Goal: Task Accomplishment & Management: Manage account settings

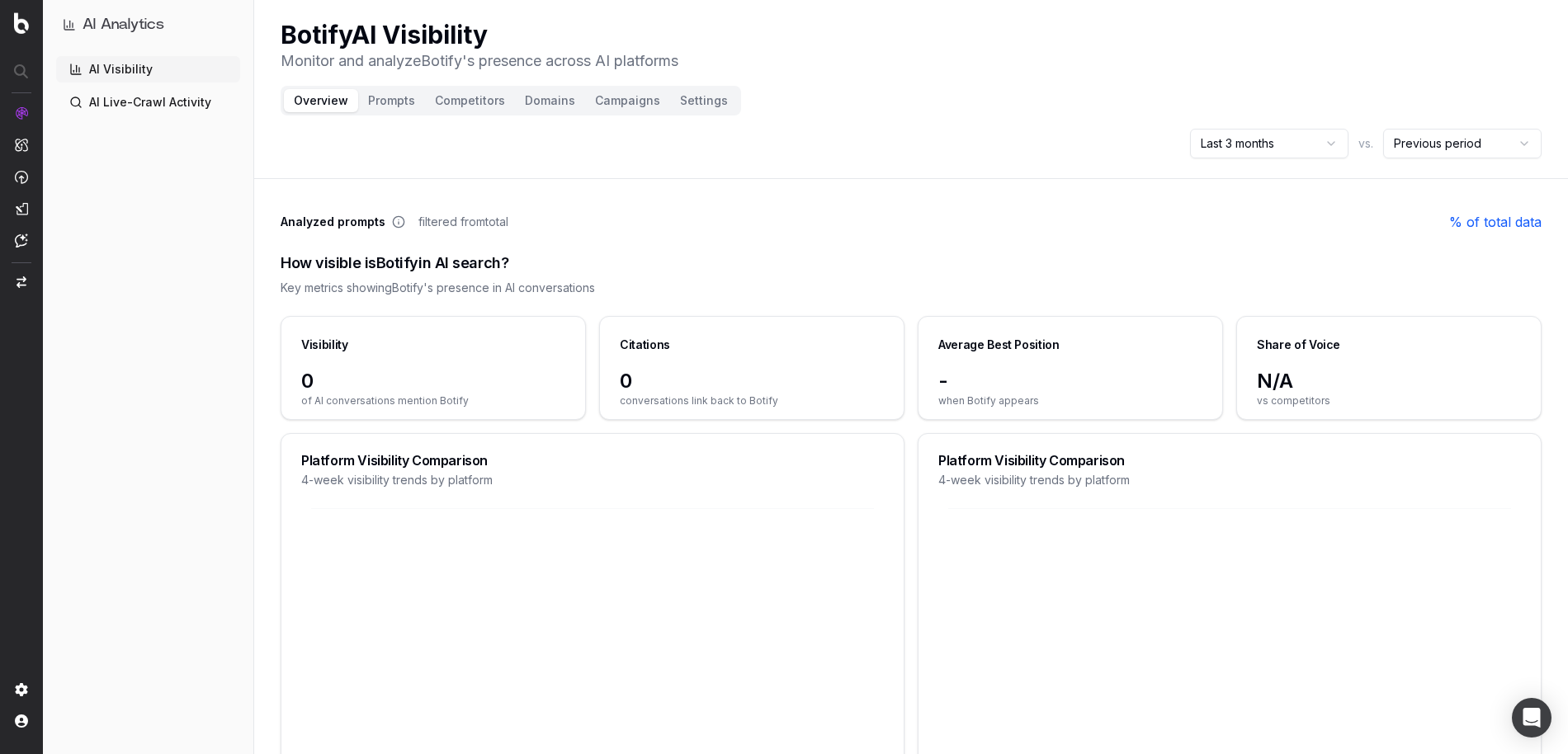
click at [623, 104] on button "Campaigns" at bounding box center [627, 101] width 85 height 23
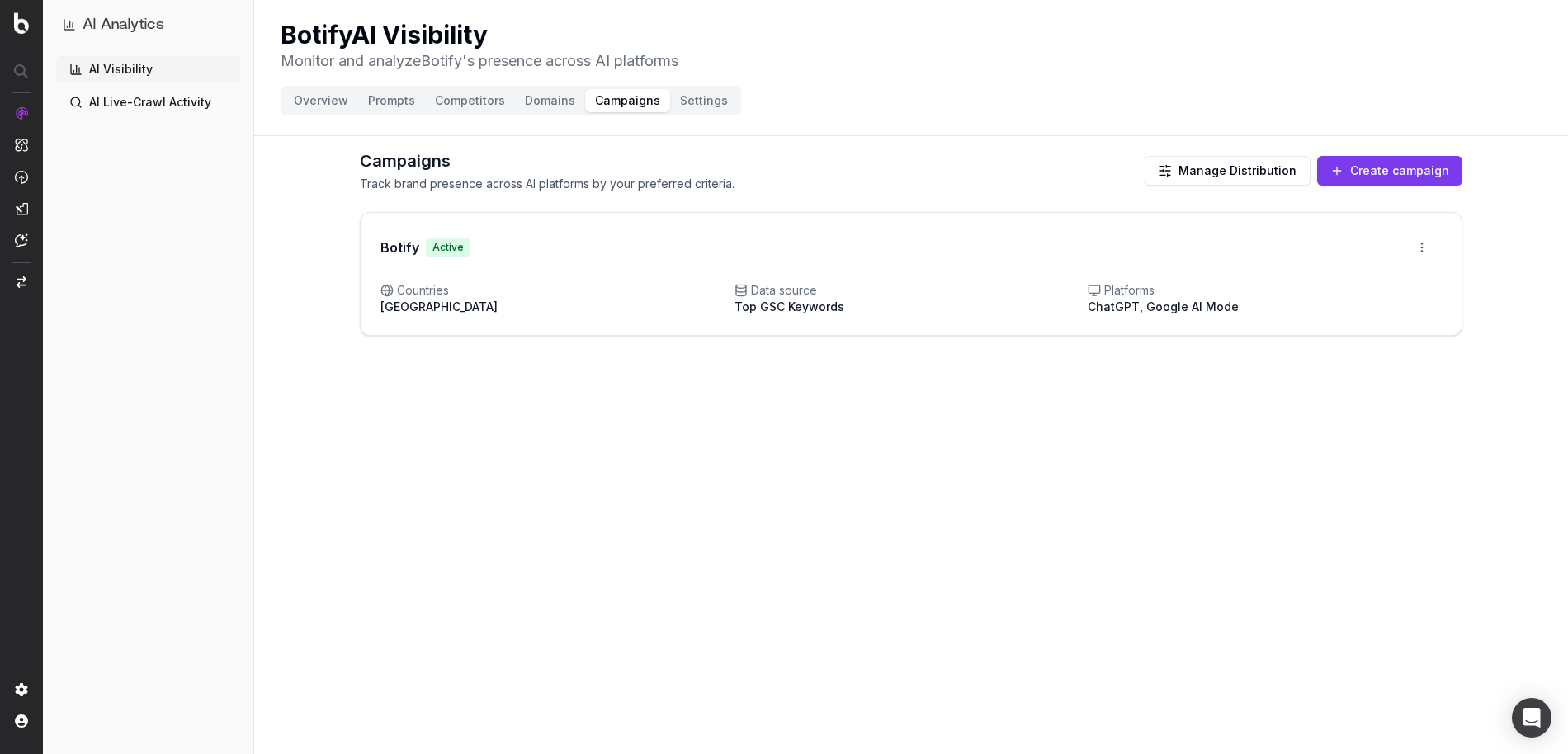
click at [1378, 171] on button "Create campaign" at bounding box center [1389, 171] width 145 height 30
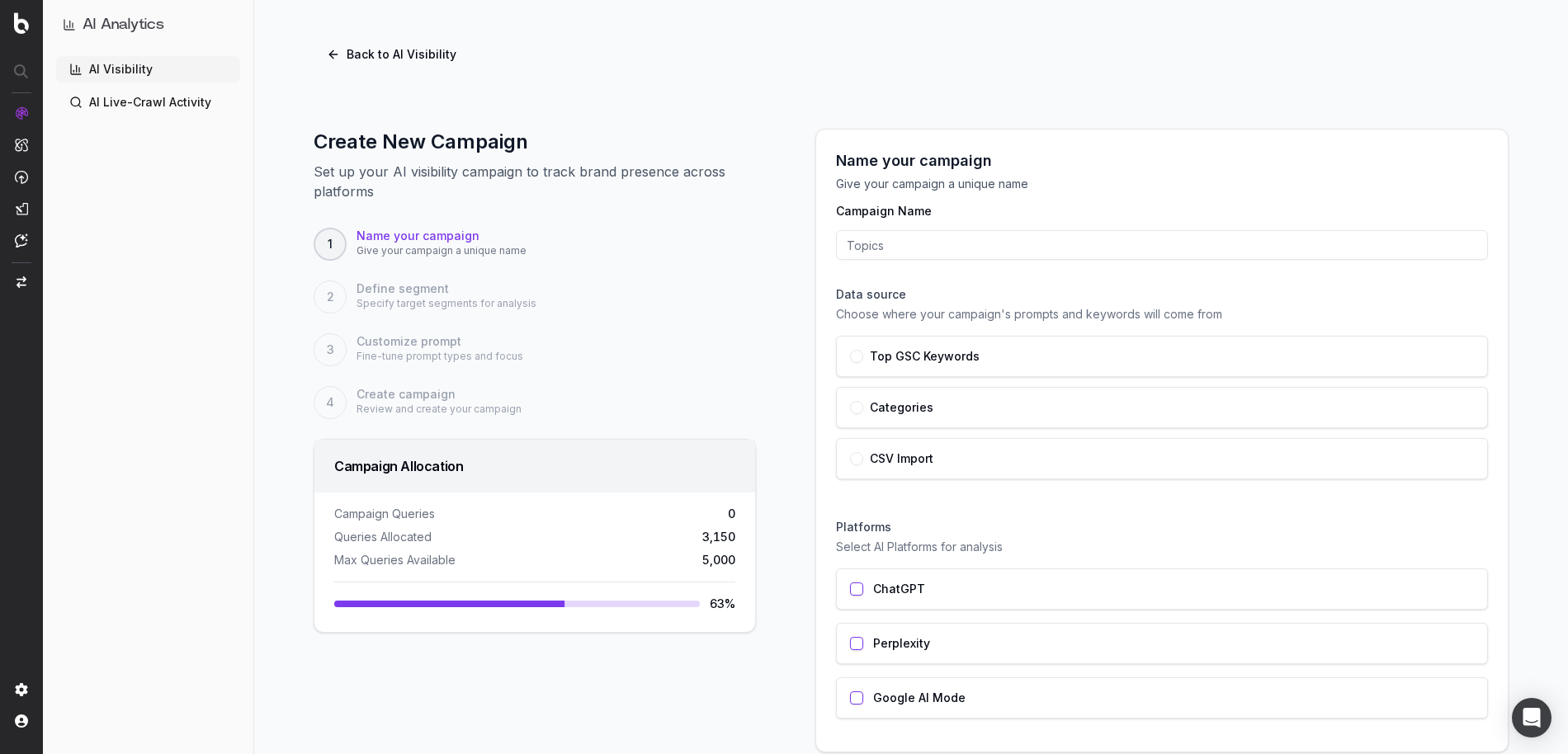
click at [881, 246] on input "Campaign Name" at bounding box center [1162, 245] width 652 height 30
type input "Top Categories"
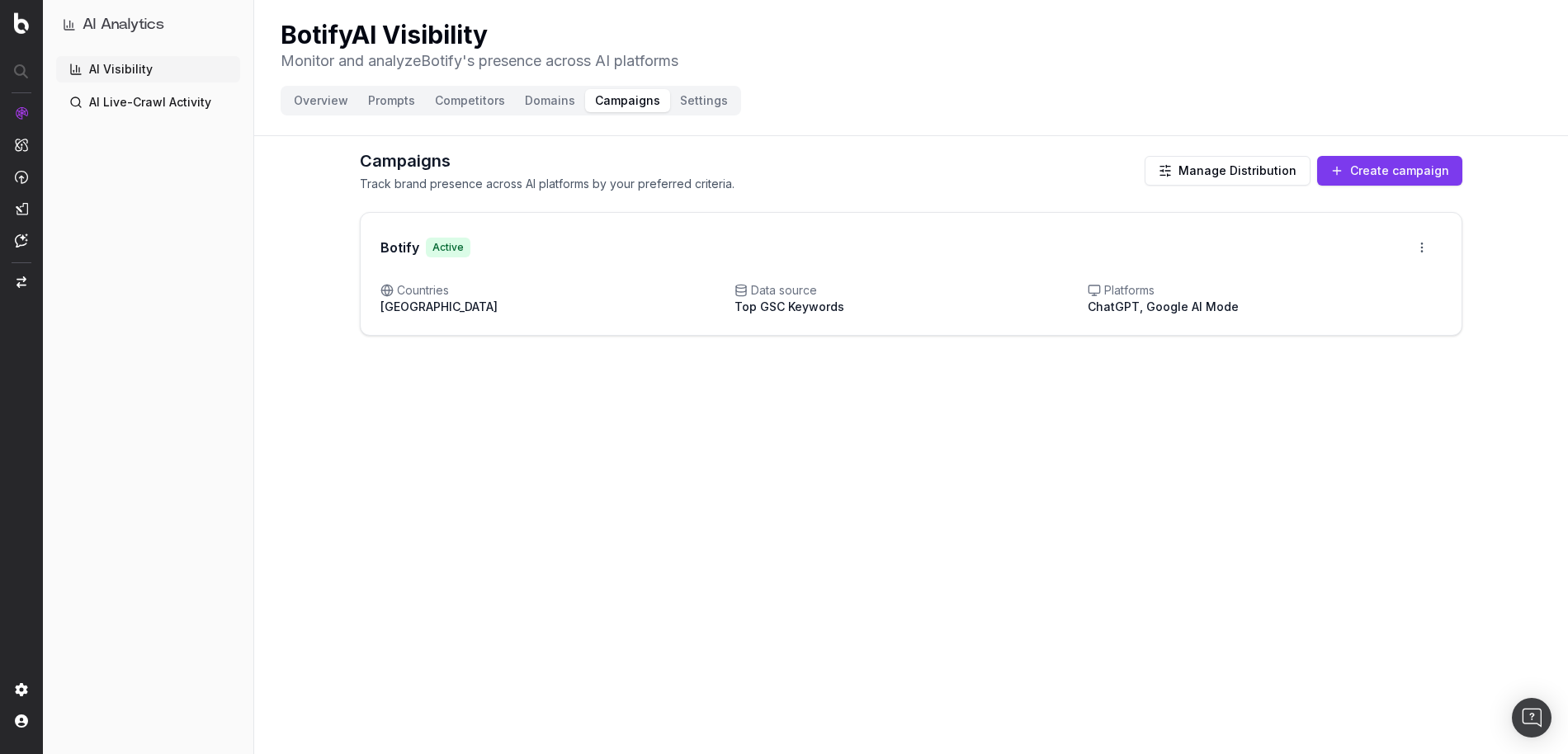
click at [1361, 170] on button "Create campaign" at bounding box center [1389, 171] width 145 height 30
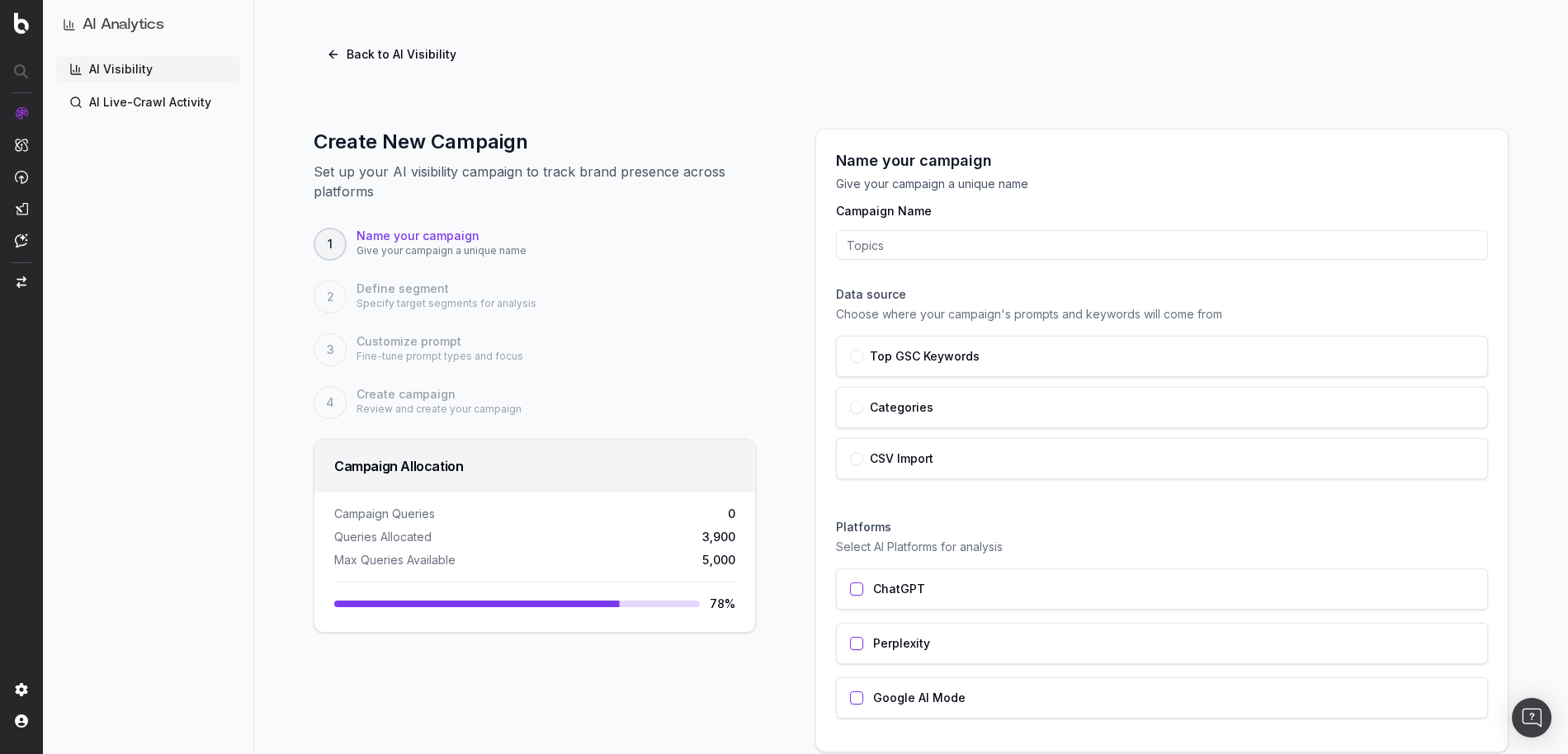
click at [885, 248] on input "Campaign Name" at bounding box center [1162, 245] width 652 height 30
type input "Top Categories"
click at [870, 314] on p "Choose where your campaign's prompts and keywords will come from" at bounding box center [1162, 314] width 652 height 16
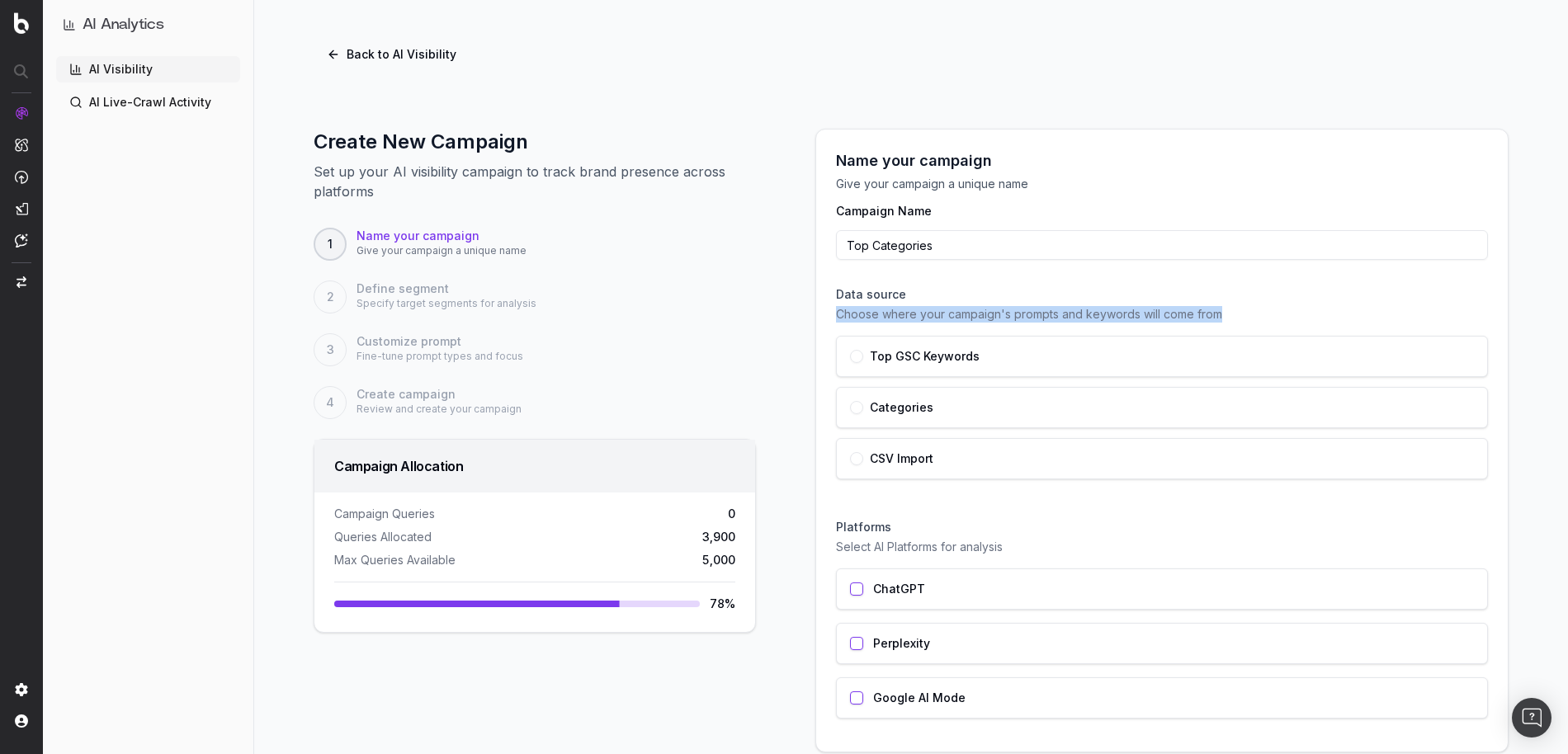
click at [858, 410] on button "button" at bounding box center [856, 408] width 13 height 13
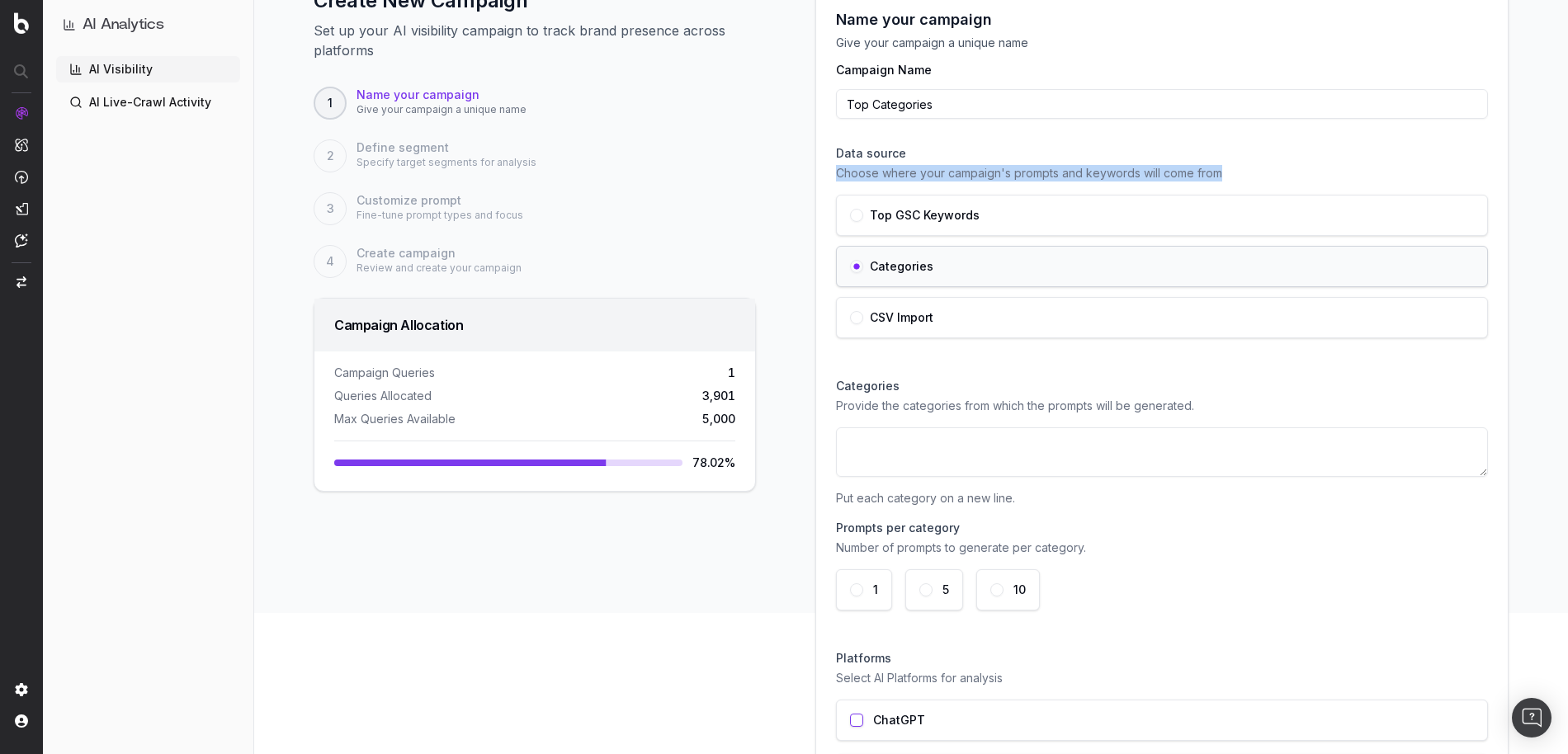
scroll to position [145, 0]
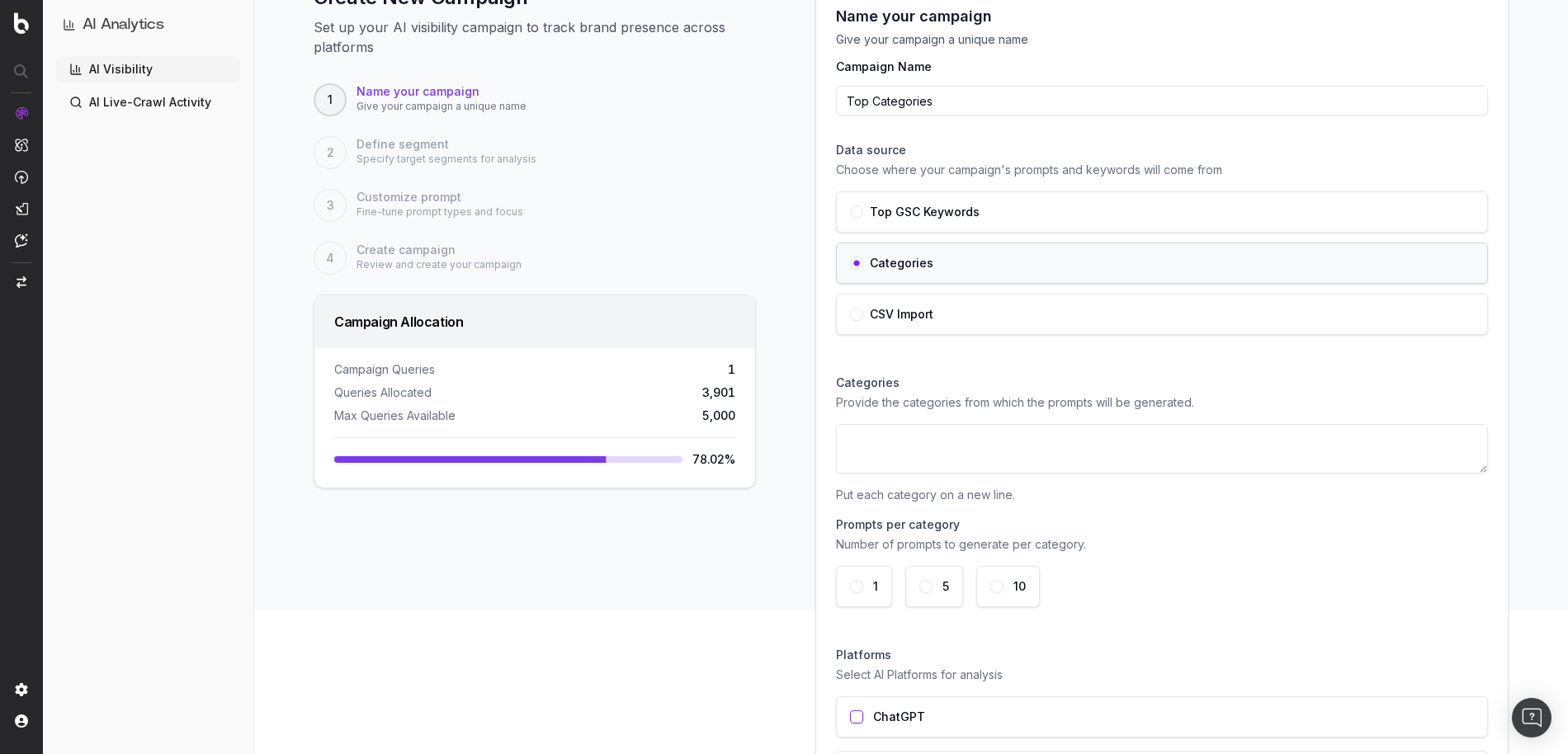
click at [1029, 452] on textarea at bounding box center [1162, 449] width 652 height 50
paste textarea "Fashion Accessories Home Decor Gadgets and Electronics Fitness Equipment Beauty…"
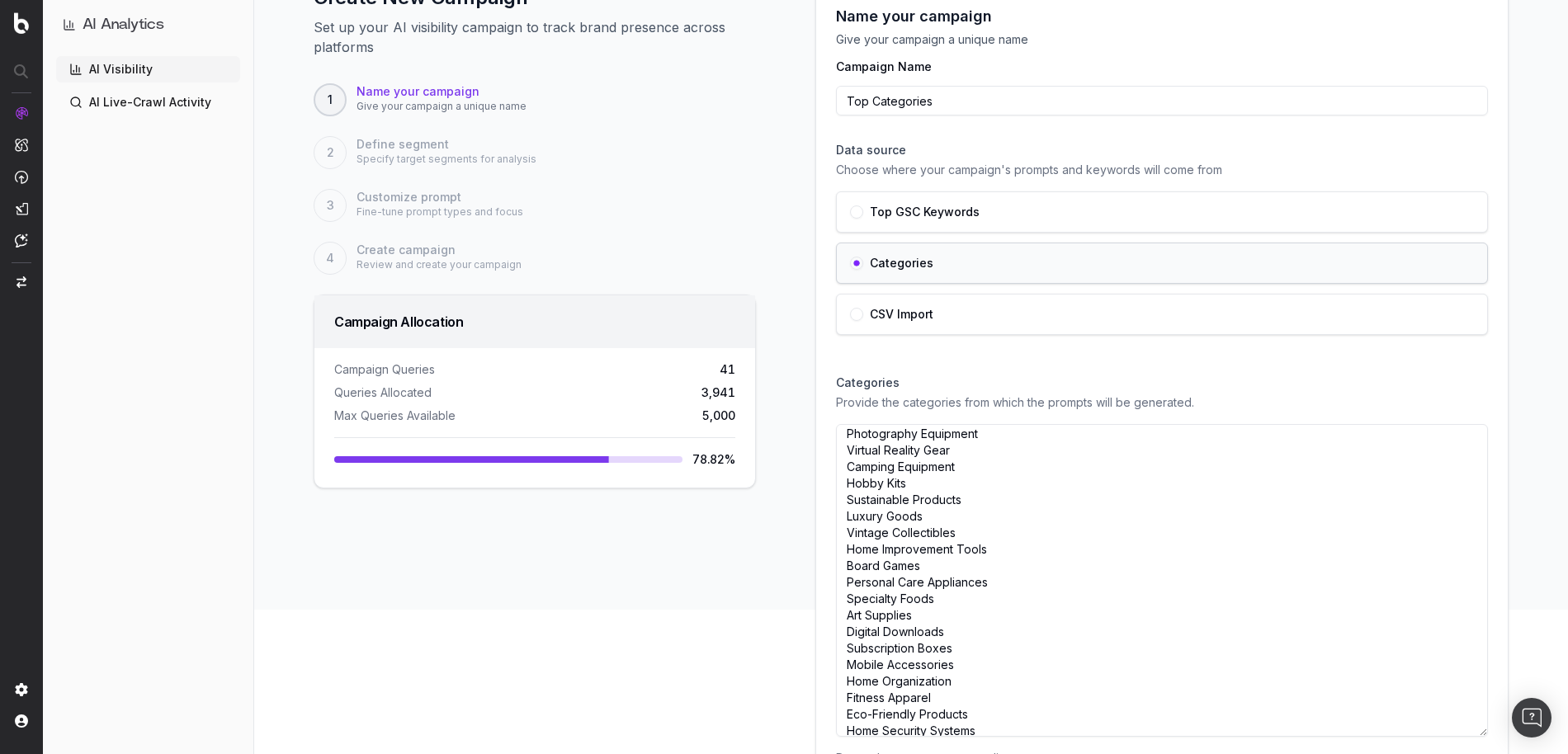
scroll to position [368, 0]
drag, startPoint x: 1480, startPoint y: 470, endPoint x: 1445, endPoint y: 742, distance: 274.2
click at [1445, 742] on textarea "Fashion Accessories Home Decor Gadgets and Electronics Fitness Equipment Beauty…" at bounding box center [1162, 585] width 652 height 322
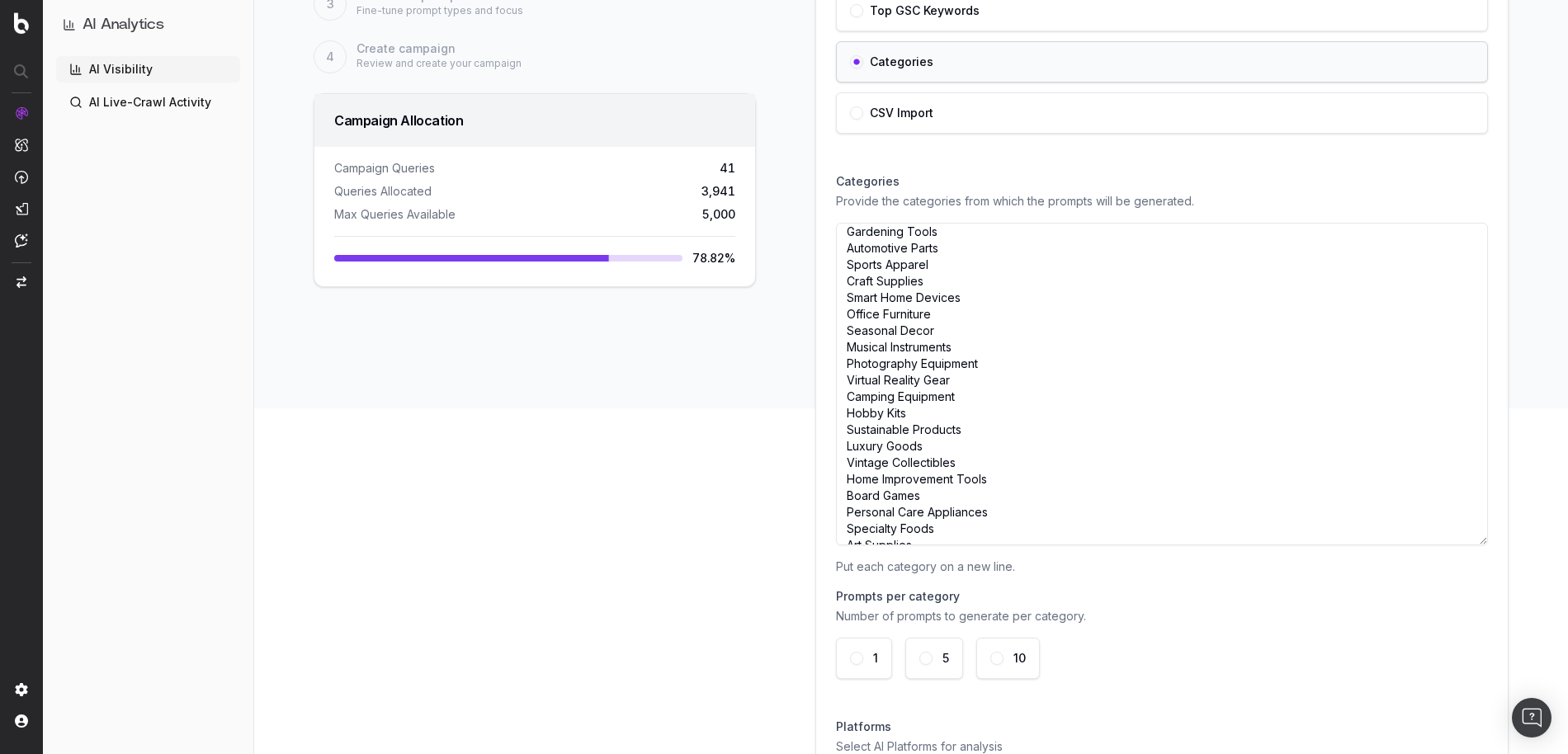
scroll to position [369, 0]
drag, startPoint x: 847, startPoint y: 235, endPoint x: 971, endPoint y: 556, distance: 344.1
click at [971, 556] on div "Categories Provide the categories from which the prompts will be generated. Fas…" at bounding box center [1162, 426] width 652 height 532
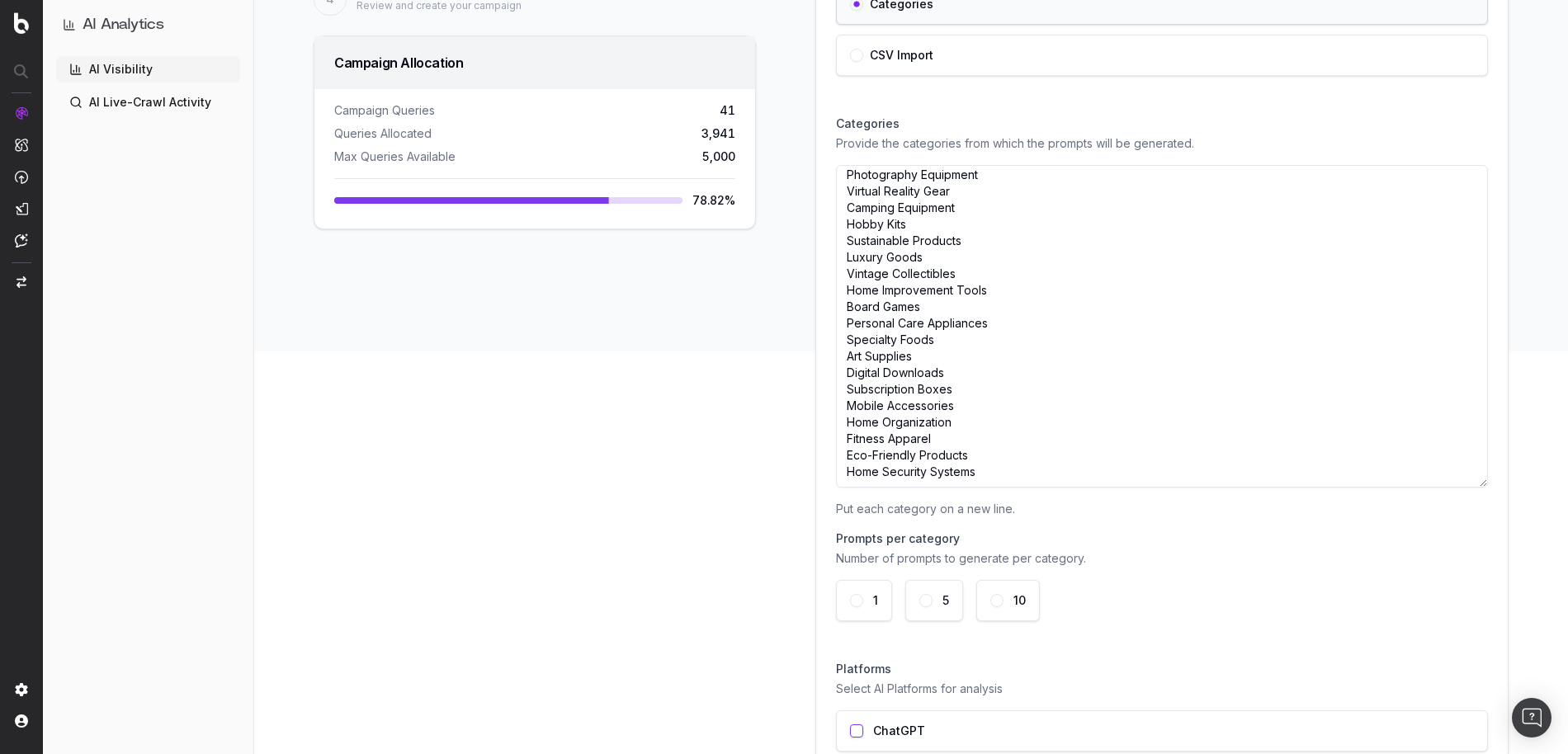
scroll to position [415, 0]
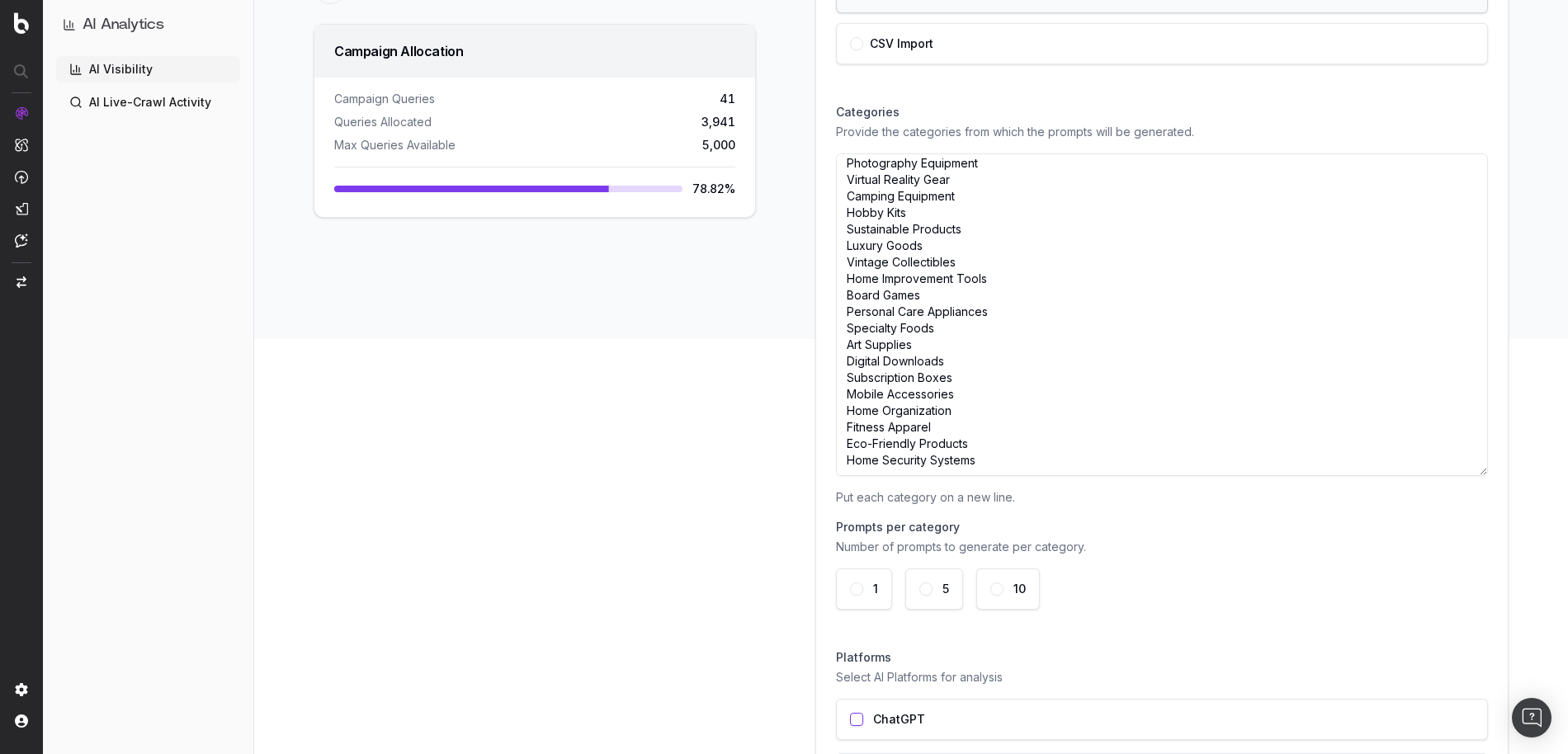
type textarea "Fashion Accessories Home Decor Gadgets and Electronics Fitness Equipment Beauty…"
click at [927, 586] on button "5" at bounding box center [925, 589] width 13 height 13
click at [997, 585] on button "10" at bounding box center [996, 589] width 13 height 13
click at [866, 593] on div "1" at bounding box center [864, 589] width 57 height 41
click at [925, 588] on button "5" at bounding box center [925, 589] width 13 height 13
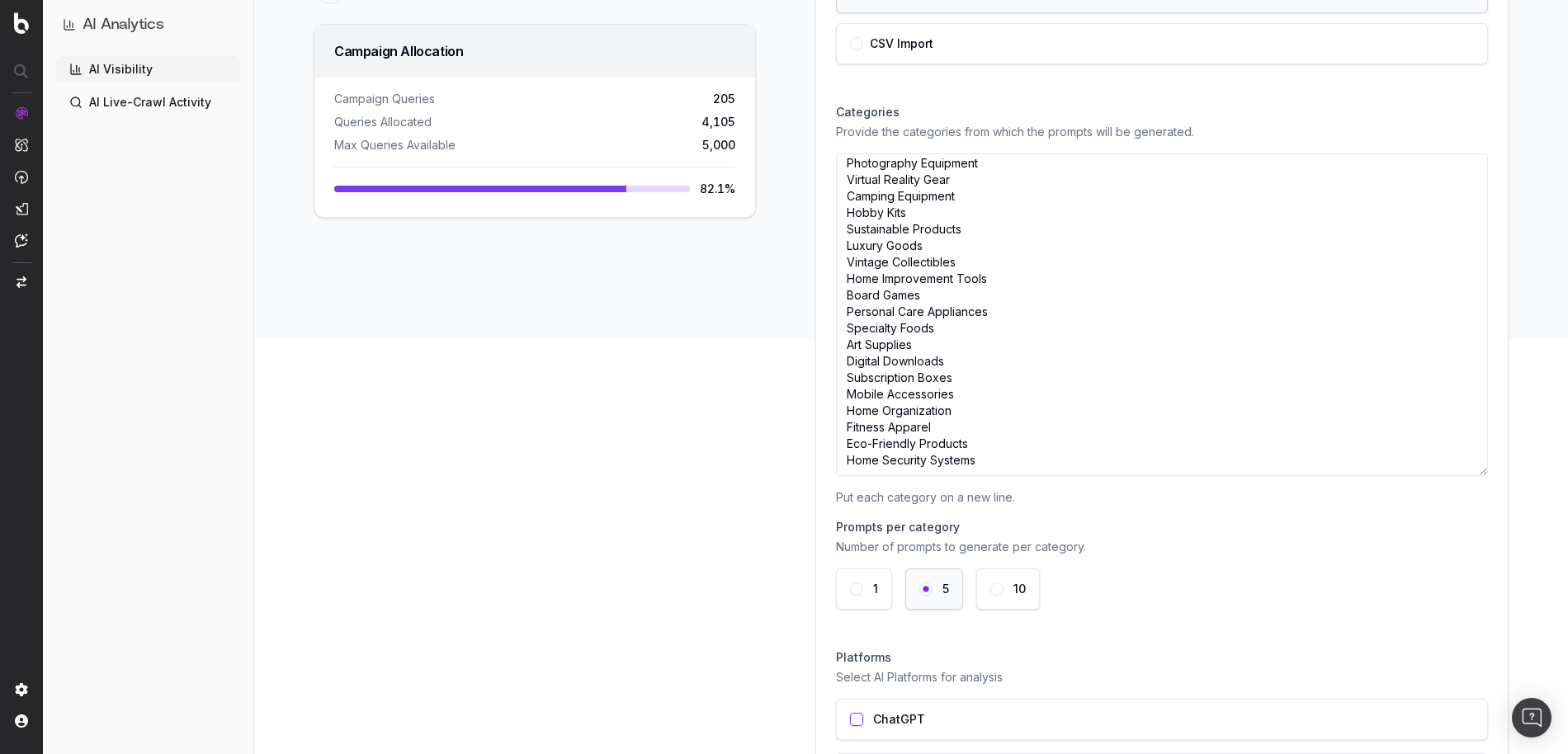
click at [994, 591] on button "10" at bounding box center [996, 589] width 13 height 13
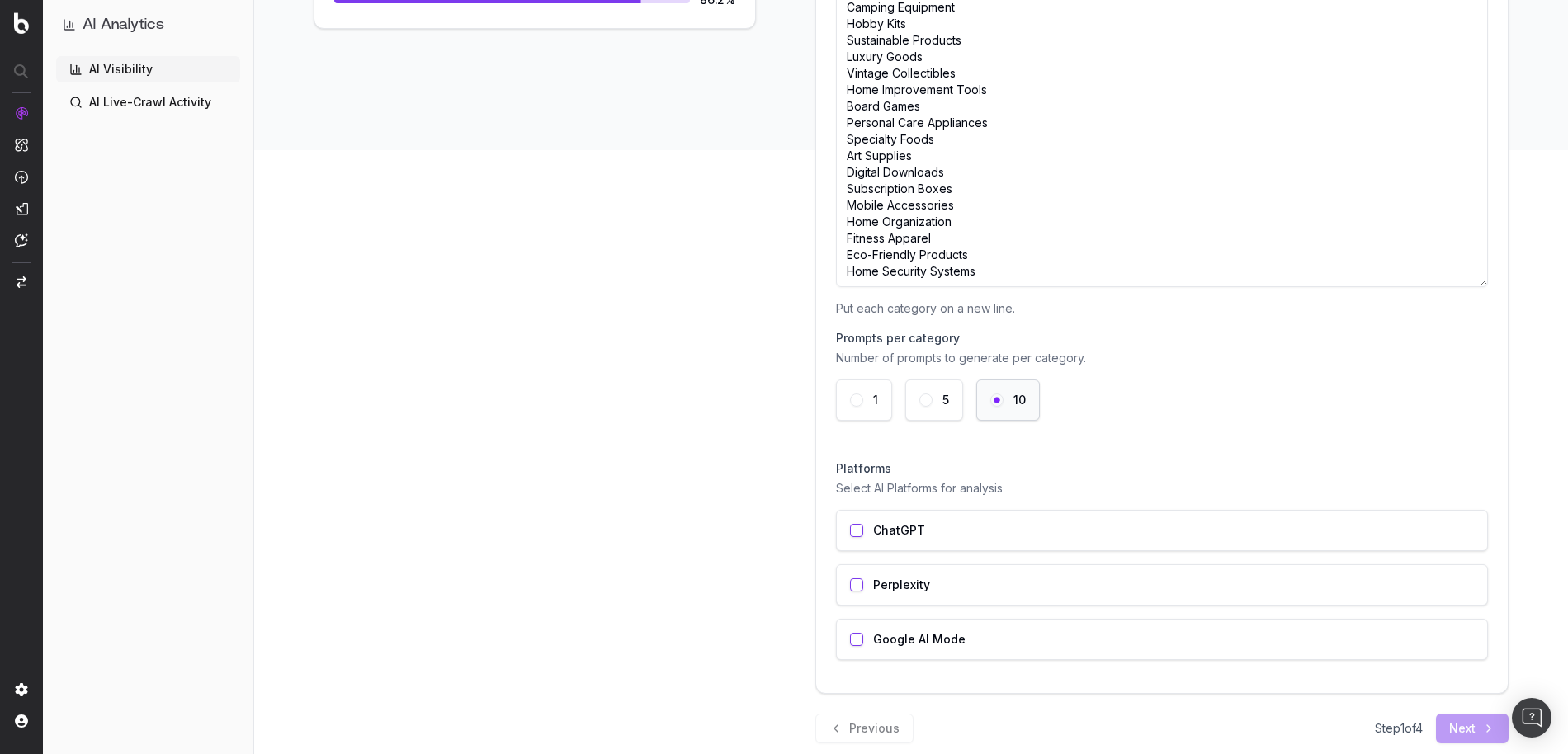
scroll to position [633, 0]
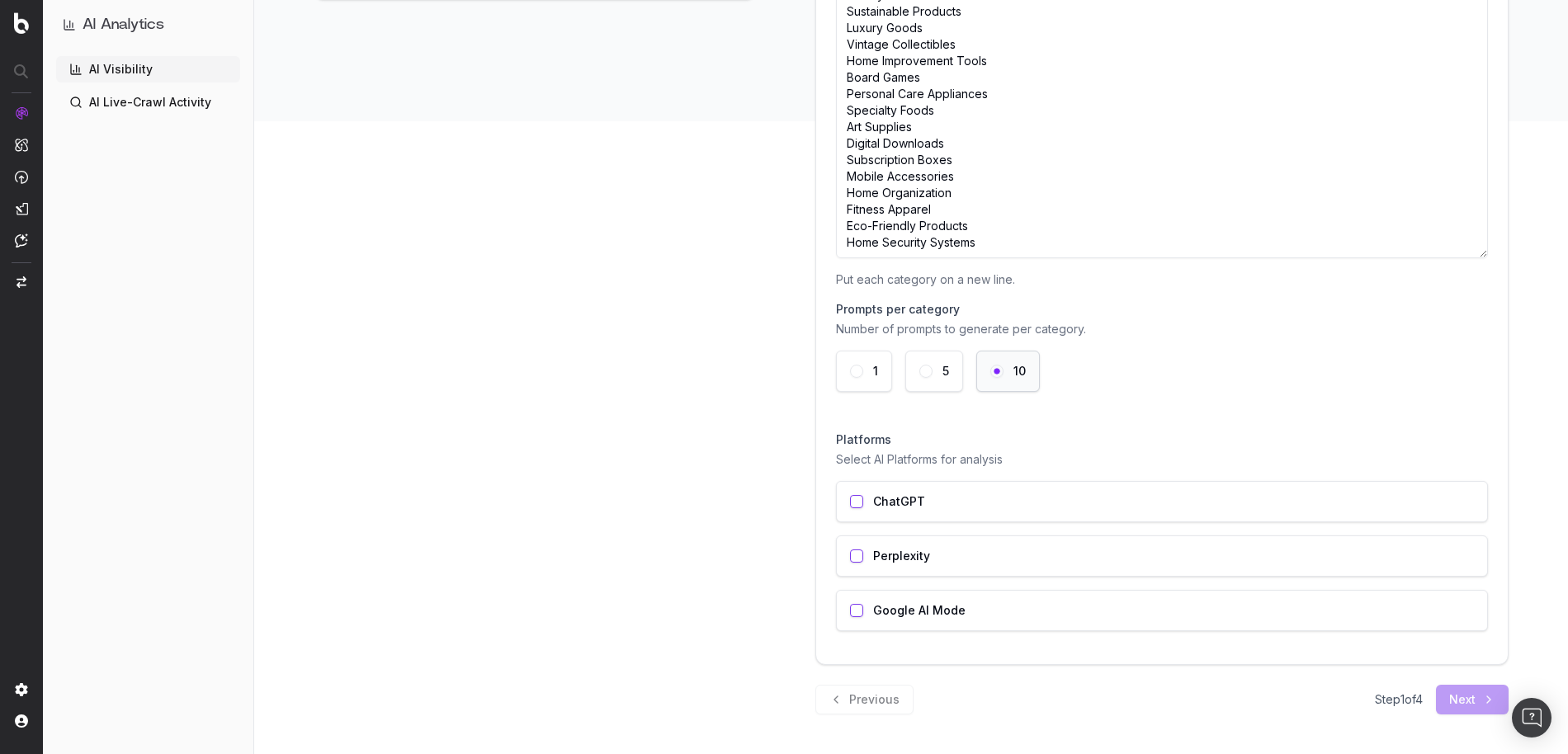
click at [854, 502] on button "button" at bounding box center [856, 502] width 13 height 13
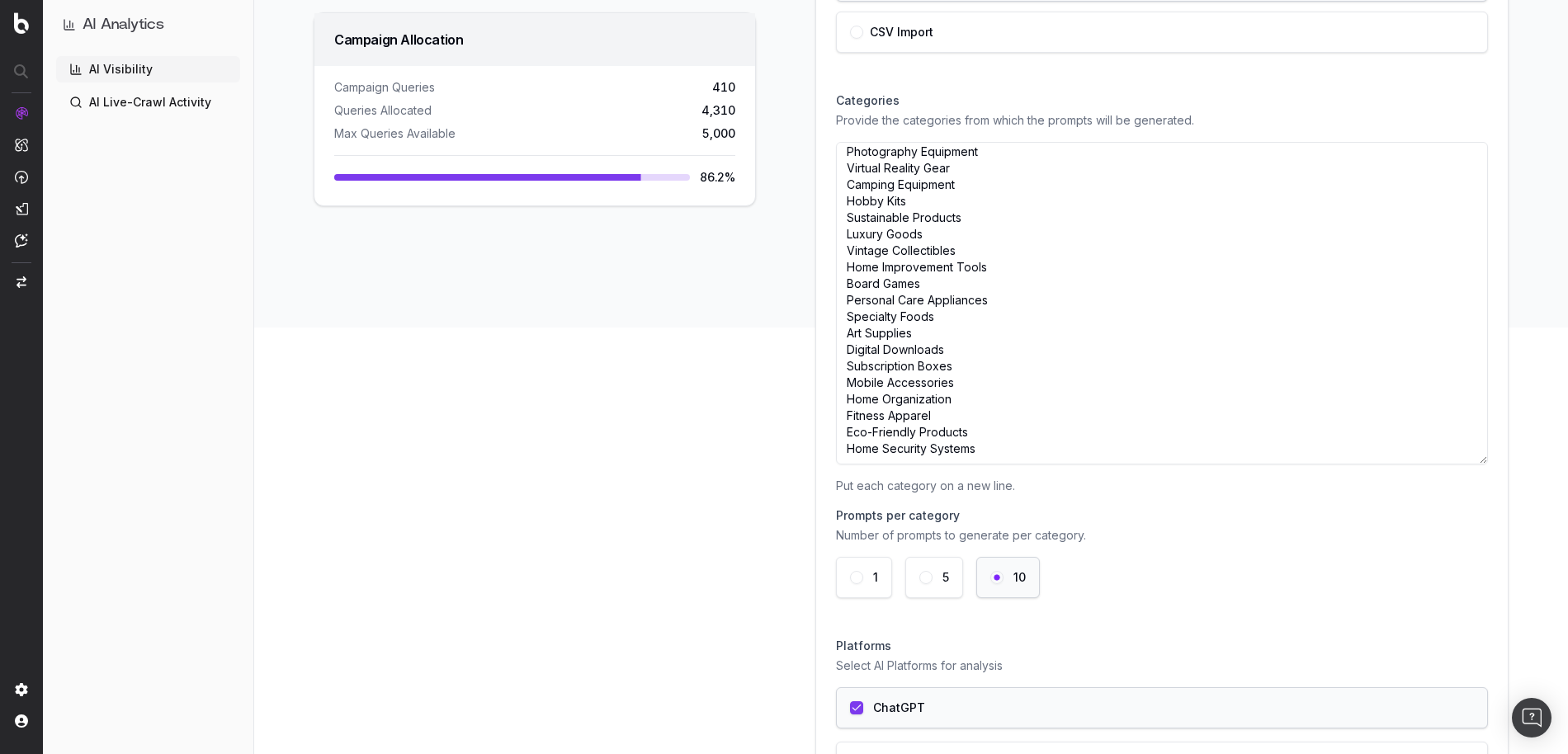
scroll to position [618, 0]
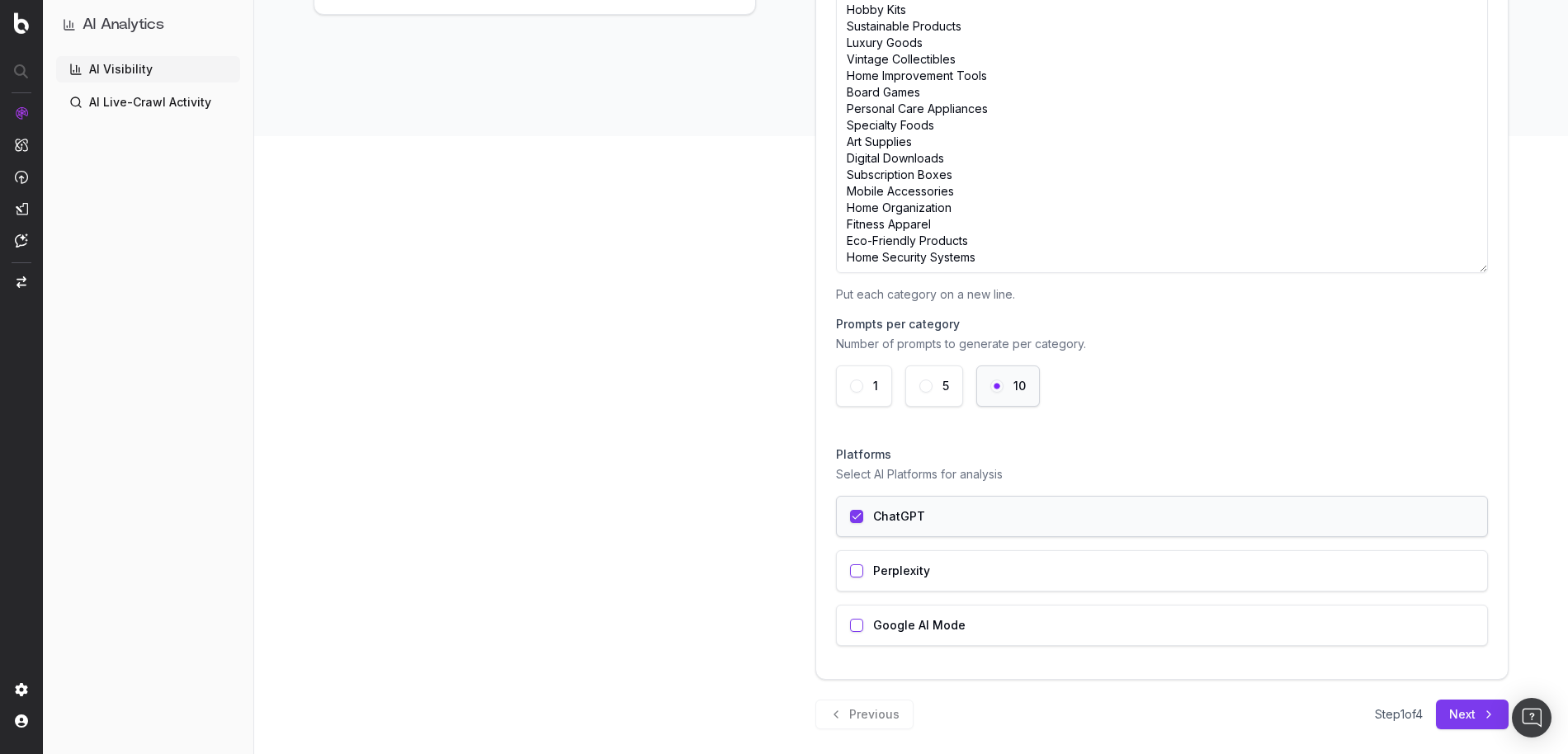
click at [857, 619] on button "button" at bounding box center [856, 625] width 13 height 13
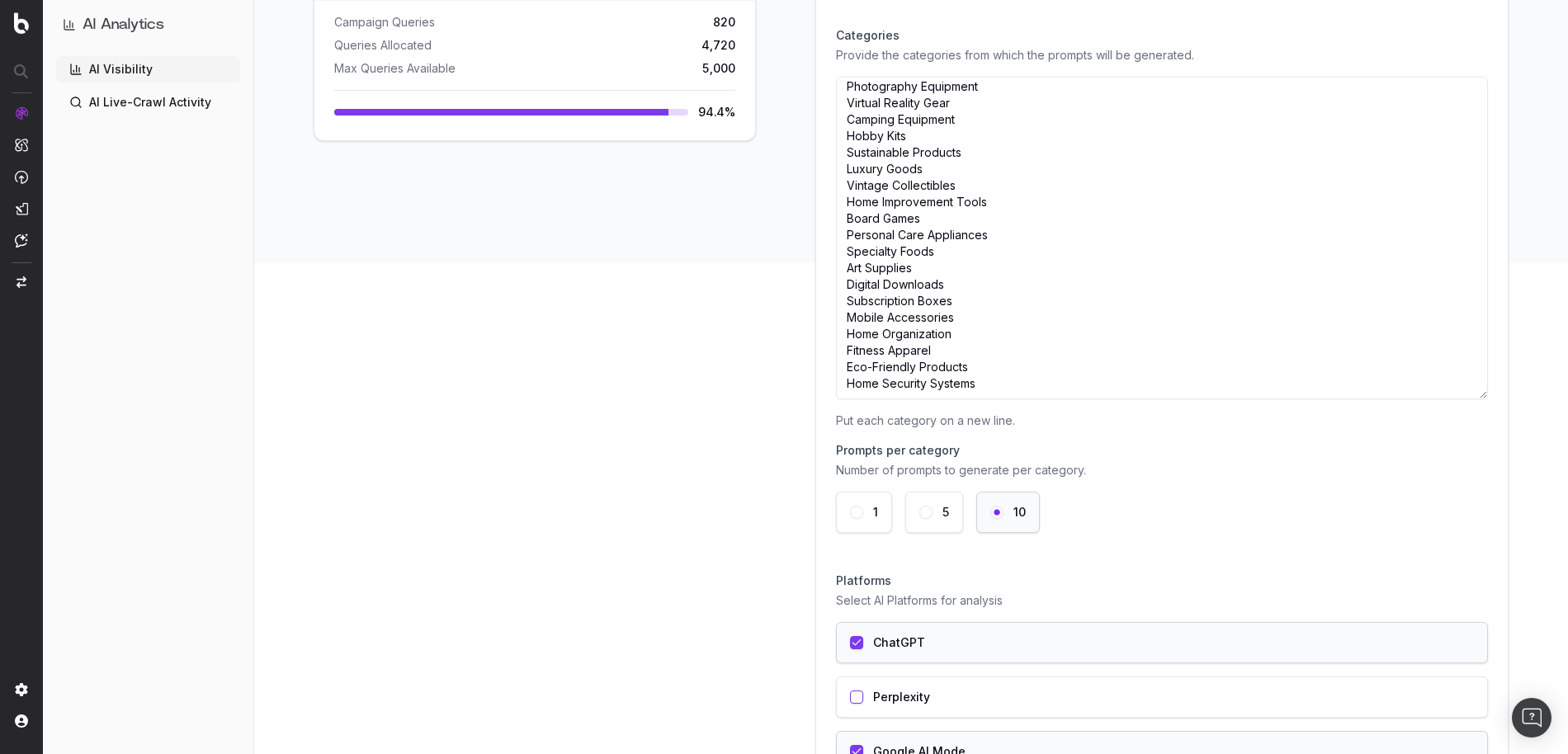
scroll to position [633, 0]
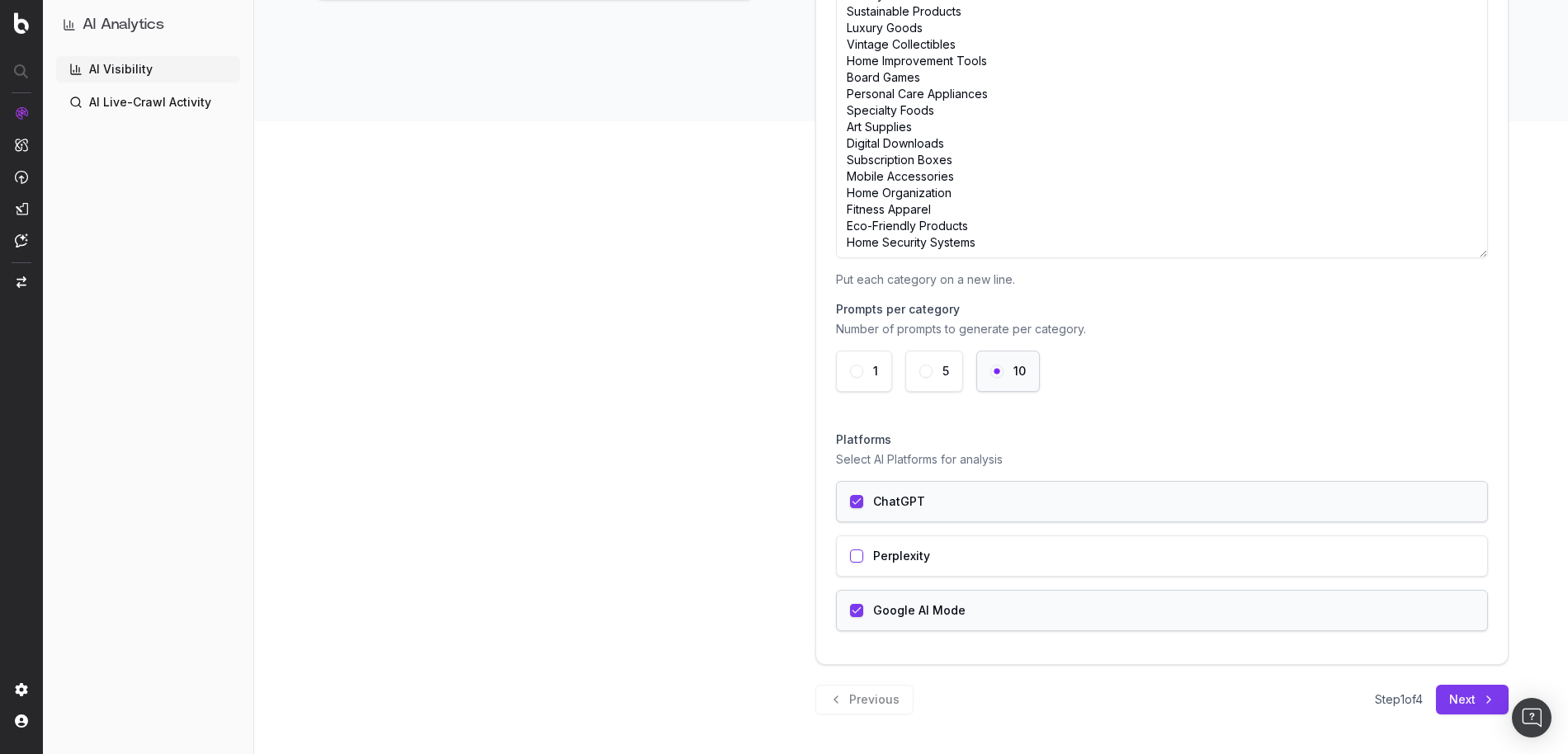
click at [854, 611] on button "button" at bounding box center [856, 611] width 13 height 13
click at [859, 606] on button "button" at bounding box center [856, 611] width 13 height 13
click at [868, 564] on div "Perplexity" at bounding box center [1162, 555] width 652 height 41
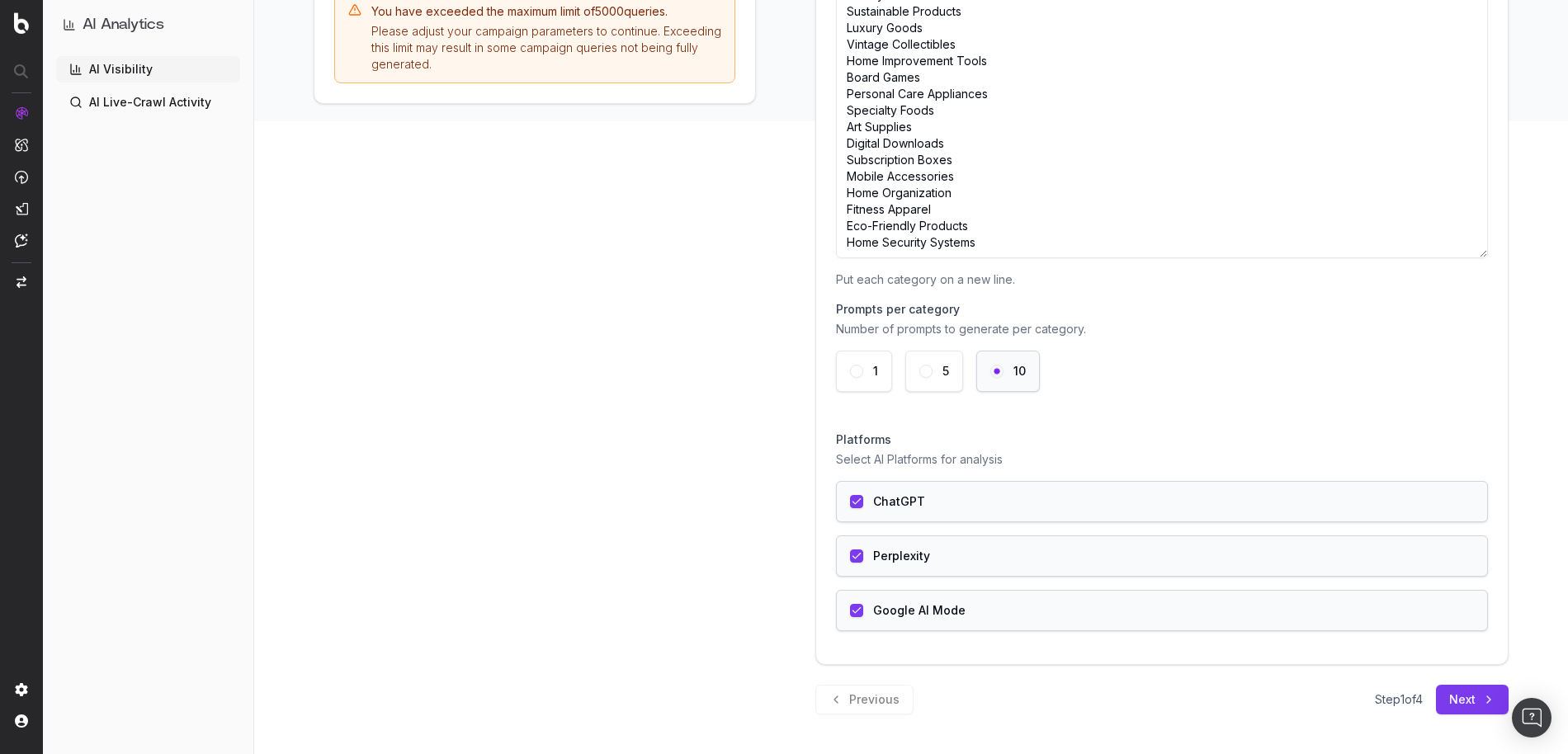
click at [871, 558] on div "Perplexity" at bounding box center [1162, 555] width 652 height 41
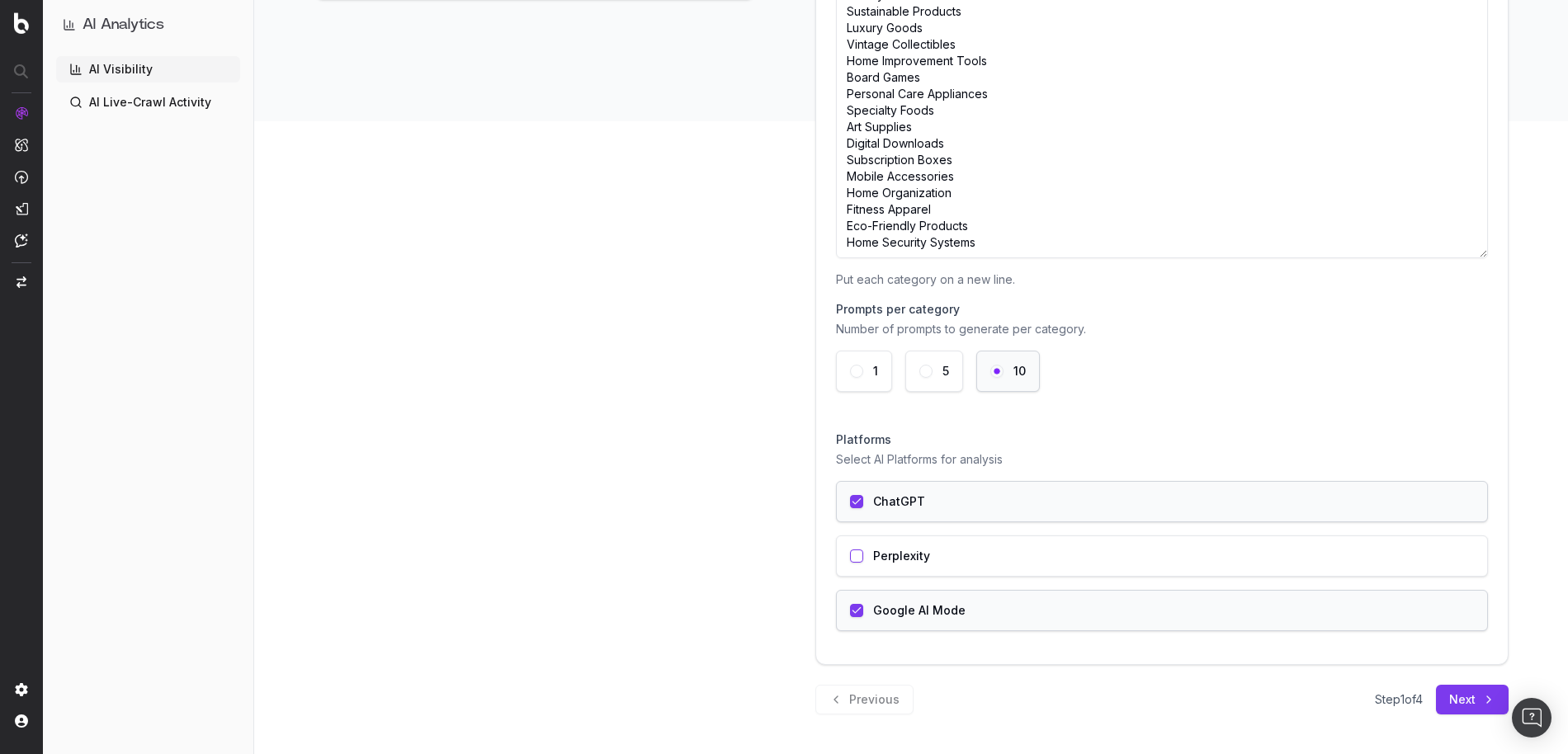
click at [1457, 695] on button "Next" at bounding box center [1472, 699] width 73 height 30
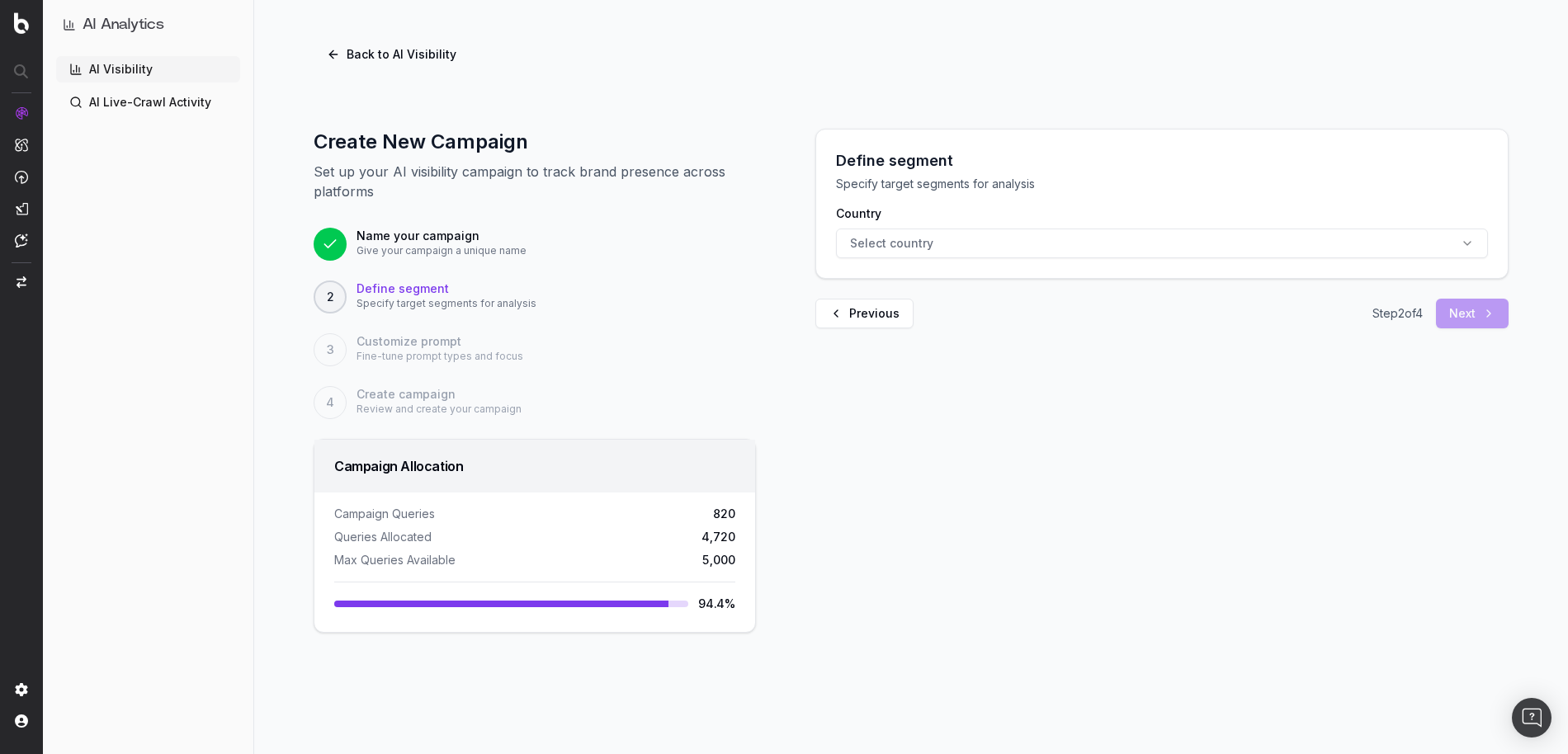
scroll to position [0, 0]
click at [887, 240] on span "Select country" at bounding box center [891, 243] width 83 height 16
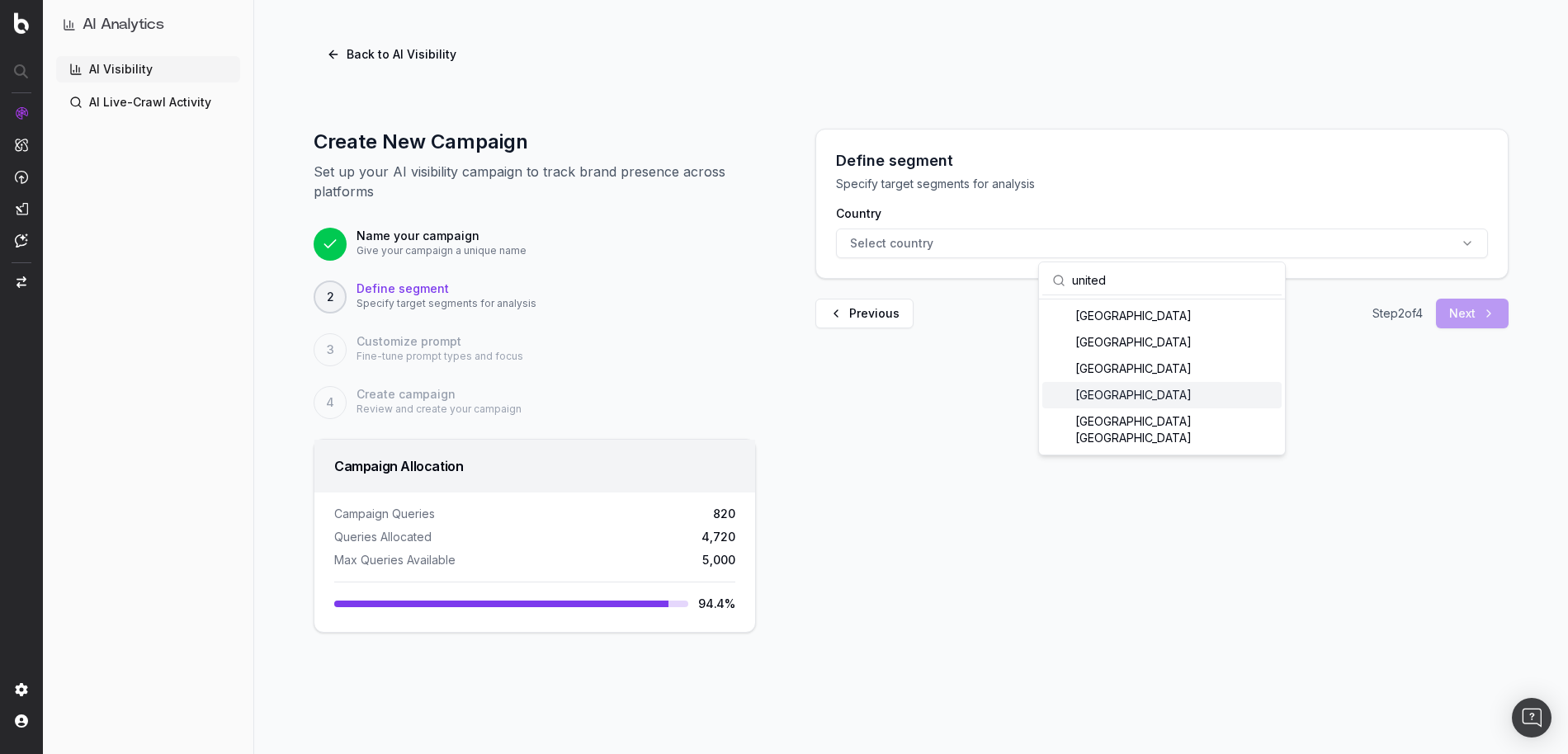
type input "united"
click at [1134, 388] on div "[GEOGRAPHIC_DATA]" at bounding box center [1161, 395] width 239 height 27
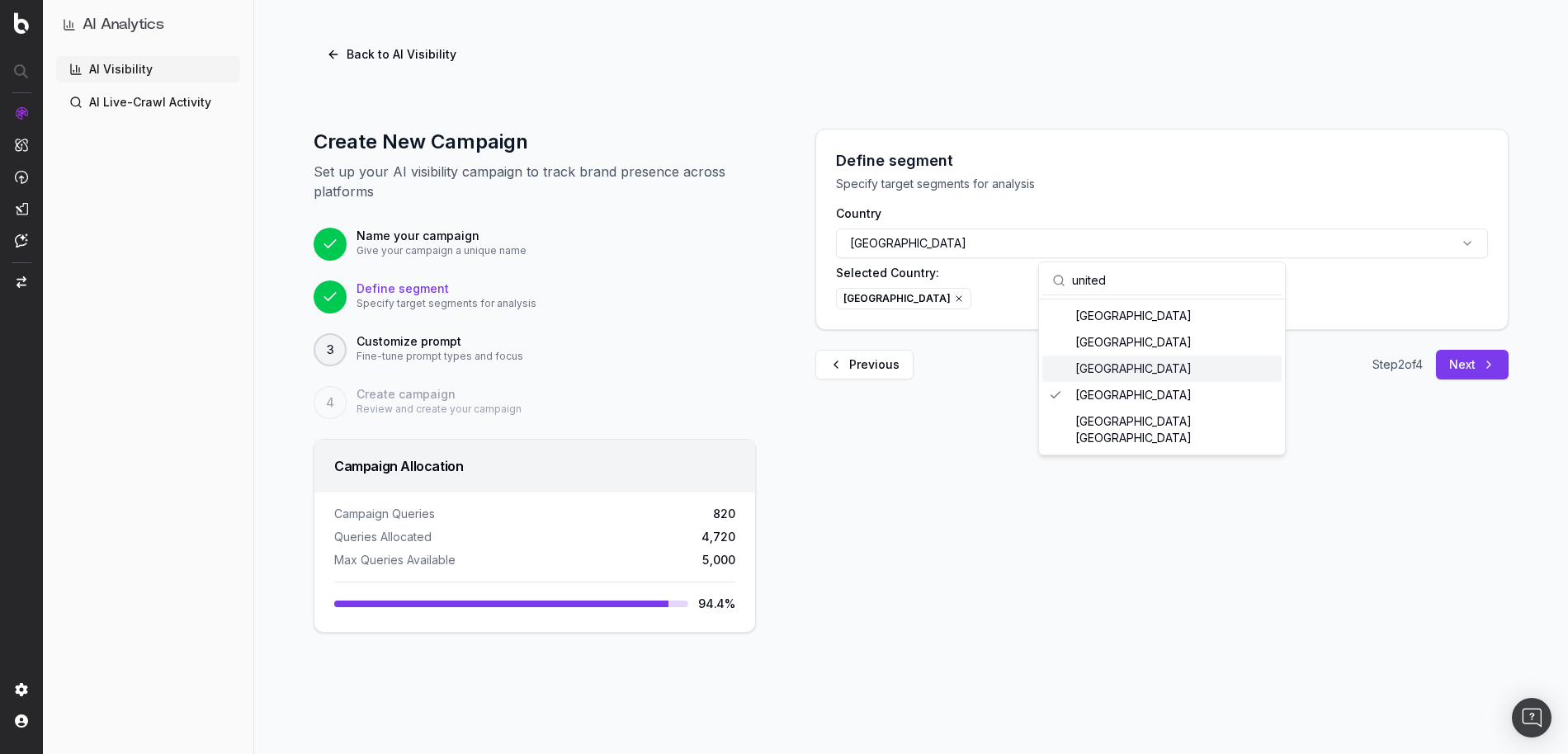
click at [955, 352] on div "Previous Step 2 of 4 Next" at bounding box center [1161, 365] width 693 height 30
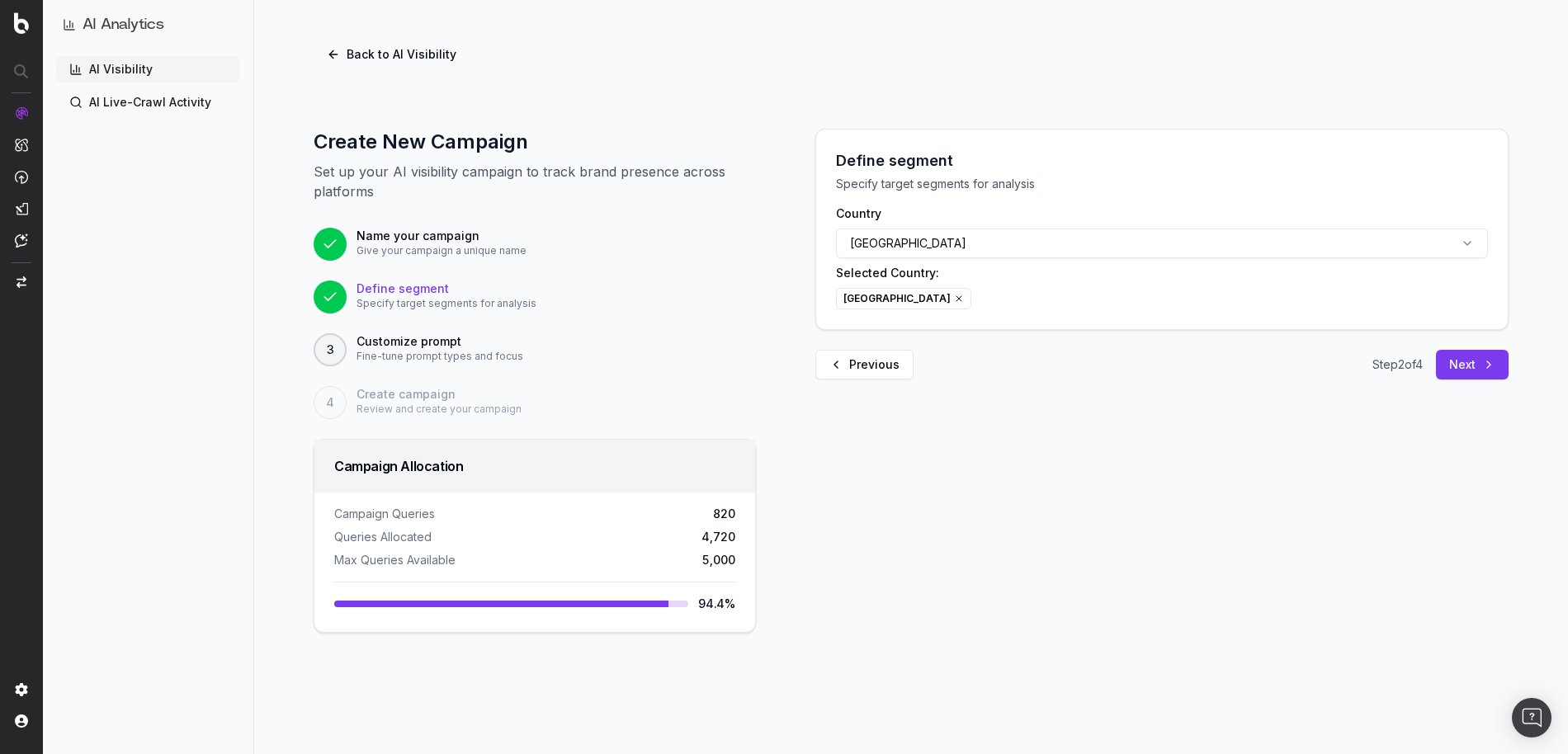
click at [1035, 246] on button "[GEOGRAPHIC_DATA]" at bounding box center [1162, 243] width 652 height 30
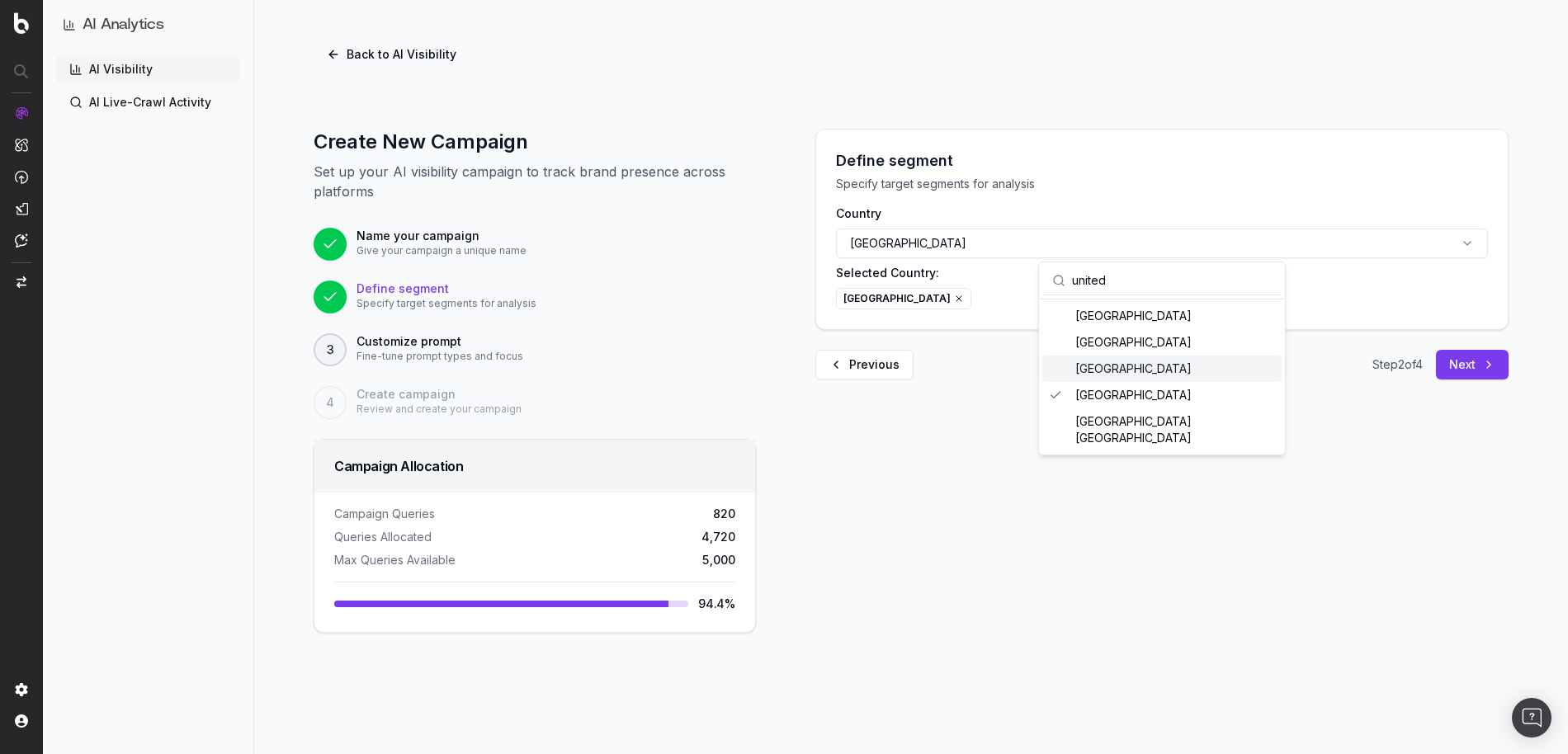
type input "united"
click at [1088, 371] on div "[GEOGRAPHIC_DATA]" at bounding box center [1161, 369] width 239 height 27
click at [1094, 364] on div "[GEOGRAPHIC_DATA]" at bounding box center [1161, 369] width 239 height 27
click at [1086, 367] on div "[GEOGRAPHIC_DATA]" at bounding box center [1161, 369] width 239 height 27
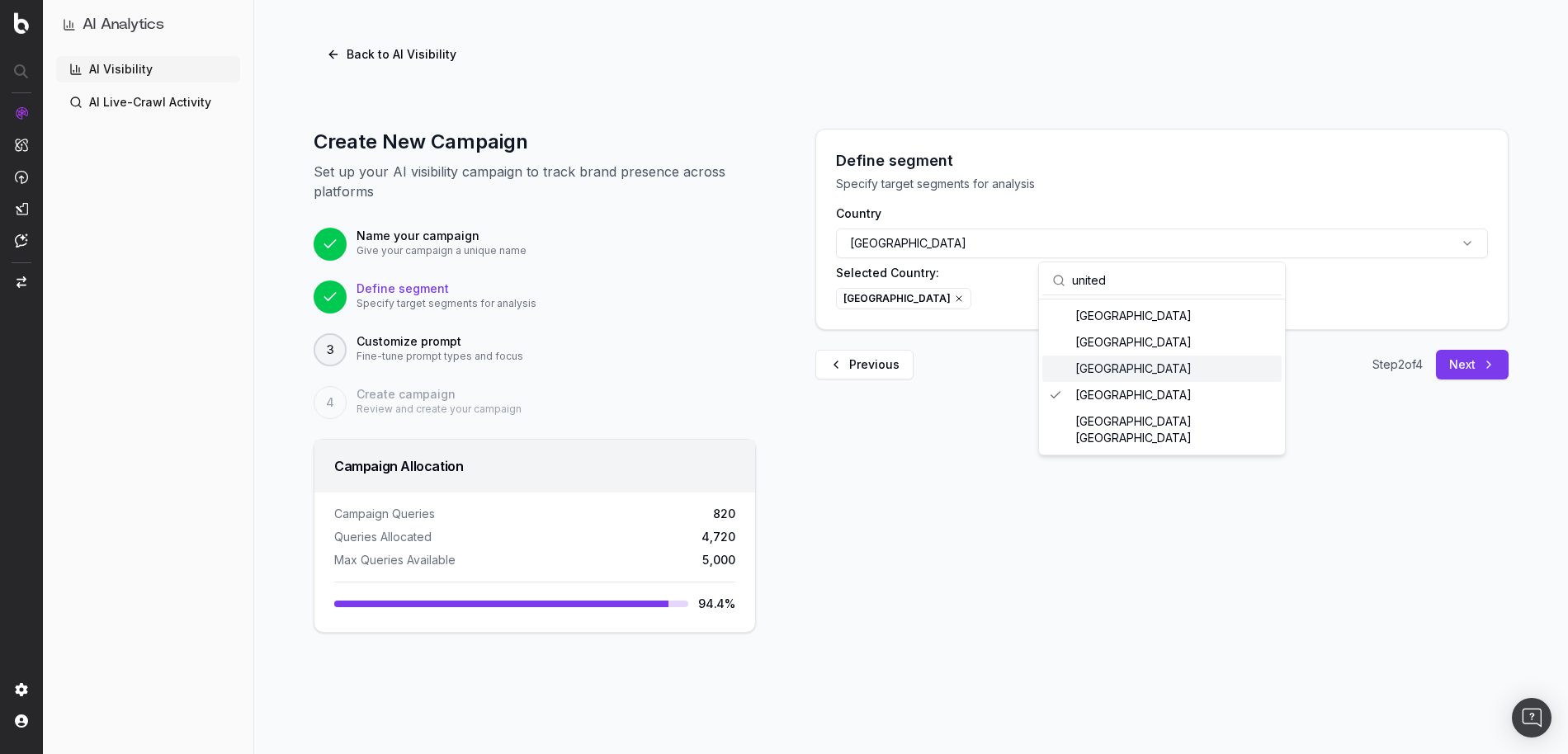
click at [1086, 367] on div "[GEOGRAPHIC_DATA]" at bounding box center [1161, 369] width 239 height 27
click at [1088, 370] on div "[GEOGRAPHIC_DATA]" at bounding box center [1161, 369] width 239 height 27
click at [1101, 371] on div "[GEOGRAPHIC_DATA]" at bounding box center [1161, 369] width 239 height 27
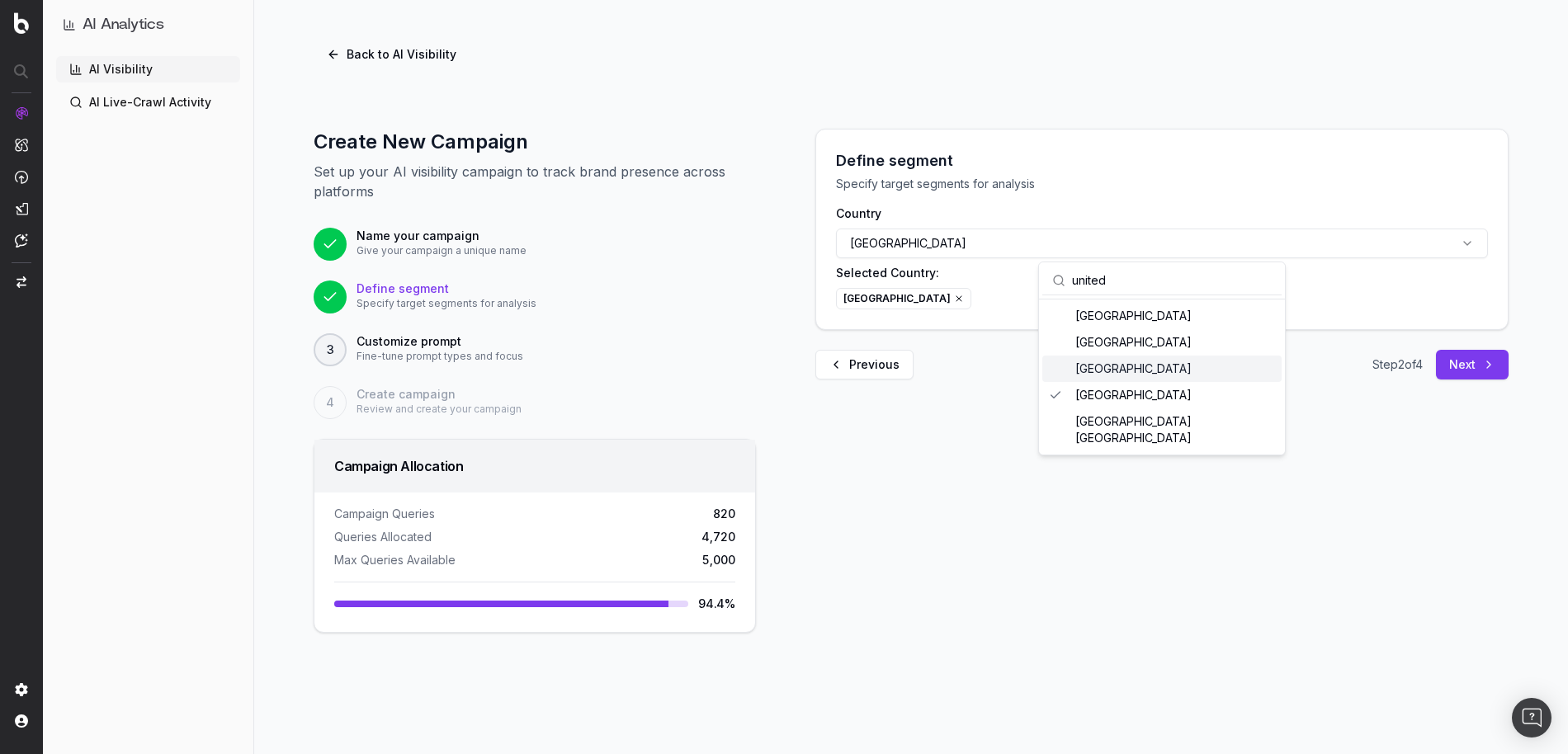
click at [1101, 371] on div "[GEOGRAPHIC_DATA]" at bounding box center [1161, 369] width 239 height 27
click at [1013, 300] on div "[GEOGRAPHIC_DATA]" at bounding box center [1162, 298] width 652 height 21
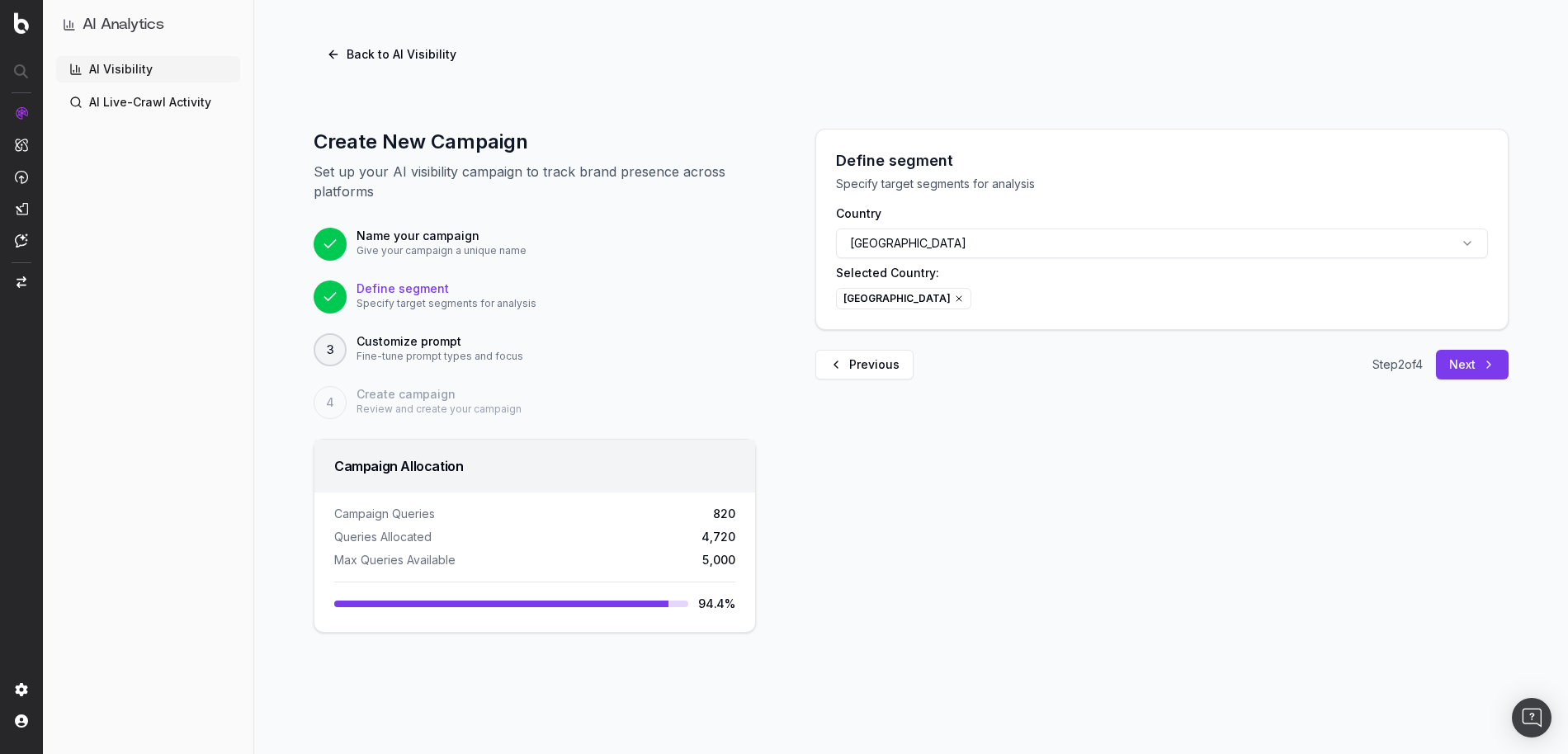
click at [964, 296] on icon at bounding box center [959, 298] width 10 height 10
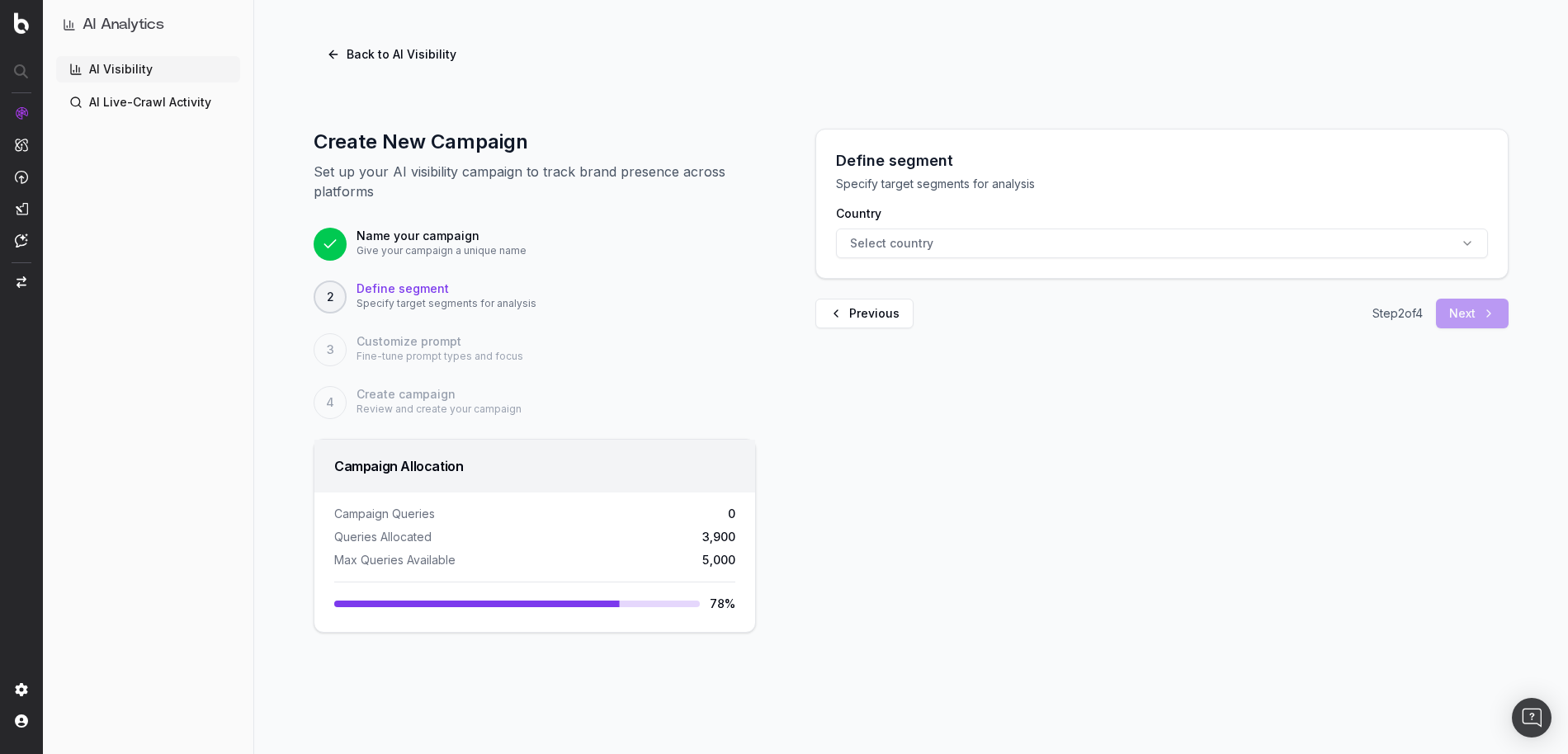
click at [977, 253] on button "Select country" at bounding box center [1162, 243] width 652 height 30
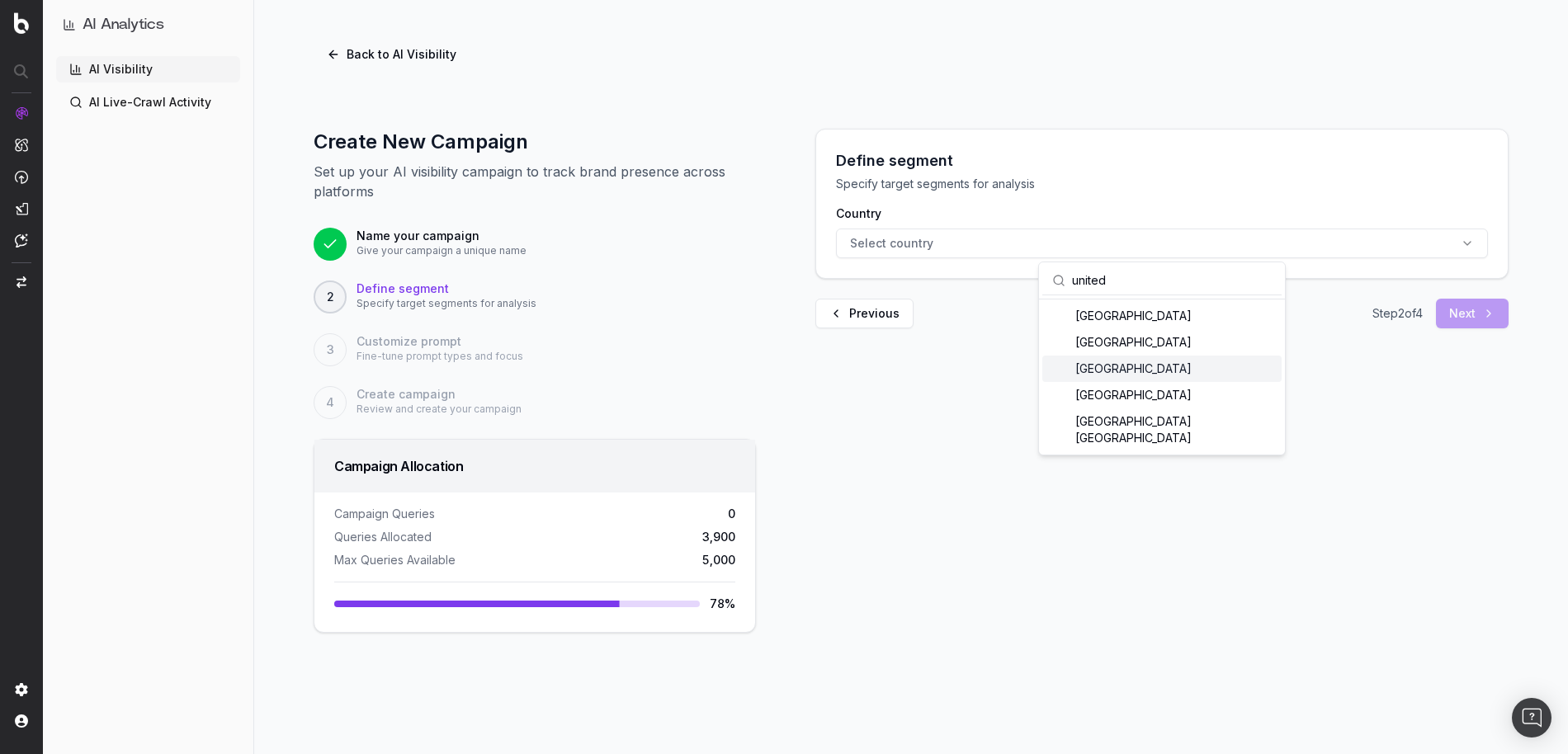
type input "united"
click at [1168, 369] on div "[GEOGRAPHIC_DATA]" at bounding box center [1161, 369] width 239 height 27
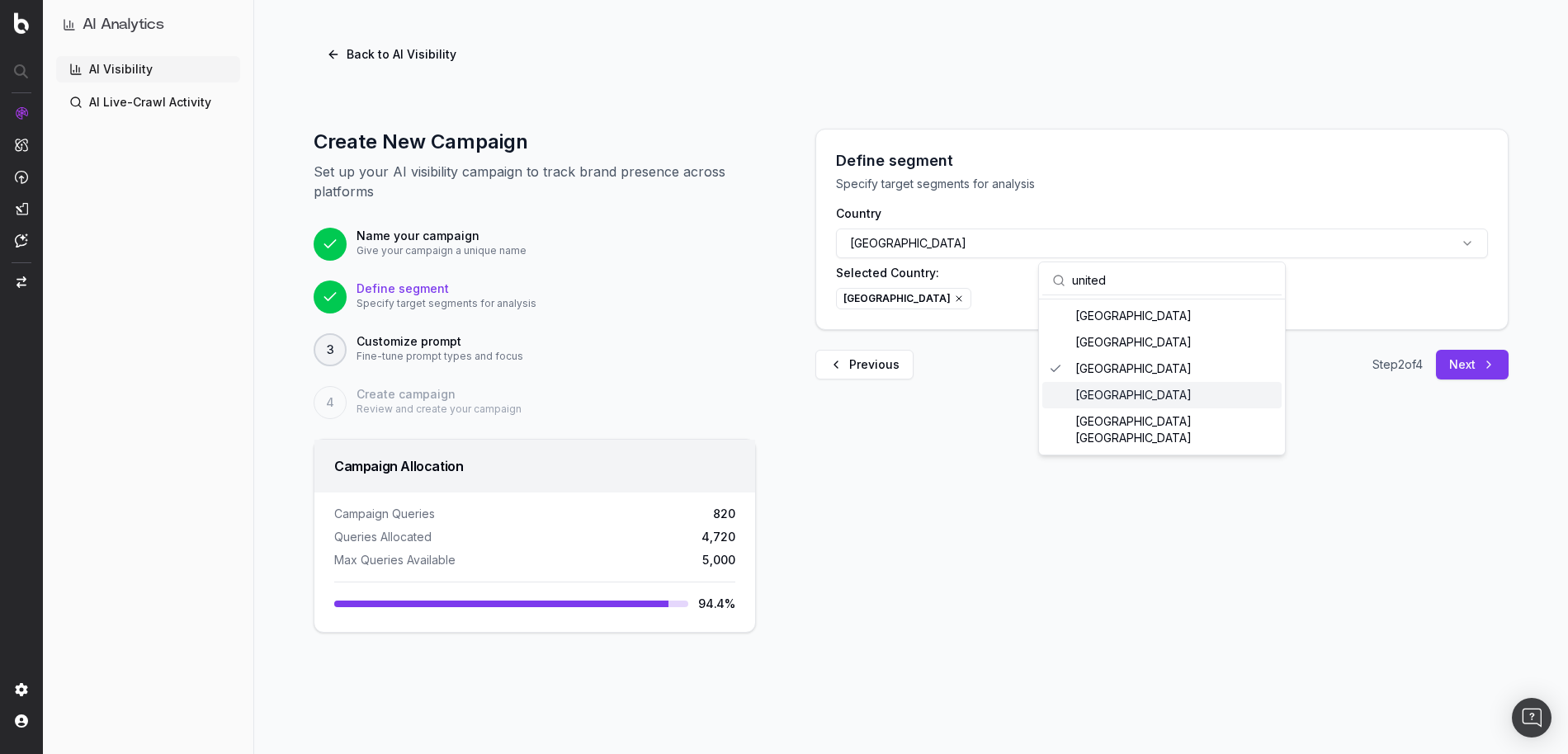
click at [954, 299] on icon at bounding box center [959, 298] width 10 height 10
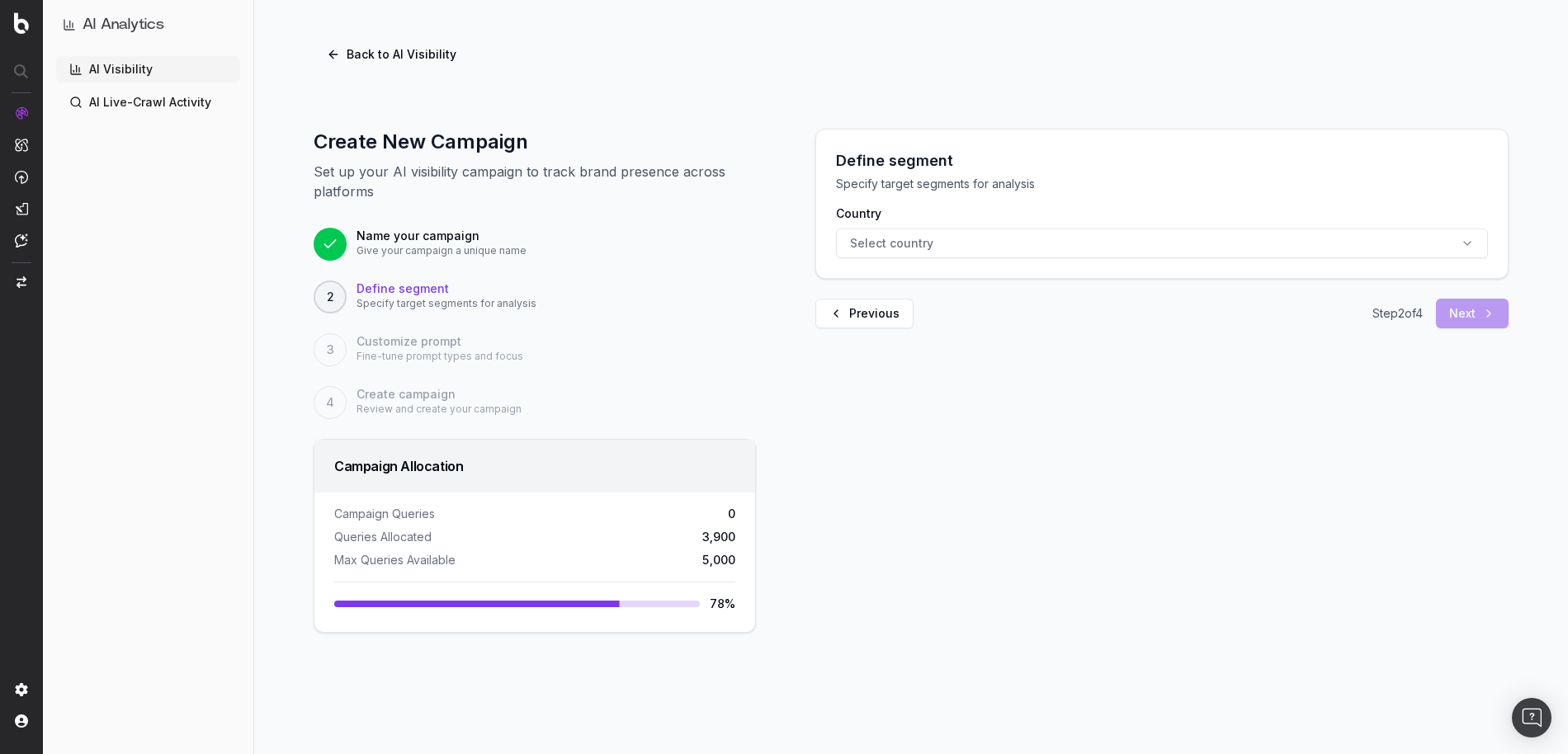
click at [920, 248] on span "Select country" at bounding box center [891, 243] width 83 height 16
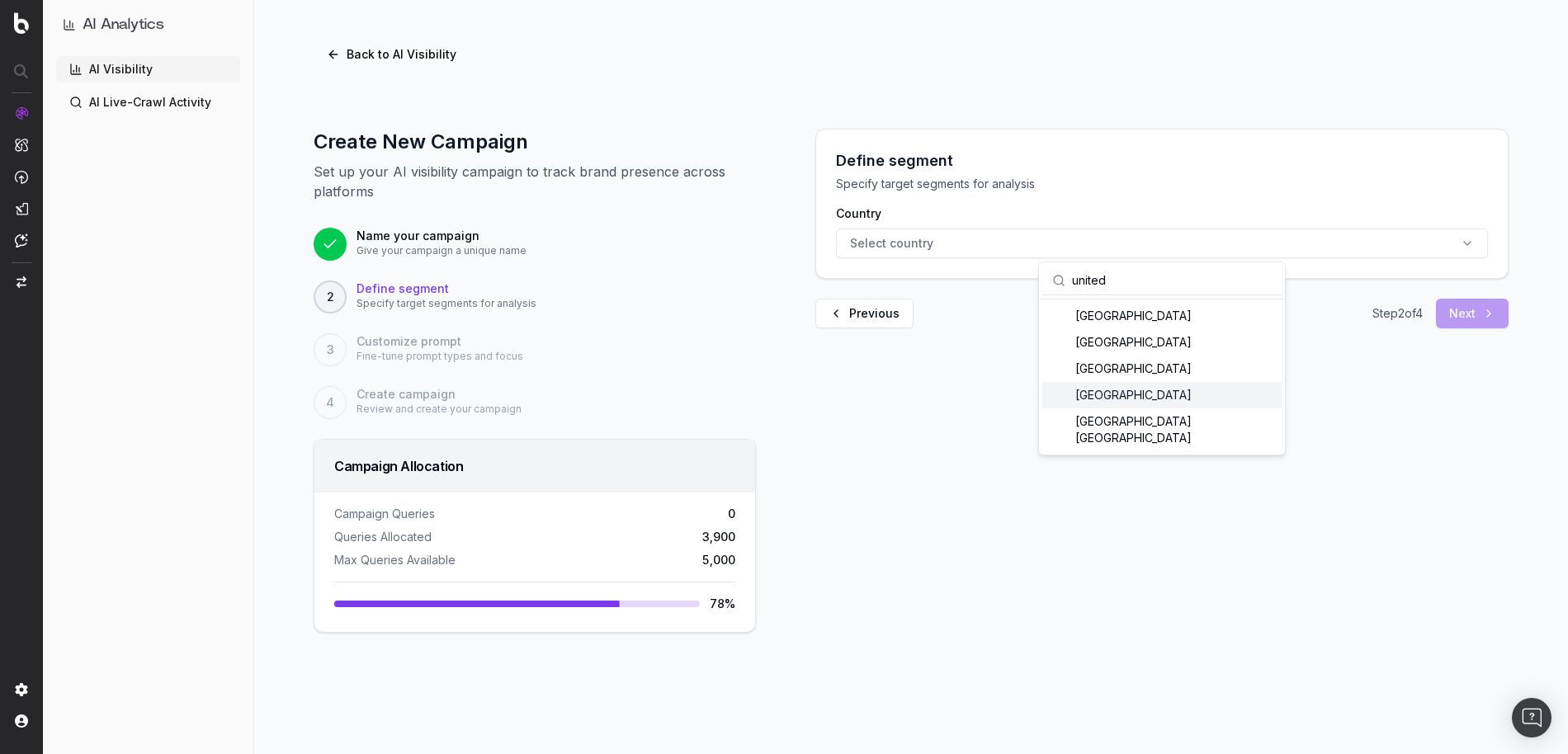
type input "united"
click at [1130, 389] on div "[GEOGRAPHIC_DATA]" at bounding box center [1161, 395] width 239 height 27
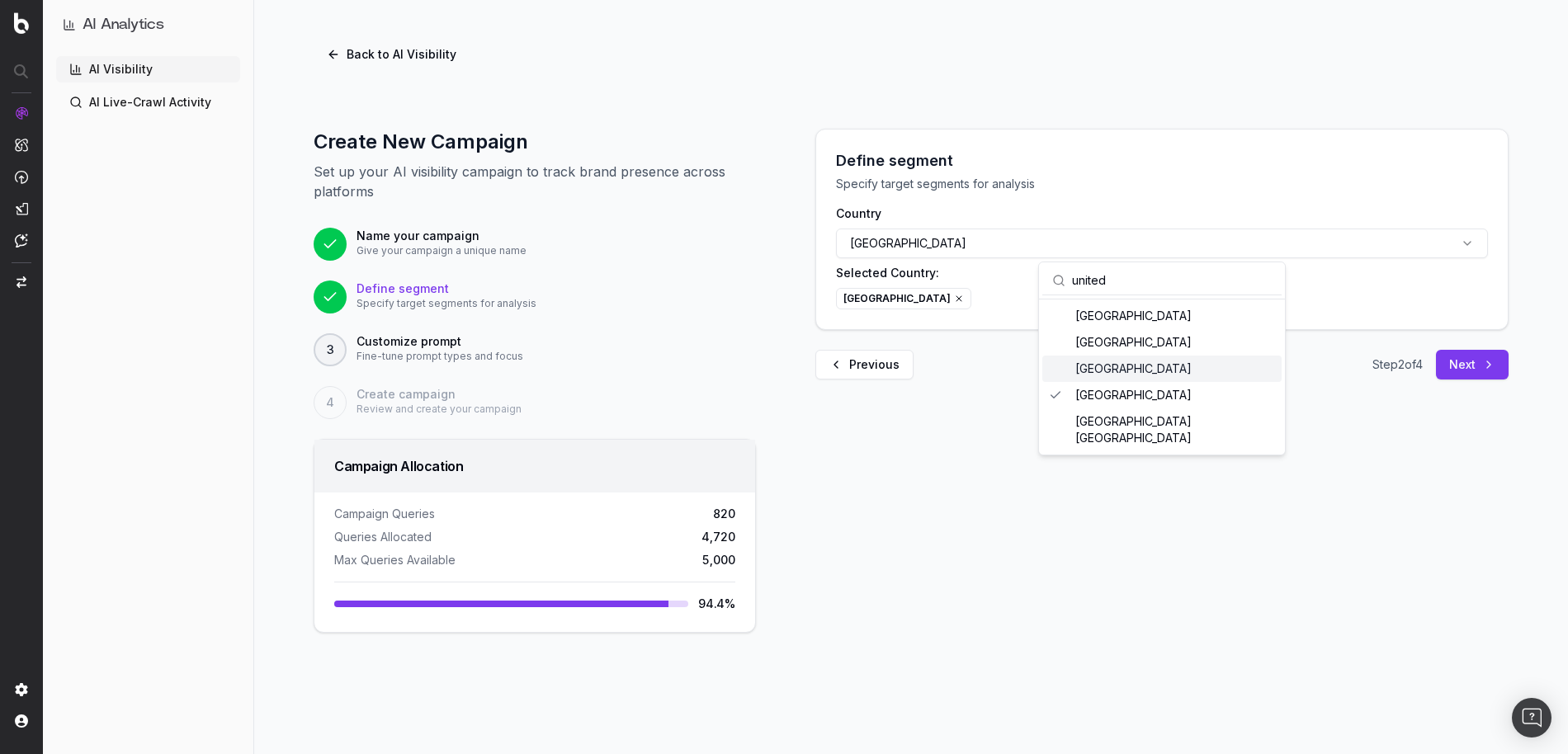
click at [1329, 397] on div "Define segment Specify target segments for analysis Country [GEOGRAPHIC_DATA] S…" at bounding box center [1161, 381] width 733 height 505
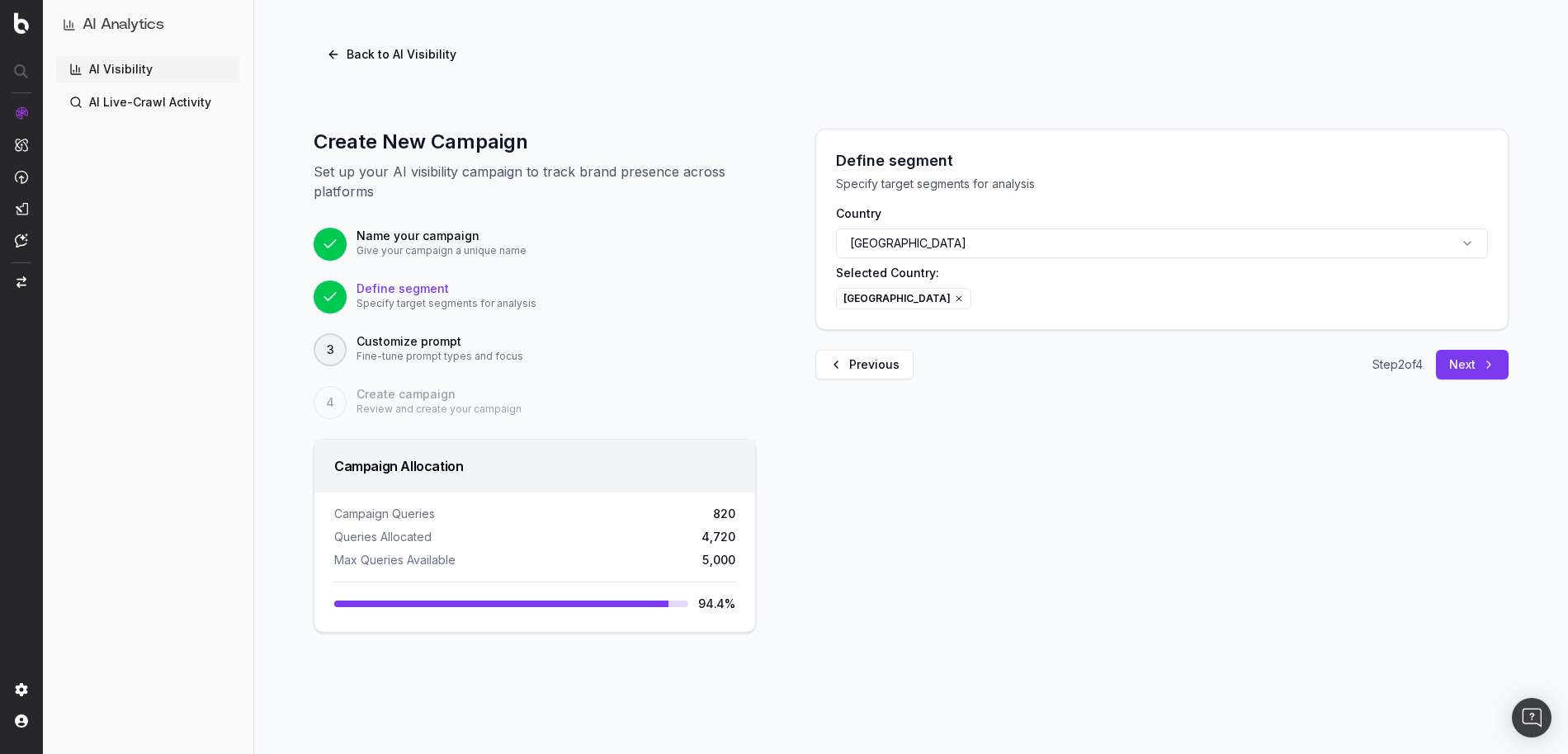
click at [1469, 365] on button "Next" at bounding box center [1472, 365] width 73 height 30
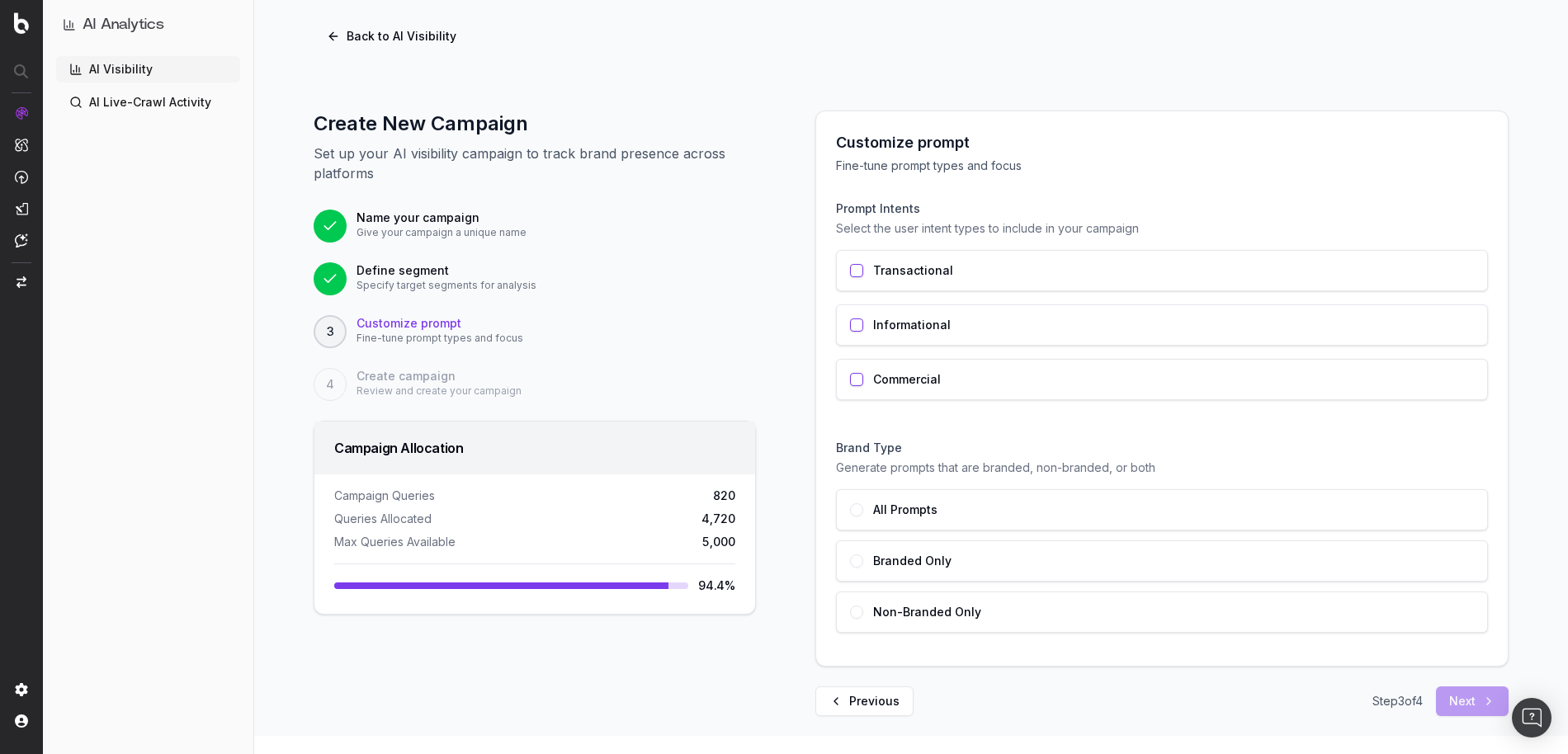
scroll to position [20, 0]
click at [854, 381] on button "button" at bounding box center [856, 378] width 13 height 13
click at [858, 265] on button "button" at bounding box center [856, 270] width 13 height 13
click at [858, 385] on div "Commercial" at bounding box center [1162, 378] width 652 height 41
click at [859, 271] on button "button" at bounding box center [856, 270] width 13 height 13
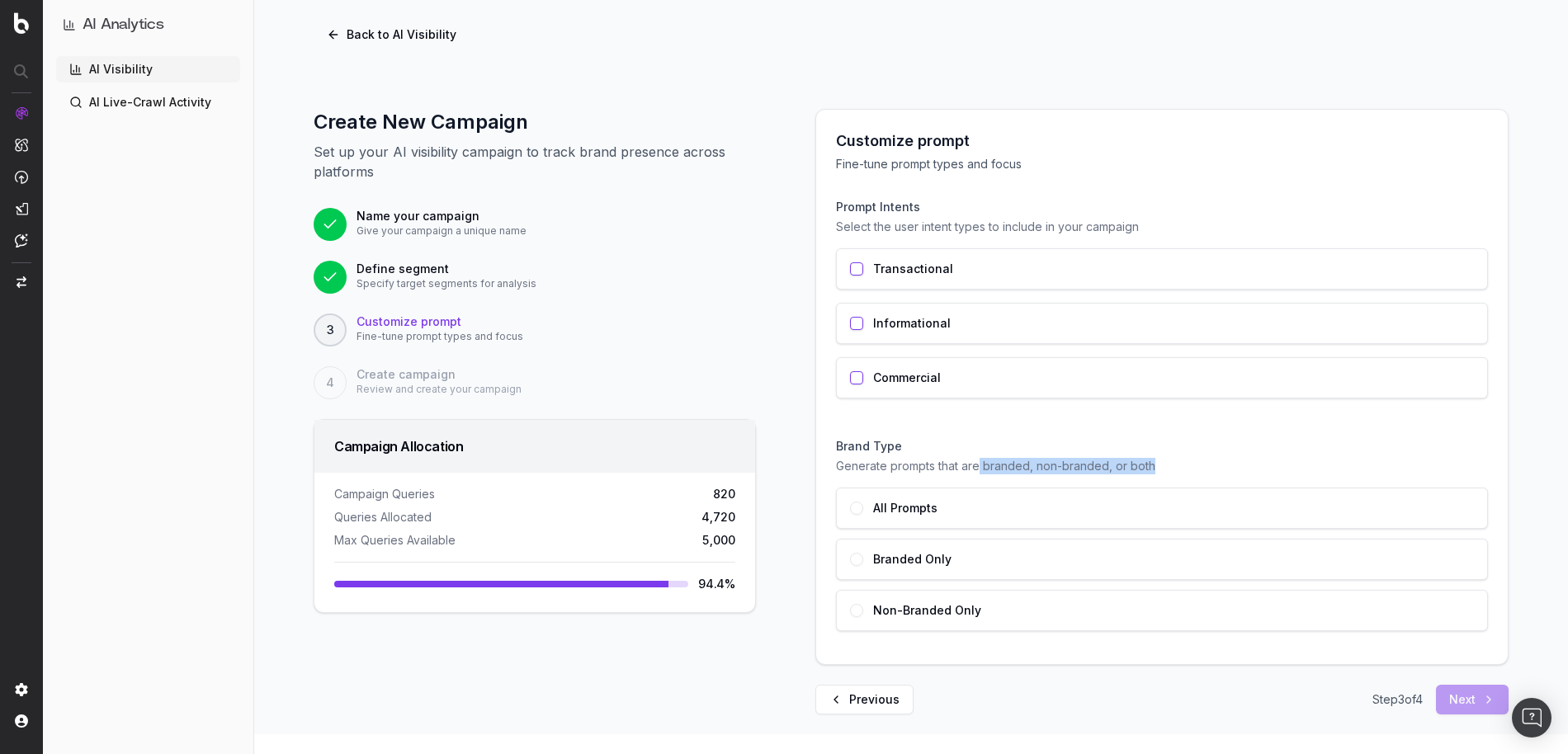
drag, startPoint x: 1155, startPoint y: 466, endPoint x: 980, endPoint y: 467, distance: 175.0
click at [980, 467] on p "Generate prompts that are branded, non-branded, or both" at bounding box center [1162, 465] width 652 height 16
click at [927, 465] on p "Generate prompts that are branded, non-branded, or both" at bounding box center [1162, 465] width 652 height 16
click at [854, 609] on button "button" at bounding box center [856, 611] width 13 height 13
click at [854, 268] on button "button" at bounding box center [856, 270] width 13 height 13
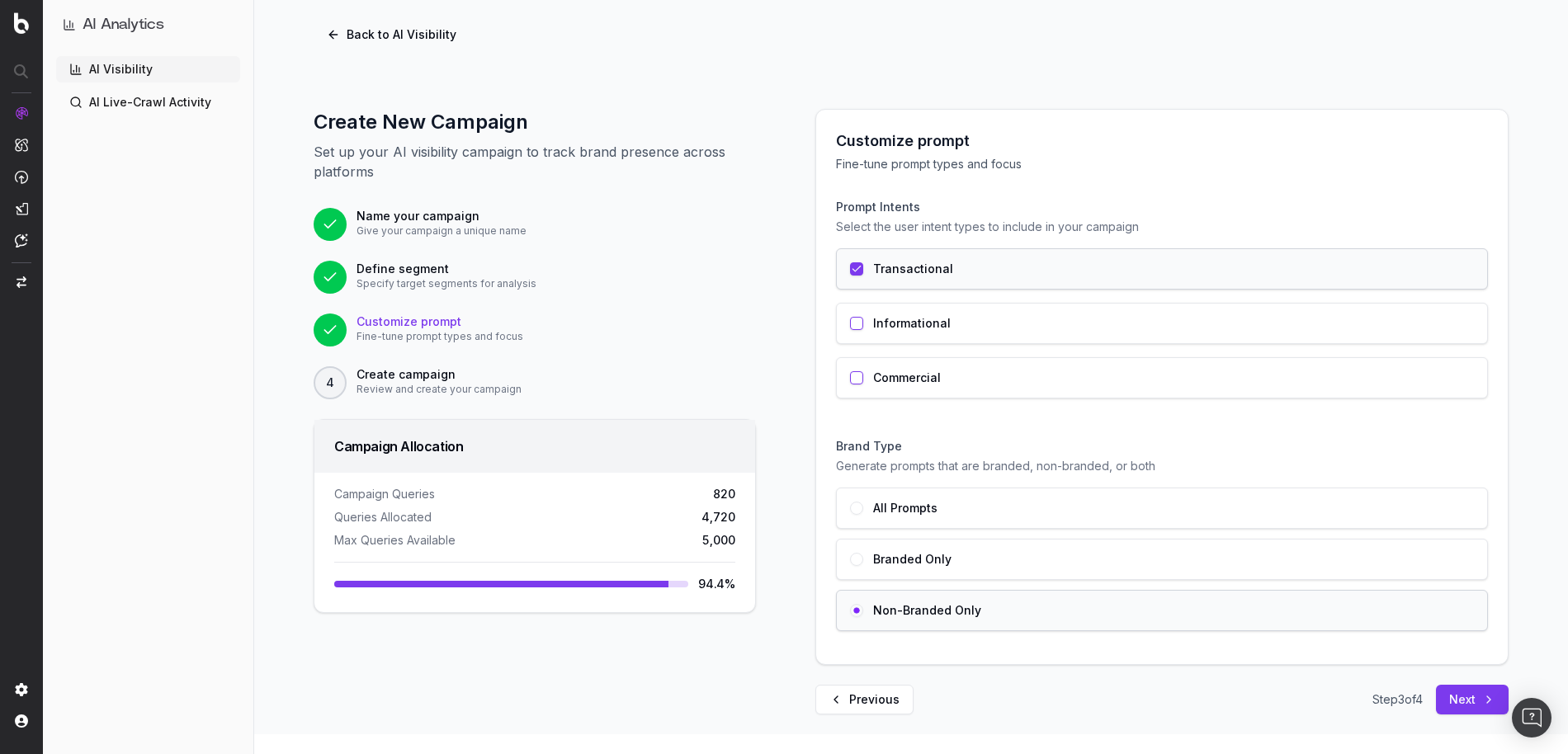
click at [1473, 700] on button "Next" at bounding box center [1472, 699] width 73 height 30
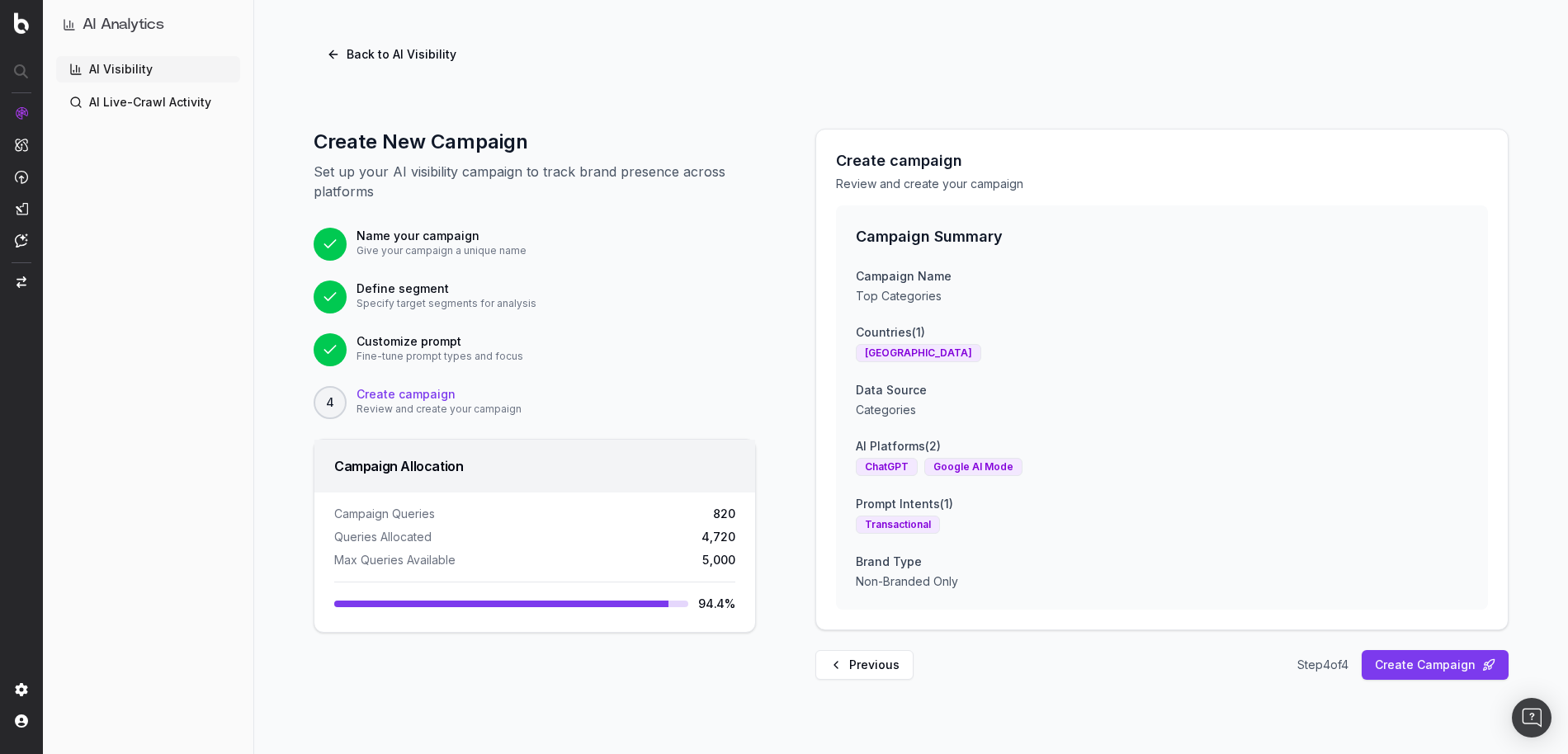
click at [894, 650] on button "Previous" at bounding box center [864, 665] width 98 height 30
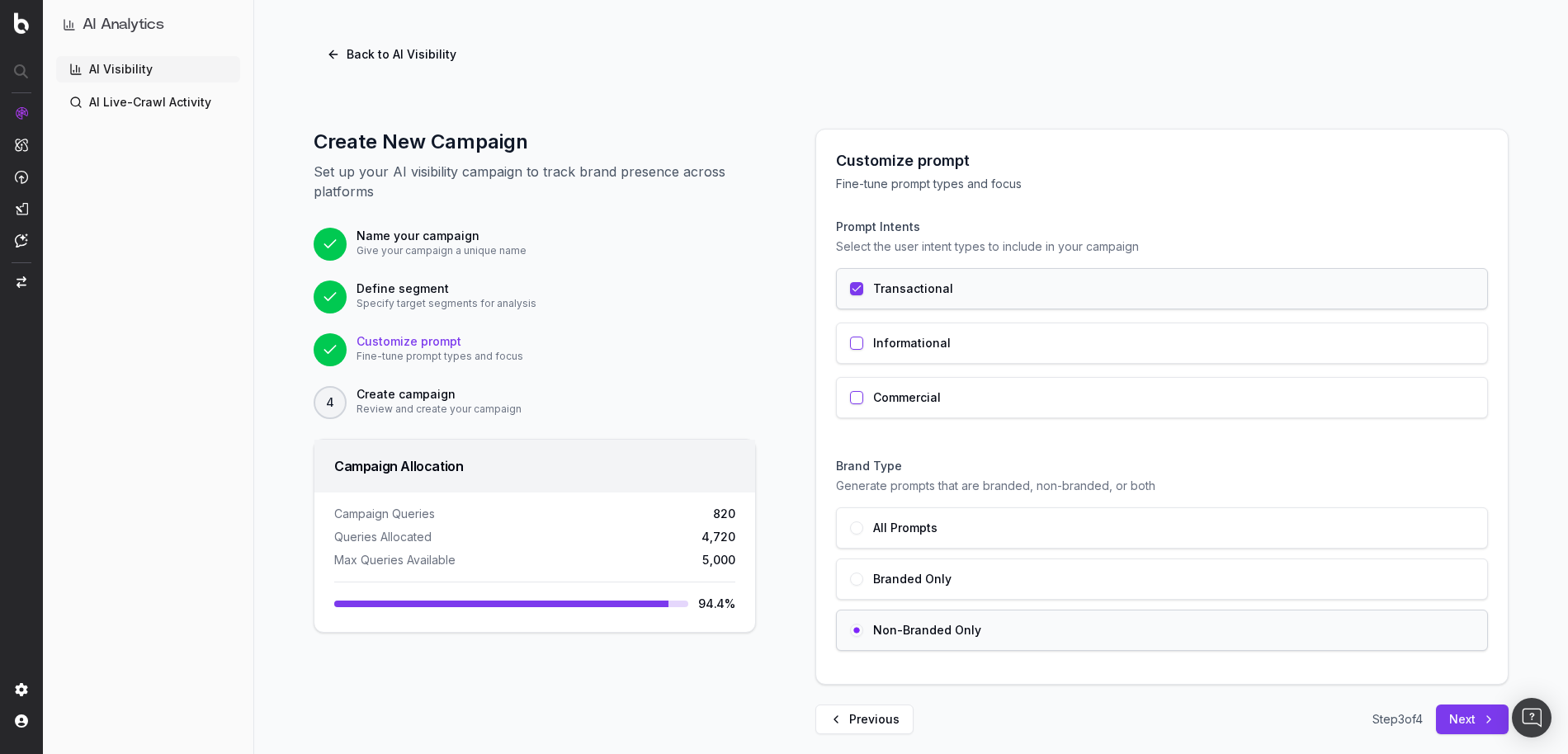
scroll to position [20, 0]
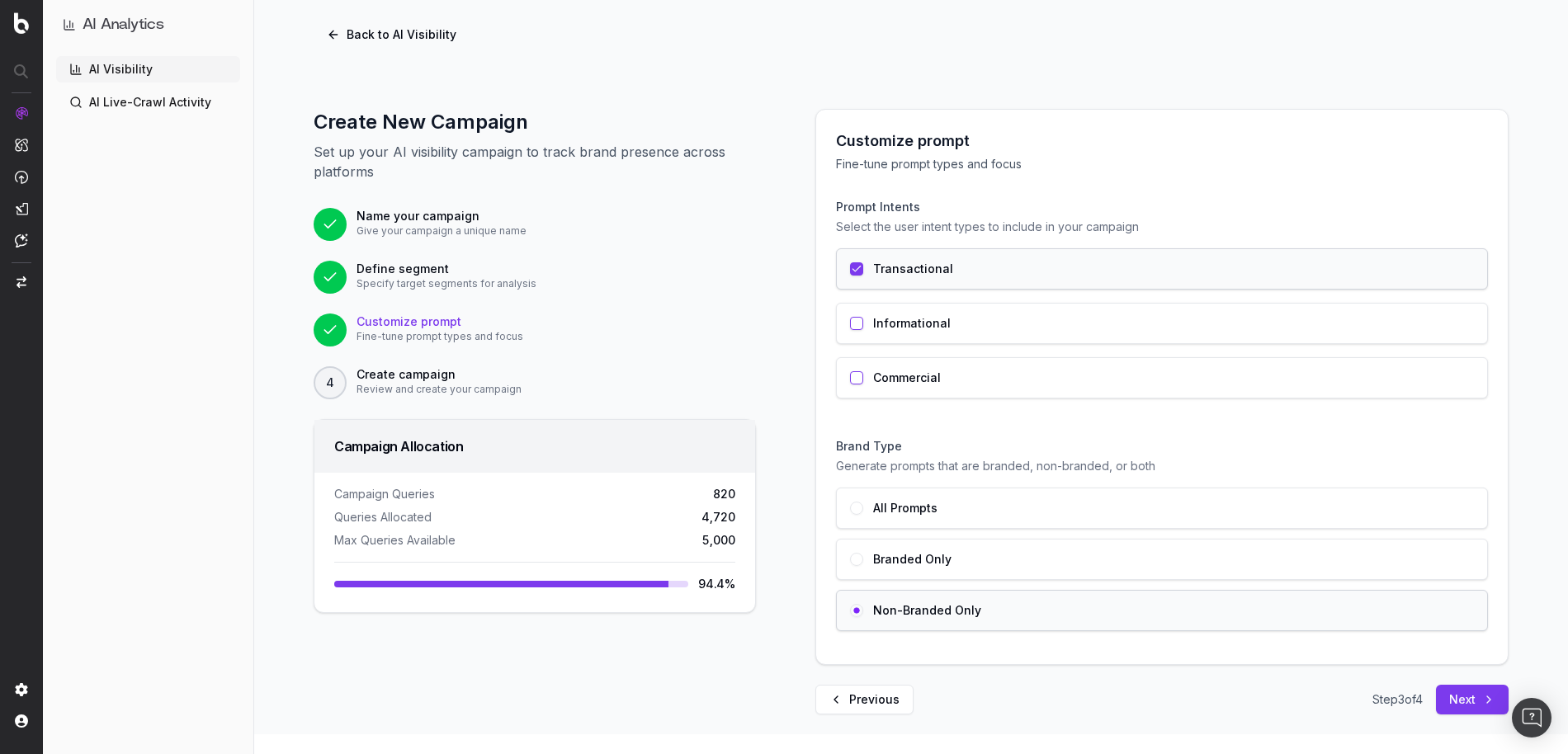
click at [865, 695] on button "Previous" at bounding box center [864, 699] width 98 height 30
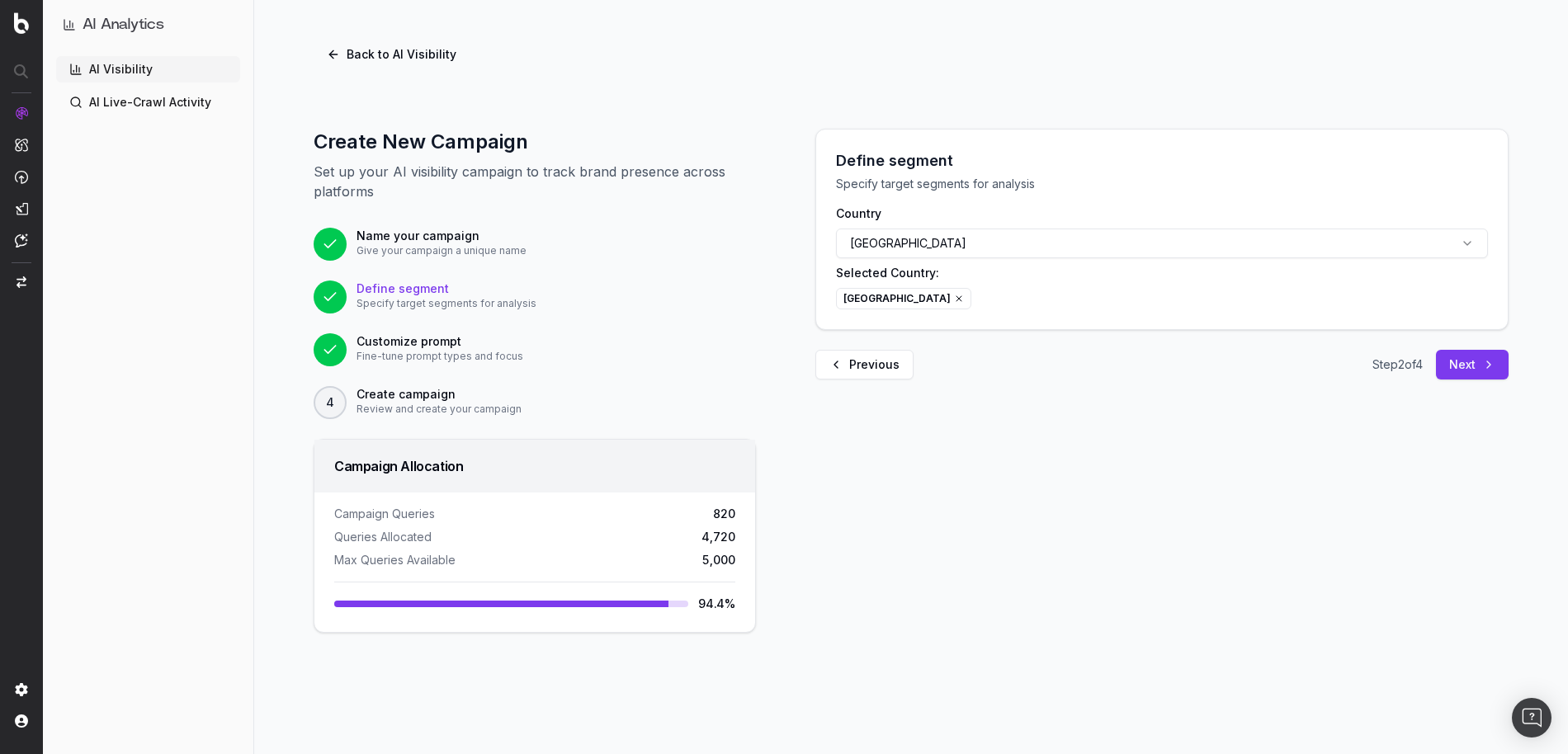
click at [867, 365] on button "Previous" at bounding box center [864, 365] width 98 height 30
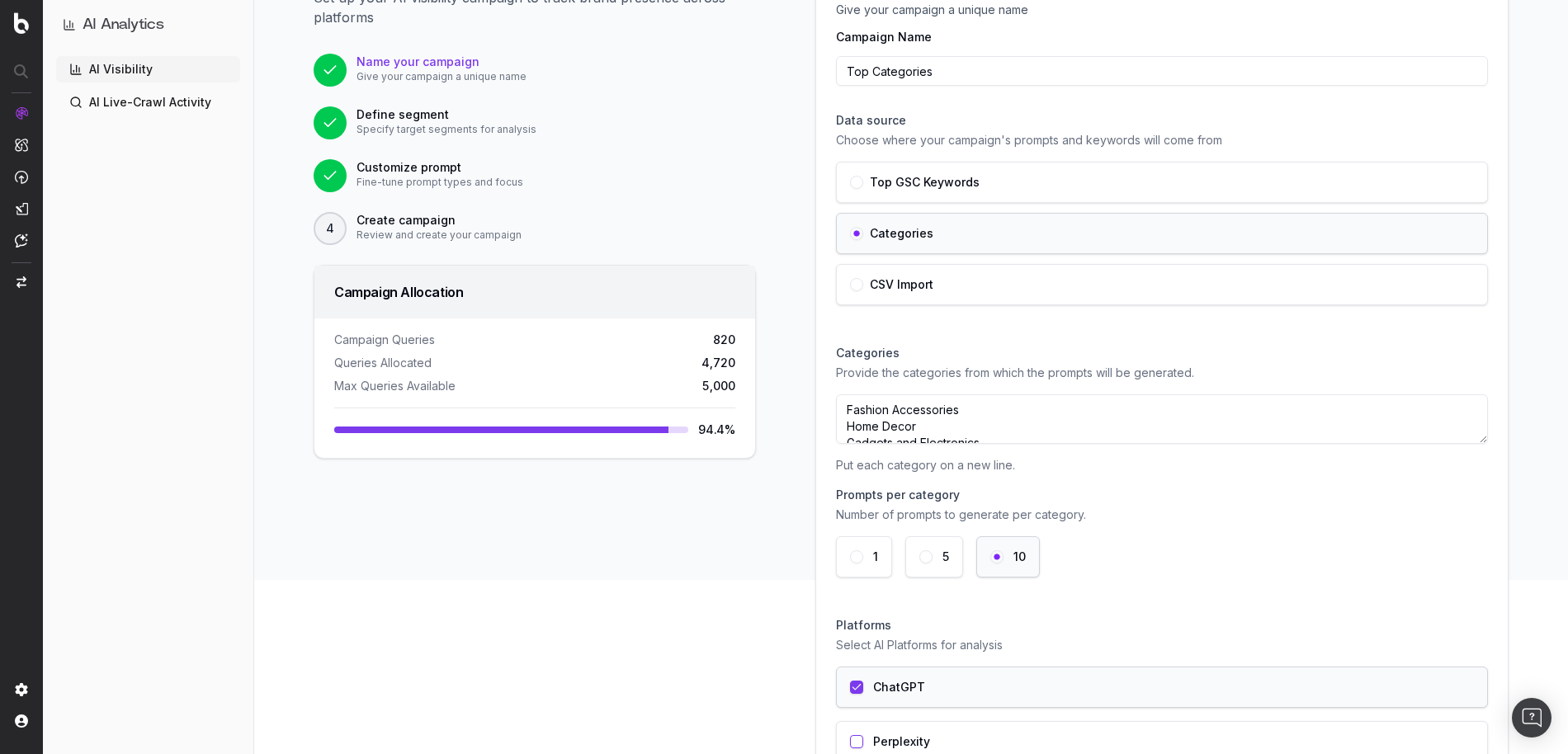
scroll to position [360, 0]
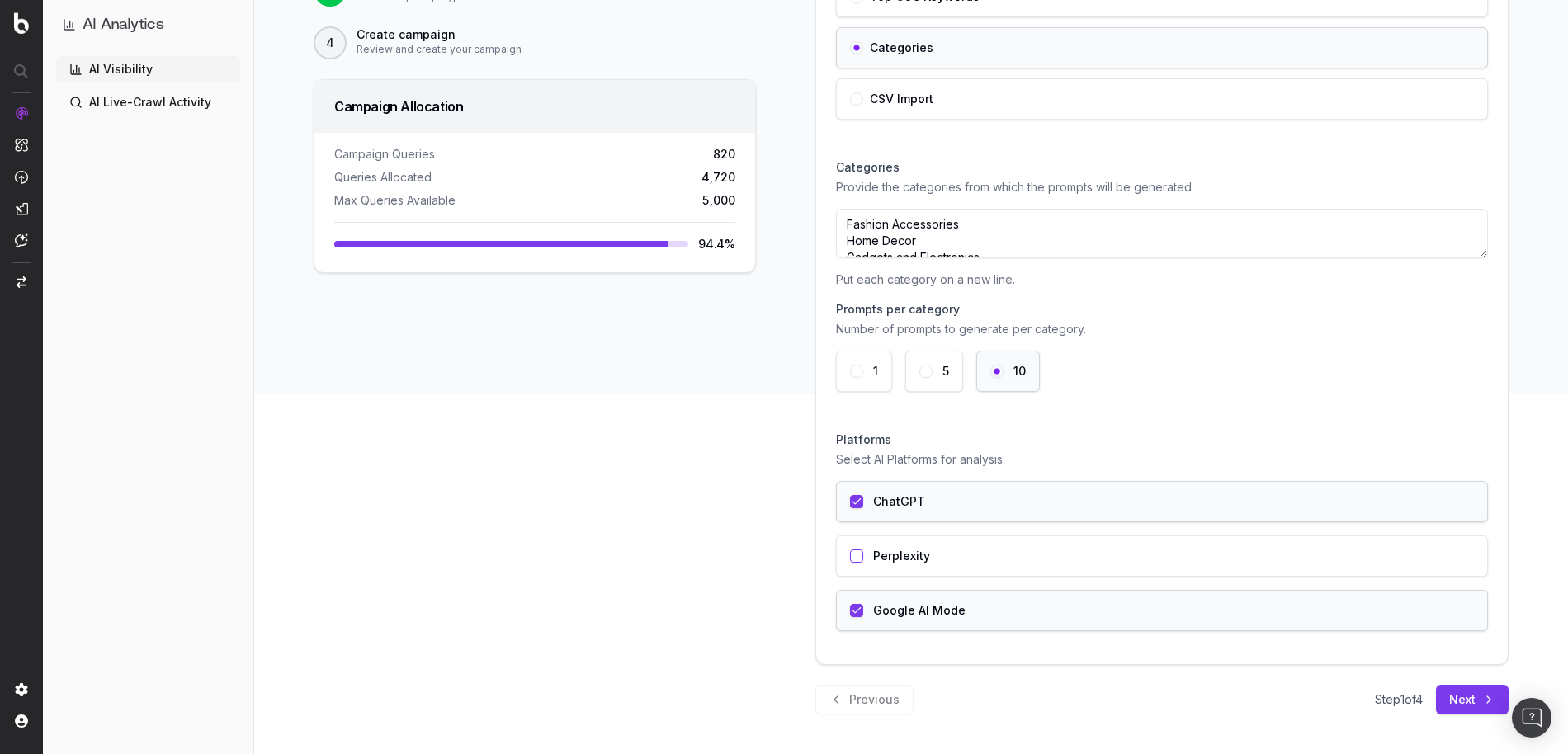
click at [1448, 698] on button "Next" at bounding box center [1472, 699] width 73 height 30
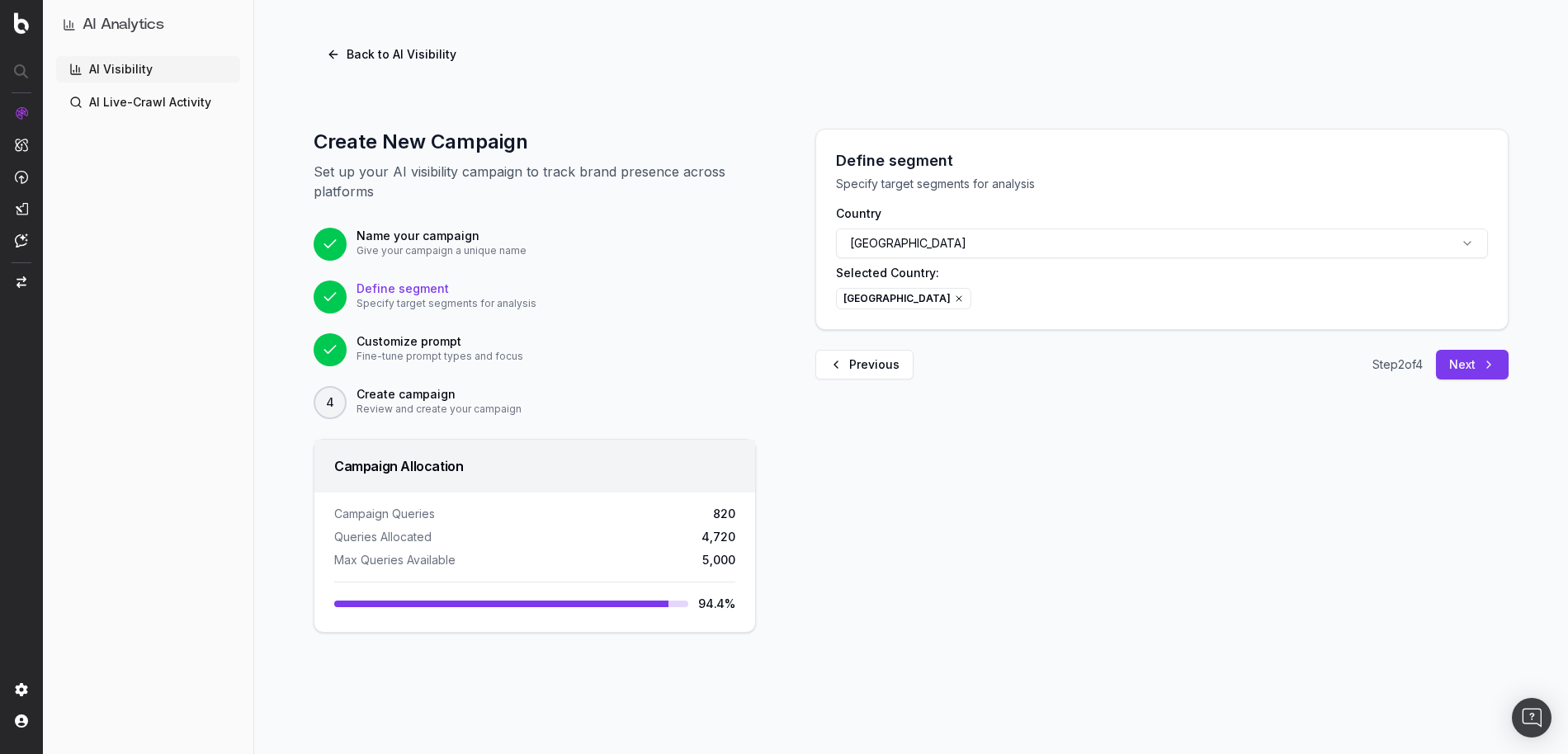
scroll to position [0, 0]
click at [1468, 362] on button "Next" at bounding box center [1472, 365] width 73 height 30
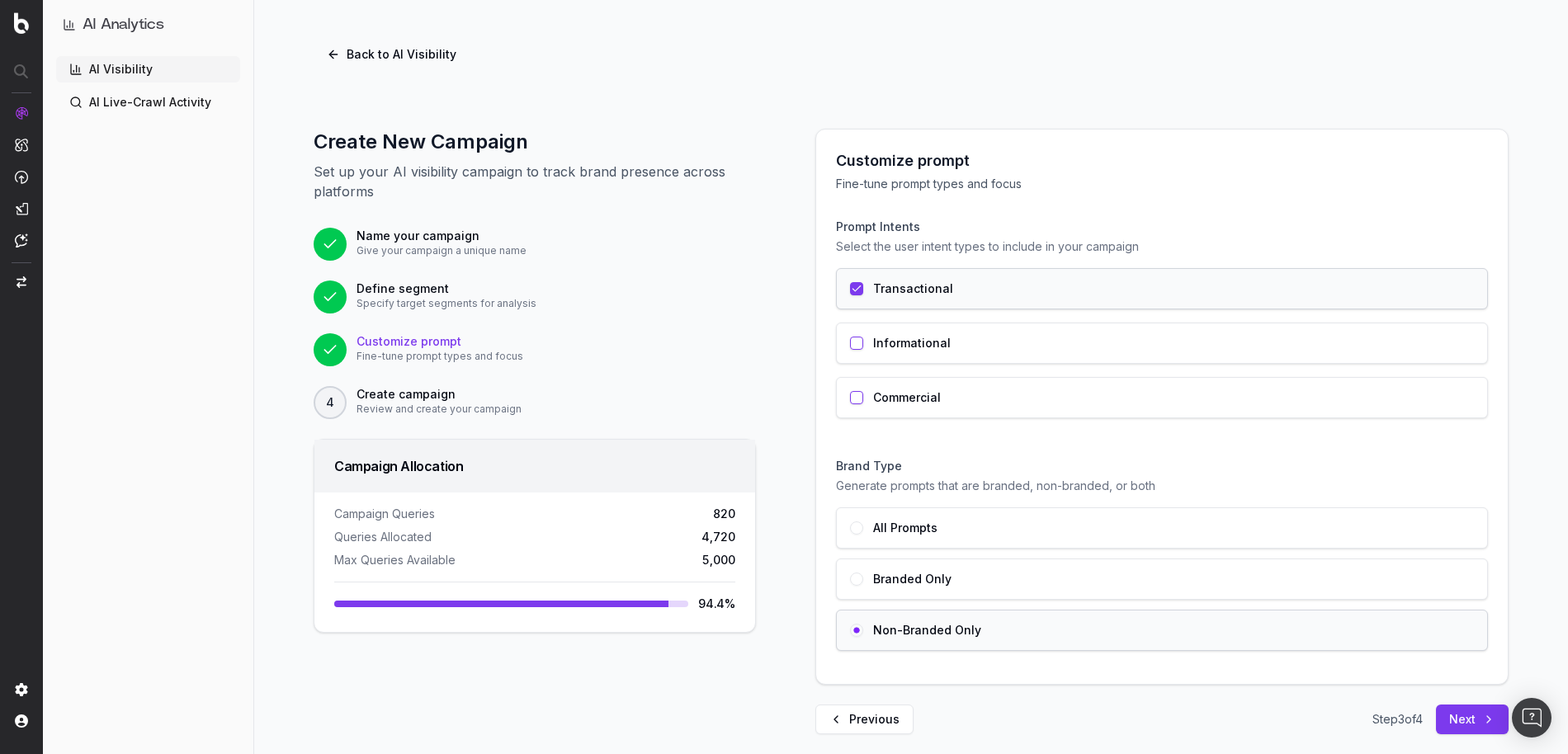
click at [854, 345] on button "button" at bounding box center [856, 343] width 13 height 13
click at [854, 292] on button "button" at bounding box center [856, 289] width 13 height 13
click at [853, 283] on button "button" at bounding box center [856, 289] width 13 height 13
click at [848, 331] on div "Informational" at bounding box center [1162, 342] width 652 height 41
click at [1464, 719] on button "Next" at bounding box center [1472, 719] width 73 height 30
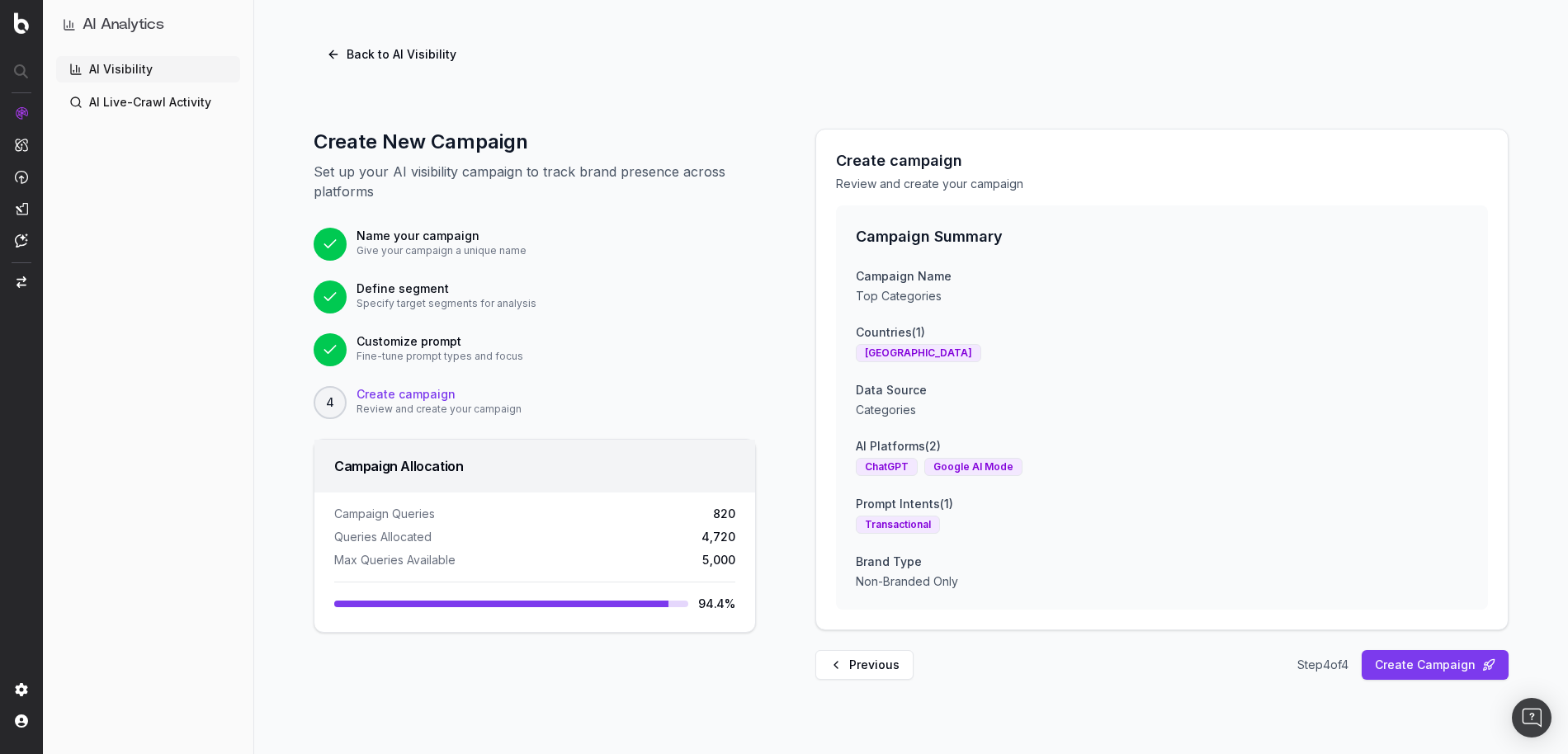
click at [1417, 661] on button "Create Campaign" at bounding box center [1435, 665] width 147 height 30
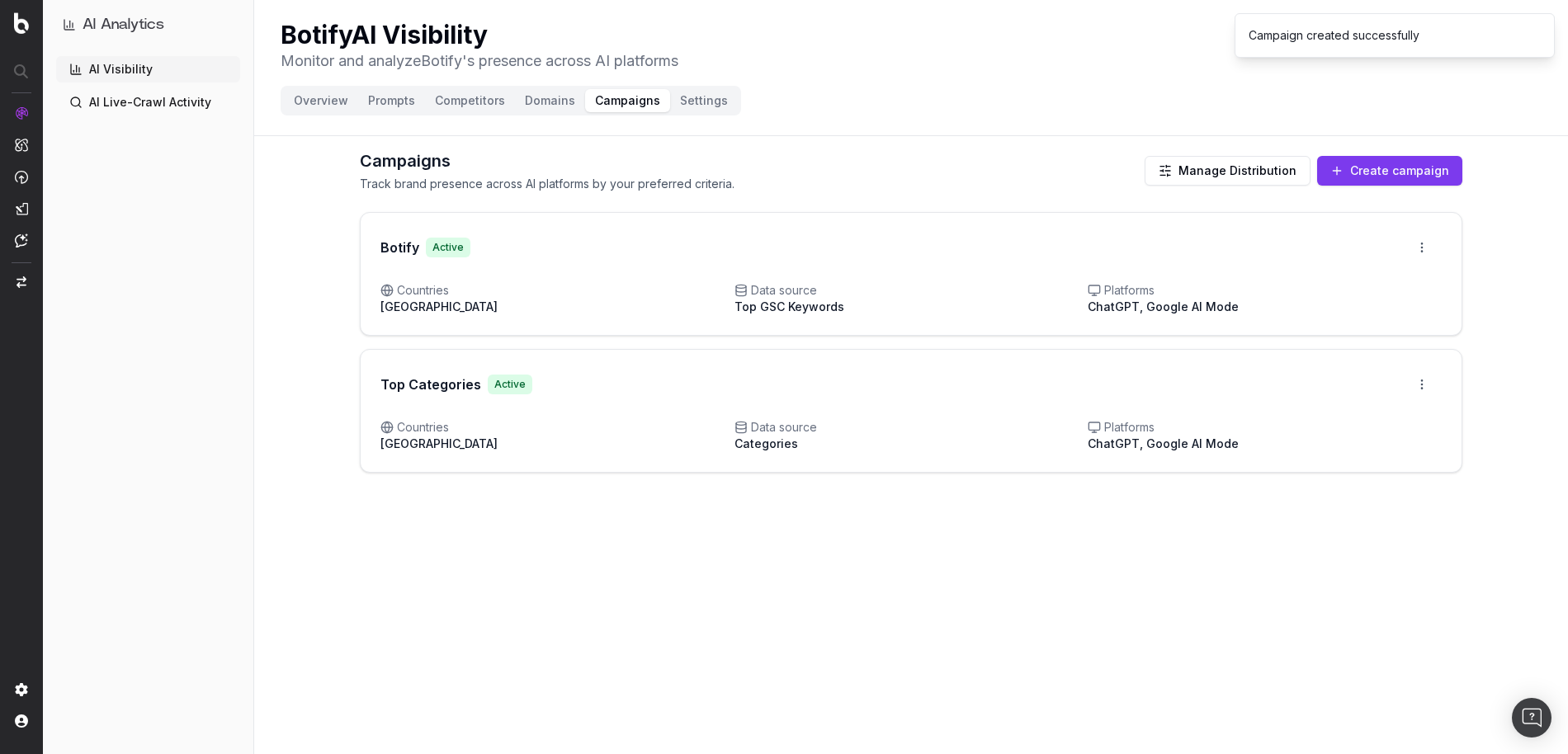
click at [812, 422] on span "Data source" at bounding box center [911, 427] width 354 height 16
click at [498, 440] on span "[GEOGRAPHIC_DATA]" at bounding box center [439, 443] width 117 height 14
click at [1420, 389] on html "AI Analytics | [DOMAIN_NAME] | botify-org AI Analytics AI Visibility AI Live-Cr…" at bounding box center [784, 377] width 1568 height 754
click at [1401, 418] on div "Edit campaign" at bounding box center [1375, 420] width 126 height 27
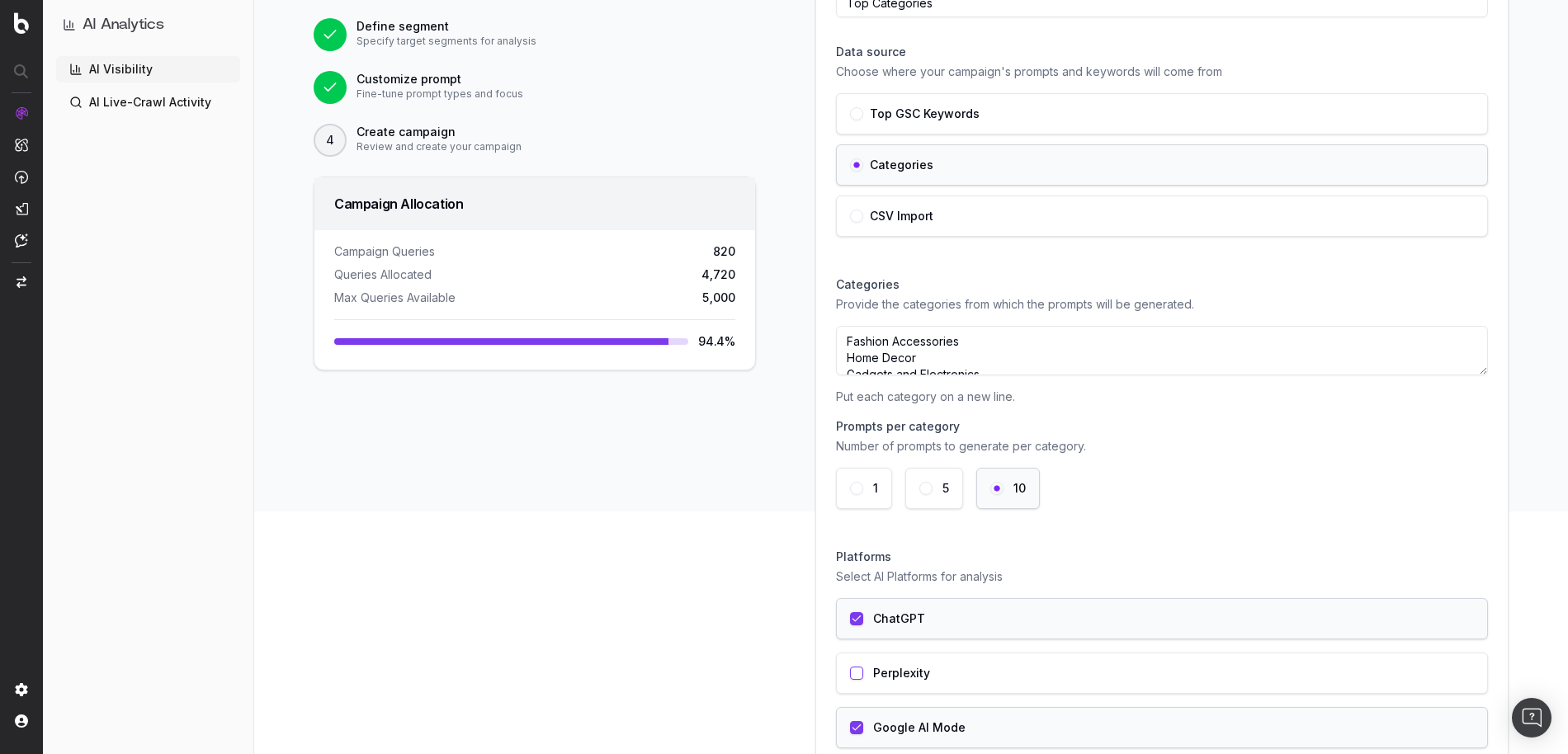
scroll to position [360, 0]
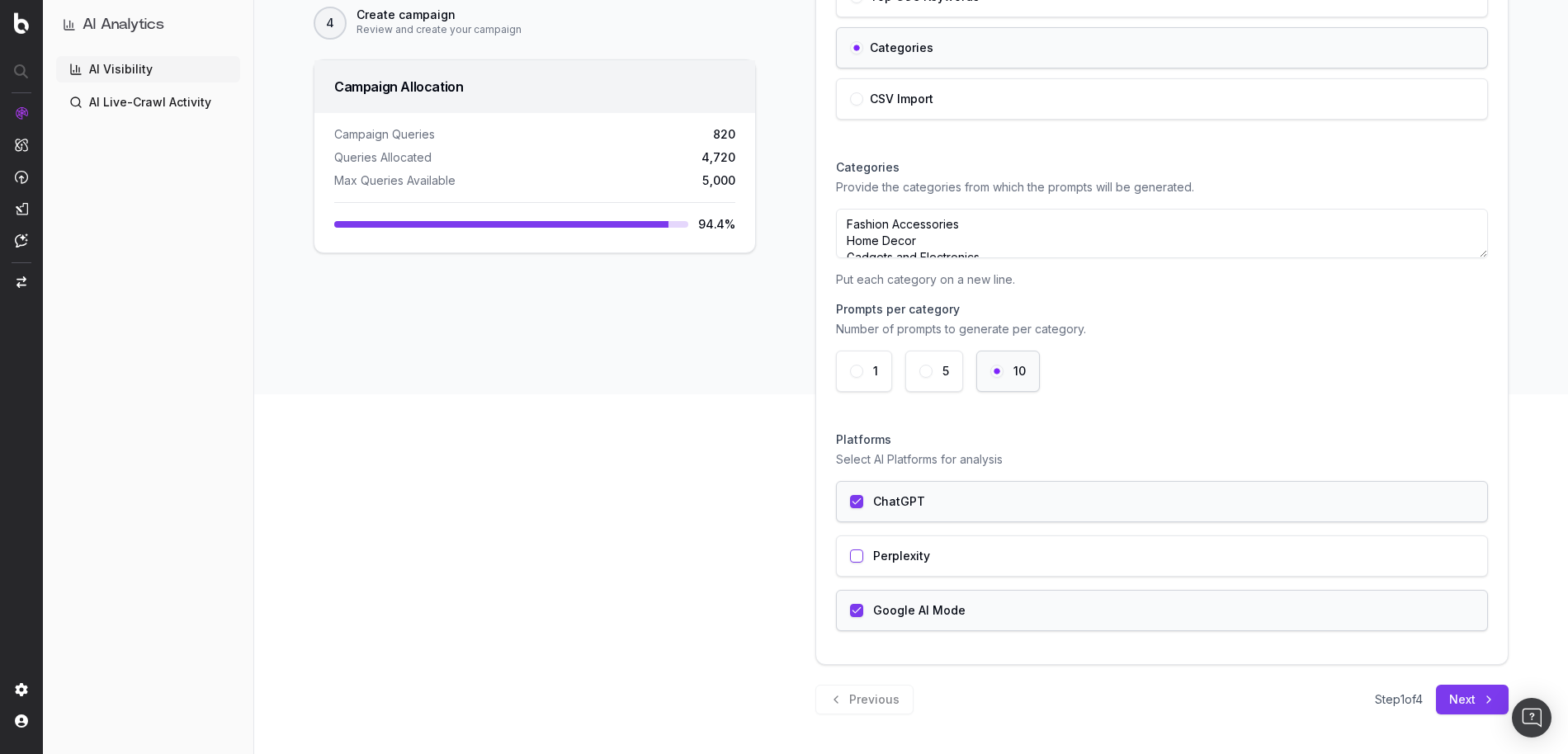
click at [861, 555] on button "button" at bounding box center [856, 556] width 13 height 13
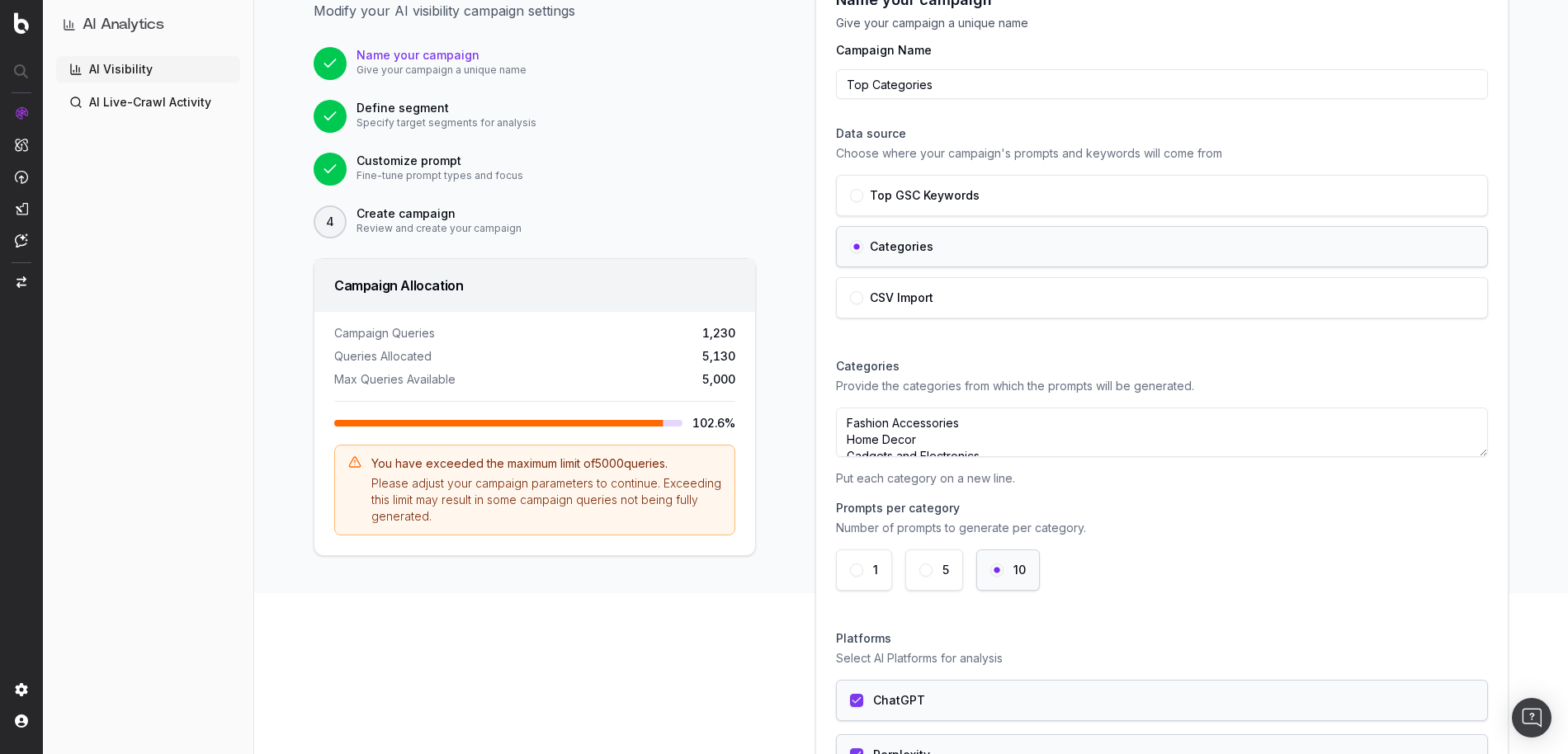
scroll to position [167, 0]
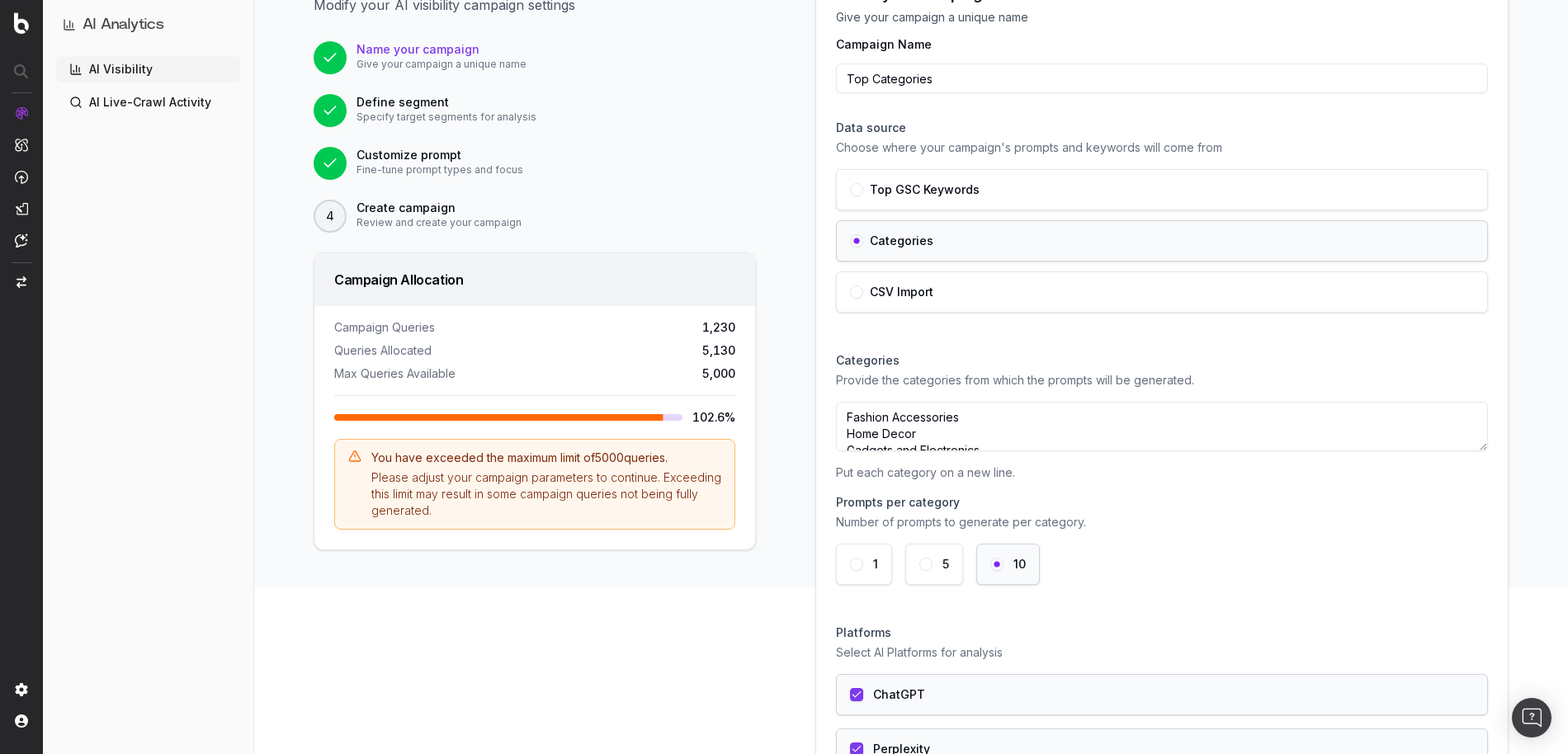
click at [880, 430] on textarea "Fashion Accessories Home Decor Gadgets and Electronics Fitness Equipment Beauty…" at bounding box center [1162, 427] width 652 height 50
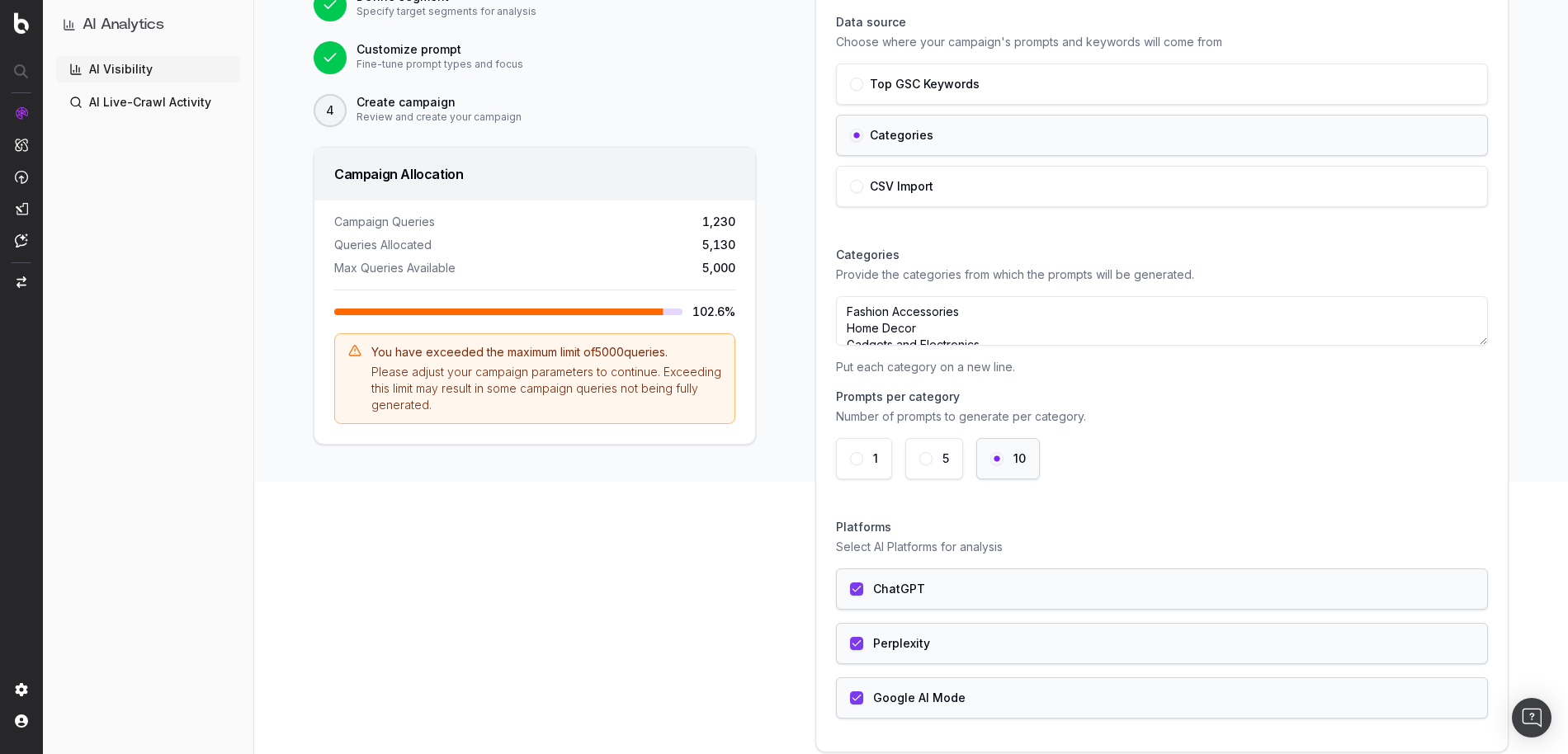
scroll to position [360, 0]
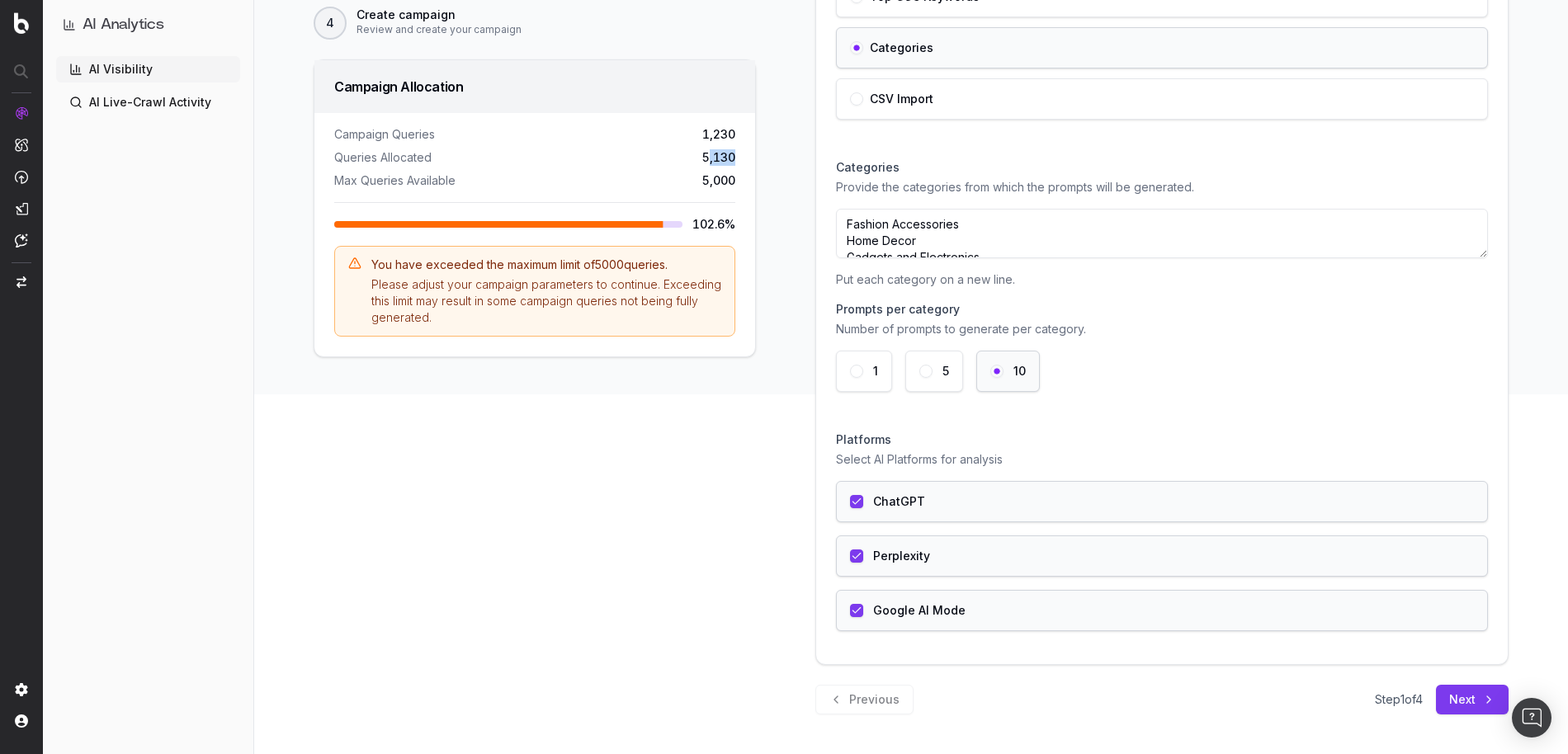
drag, startPoint x: 711, startPoint y: 153, endPoint x: 752, endPoint y: 154, distance: 41.0
click at [752, 154] on div "Campaign Queries 1,230 Queries Allocated 5,130 Max Queries Available 5,000 102.…" at bounding box center [534, 235] width 440 height 244
drag, startPoint x: 438, startPoint y: 316, endPoint x: 623, endPoint y: 297, distance: 186.0
click at [623, 297] on div "Please adjust your campaign parameters to continue. Exceeding this limit may re…" at bounding box center [546, 301] width 350 height 50
click at [404, 365] on div "Edit Campaign Modify your AI visibility campaign settings Name your campaign Gi…" at bounding box center [534, 242] width 481 height 946
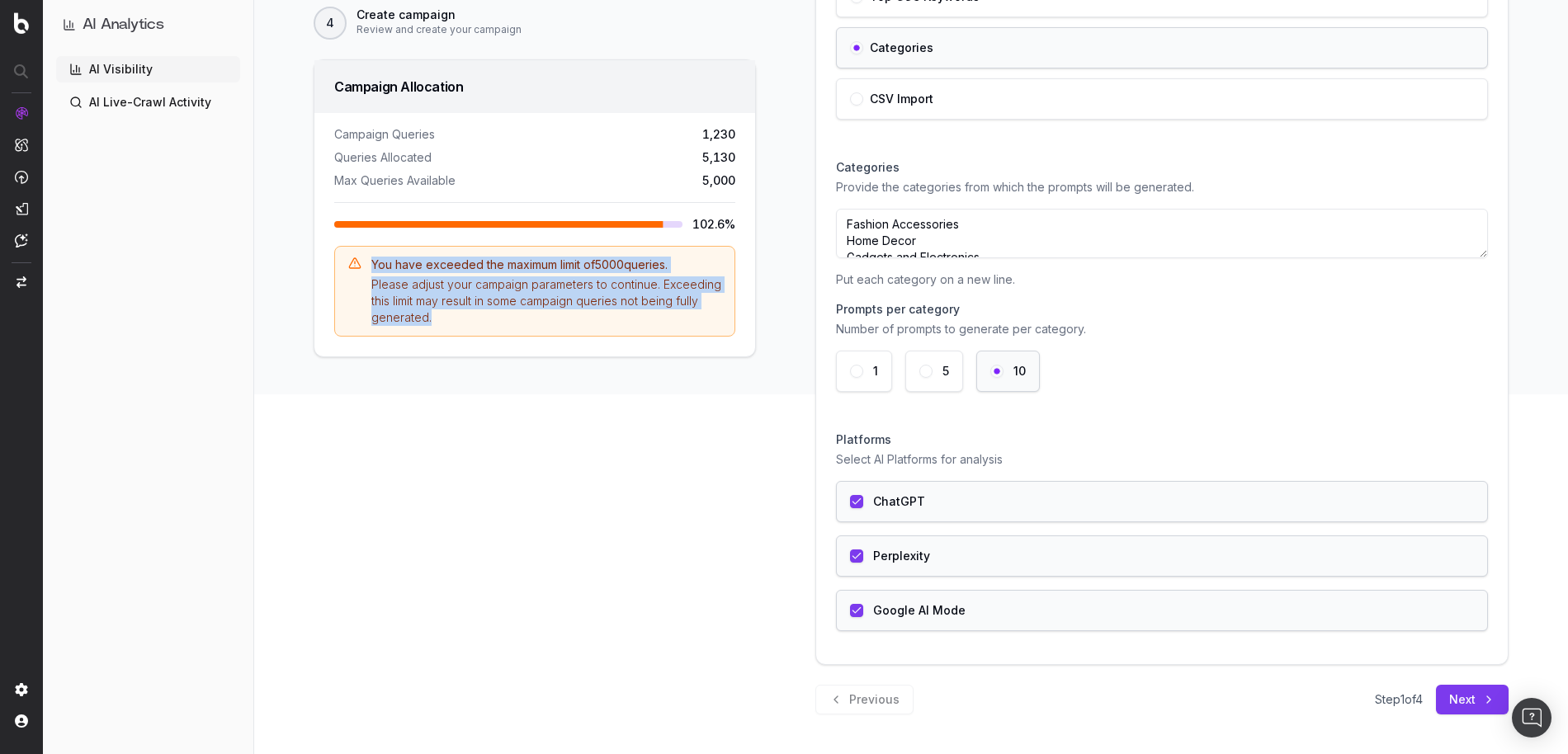
drag, startPoint x: 502, startPoint y: 323, endPoint x: 364, endPoint y: 275, distance: 146.1
click at [364, 275] on div "You have exceeded the maximum limit of 5000 queries. Please adjust your campaig…" at bounding box center [534, 291] width 401 height 91
click at [390, 340] on div "Campaign Queries 1,230 Queries Allocated 5,130 Max Queries Available 5,000 102.…" at bounding box center [534, 235] width 440 height 244
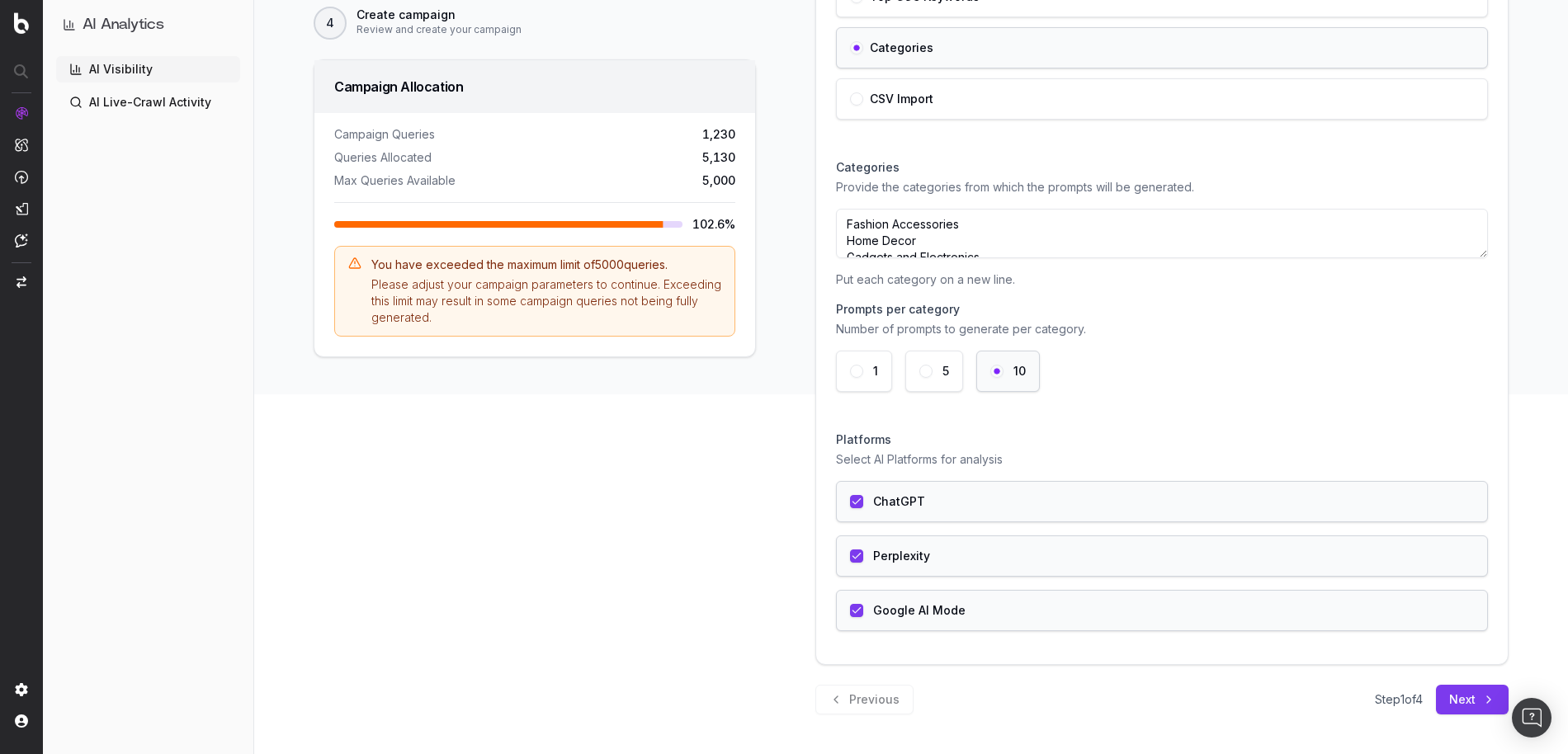
click at [925, 367] on button "5" at bounding box center [925, 371] width 13 height 13
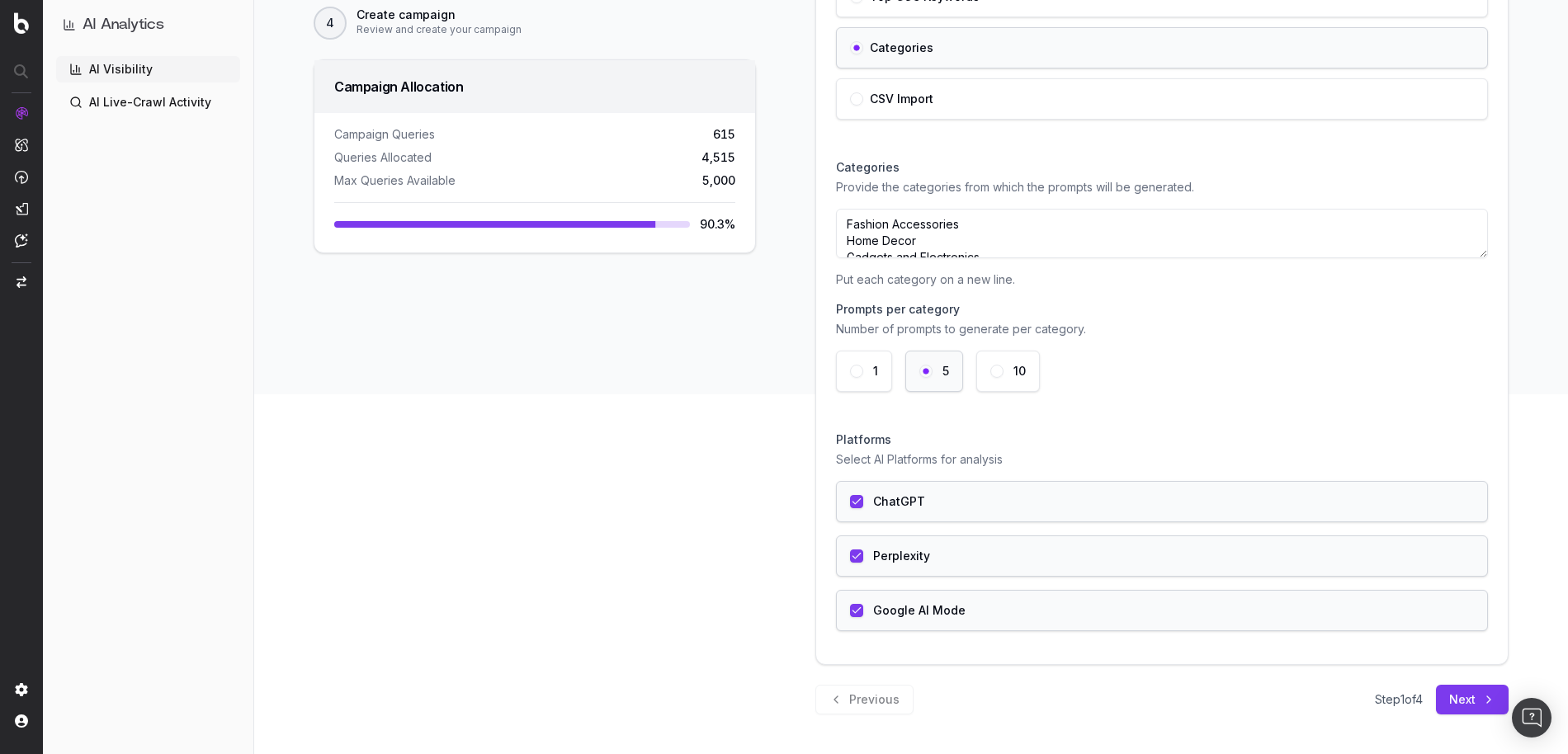
click at [1001, 372] on button "10" at bounding box center [996, 371] width 13 height 13
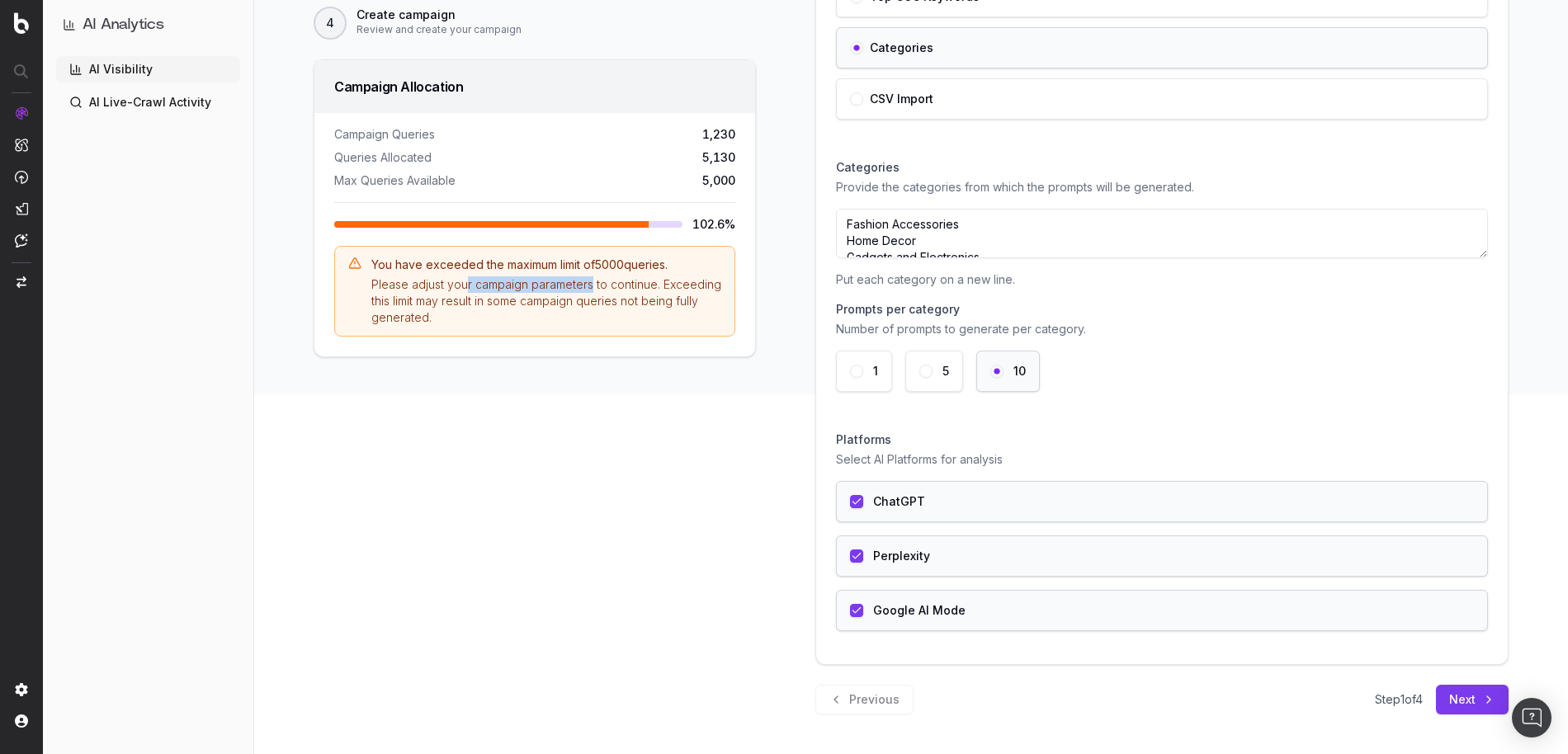
drag, startPoint x: 590, startPoint y: 292, endPoint x: 466, endPoint y: 288, distance: 124.1
click at [466, 288] on div "Please adjust your campaign parameters to continue. Exceeding this limit may re…" at bounding box center [546, 301] width 350 height 50
click at [454, 326] on div "You have exceeded the maximum limit of 5000 queries. Please adjust your campaig…" at bounding box center [534, 291] width 401 height 91
click at [930, 366] on button "5" at bounding box center [925, 371] width 13 height 13
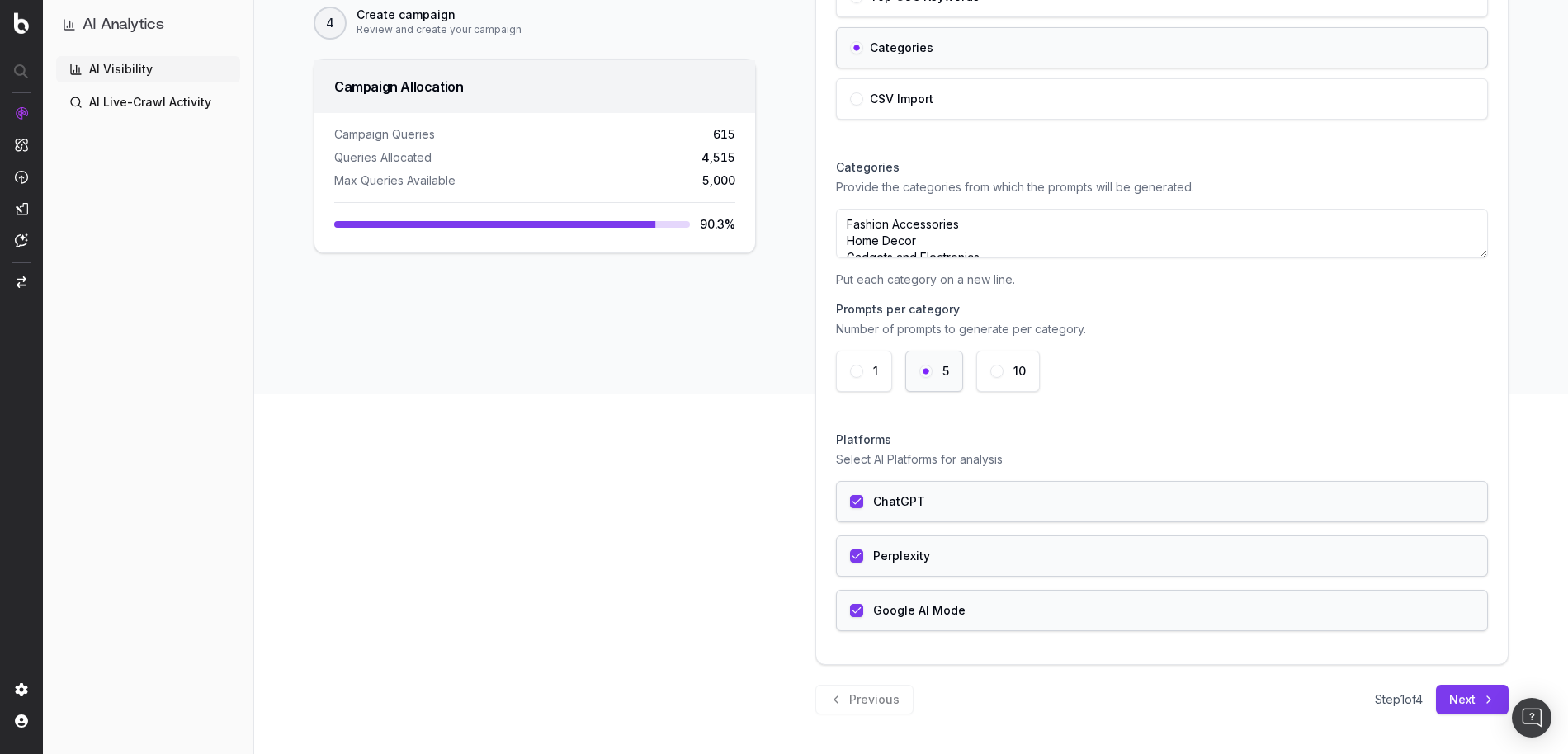
click at [1000, 368] on button "10" at bounding box center [996, 371] width 13 height 13
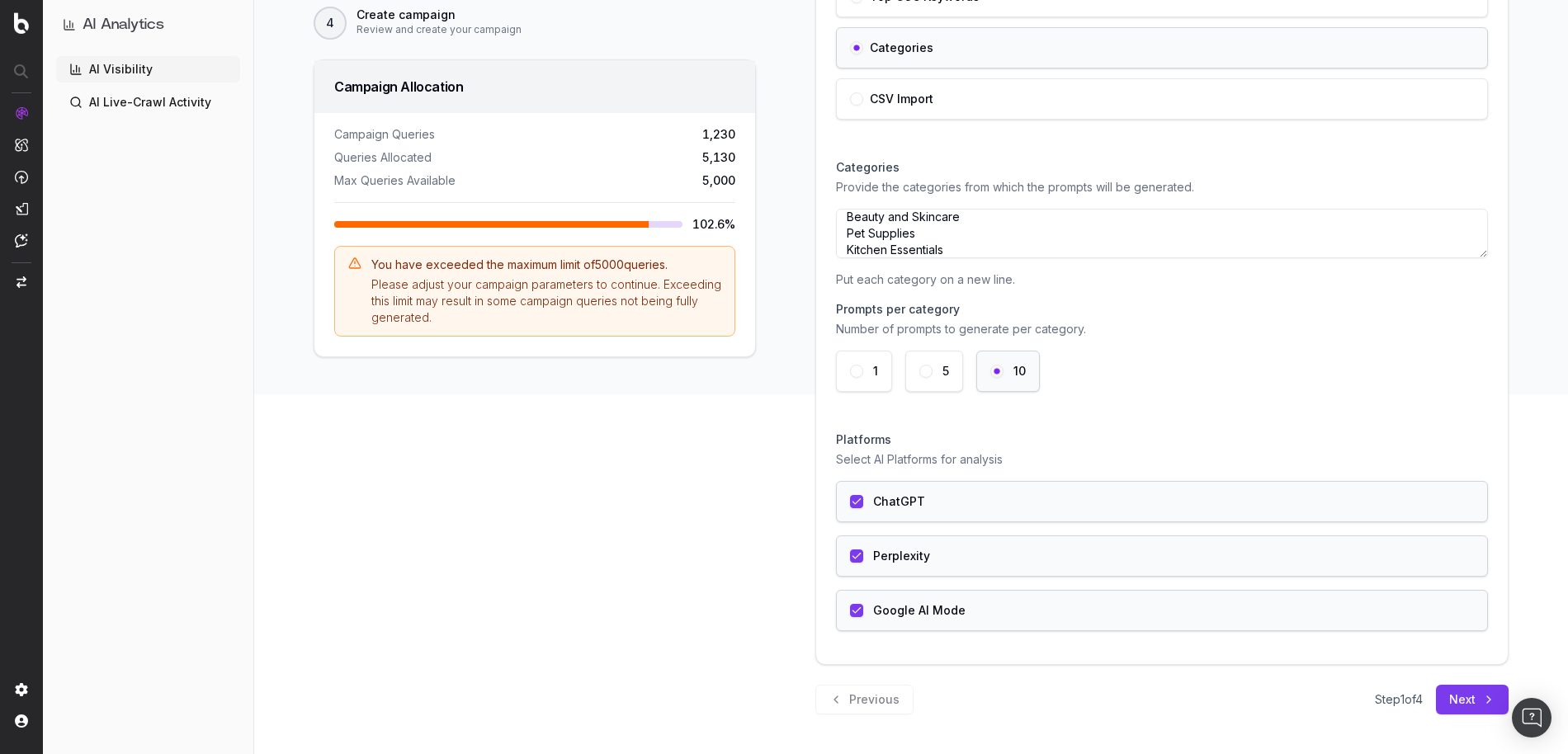
drag, startPoint x: 922, startPoint y: 246, endPoint x: 827, endPoint y: 245, distance: 95.0
click at [827, 245] on div "Name your campaign Give your campaign a unique name Campaign Name Top Categorie…" at bounding box center [1161, 217] width 691 height 895
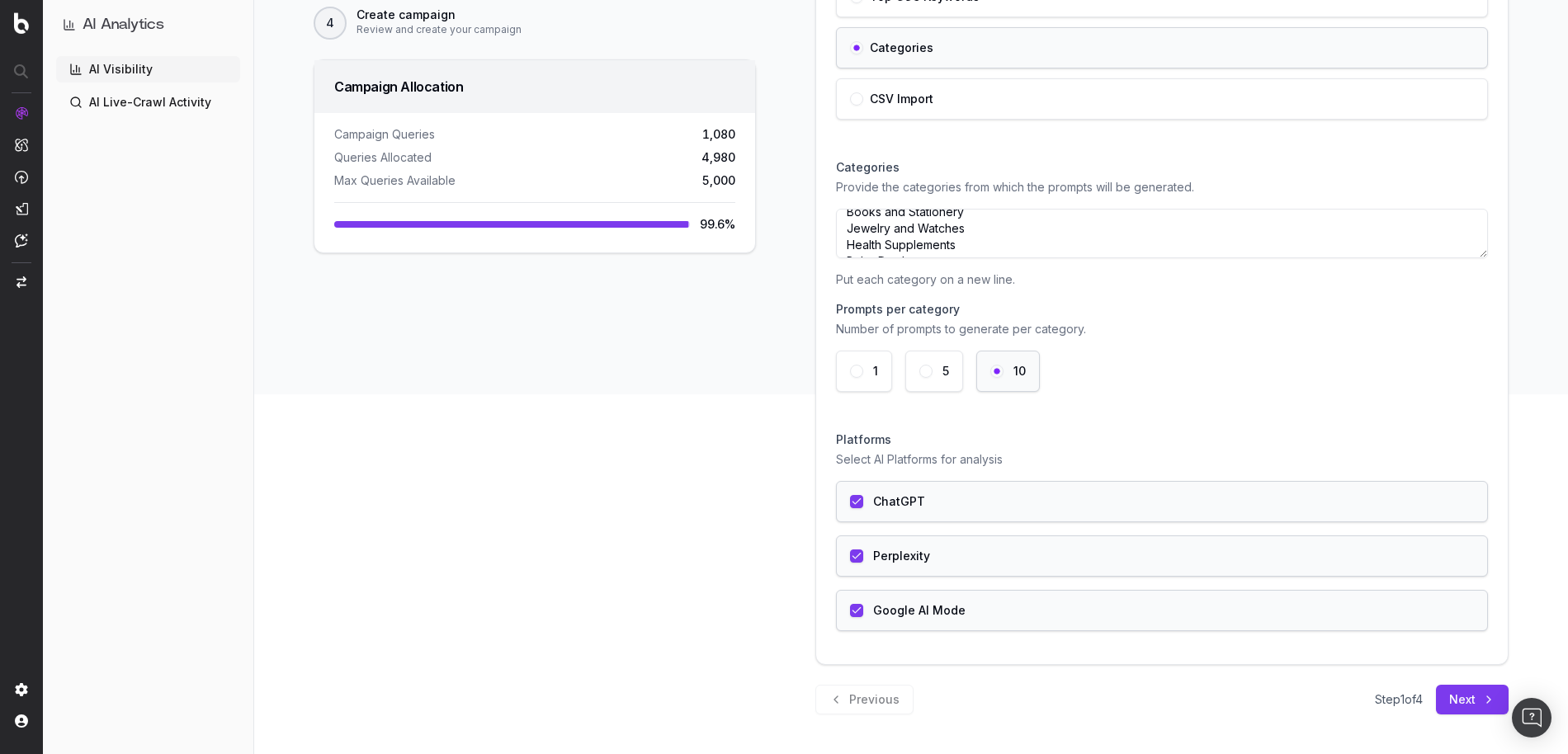
scroll to position [0, 0]
type textarea "Fashion Accessories Home Decor Gadgets and Electronics Fitness Equipment Beauty…"
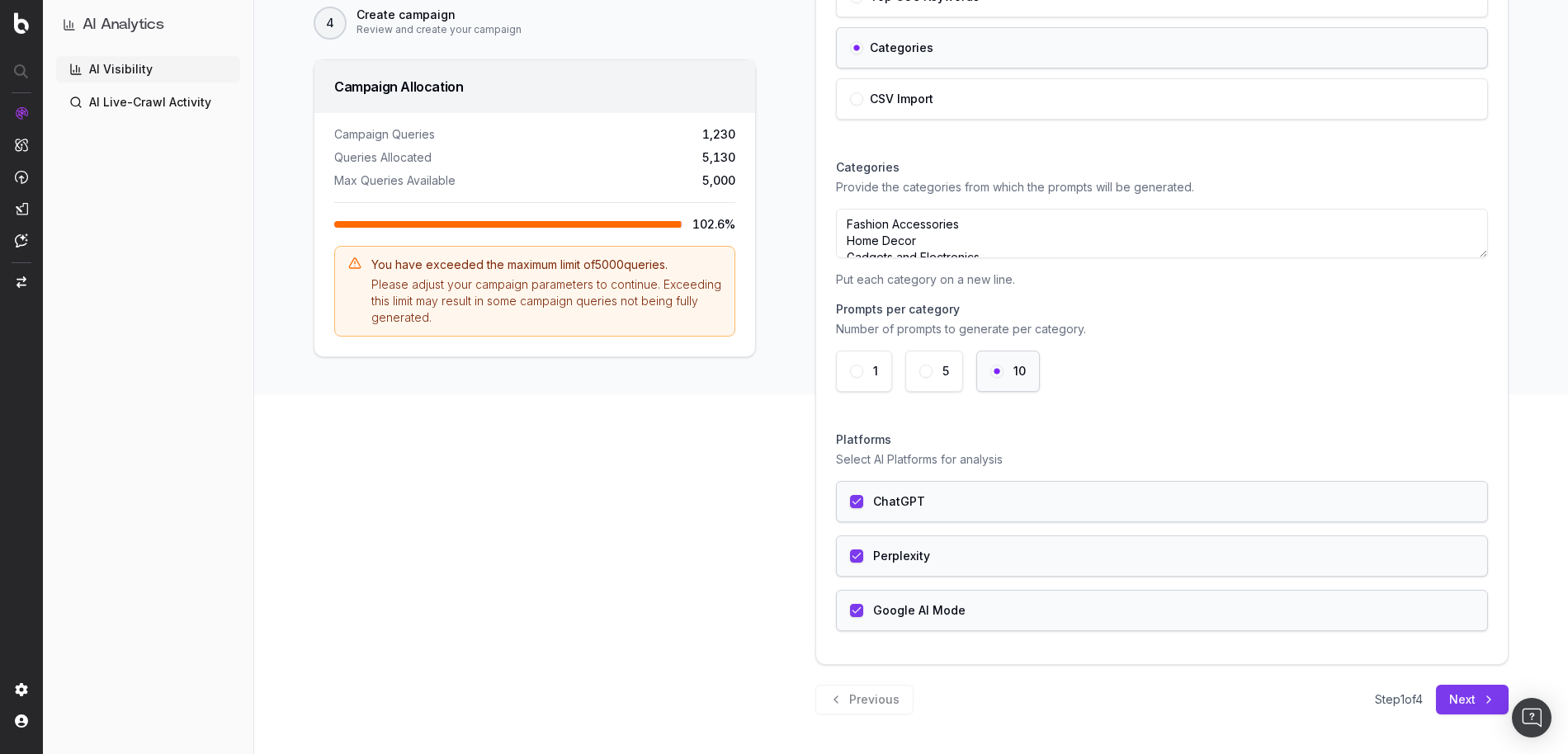
click at [493, 328] on div "You have exceeded the maximum limit of 5000 queries. Please adjust your campaig…" at bounding box center [534, 291] width 401 height 91
drag, startPoint x: 437, startPoint y: 321, endPoint x: 523, endPoint y: 298, distance: 89.0
click at [523, 298] on div "Please adjust your campaign parameters to continue. Exceeding this limit may re…" at bounding box center [546, 301] width 350 height 50
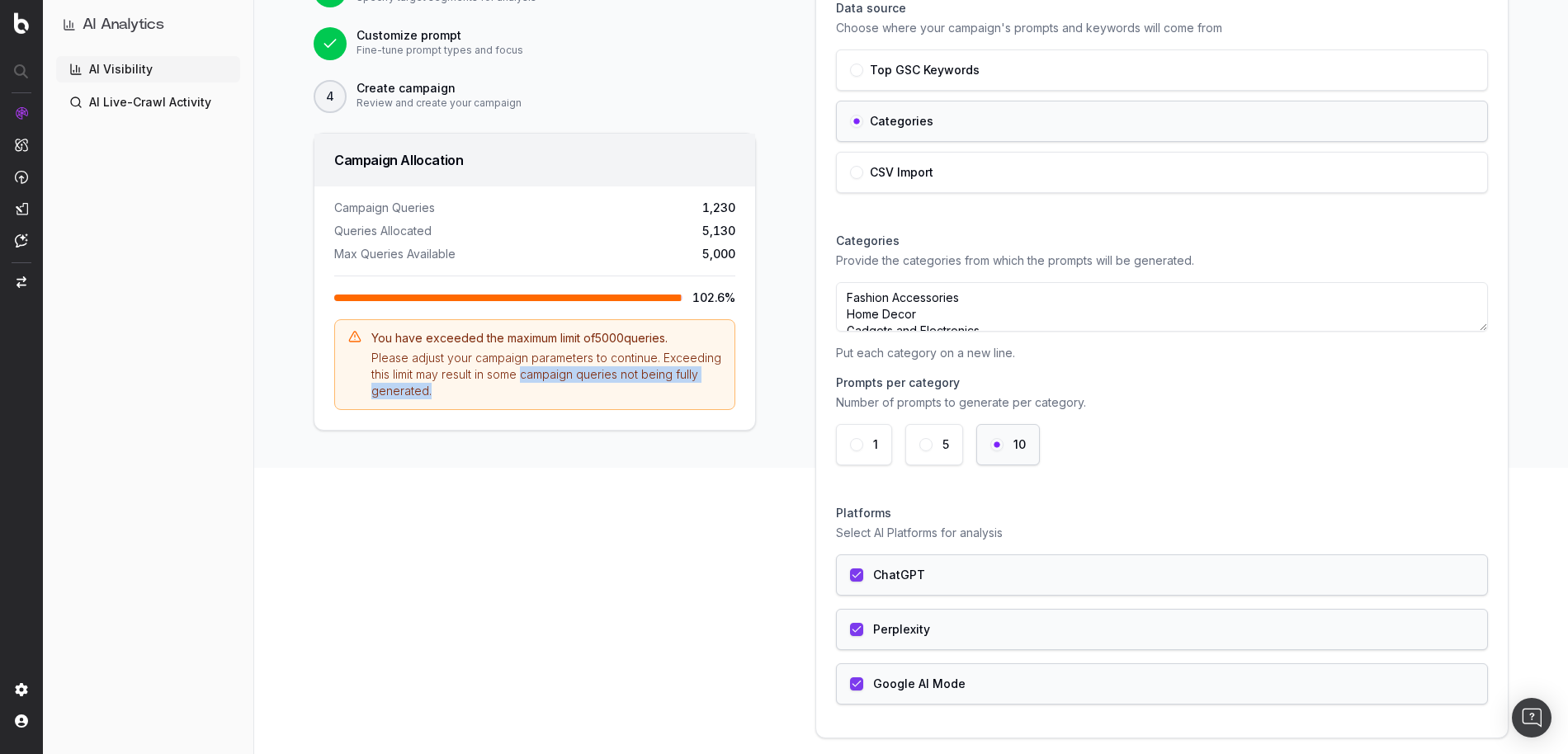
scroll to position [294, 0]
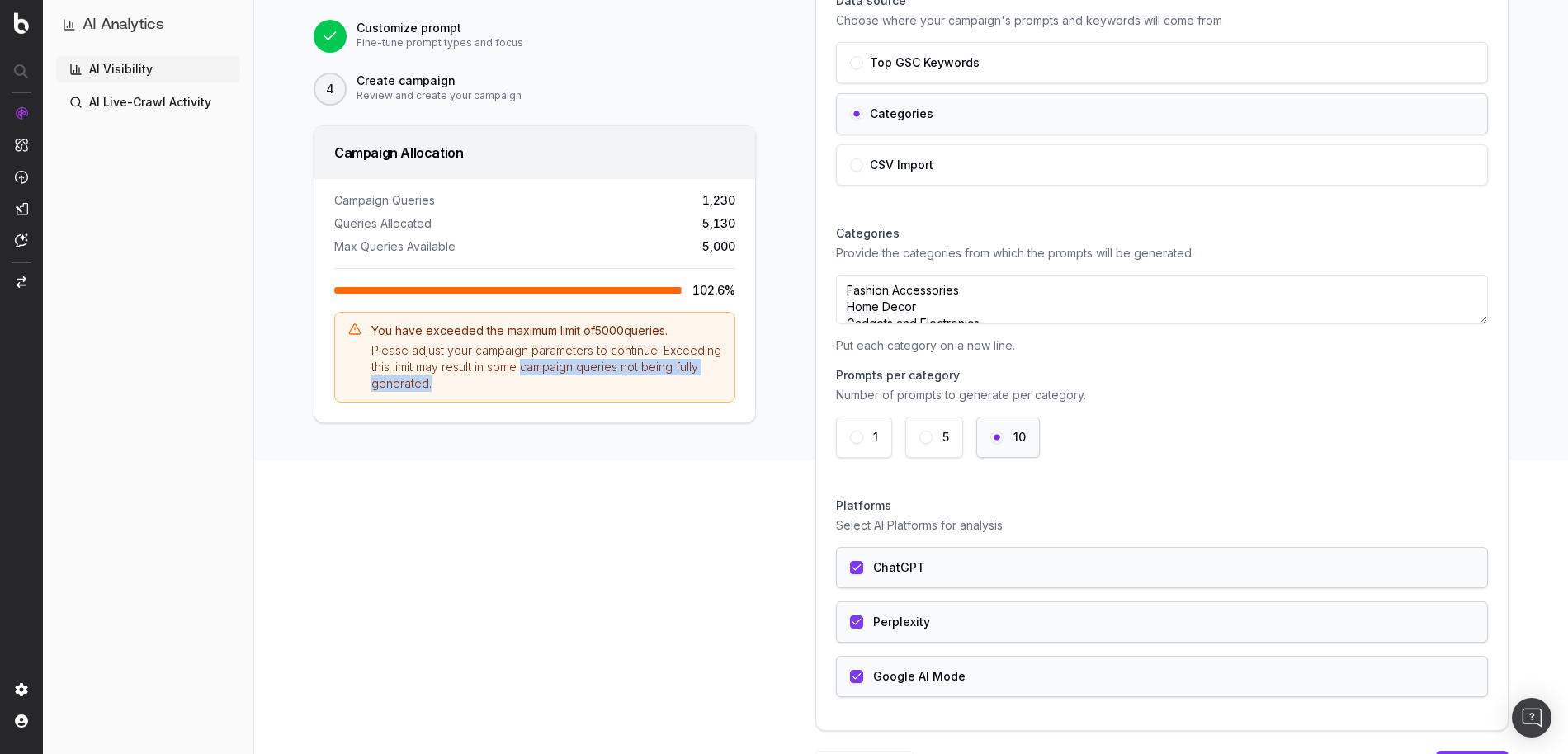
click at [928, 440] on button "5" at bounding box center [925, 437] width 13 height 13
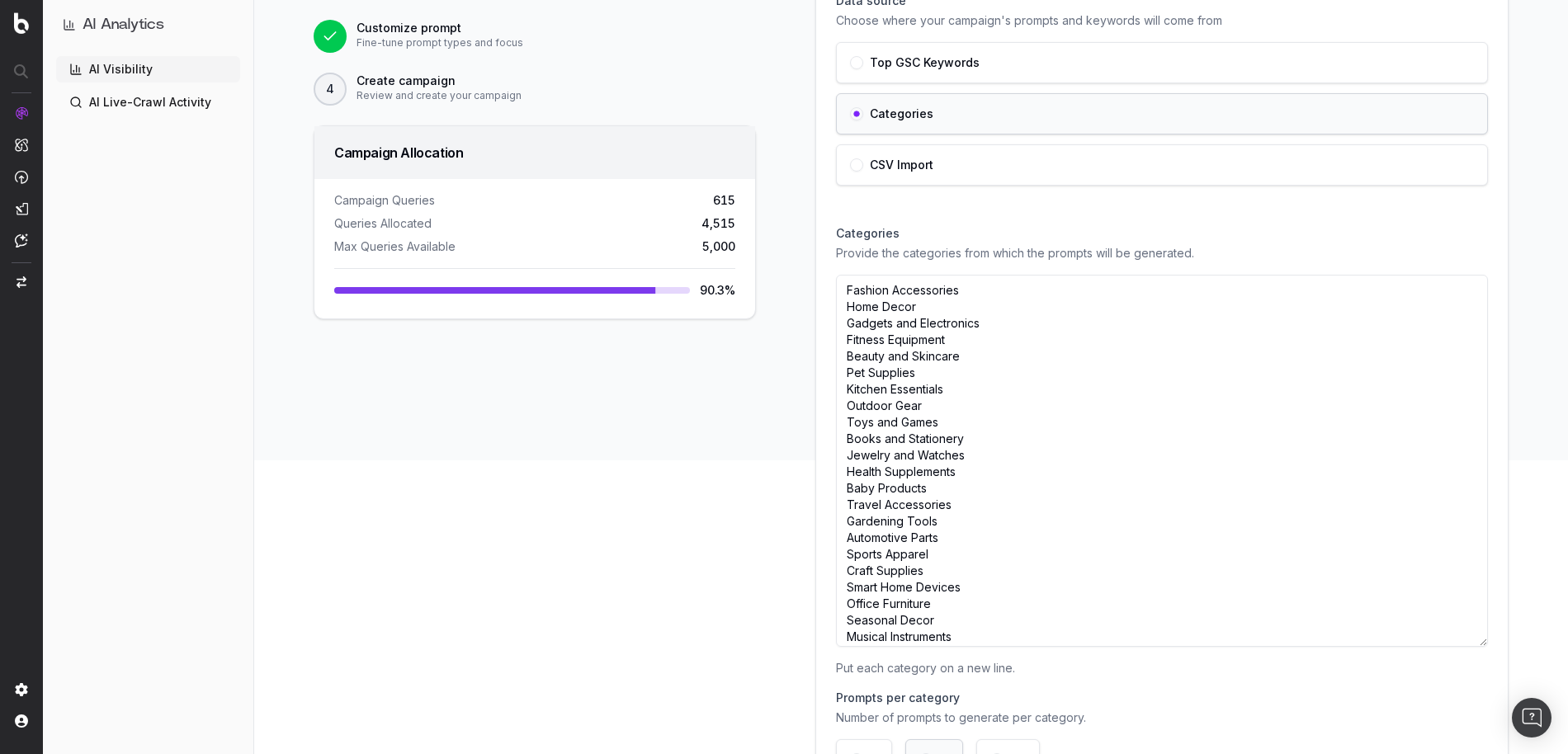
drag, startPoint x: 1484, startPoint y: 320, endPoint x: 1491, endPoint y: 643, distance: 323.1
click at [1491, 643] on div "Name your campaign Give your campaign a unique name Campaign Name Top Categorie…" at bounding box center [1161, 444] width 691 height 1217
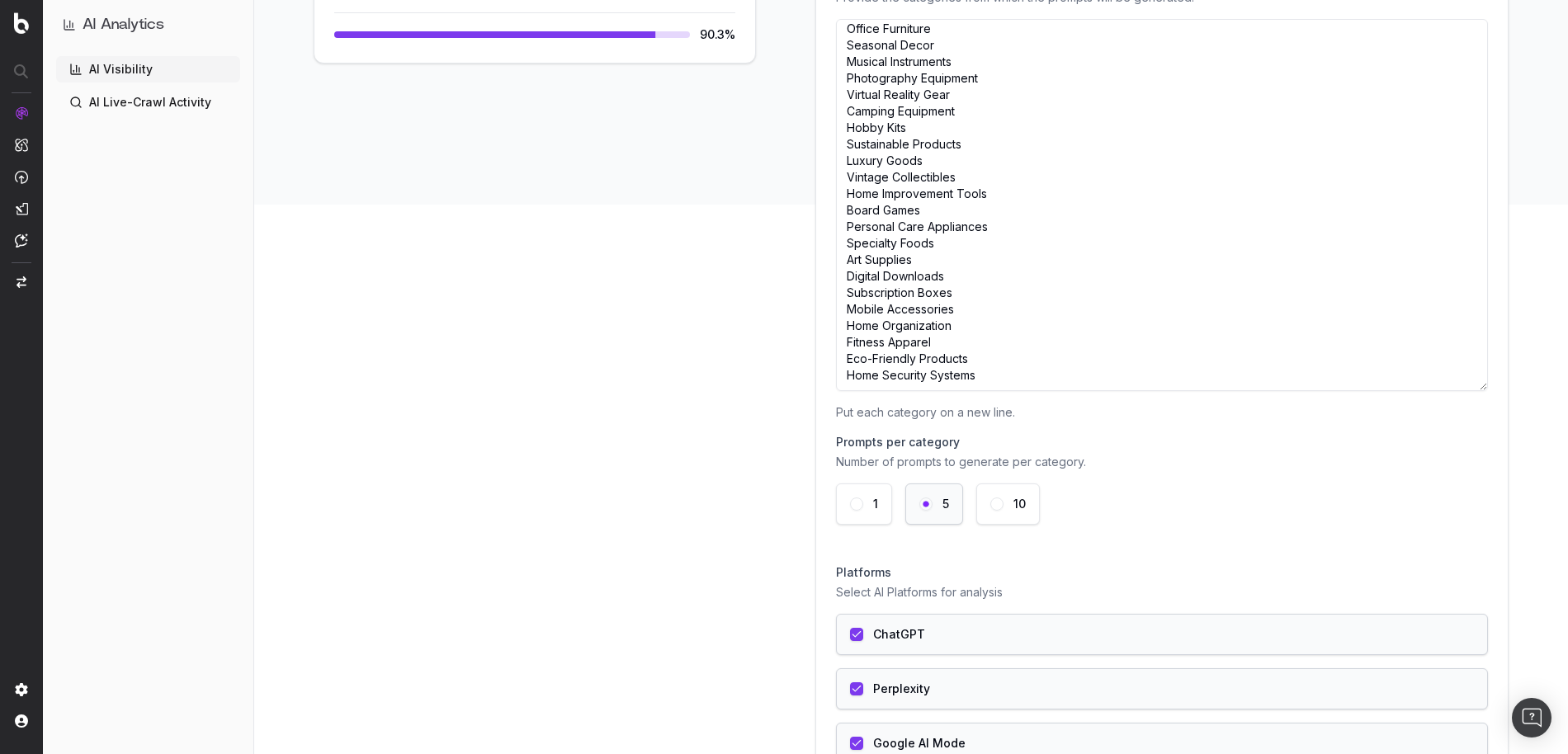
scroll to position [682, 0]
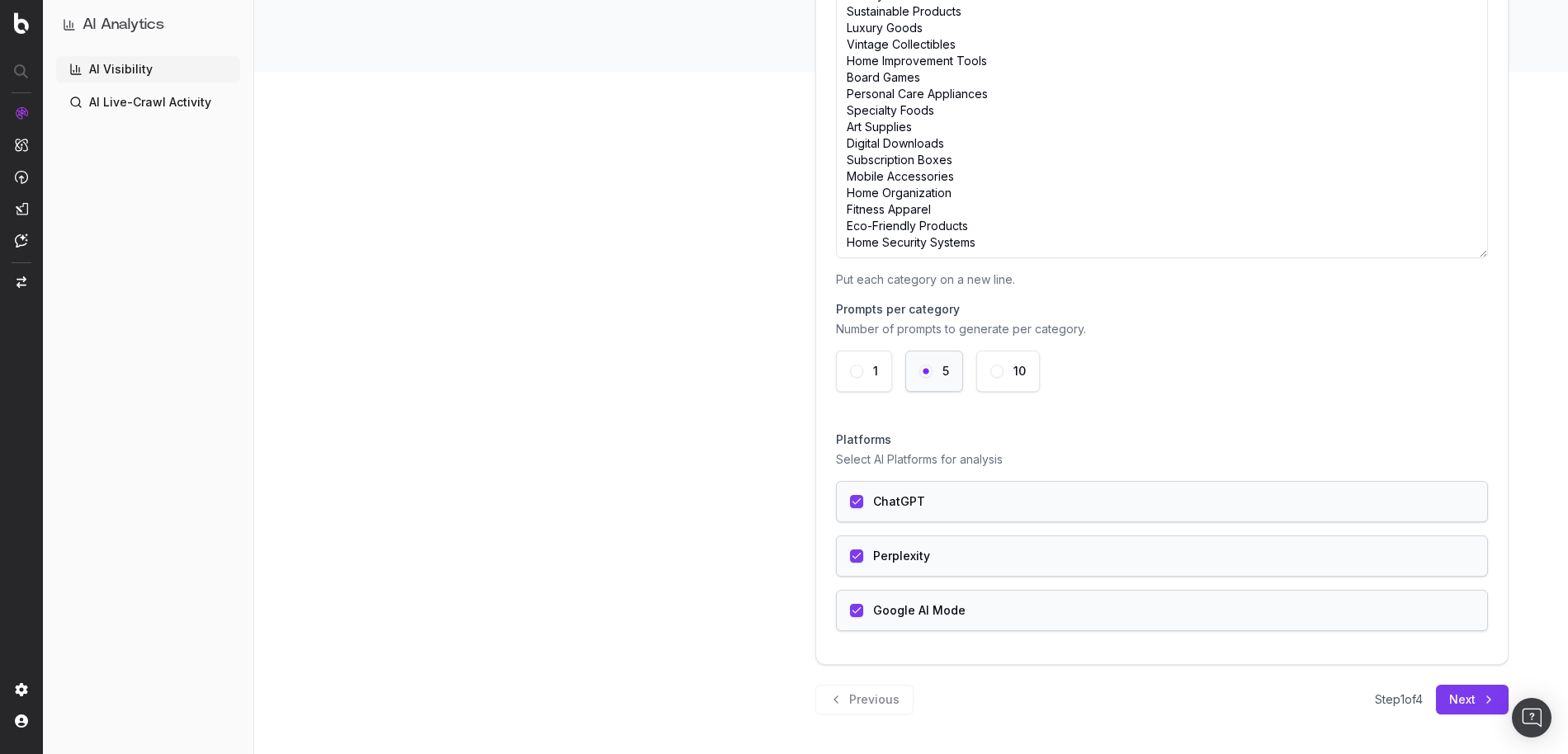
click at [1446, 697] on button "Next" at bounding box center [1472, 699] width 73 height 30
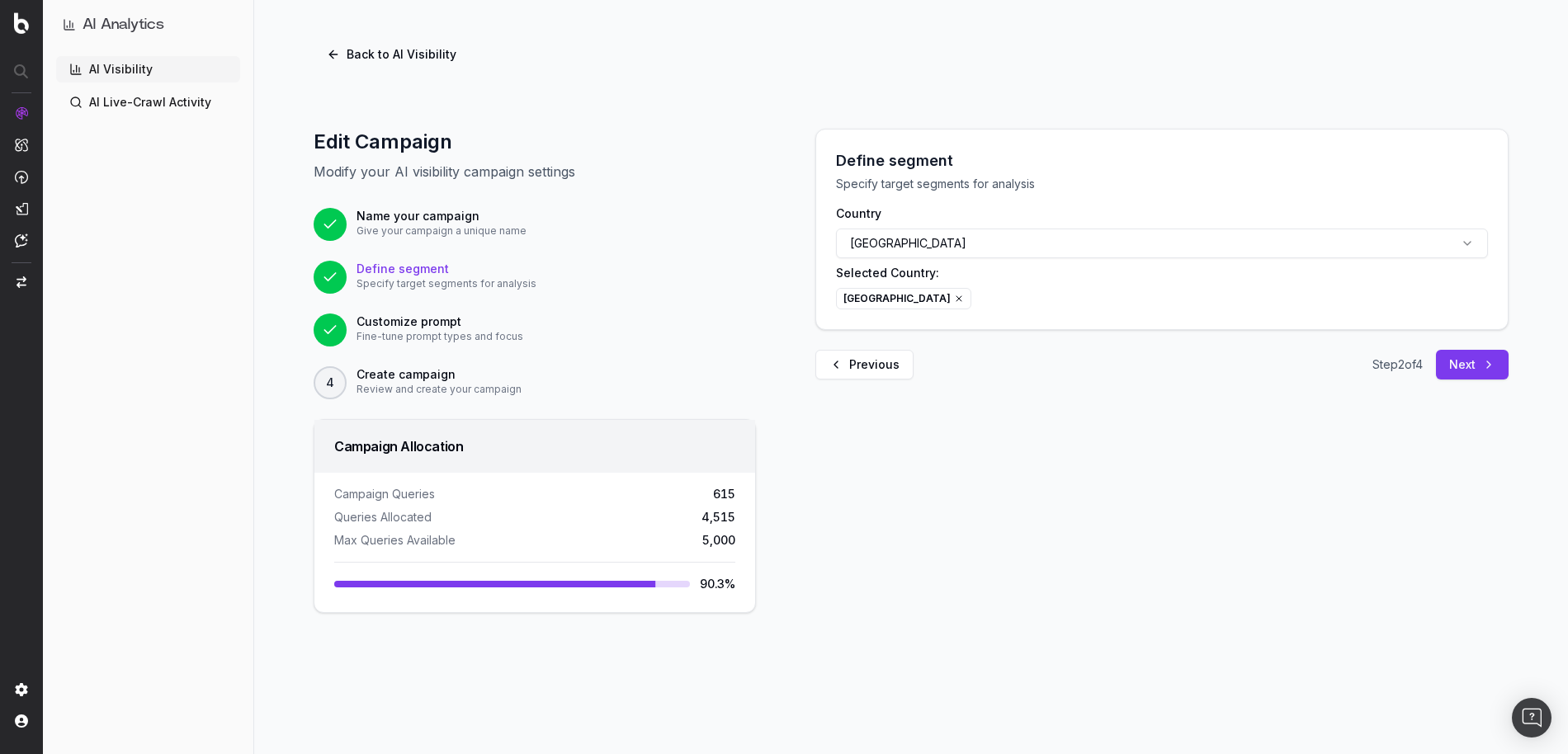
click at [1478, 369] on button "Next" at bounding box center [1472, 365] width 73 height 30
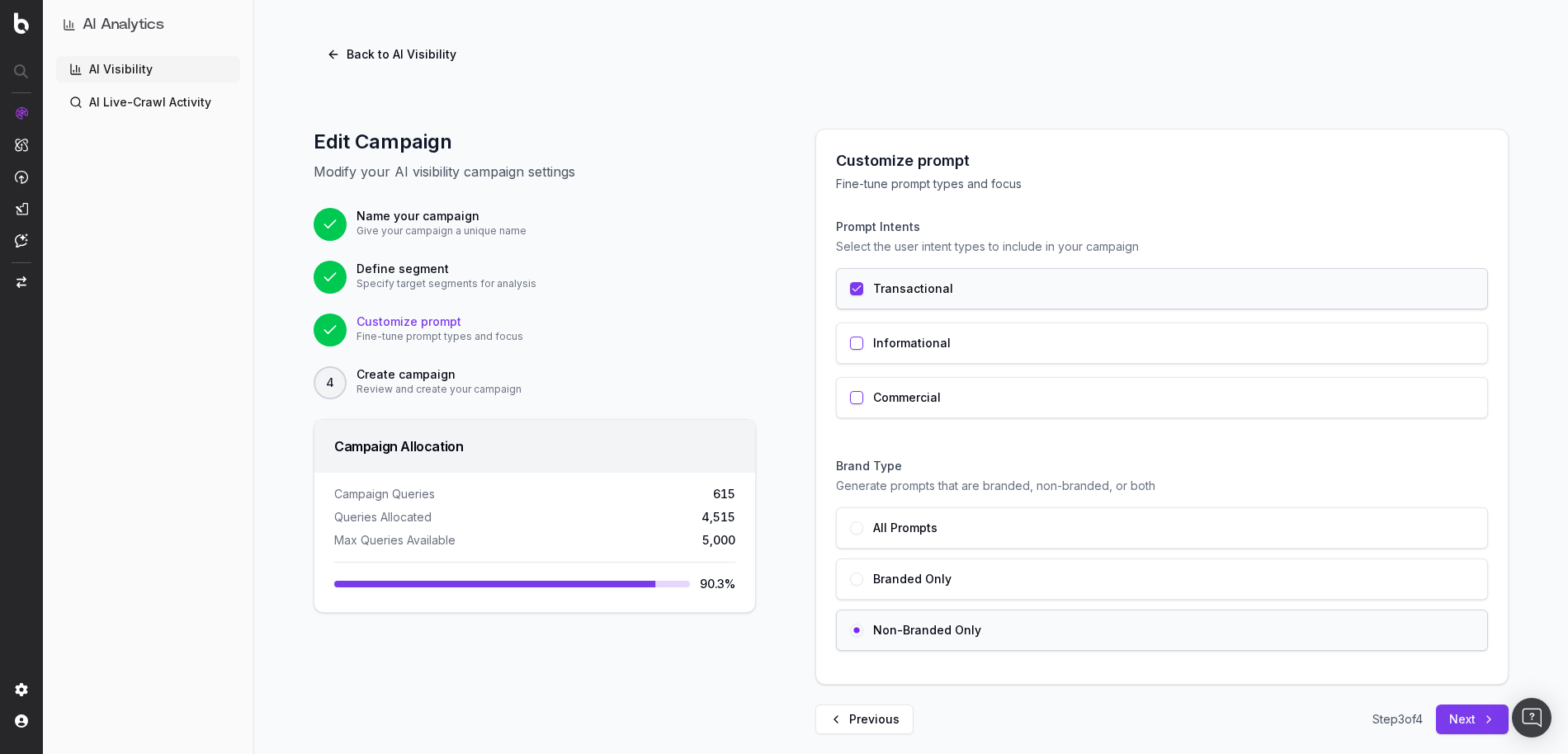
click at [1463, 721] on button "Next" at bounding box center [1472, 719] width 73 height 30
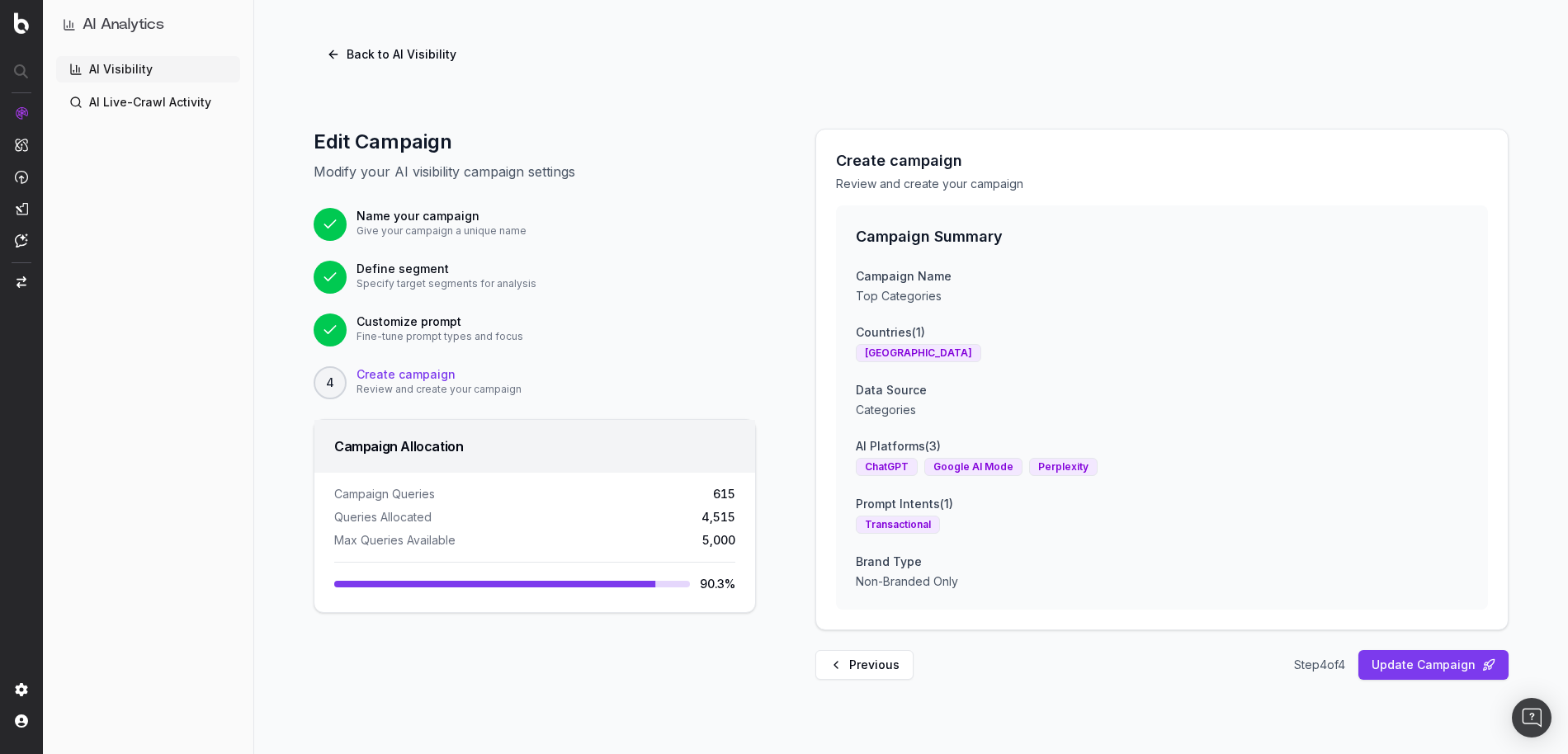
click at [362, 57] on button "Back to AI Visibility" at bounding box center [391, 54] width 156 height 30
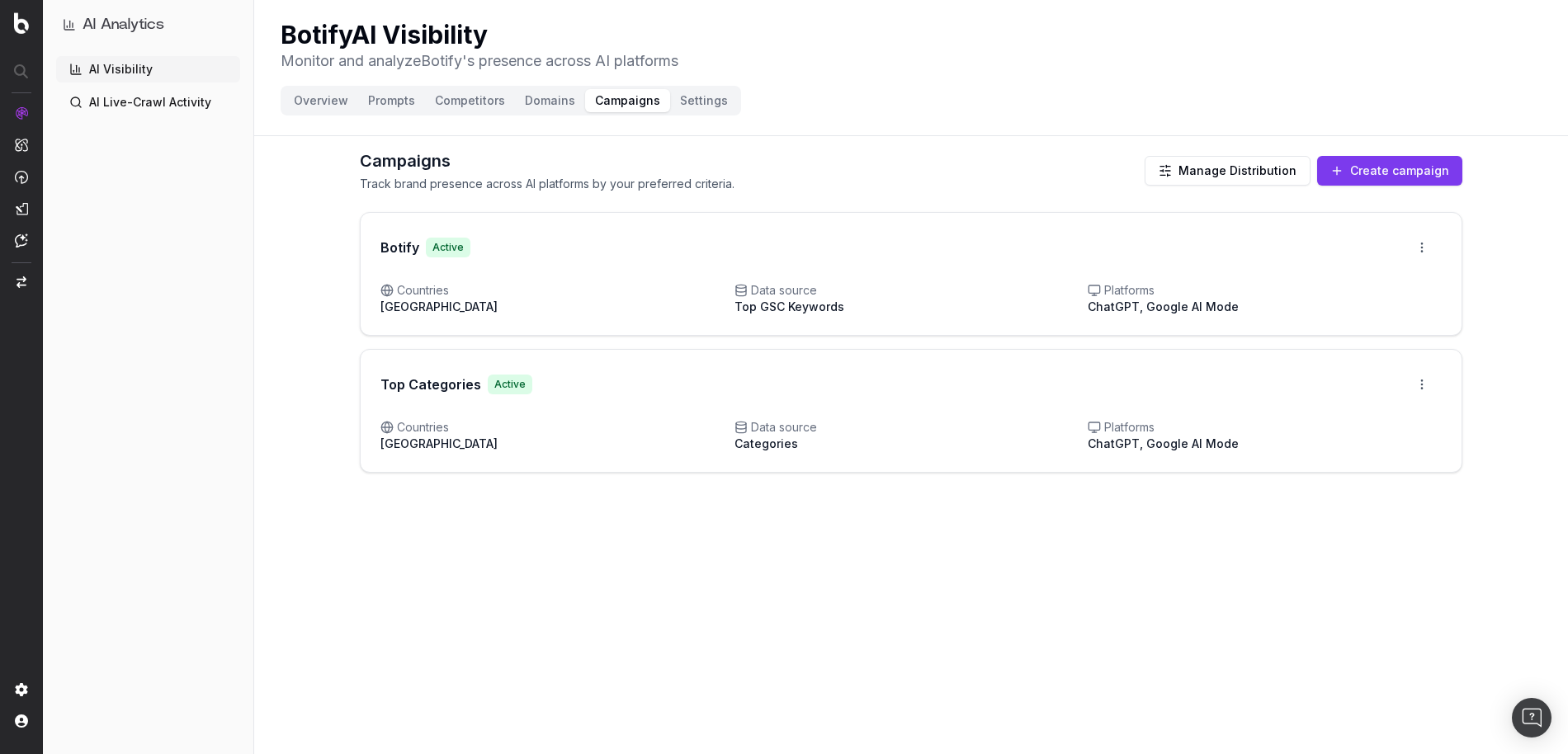
click at [895, 403] on div "Top Categories Active Open menu" at bounding box center [911, 385] width 1101 height 69
click at [1416, 381] on html "AI Analytics | [DOMAIN_NAME] | botify-org AI Analytics AI Visibility AI Live-Cr…" at bounding box center [784, 377] width 1568 height 754
click at [1392, 416] on div "Edit campaign" at bounding box center [1375, 420] width 126 height 27
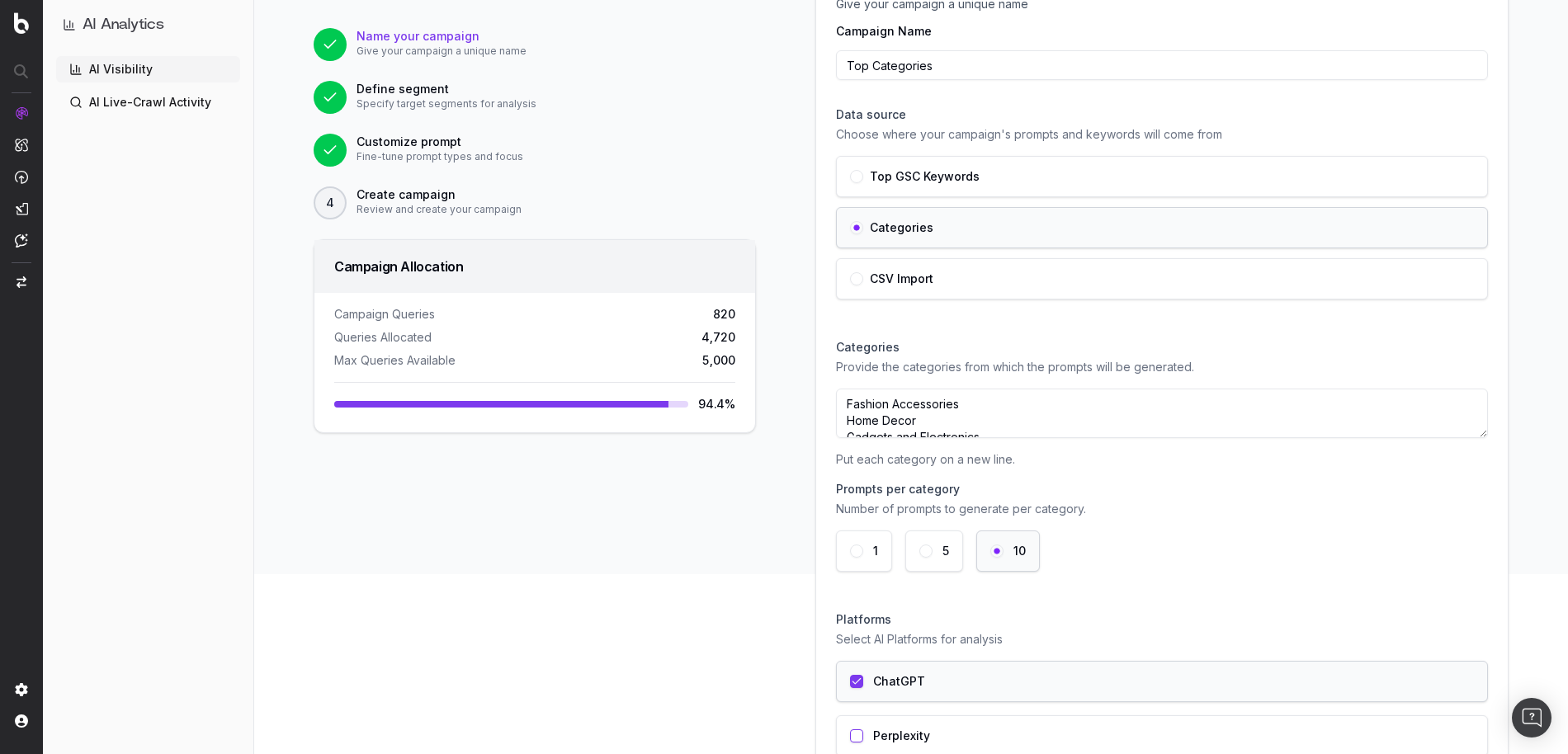
scroll to position [162, 0]
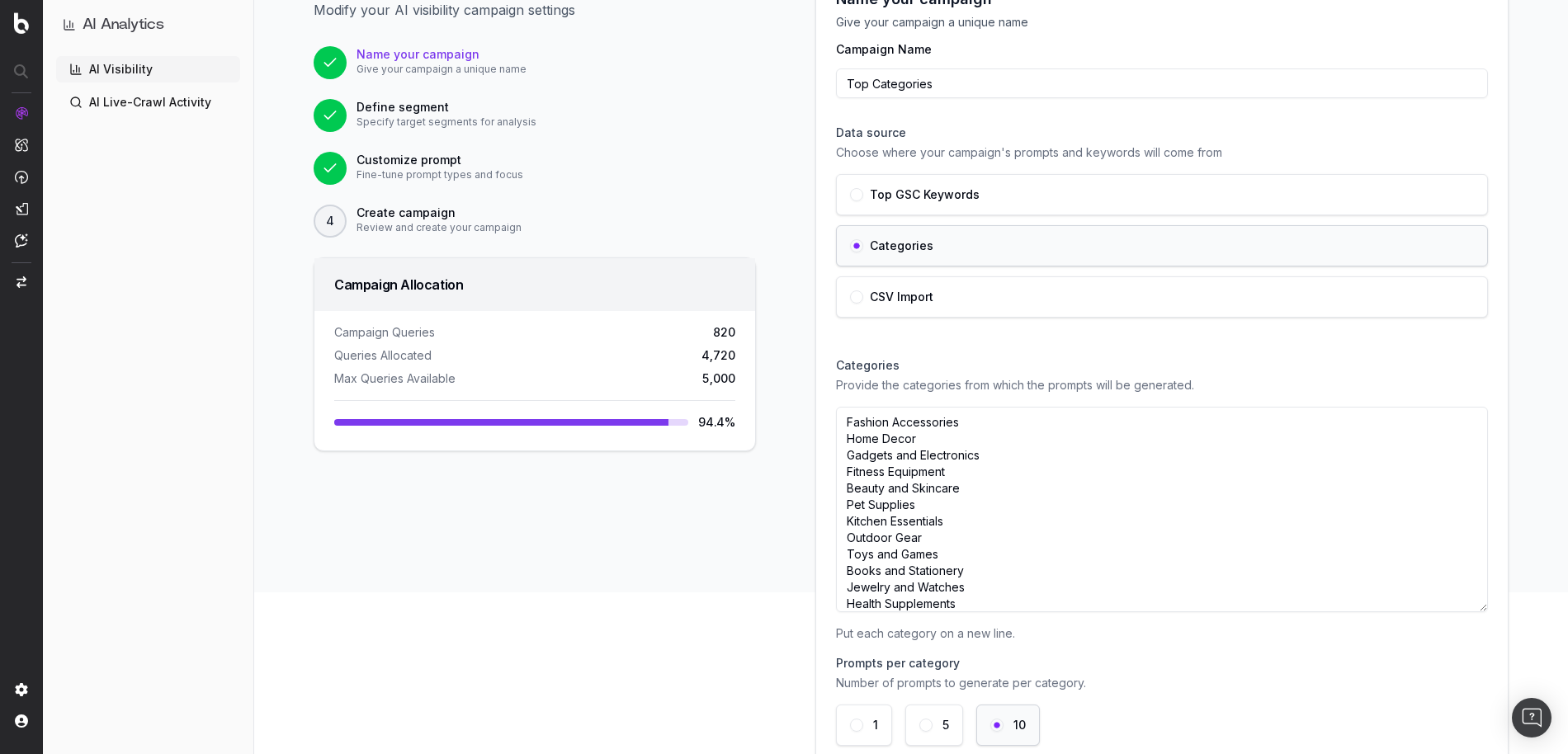
drag, startPoint x: 1483, startPoint y: 452, endPoint x: 1503, endPoint y: 770, distance: 318.6
click at [1503, 753] on html "AI Analytics | [DOMAIN_NAME] | botify-org AI Analytics AI Visibility AI Live-Cr…" at bounding box center [784, 377] width 1568 height 754
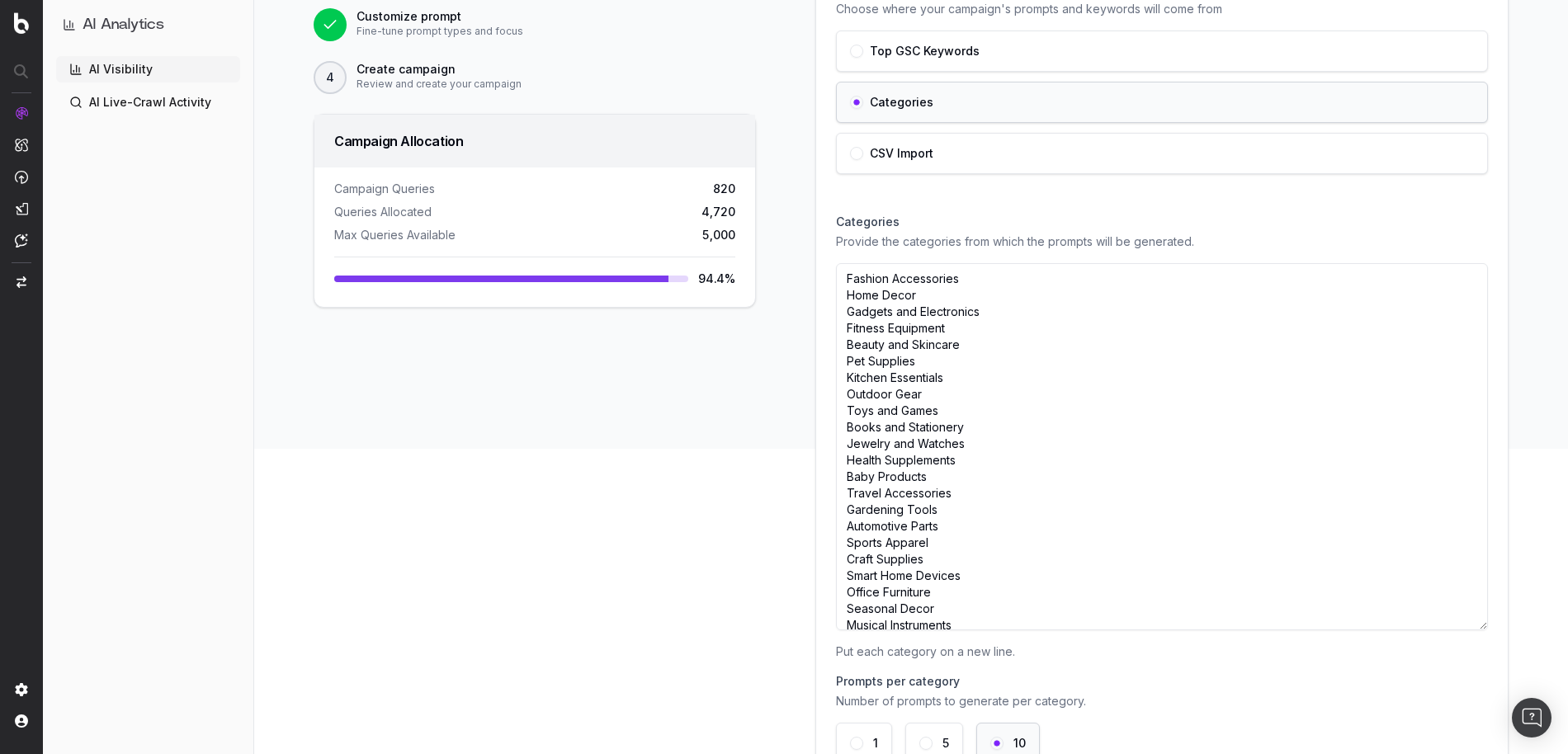
scroll to position [332, 0]
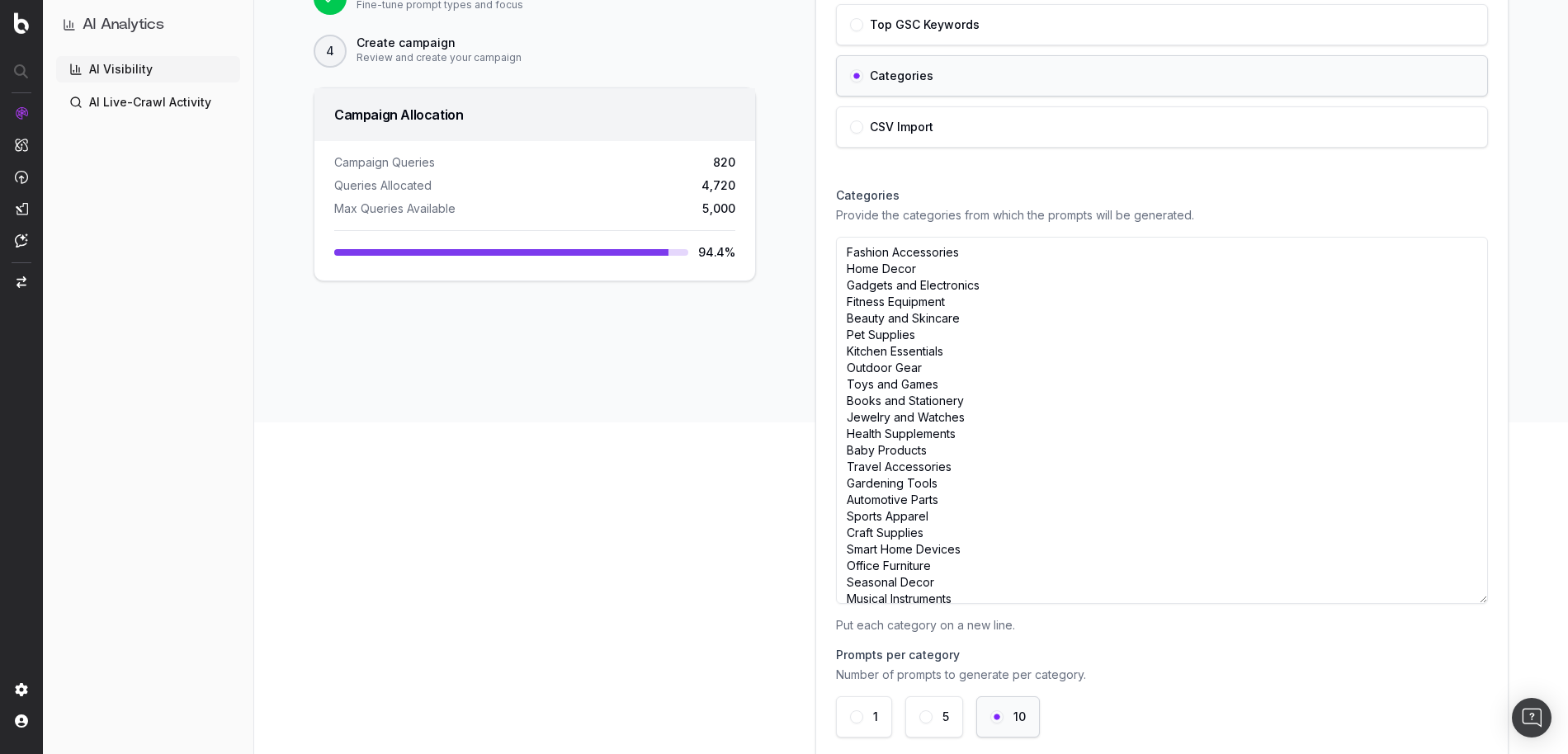
drag, startPoint x: 842, startPoint y: 248, endPoint x: 979, endPoint y: 250, distance: 137.0
click at [979, 250] on textarea "Fashion Accessories Home Decor Gadgets and Electronics Fitness Equipment Beauty…" at bounding box center [1162, 420] width 652 height 367
click at [903, 271] on textarea "Fashion Accessories Home Decor Gadgets and Electronics Fitness Equipment Beauty…" at bounding box center [1162, 420] width 652 height 367
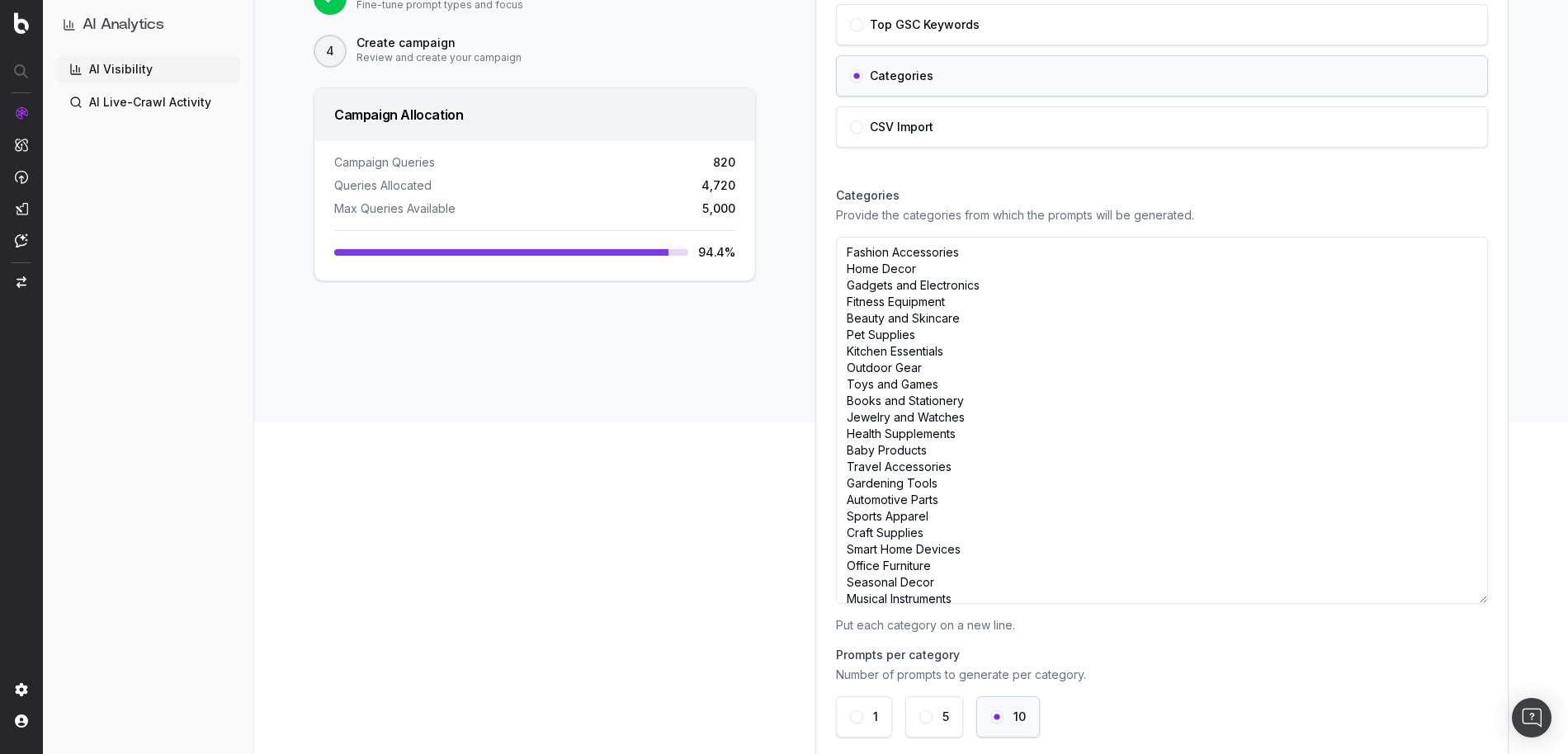
click at [928, 287] on textarea "Fashion Accessories Home Decor Gadgets and Electronics Fitness Equipment Beauty…" at bounding box center [1162, 420] width 652 height 367
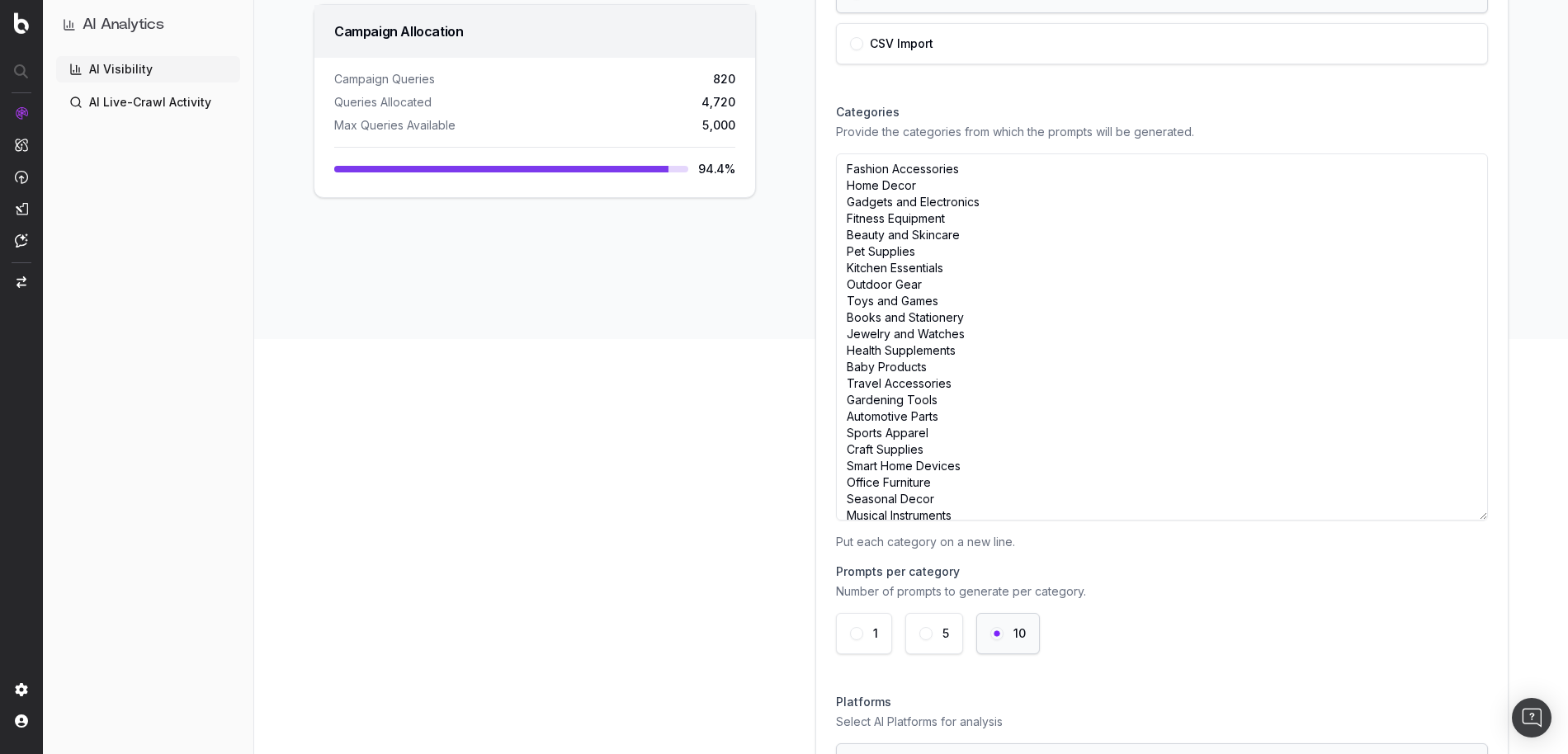
scroll to position [416, 0]
drag, startPoint x: 847, startPoint y: 167, endPoint x: 954, endPoint y: 394, distance: 251.0
click at [954, 394] on textarea "Fashion Accessories Home Decor Gadgets and Electronics Fitness Equipment Beauty…" at bounding box center [1162, 335] width 652 height 367
drag, startPoint x: 981, startPoint y: 501, endPoint x: 860, endPoint y: 471, distance: 124.7
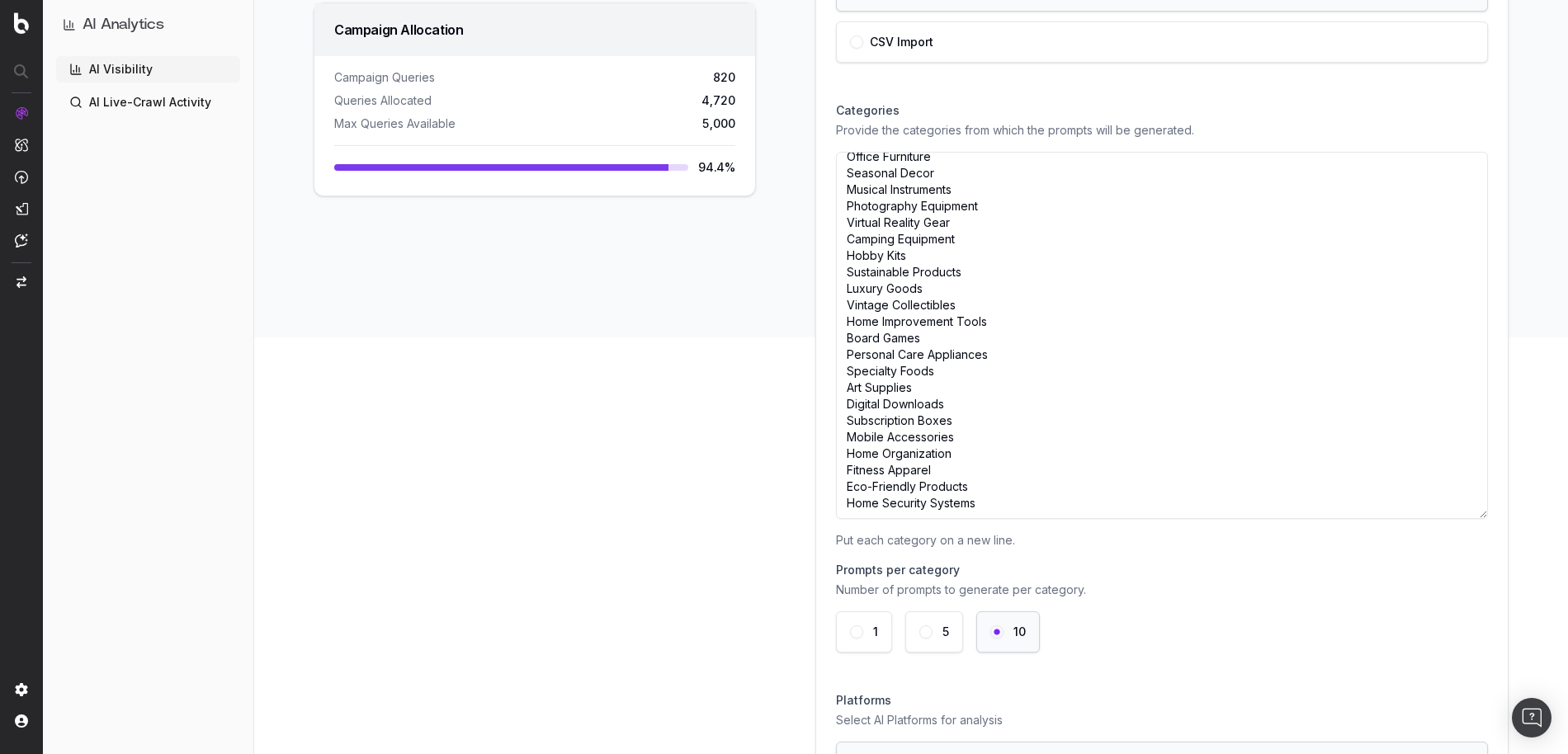
click at [860, 471] on textarea "Fashion Accessories Home Decor Gadgets and Electronics Fitness Equipment Beauty…" at bounding box center [1162, 335] width 652 height 367
click at [1005, 506] on textarea "Fashion Accessories Home Decor Gadgets and Electronics Fitness Equipment Beauty…" at bounding box center [1162, 335] width 652 height 367
drag, startPoint x: 990, startPoint y: 506, endPoint x: 837, endPoint y: 443, distance: 165.5
click at [837, 443] on textarea "Fashion Accessories Home Decor Gadgets and Electronics Fitness Equipment Beauty…" at bounding box center [1162, 335] width 652 height 367
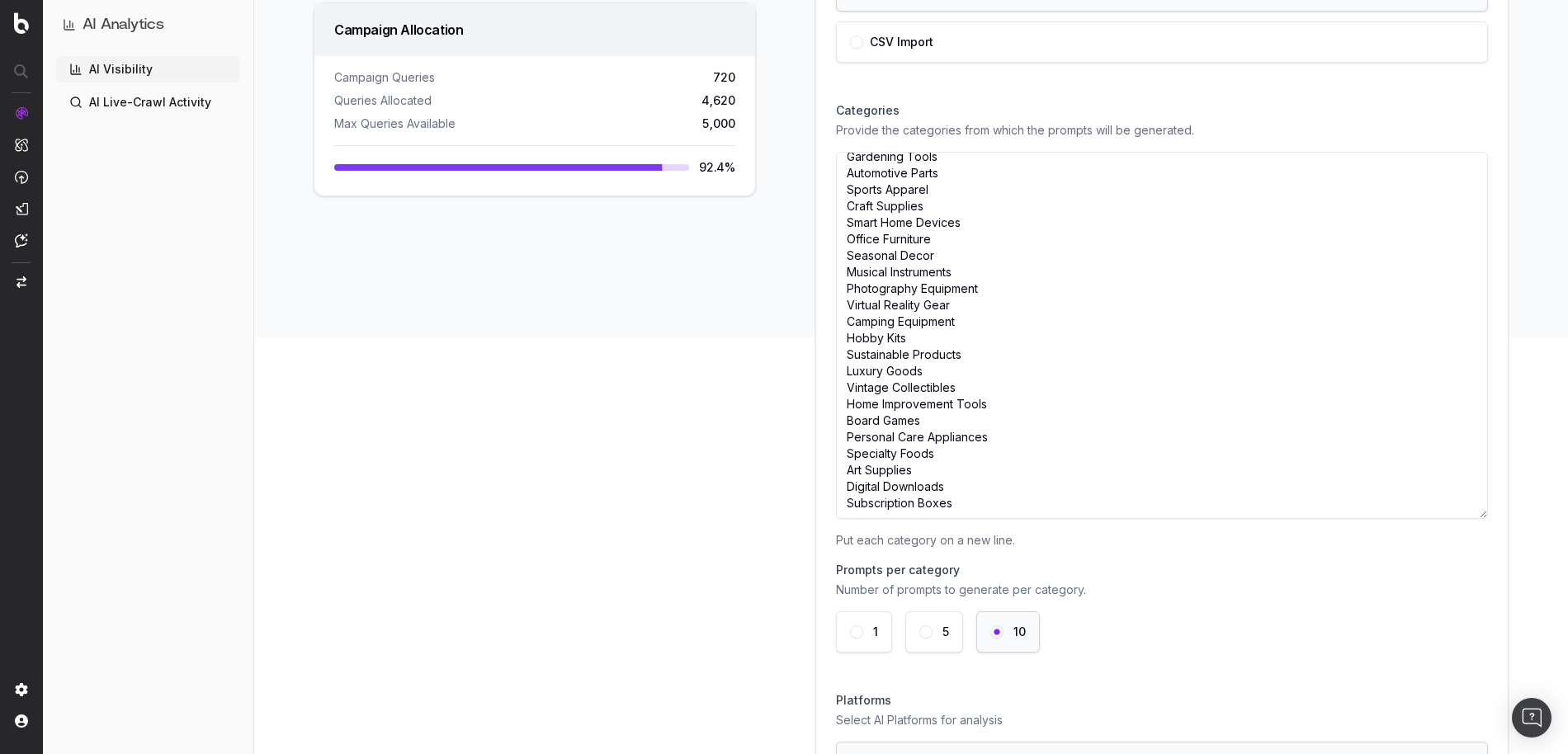
type textarea "Fashion Accessories Home Decor Gadgets and Electronics Fitness Equipment Beauty…"
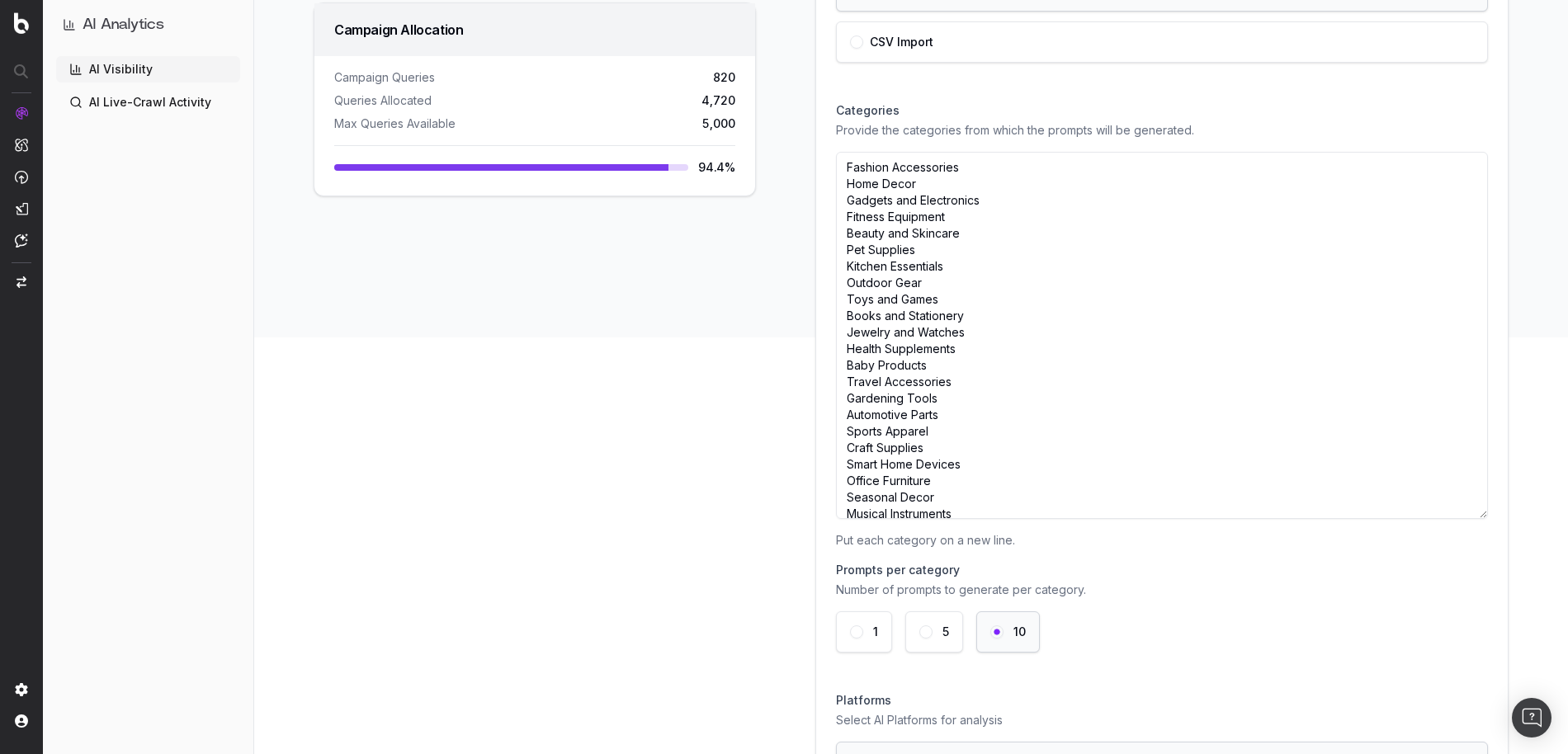
click at [849, 172] on textarea "Fashion Accessories Home Decor Gadgets and Electronics Fitness Equipment Beauty…" at bounding box center [1162, 335] width 652 height 367
click at [859, 198] on textarea "Fashion Accessories Home Decor Gadgets and Electronics Fitness Equipment Beauty…" at bounding box center [1162, 335] width 652 height 367
drag, startPoint x: 845, startPoint y: 169, endPoint x: 969, endPoint y: 464, distance: 320.0
click at [969, 464] on textarea "Fashion Accessories Home Decor Gadgets and Electronics Fitness Equipment Beauty…" at bounding box center [1162, 335] width 652 height 367
click at [874, 232] on textarea "Fashion Accessories Home Decor Gadgets and Electronics Fitness Equipment Beauty…" at bounding box center [1162, 335] width 652 height 367
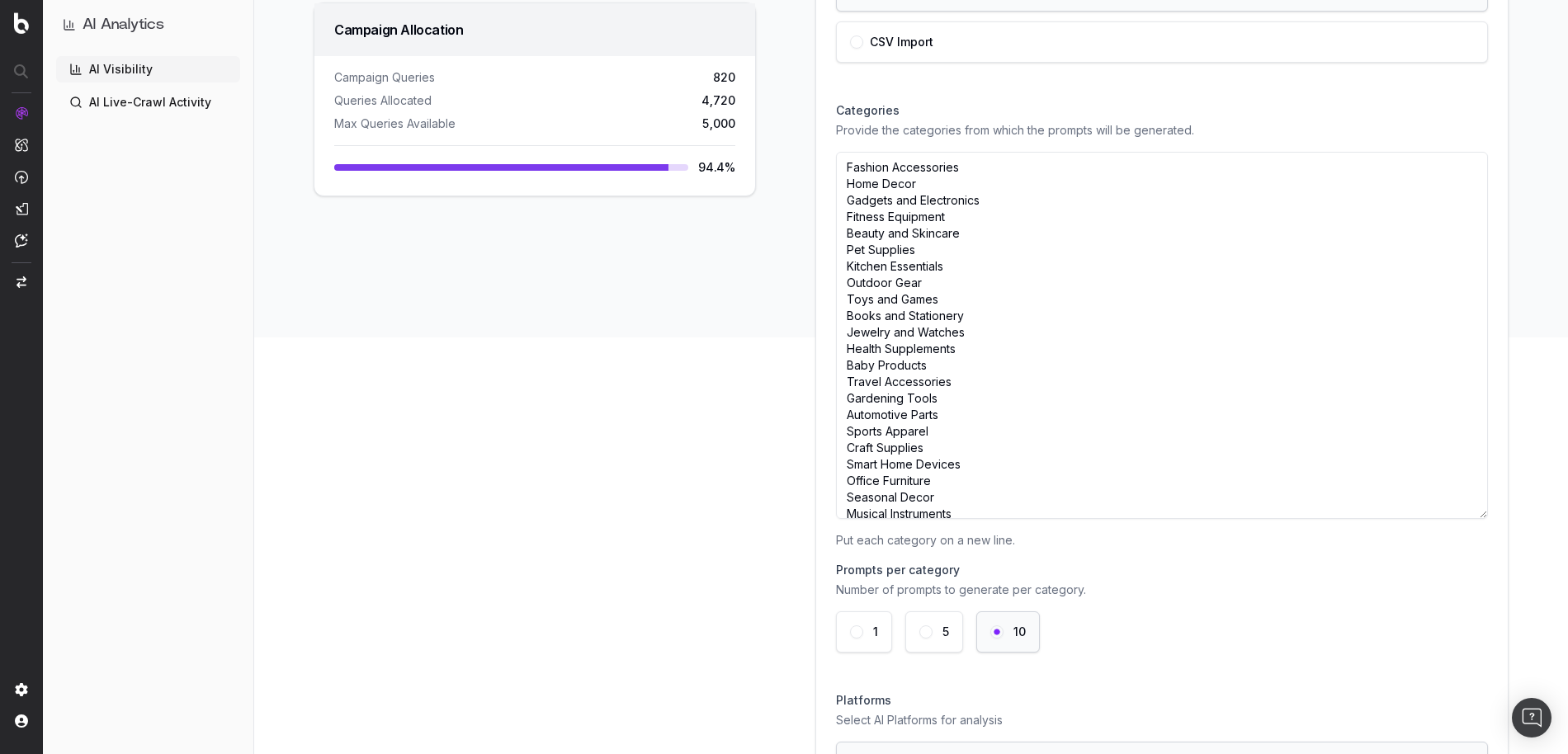
scroll to position [401, 0]
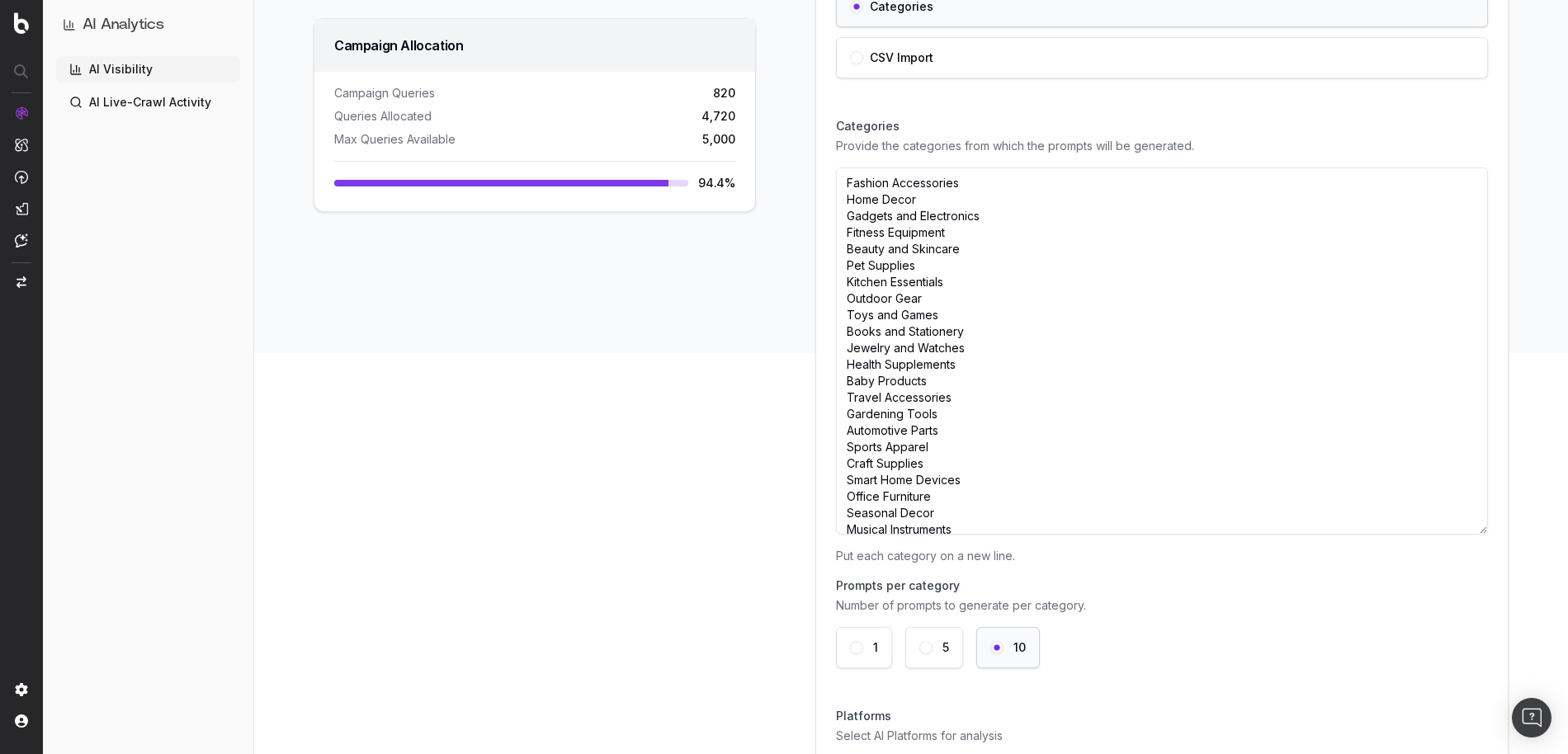
click at [845, 174] on textarea "Fashion Accessories Home Decor Gadgets and Electronics Fitness Equipment Beauty…" at bounding box center [1162, 351] width 652 height 367
drag, startPoint x: 845, startPoint y: 177, endPoint x: 984, endPoint y: 529, distance: 378.5
click at [984, 529] on textarea "Fashion Accessories Home Decor Gadgets and Electronics Fitness Equipment Beauty…" at bounding box center [1162, 351] width 652 height 367
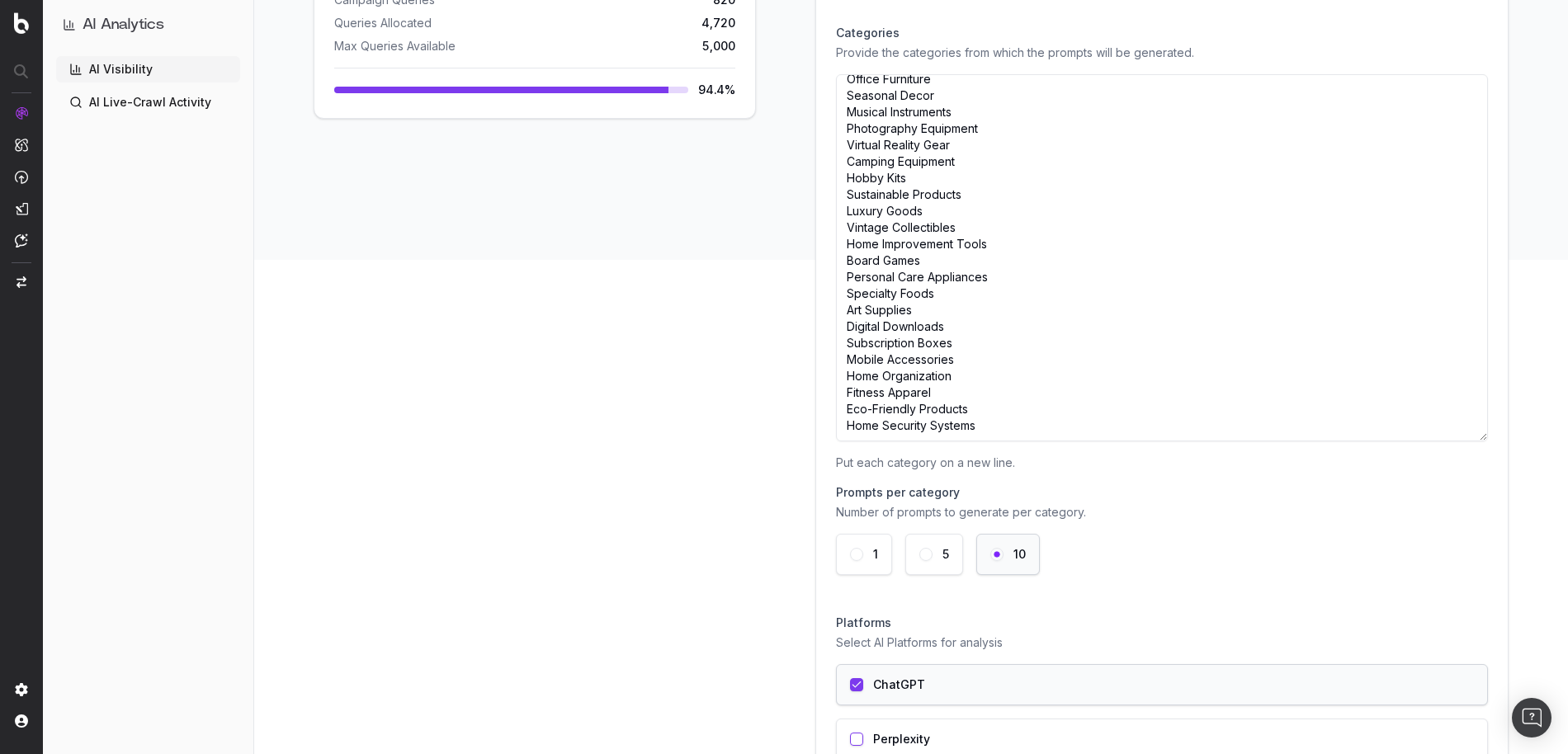
scroll to position [677, 0]
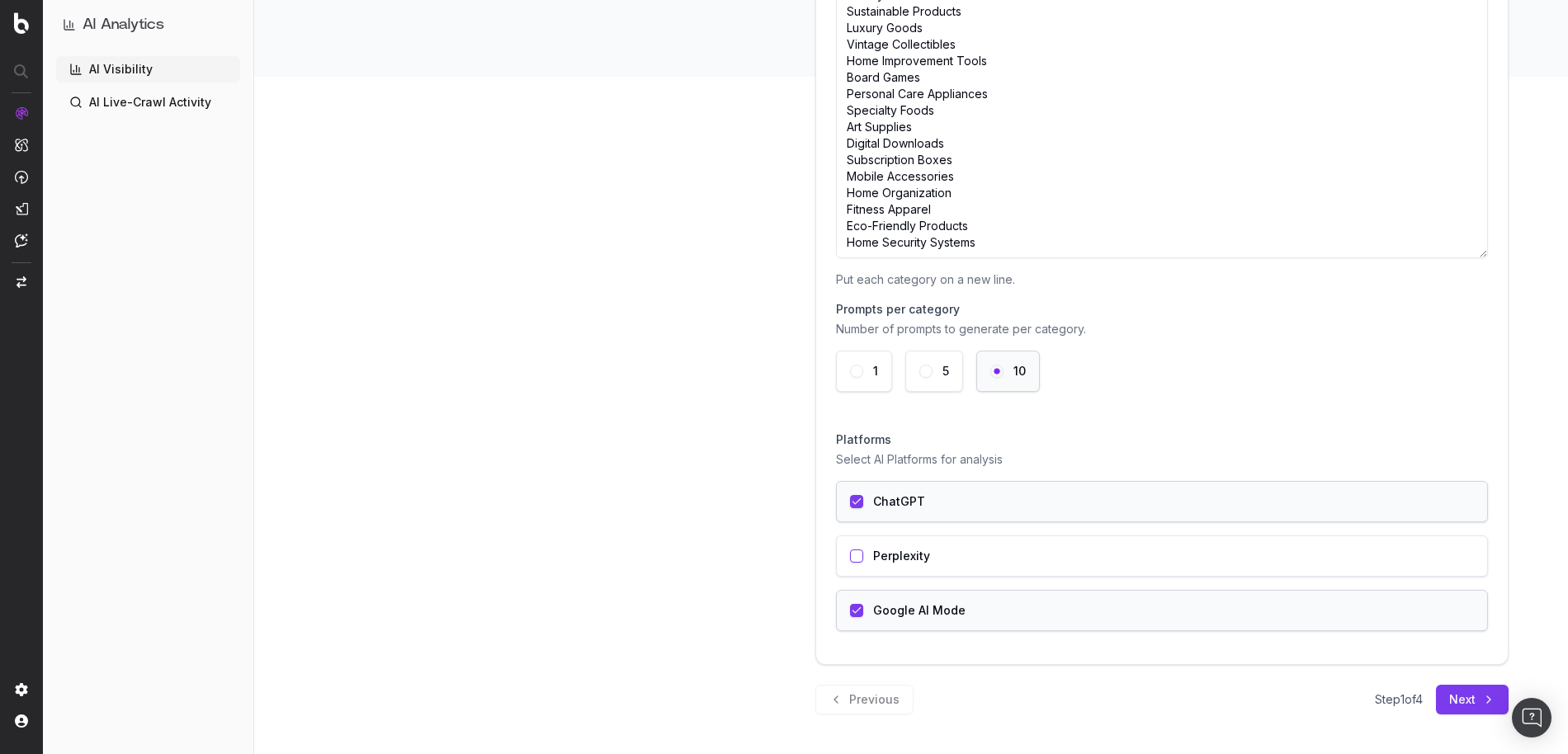
click at [1017, 567] on div "Perplexity" at bounding box center [1162, 555] width 652 height 41
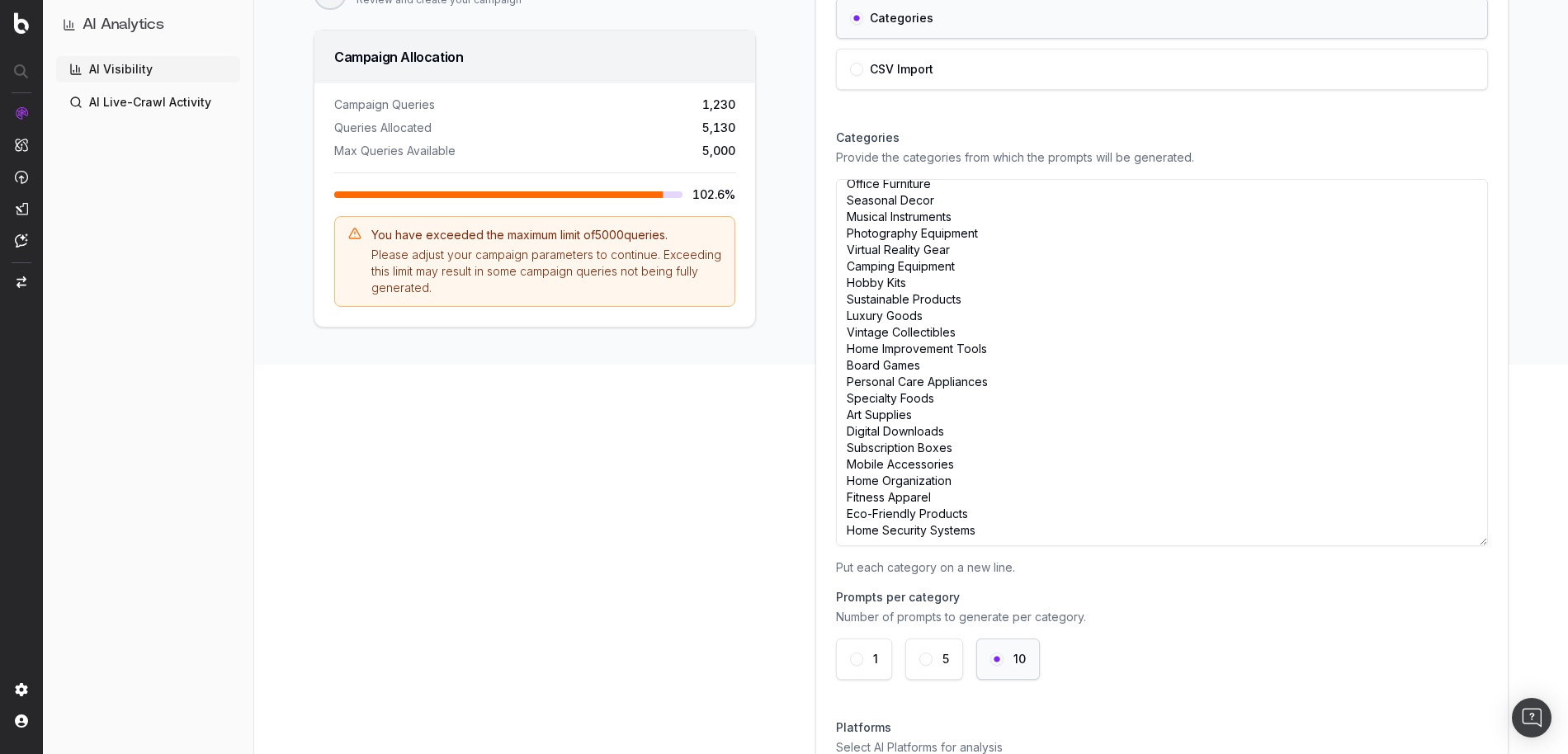
scroll to position [382, 0]
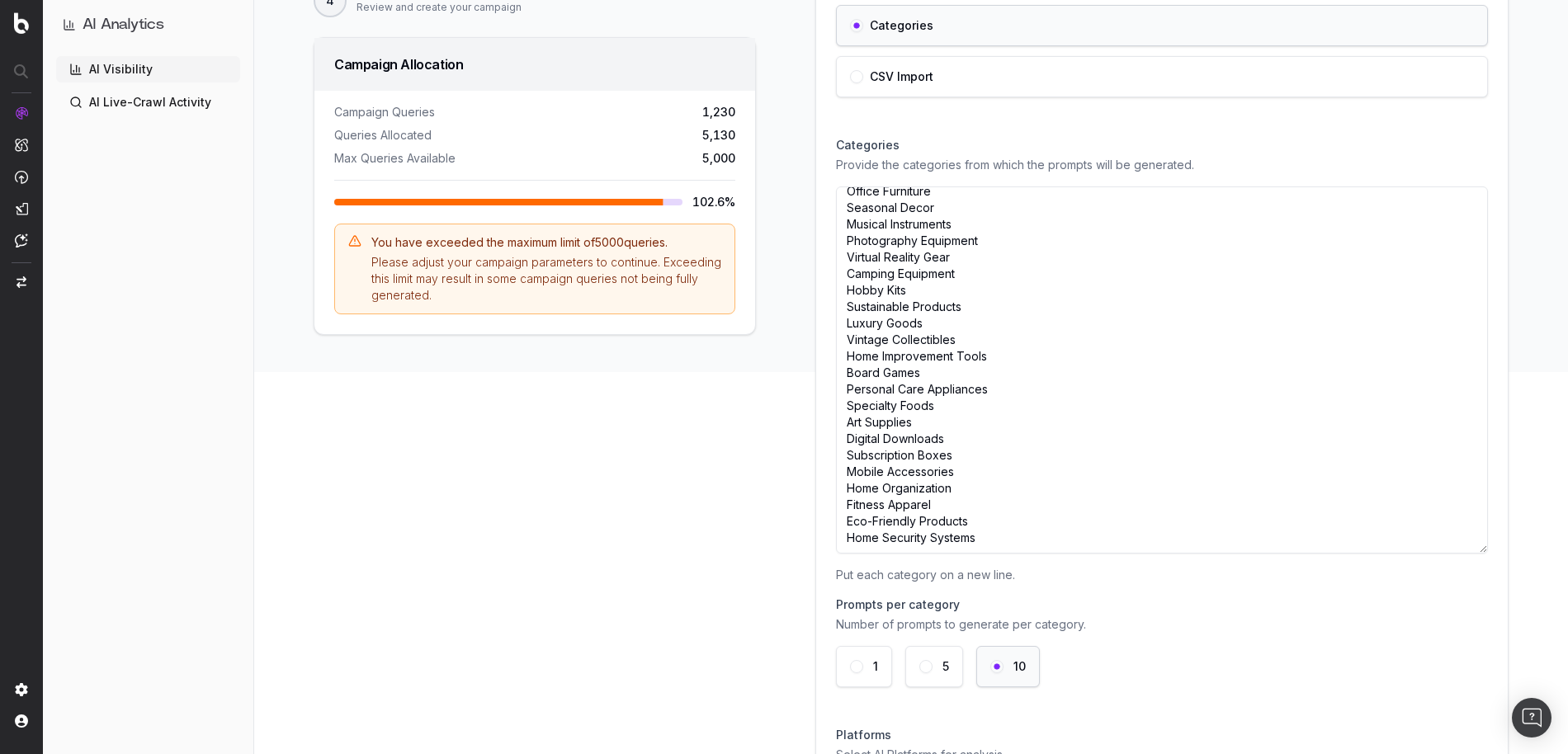
click at [477, 296] on div "Please adjust your campaign parameters to continue. Exceeding this limit may re…" at bounding box center [546, 279] width 350 height 50
drag, startPoint x: 457, startPoint y: 296, endPoint x: 522, endPoint y: 286, distance: 65.8
click at [522, 286] on div "Please adjust your campaign parameters to continue. Exceeding this limit may re…" at bounding box center [546, 279] width 350 height 50
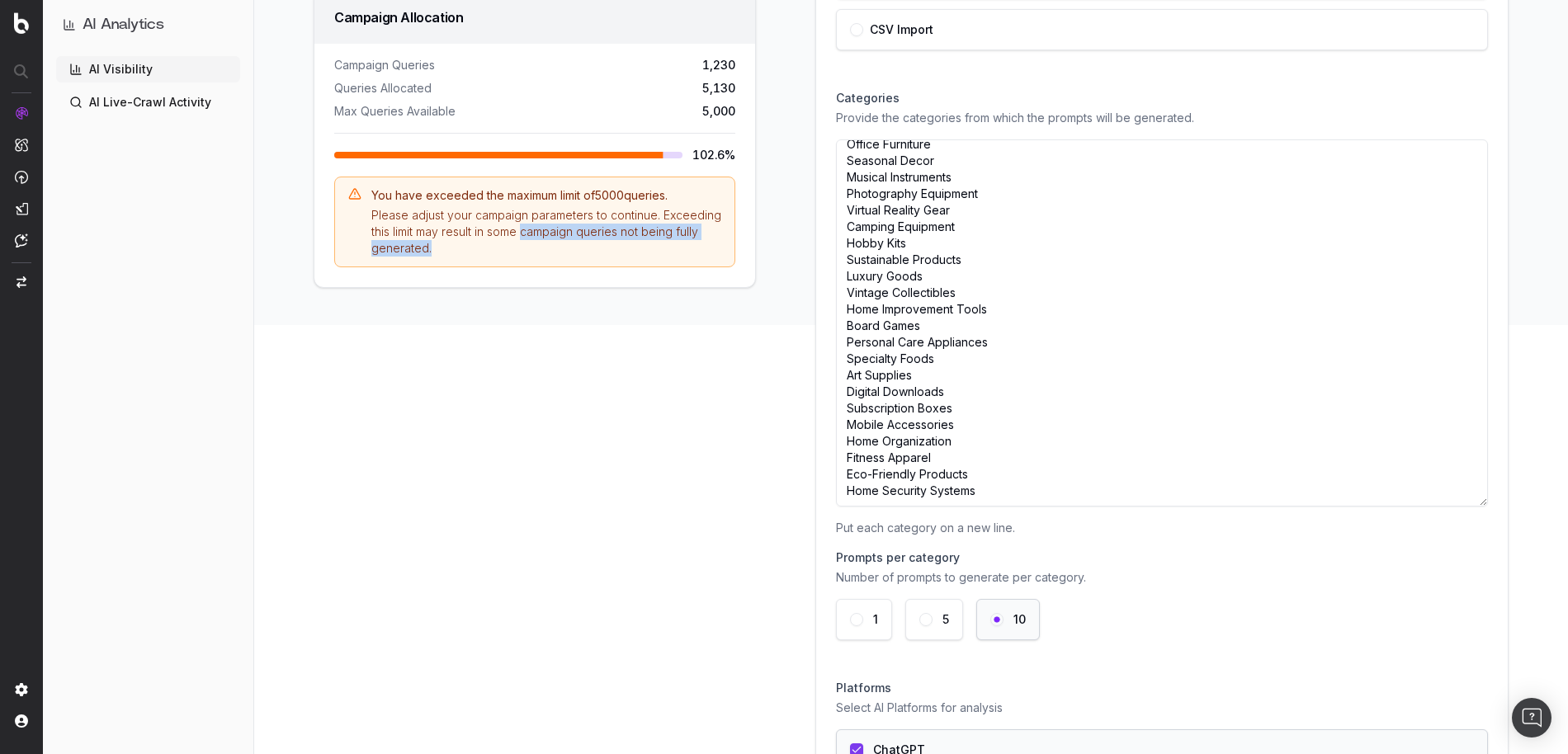
scroll to position [412, 0]
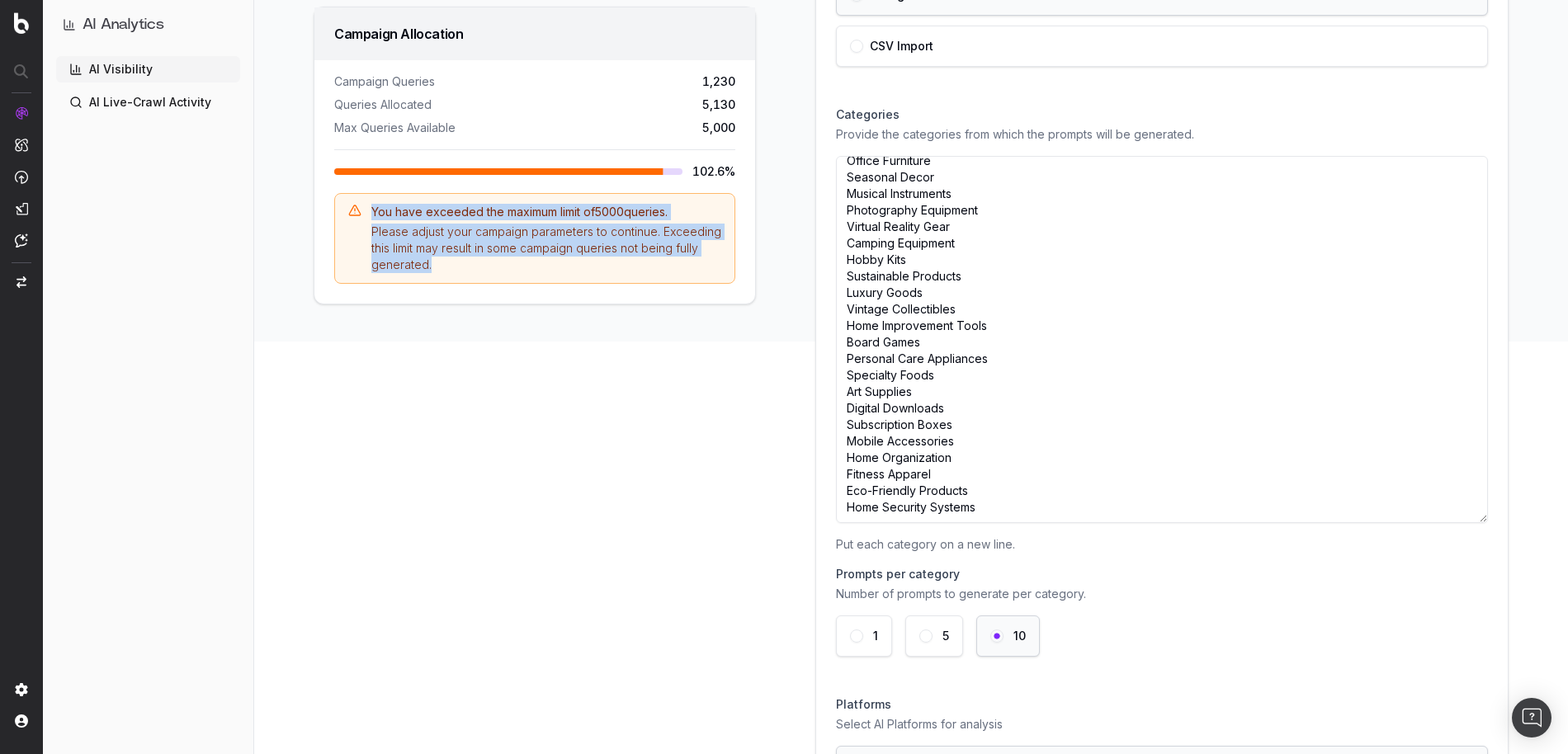
drag, startPoint x: 372, startPoint y: 216, endPoint x: 487, endPoint y: 265, distance: 125.0
click at [487, 265] on div "You have exceeded the maximum limit of 5000 queries. Please adjust your campaig…" at bounding box center [534, 238] width 401 height 91
click at [731, 410] on div "Edit Campaign Modify your AI visibility campaign settings Name your campaign Gi…" at bounding box center [534, 347] width 481 height 1263
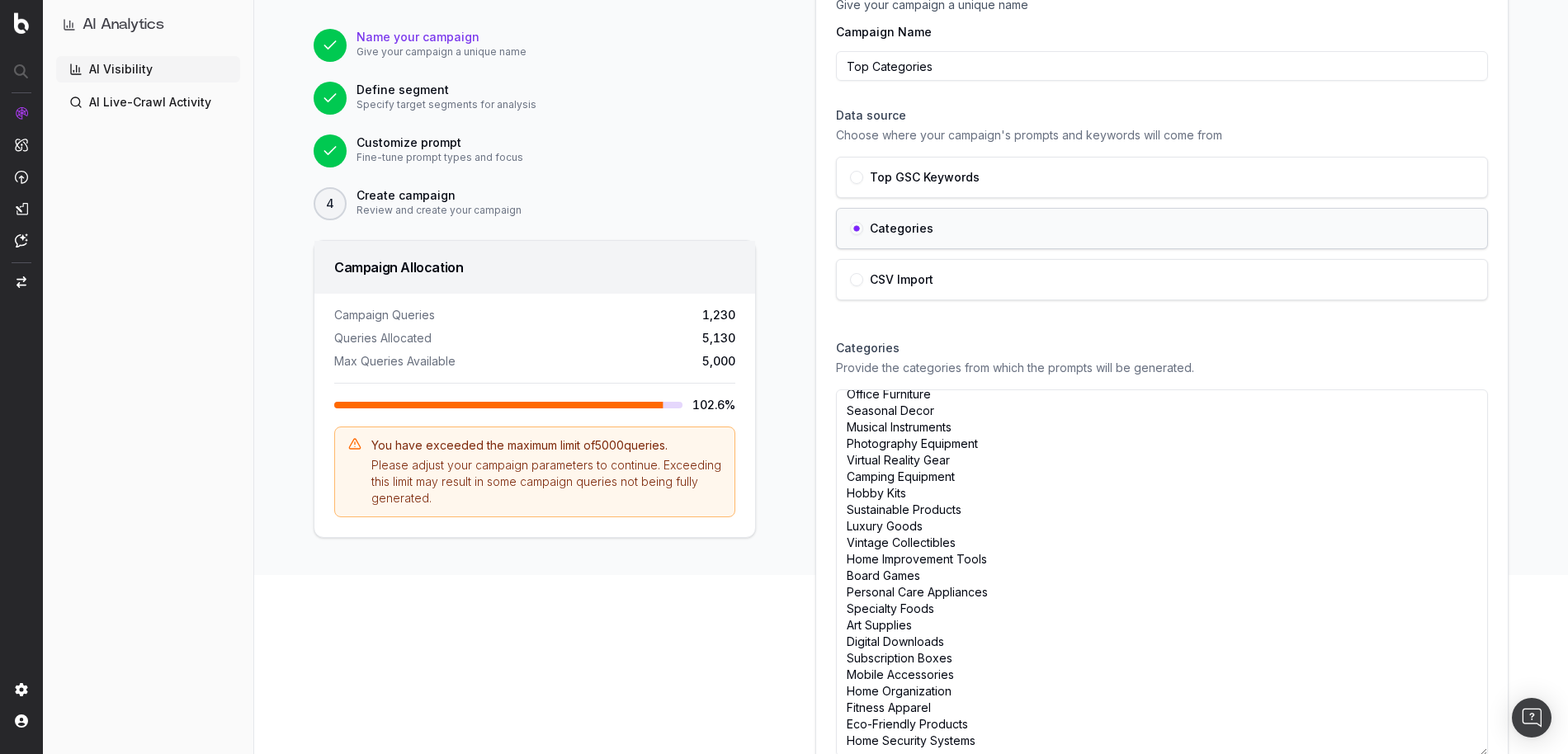
scroll to position [186, 0]
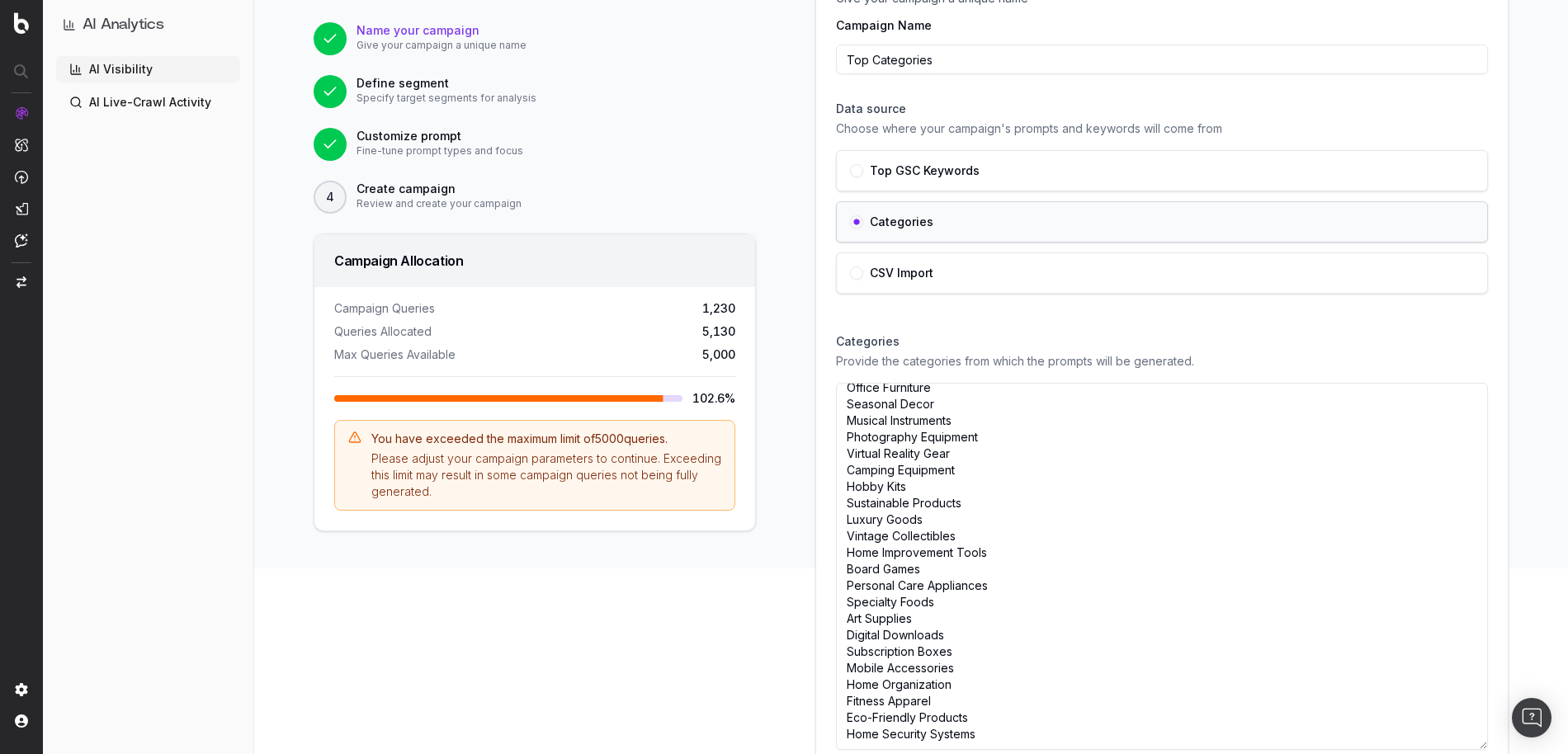
click at [799, 380] on div "Name your campaign Give your campaign a unique name Campaign Name Top Categorie…" at bounding box center [1161, 575] width 733 height 1263
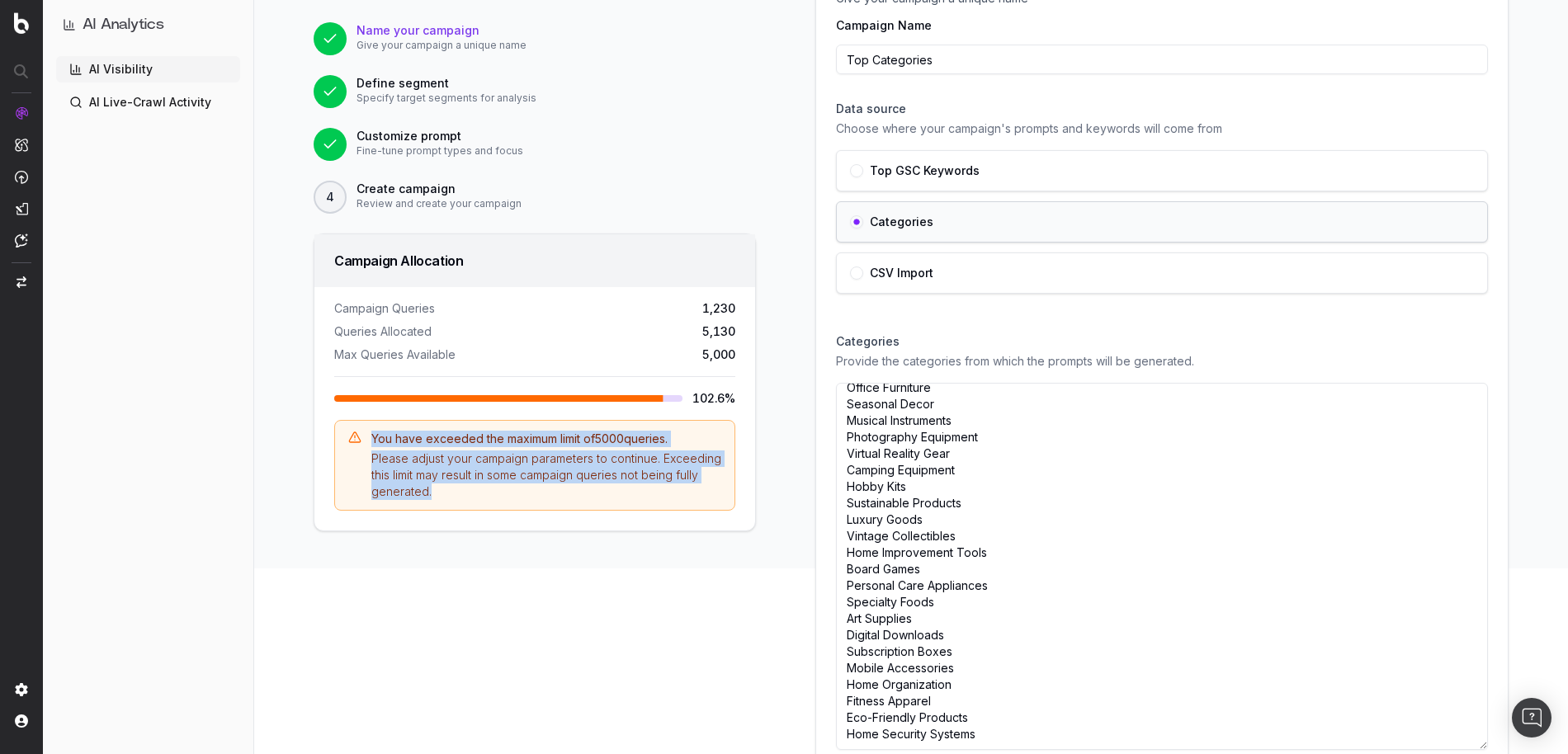
drag, startPoint x: 365, startPoint y: 436, endPoint x: 424, endPoint y: 500, distance: 87.0
click at [424, 500] on div "You have exceeded the maximum limit of 5000 queries. Please adjust your campaig…" at bounding box center [534, 465] width 401 height 91
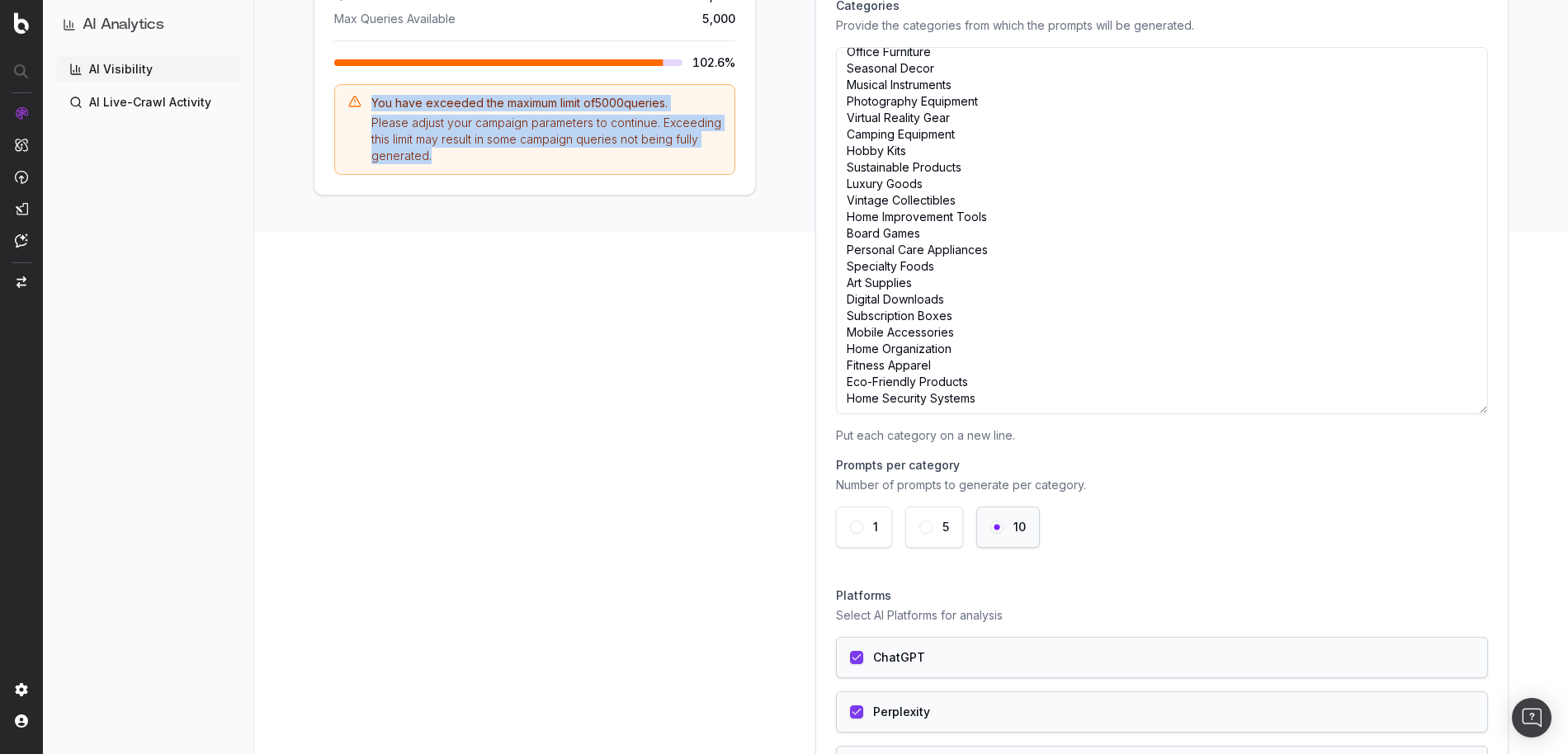
scroll to position [677, 0]
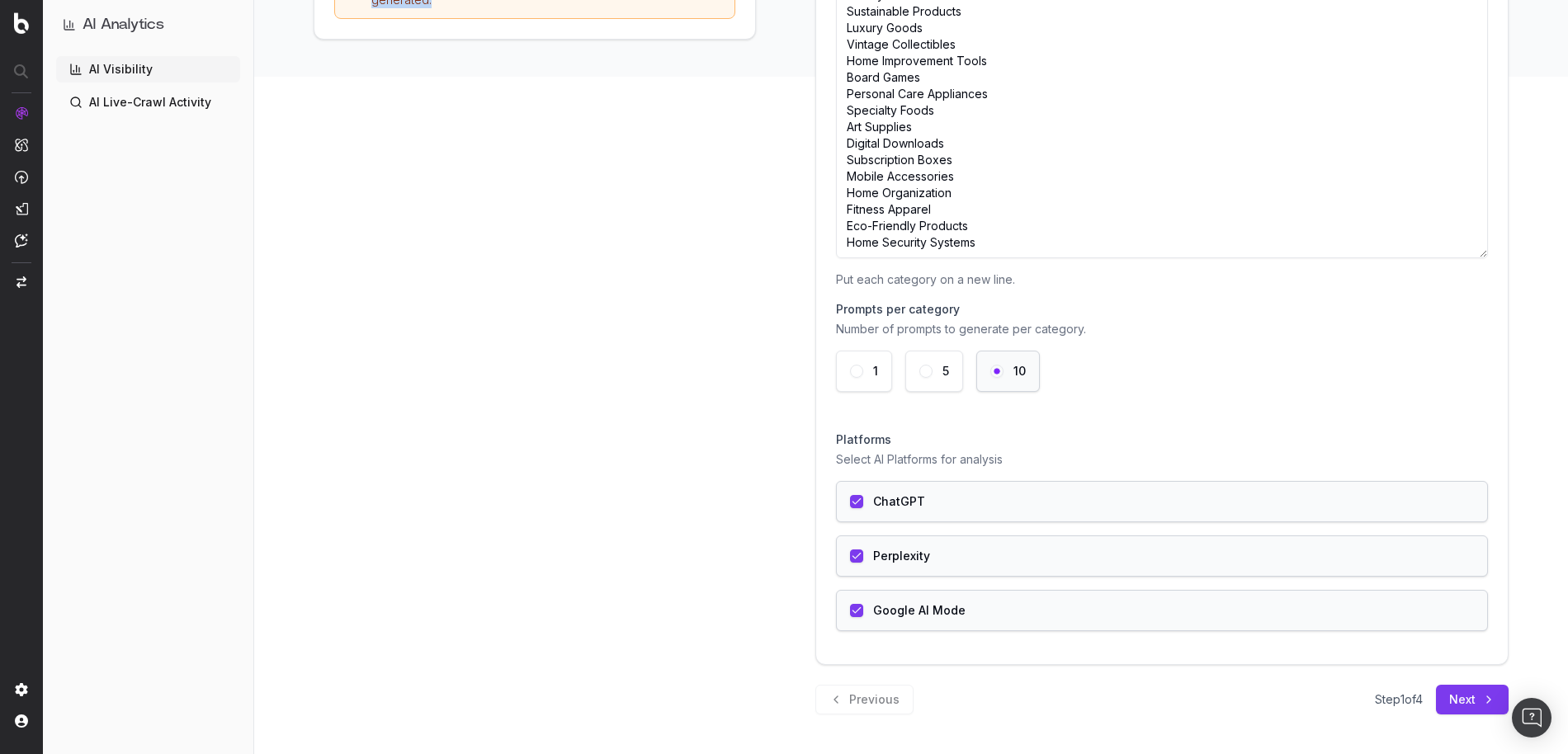
click at [1468, 709] on button "Next" at bounding box center [1472, 699] width 73 height 30
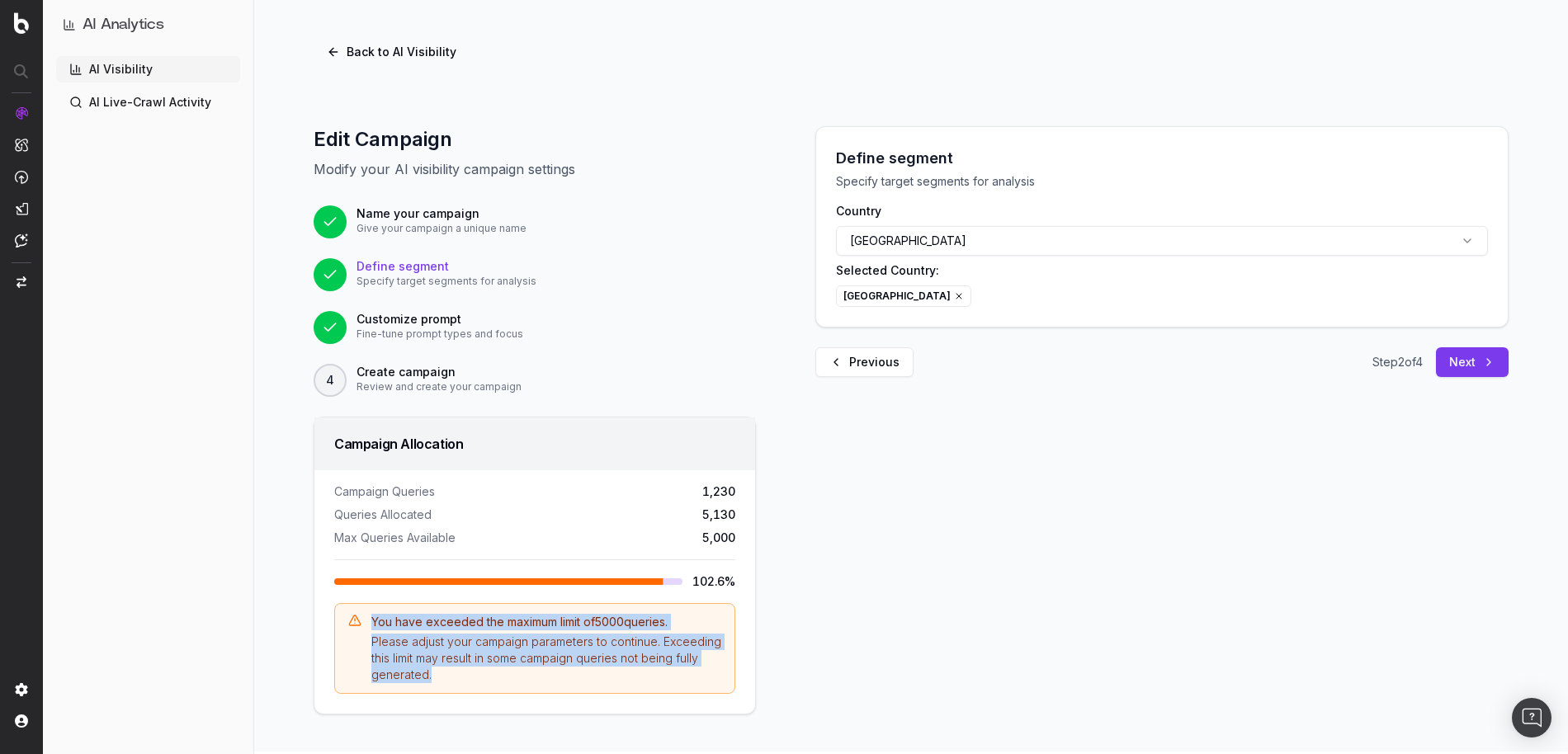
click at [1459, 355] on button "Next" at bounding box center [1472, 362] width 73 height 30
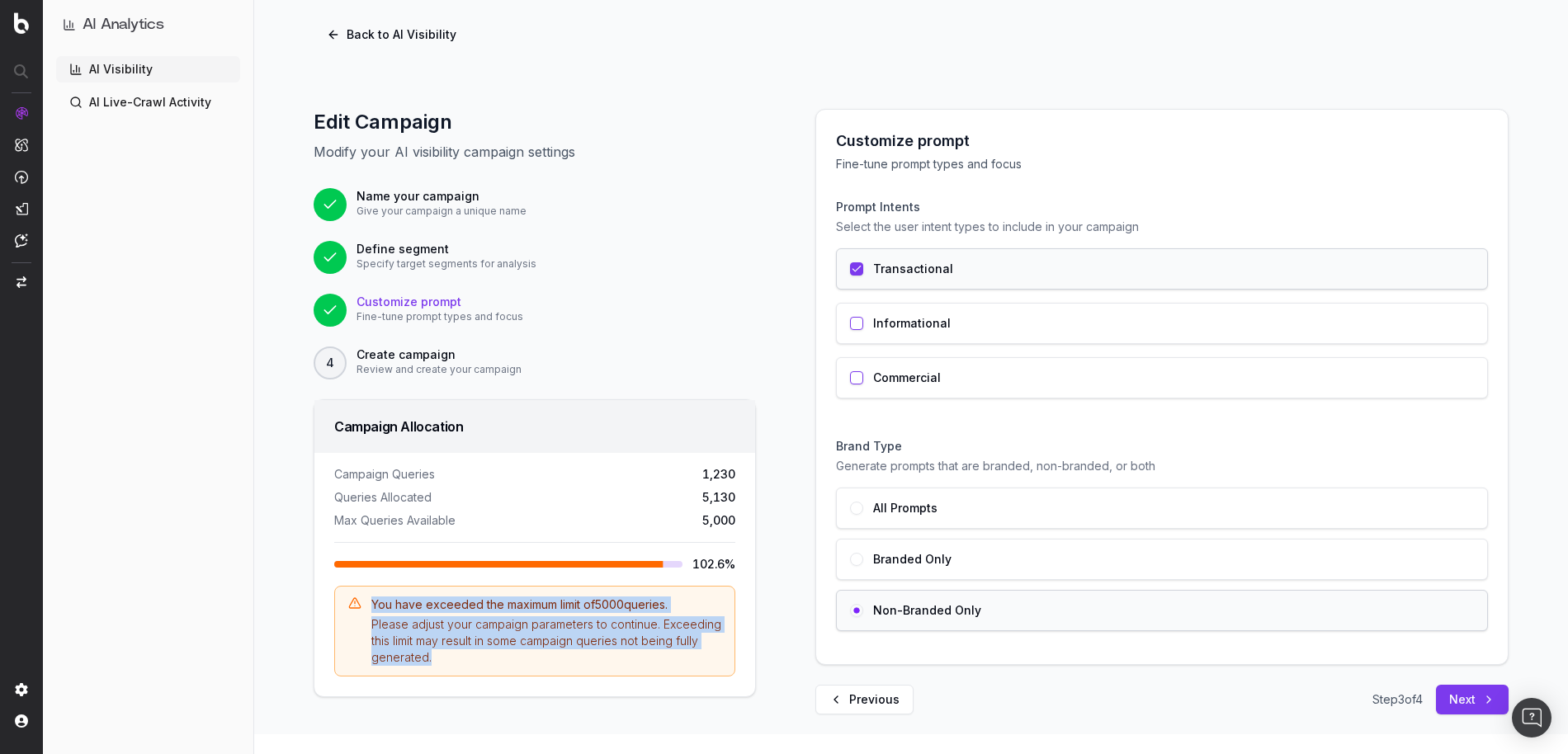
click at [1450, 702] on button "Next" at bounding box center [1472, 699] width 73 height 30
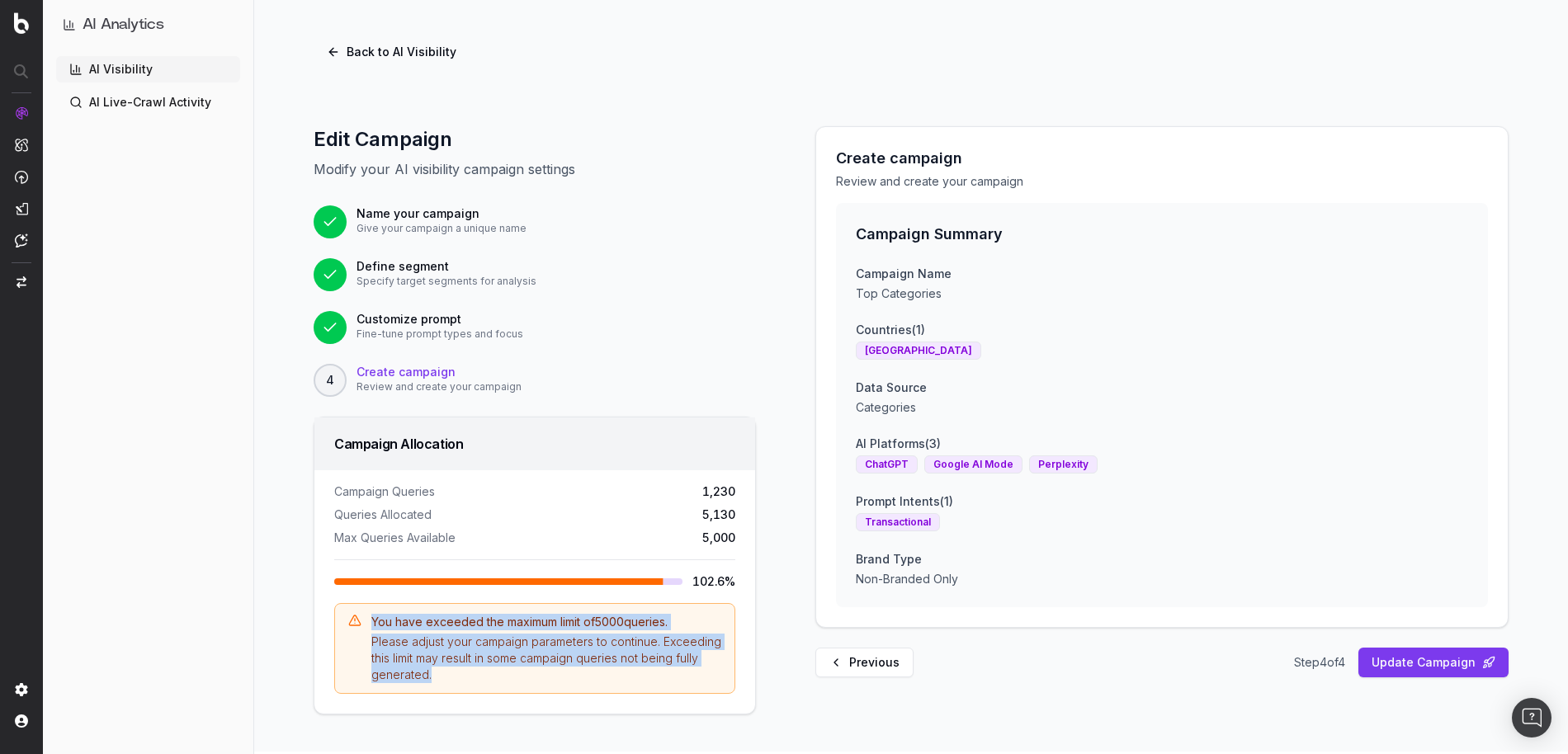
scroll to position [3, 0]
click at [873, 672] on button "Previous" at bounding box center [864, 662] width 98 height 30
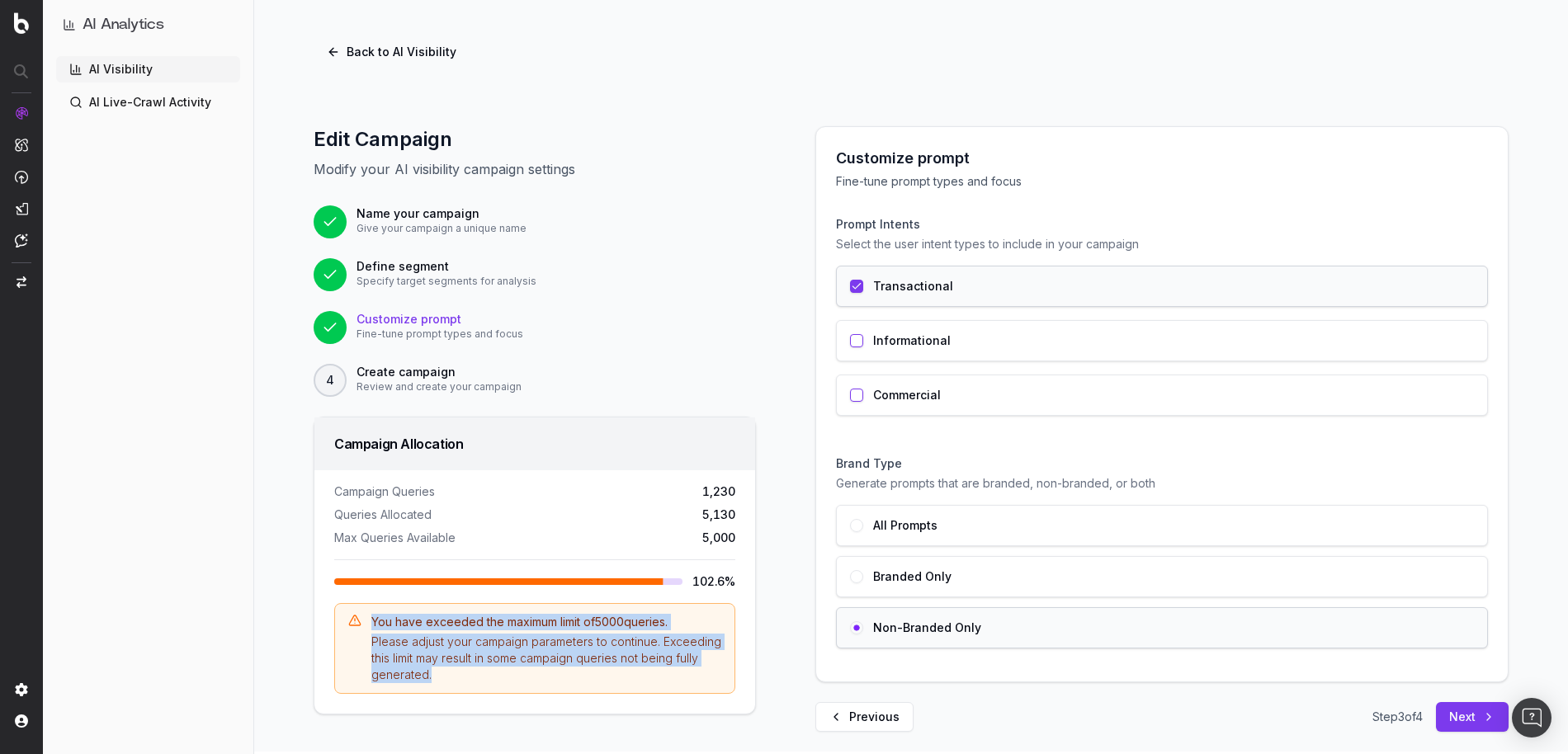
click at [877, 714] on button "Previous" at bounding box center [864, 717] width 98 height 30
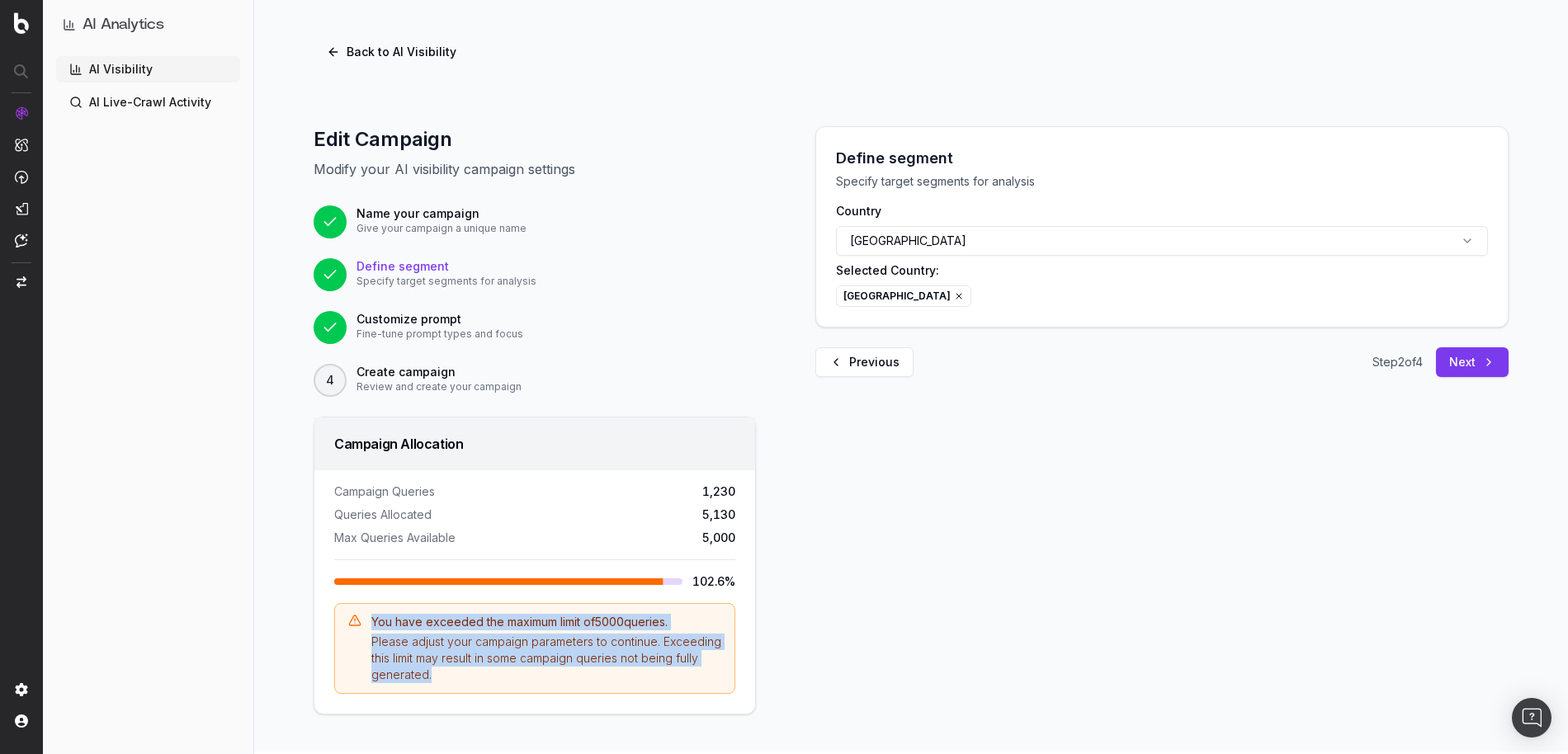
click at [857, 368] on button "Previous" at bounding box center [864, 362] width 98 height 30
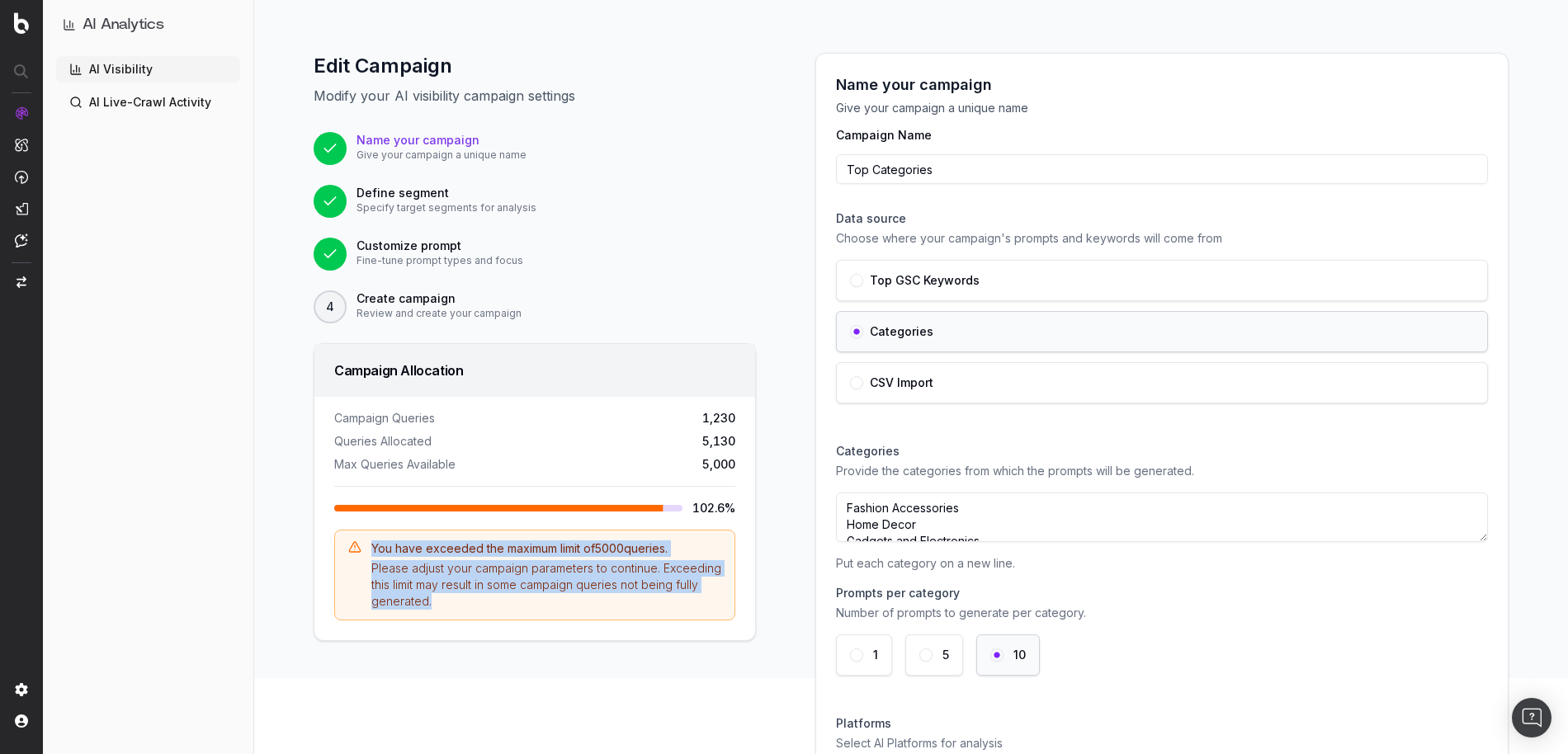
scroll to position [103, 0]
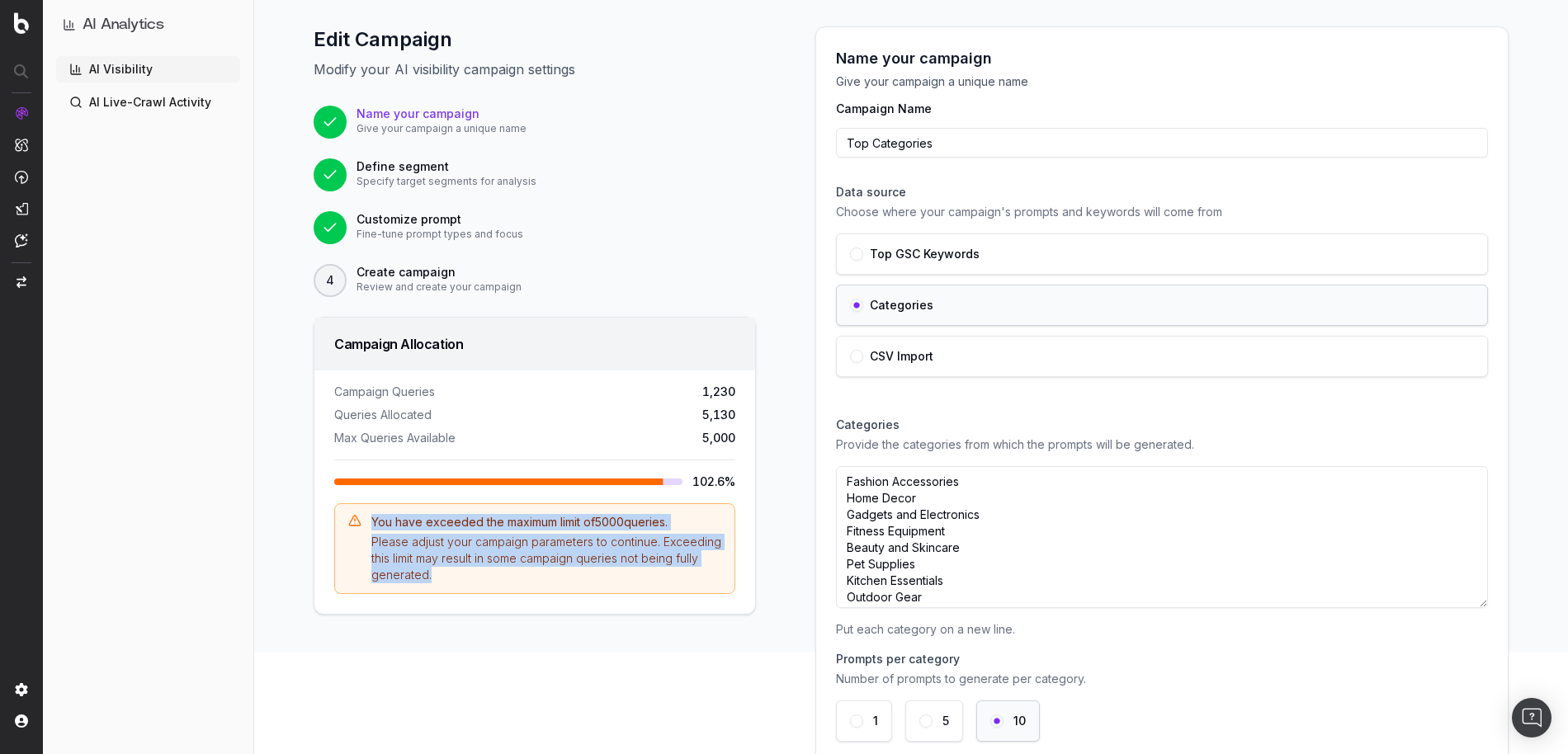
drag, startPoint x: 1485, startPoint y: 511, endPoint x: 1487, endPoint y: 693, distance: 182.0
click at [1487, 693] on div "Name your campaign Give your campaign a unique name Campaign Name Top Categorie…" at bounding box center [1161, 520] width 691 height 987
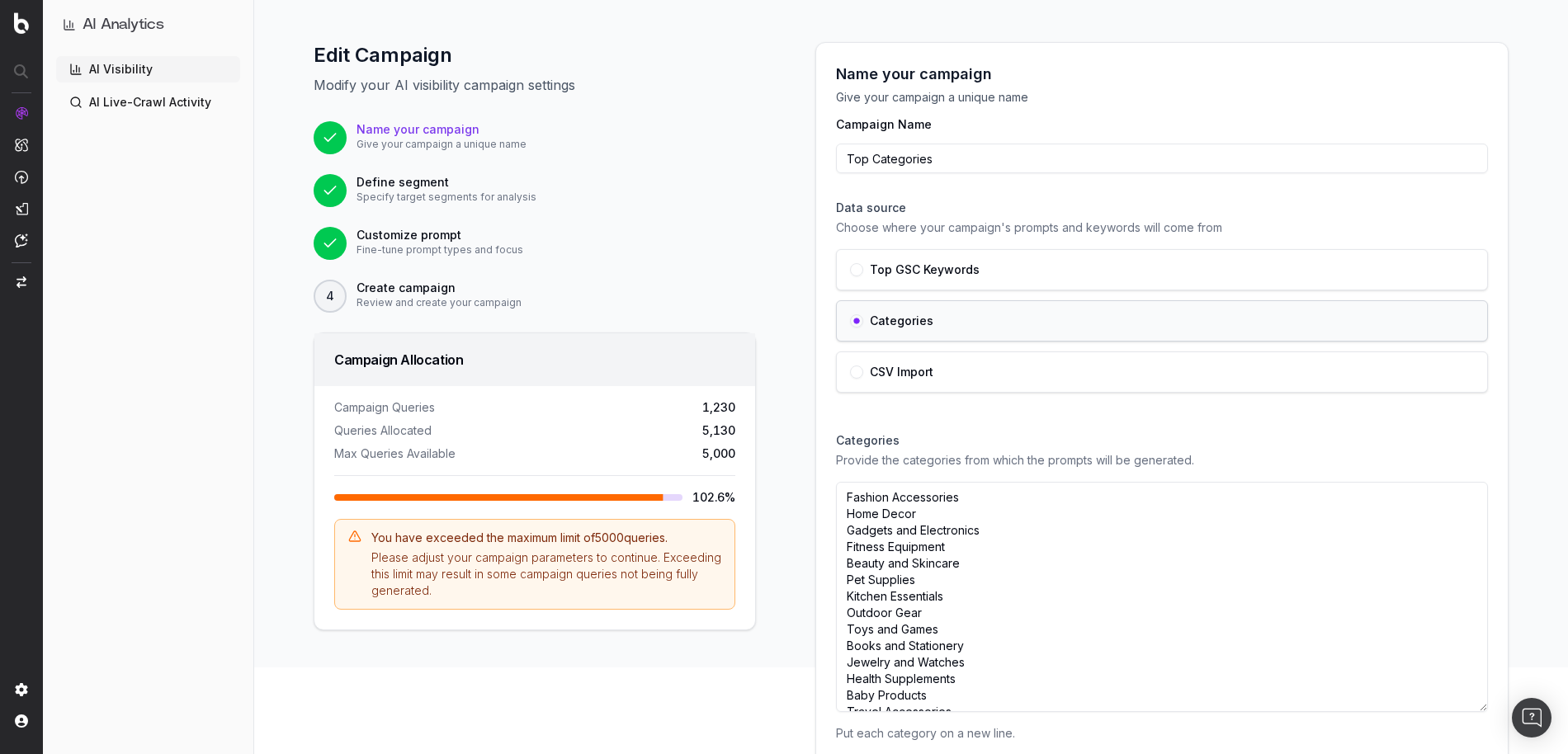
click at [1521, 365] on div "Name your campaign Give your campaign a unique name Campaign Name Top Categorie…" at bounding box center [1161, 605] width 733 height 1126
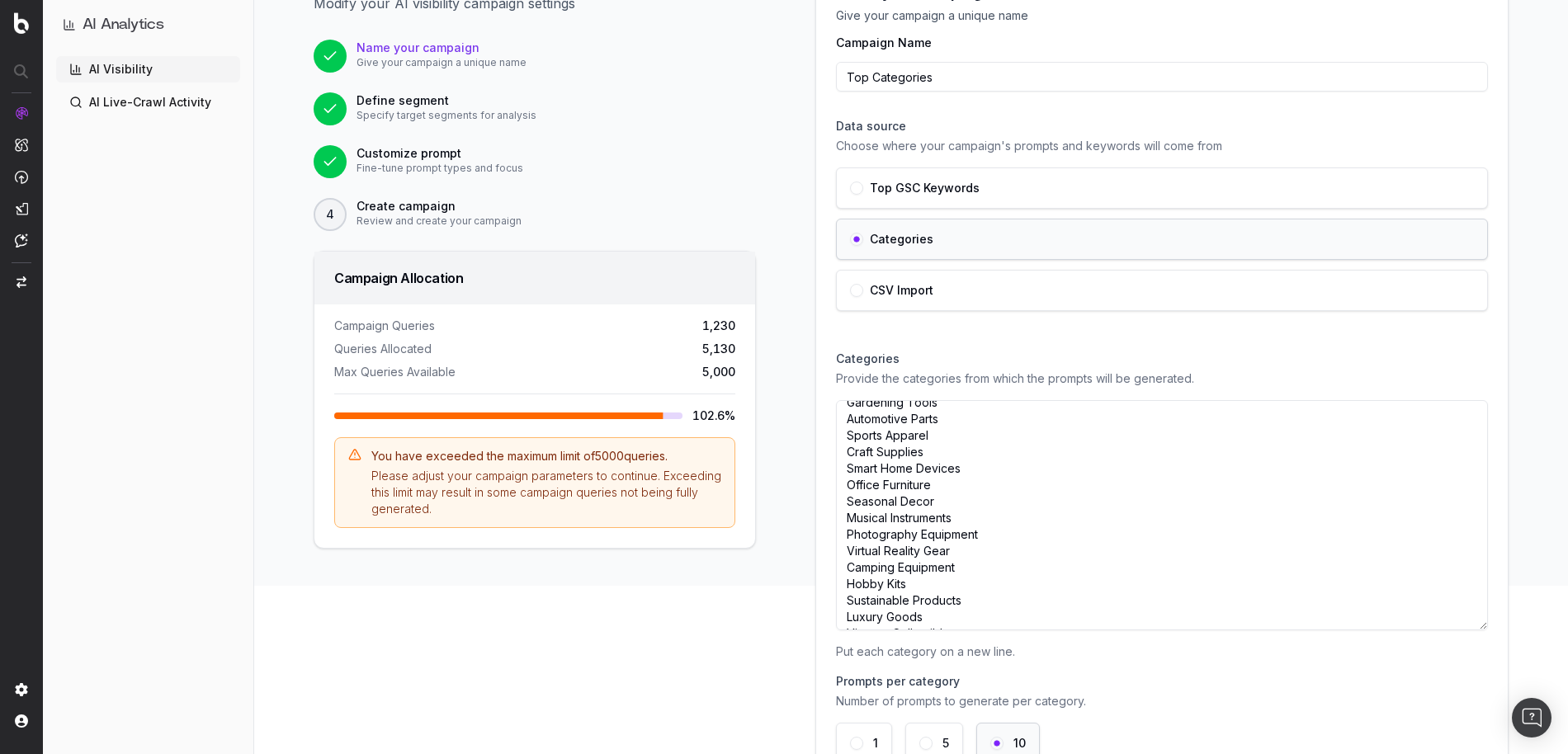
scroll to position [461, 0]
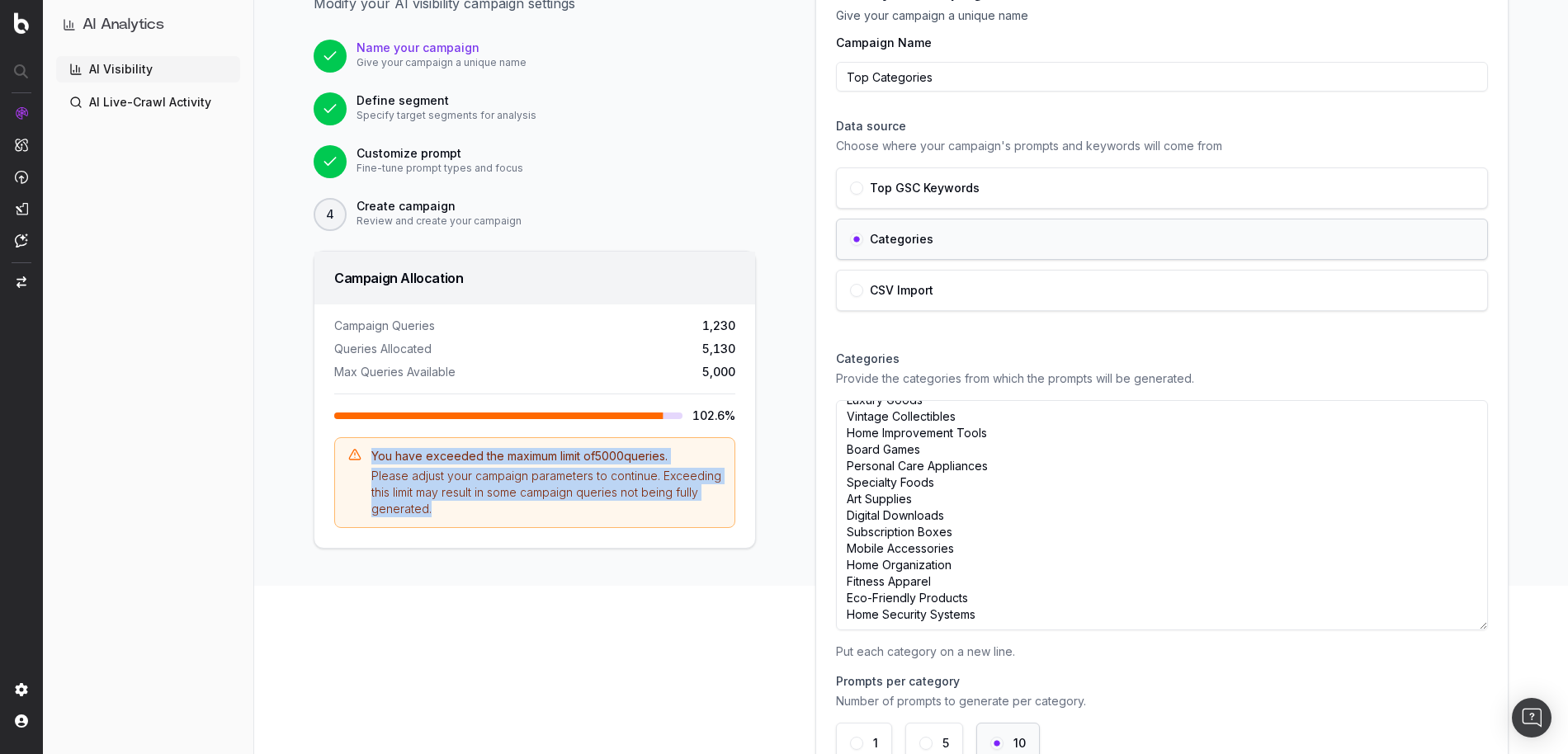
drag, startPoint x: 553, startPoint y: 514, endPoint x: 353, endPoint y: 476, distance: 203.6
click at [353, 476] on div "You have exceeded the maximum limit of 5000 queries. Please adjust your campaig…" at bounding box center [534, 483] width 401 height 91
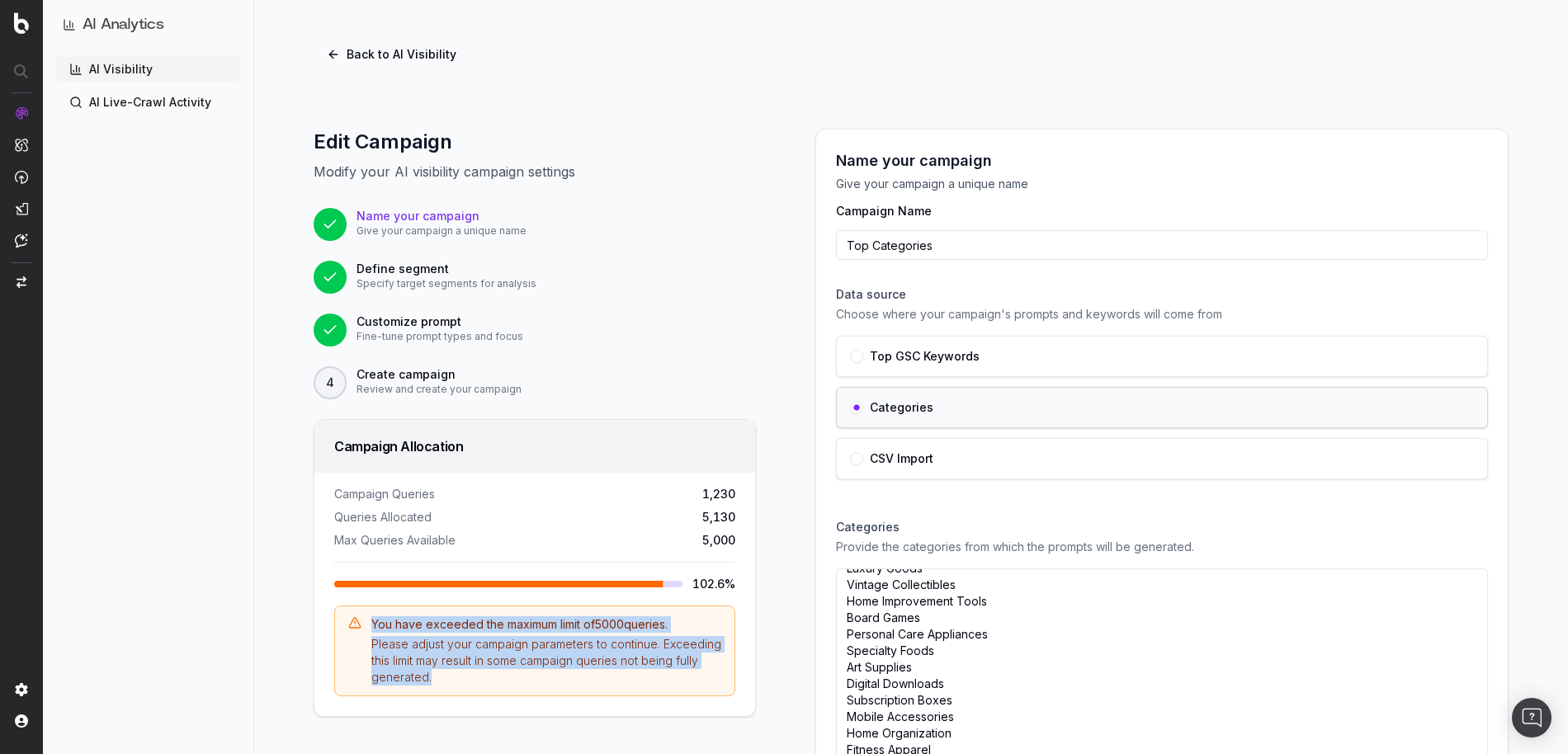
scroll to position [541, 0]
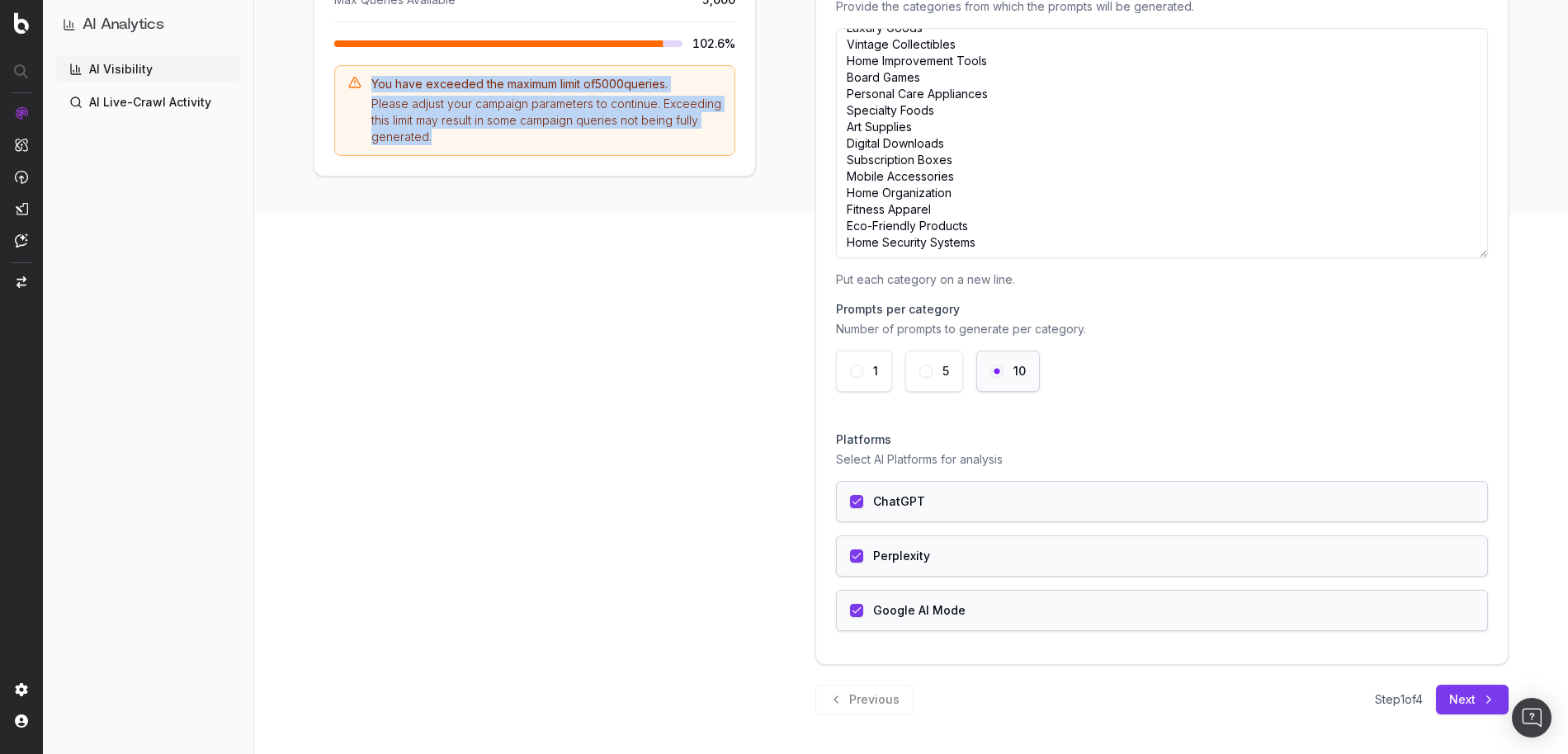
click at [1463, 698] on button "Next" at bounding box center [1472, 699] width 73 height 30
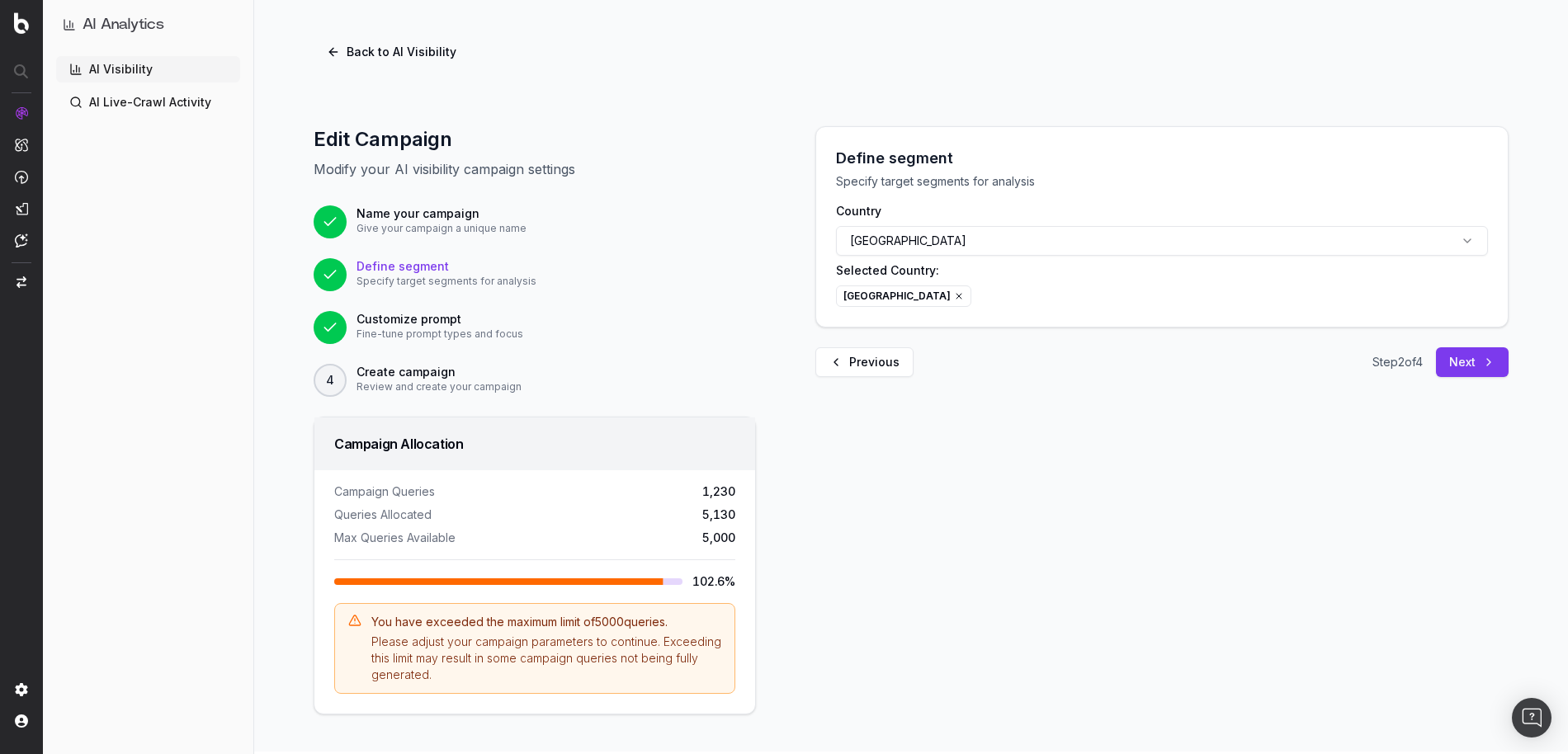
click at [1457, 379] on div "Define segment Specify target segments for analysis Country [GEOGRAPHIC_DATA] S…" at bounding box center [1161, 420] width 733 height 588
click at [1456, 368] on button "Next" at bounding box center [1472, 362] width 73 height 30
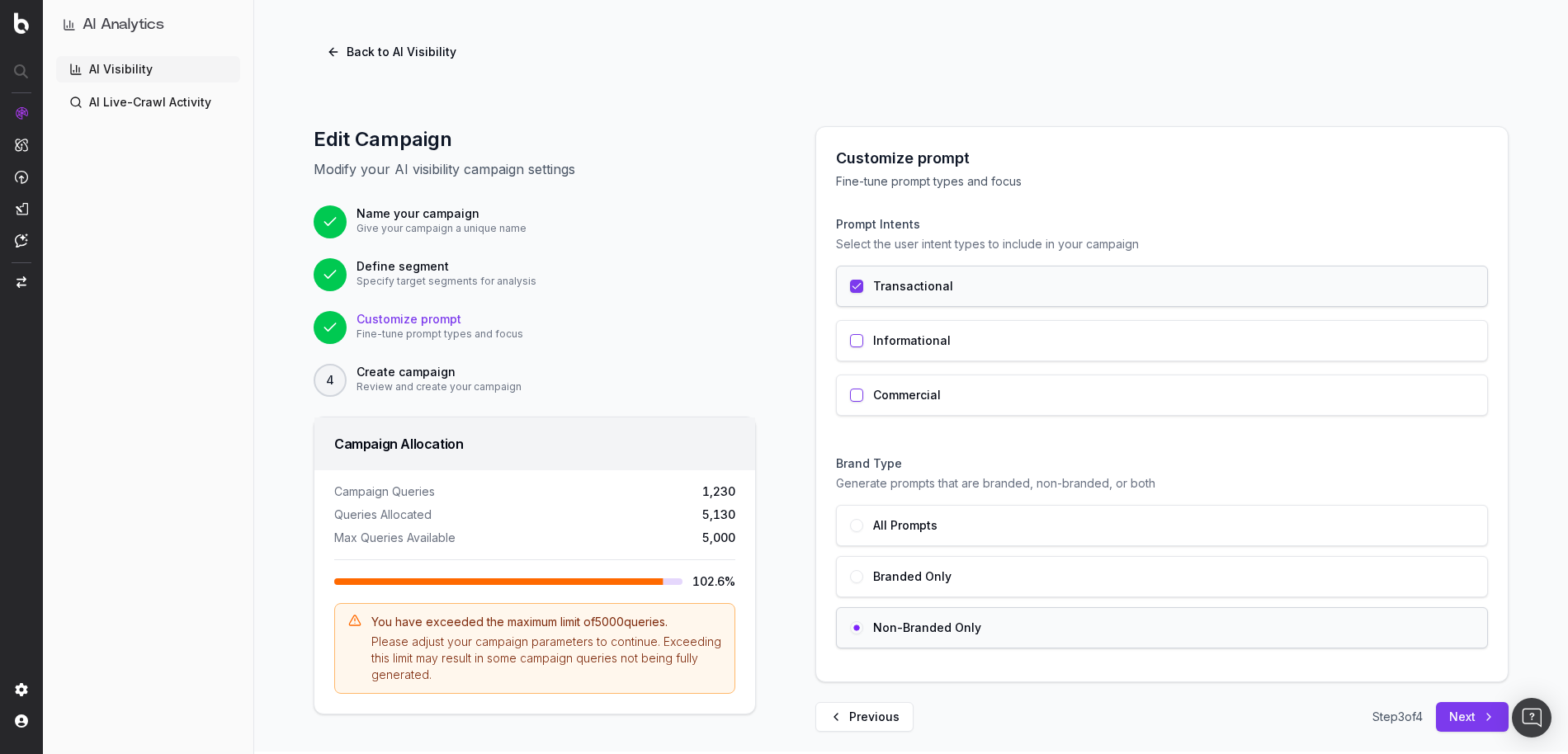
click at [1453, 721] on button "Next" at bounding box center [1472, 717] width 73 height 30
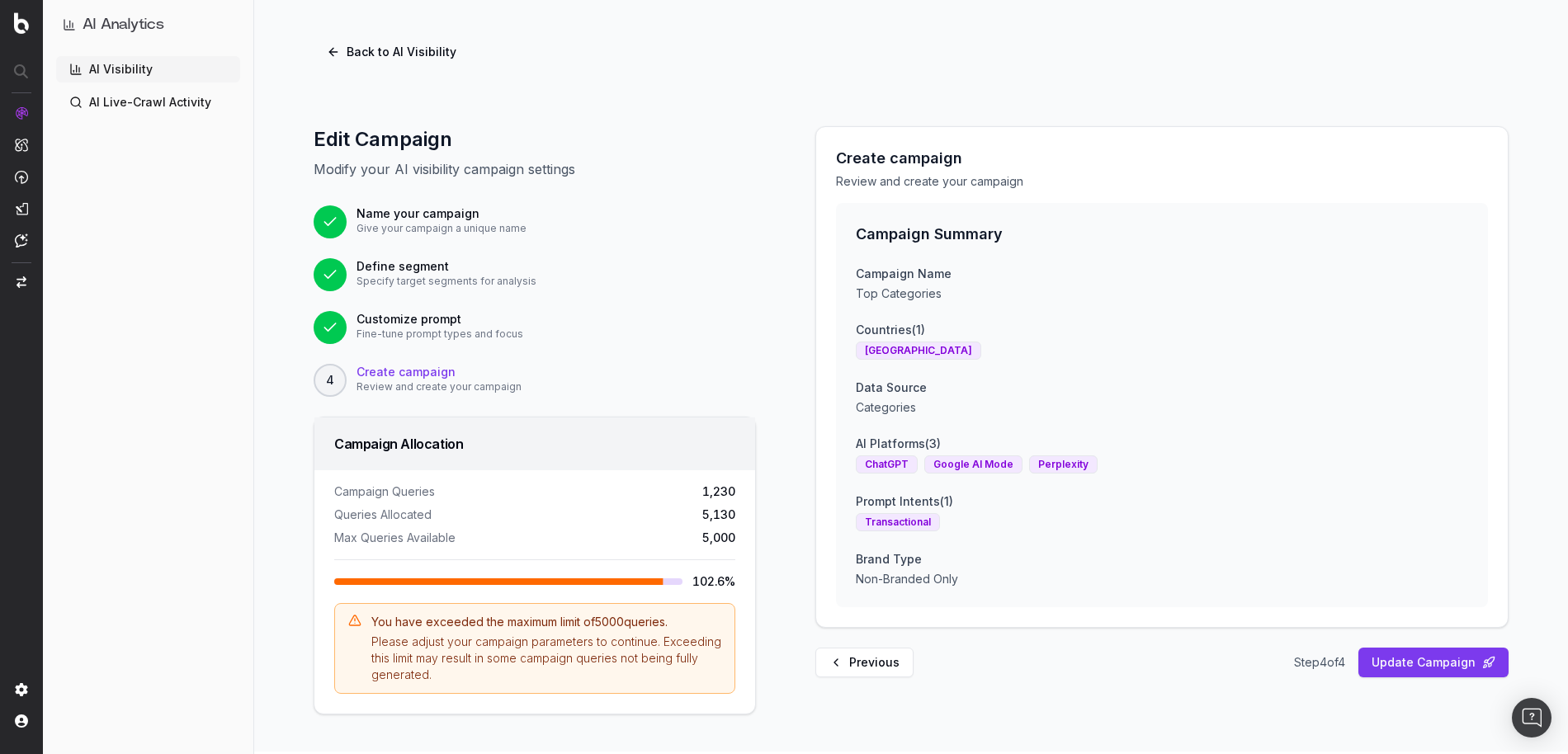
click at [376, 56] on button "Back to AI Visibility" at bounding box center [391, 52] width 156 height 30
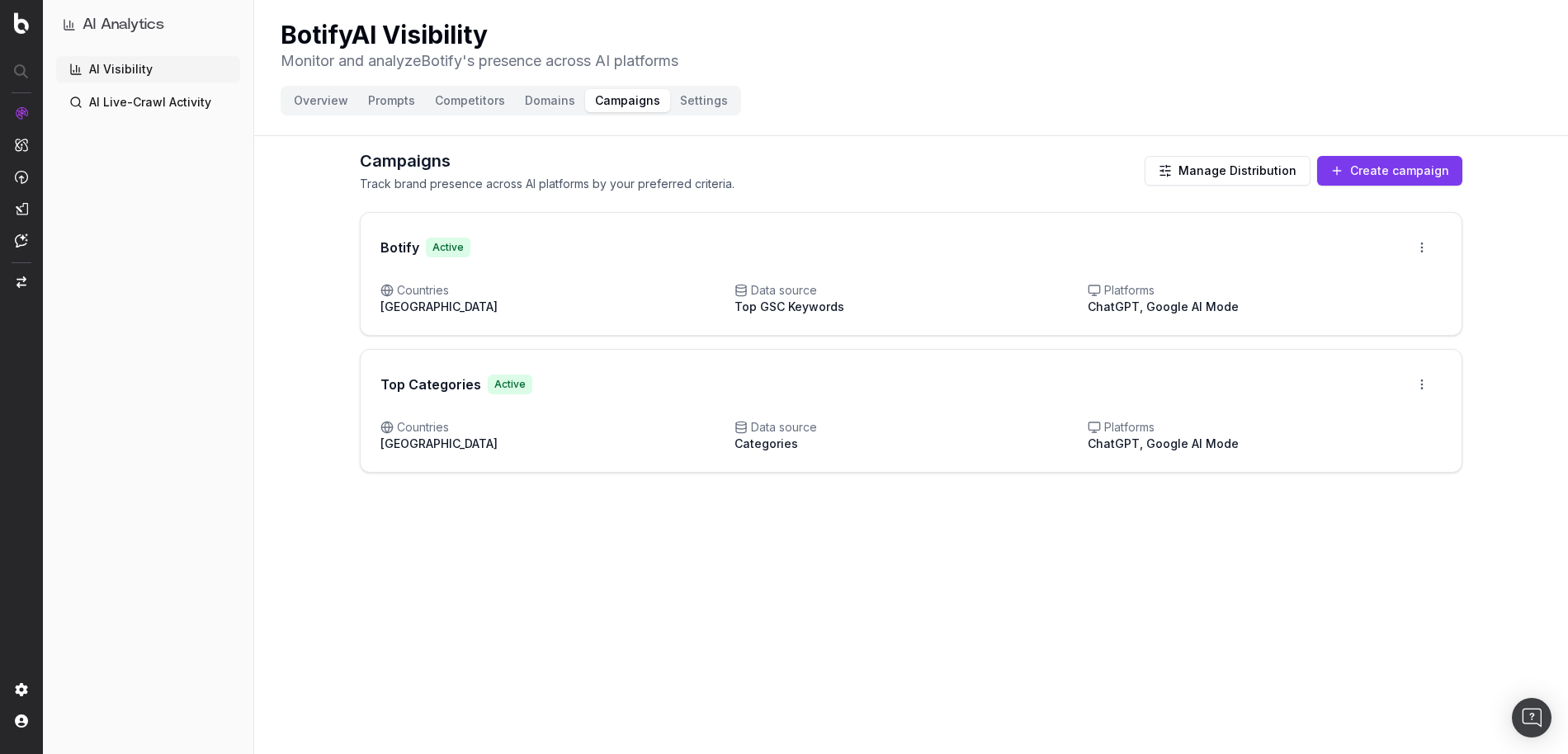
scroll to position [0, 0]
click at [1370, 169] on button "Create campaign" at bounding box center [1389, 171] width 145 height 30
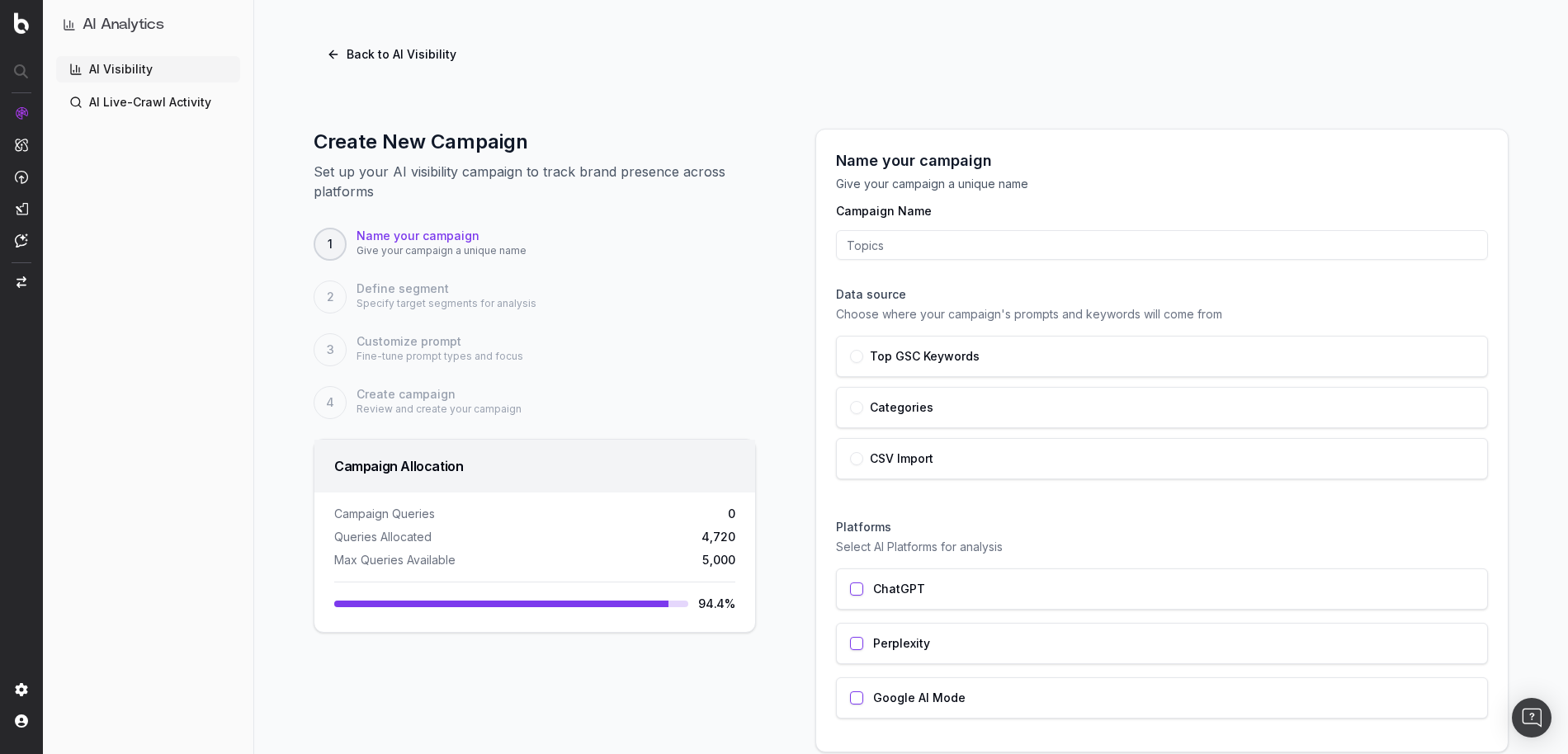
click at [895, 253] on input "Campaign Name" at bounding box center [1162, 245] width 652 height 30
click at [347, 54] on button "Back to AI Visibility" at bounding box center [391, 54] width 156 height 30
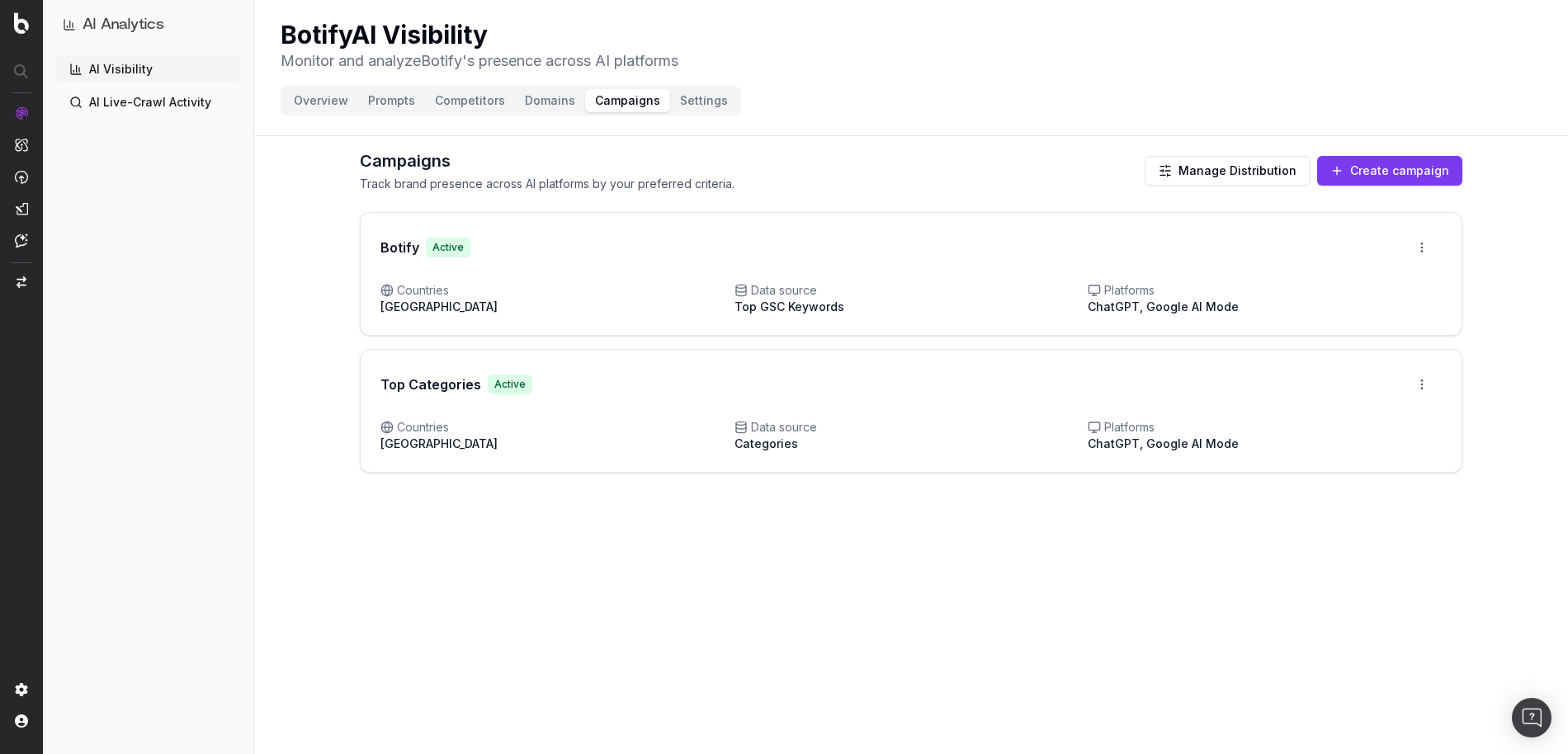
click at [516, 388] on div "Active" at bounding box center [509, 385] width 44 height 20
click at [527, 433] on span "Countries" at bounding box center [557, 427] width 354 height 16
drag, startPoint x: 1297, startPoint y: 304, endPoint x: 1406, endPoint y: 304, distance: 109.0
click at [1406, 304] on div "Platforms ChatGPT, Google AI Mode" at bounding box center [1264, 298] width 354 height 33
click at [1362, 299] on div "Platforms ChatGPT, Google AI Mode" at bounding box center [1264, 298] width 354 height 33
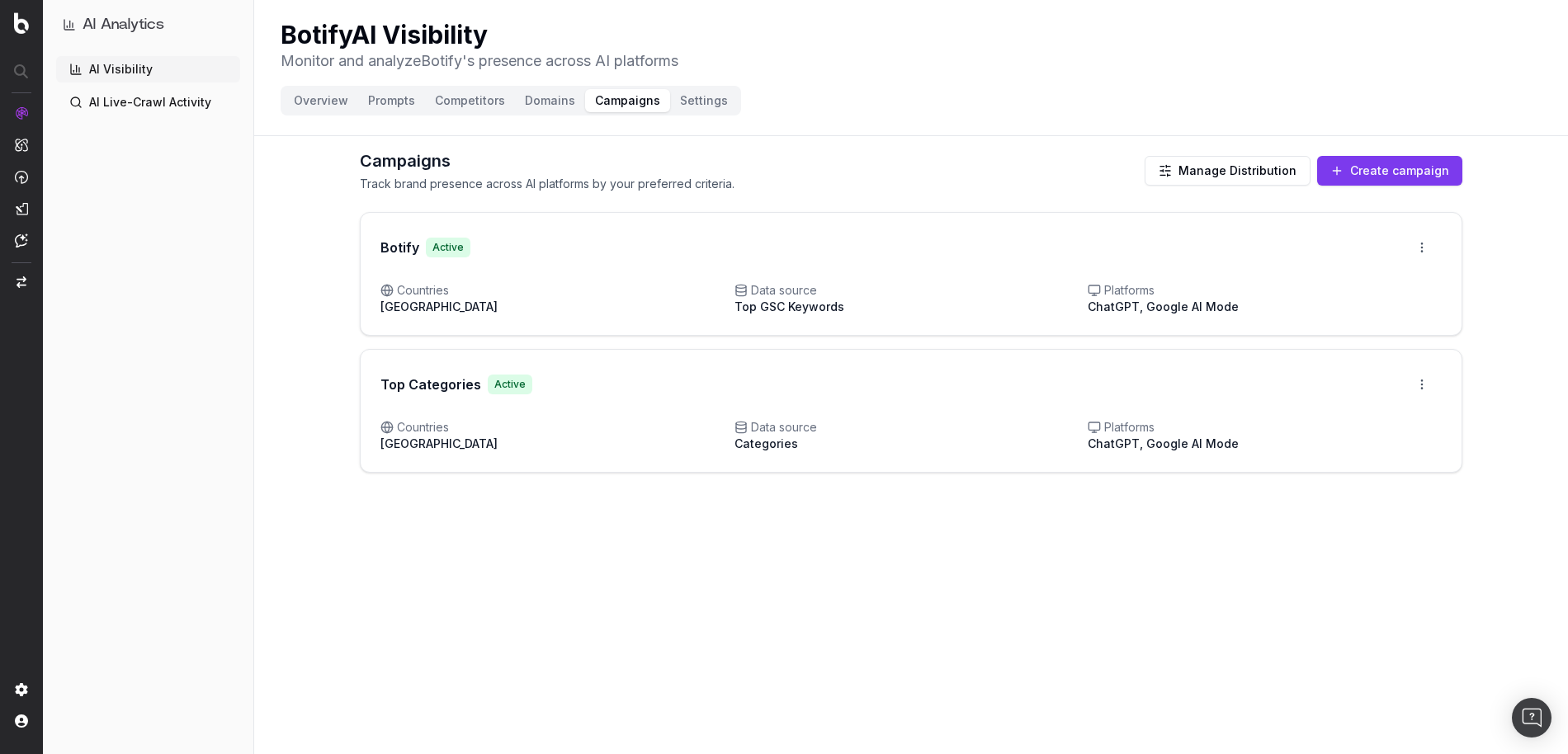
drag, startPoint x: 421, startPoint y: 281, endPoint x: 423, endPoint y: 351, distance: 70.0
click at [423, 351] on div "Botify Active Open menu Countries [GEOGRAPHIC_DATA] Data source Top GSC Keyword…" at bounding box center [910, 342] width 1102 height 261
click at [322, 95] on button "Overview" at bounding box center [320, 101] width 74 height 23
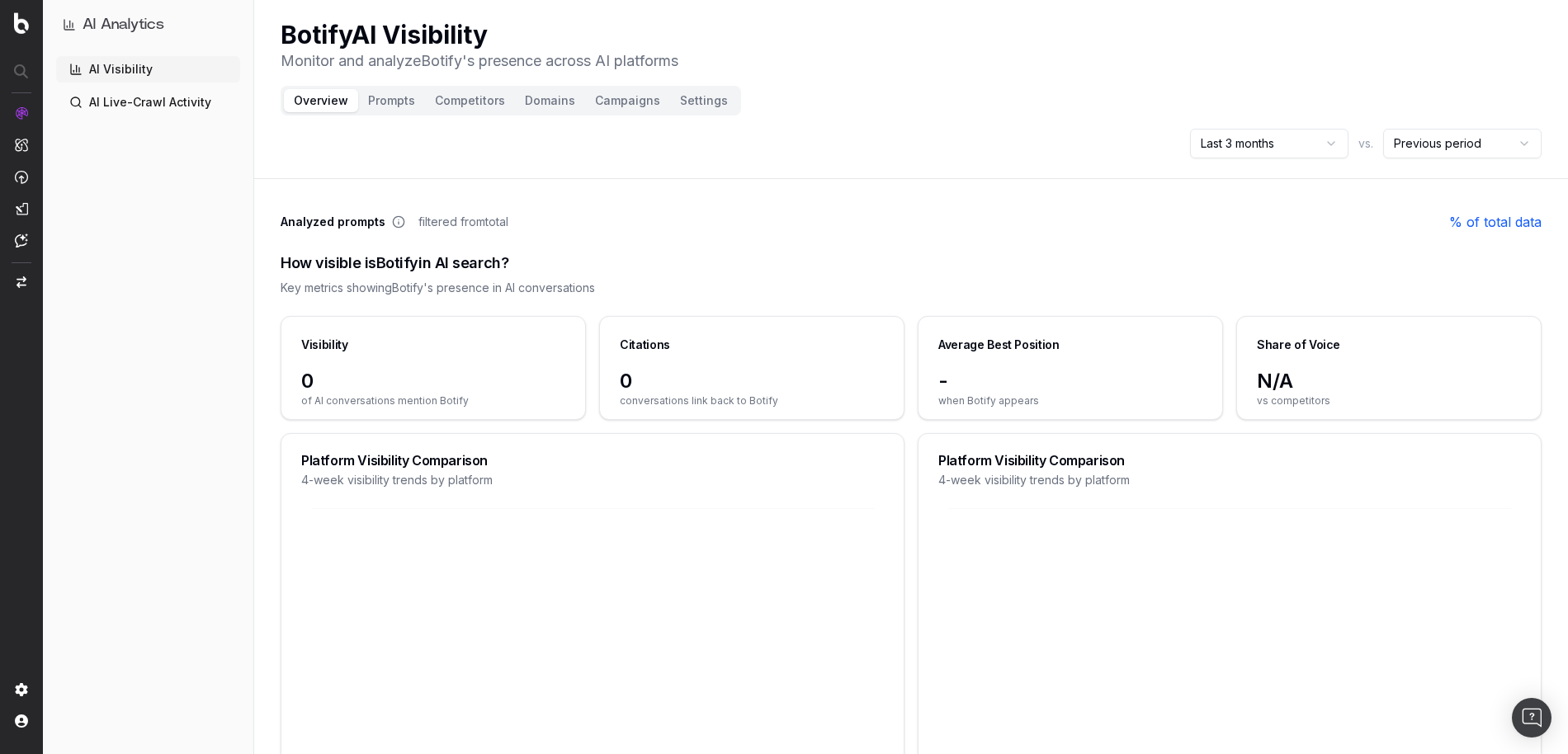
click at [603, 103] on button "Campaigns" at bounding box center [627, 101] width 85 height 23
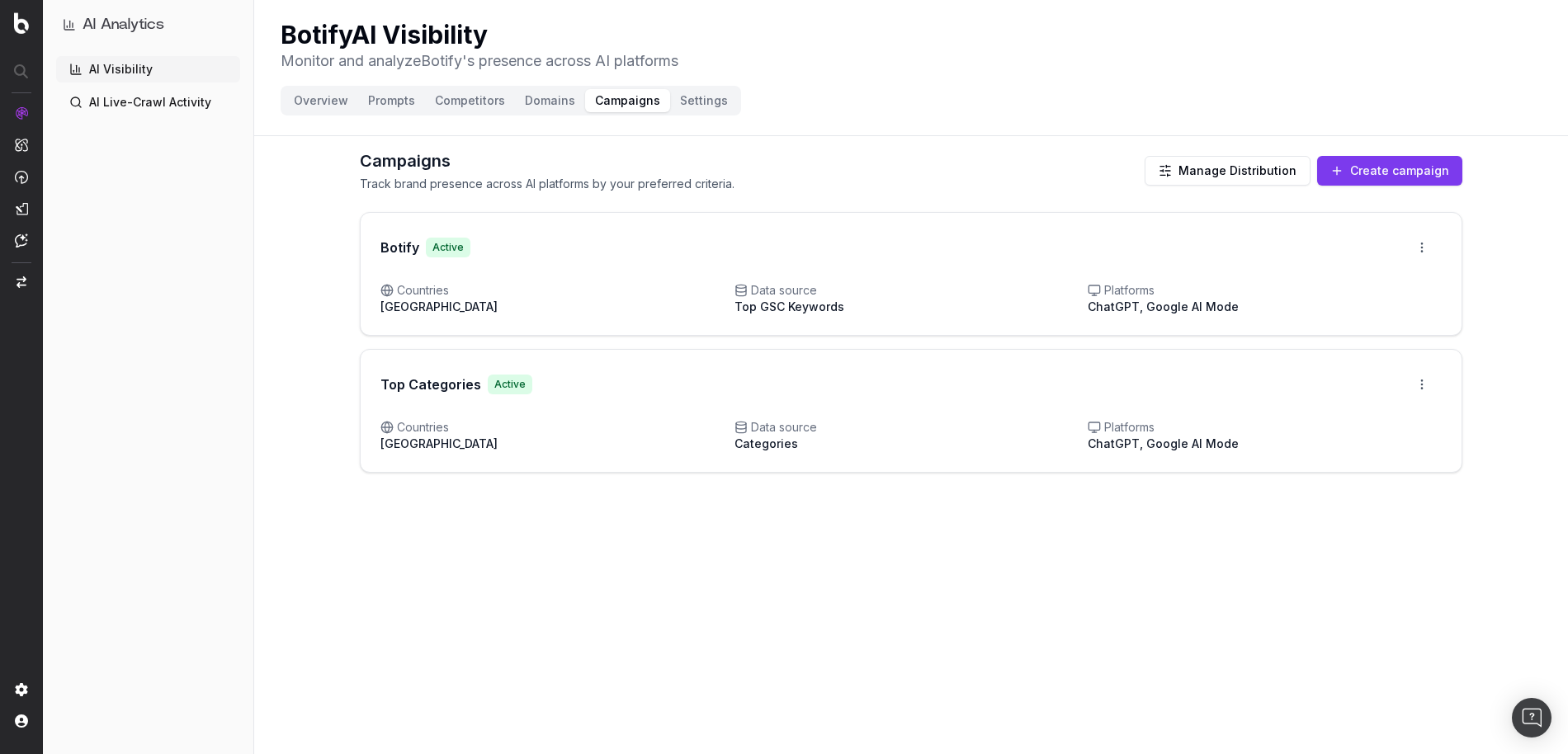
click at [1148, 290] on span "Platforms" at bounding box center [1264, 290] width 354 height 16
click at [329, 105] on button "Overview" at bounding box center [320, 101] width 74 height 23
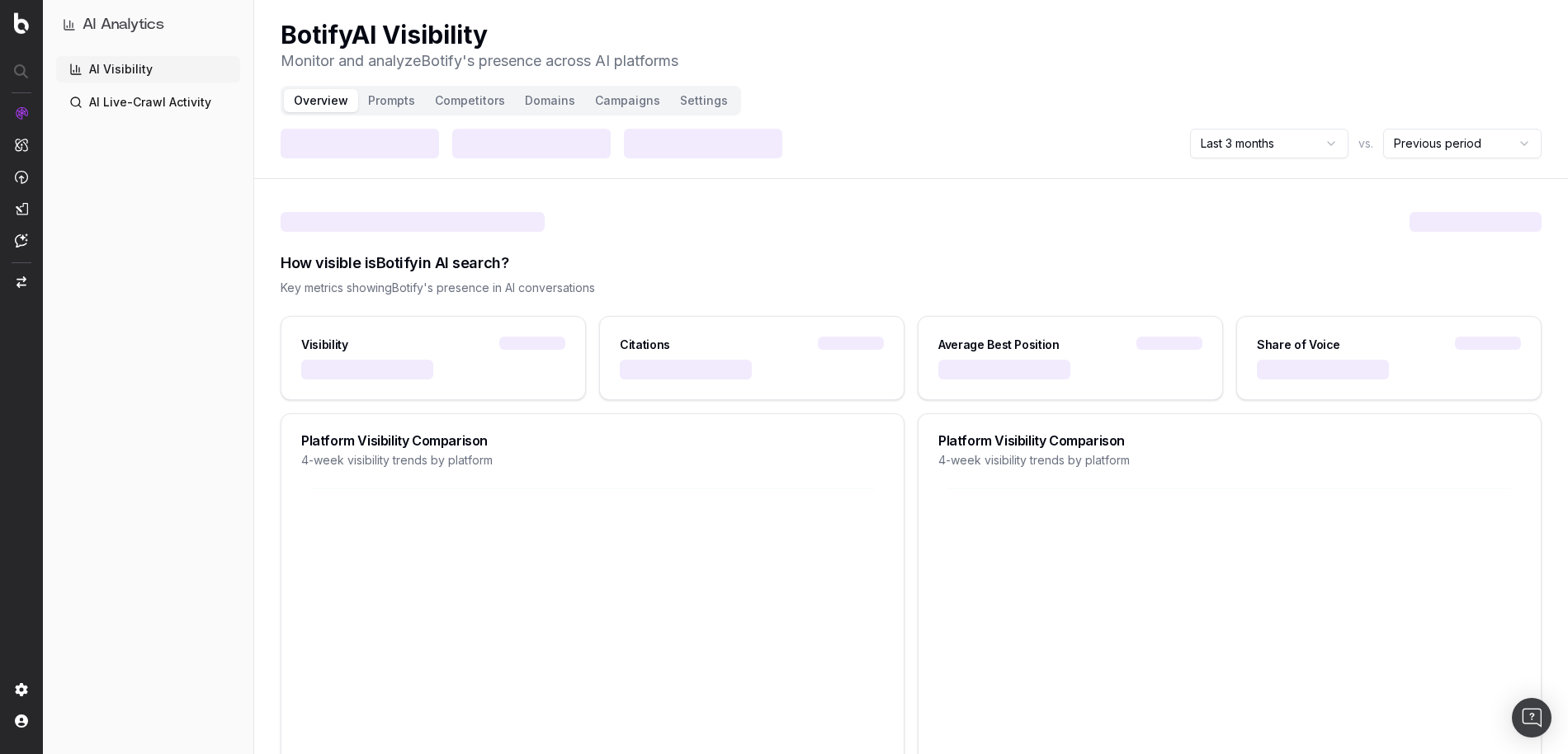
click at [605, 103] on button "Campaigns" at bounding box center [627, 101] width 85 height 23
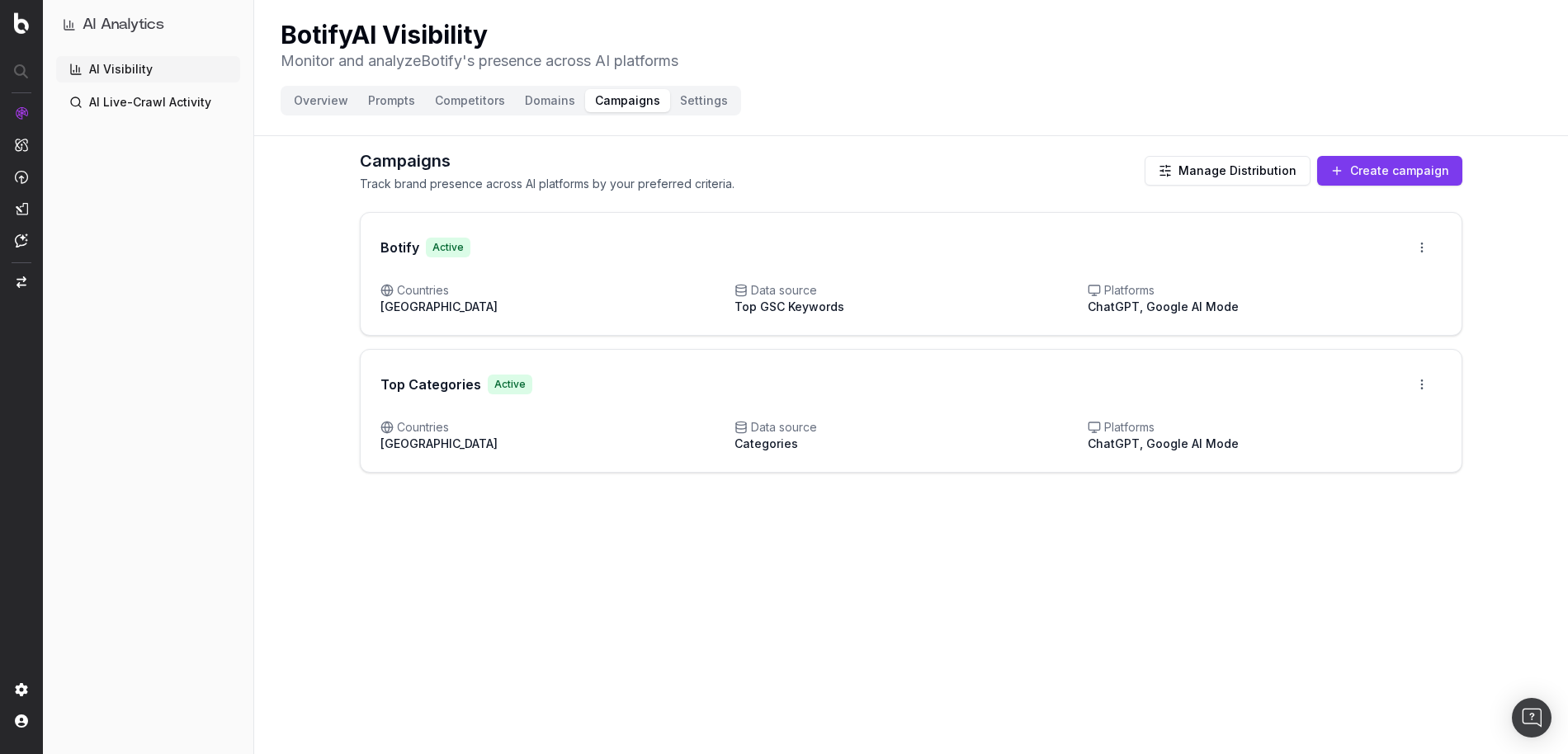
click at [528, 273] on div "Botify Active Open menu" at bounding box center [911, 247] width 1101 height 69
click at [1422, 258] on html "AI Analytics AI Visibility AI Live-Crawl Activity Botify AI Visibility Monitor …" at bounding box center [784, 377] width 1568 height 754
click at [1503, 222] on html "AI Analytics AI Visibility AI Live-Crawl Activity Botify AI Visibility Monitor …" at bounding box center [784, 377] width 1568 height 754
click at [330, 91] on button "Overview" at bounding box center [320, 101] width 74 height 23
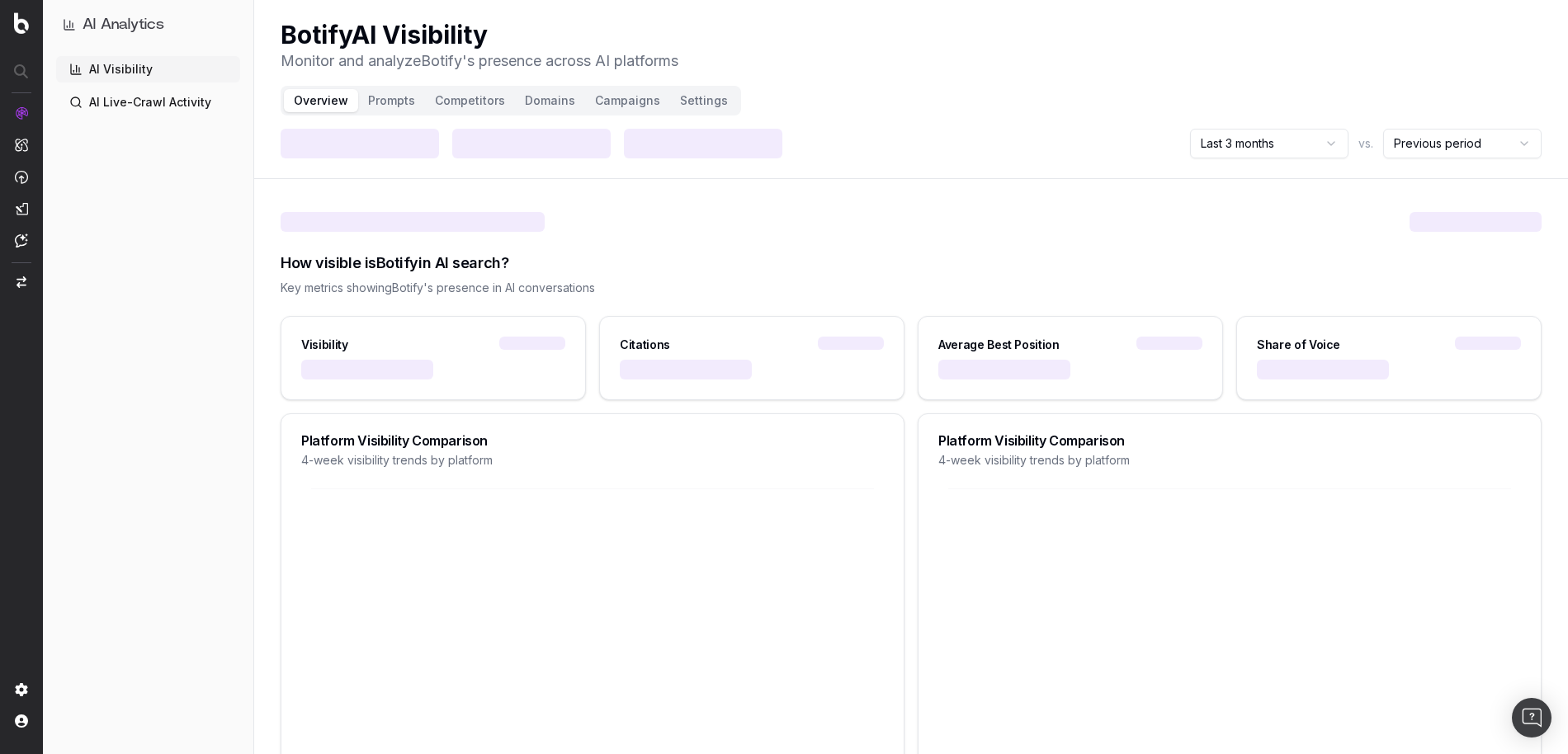
click at [606, 107] on button "Campaigns" at bounding box center [627, 101] width 85 height 23
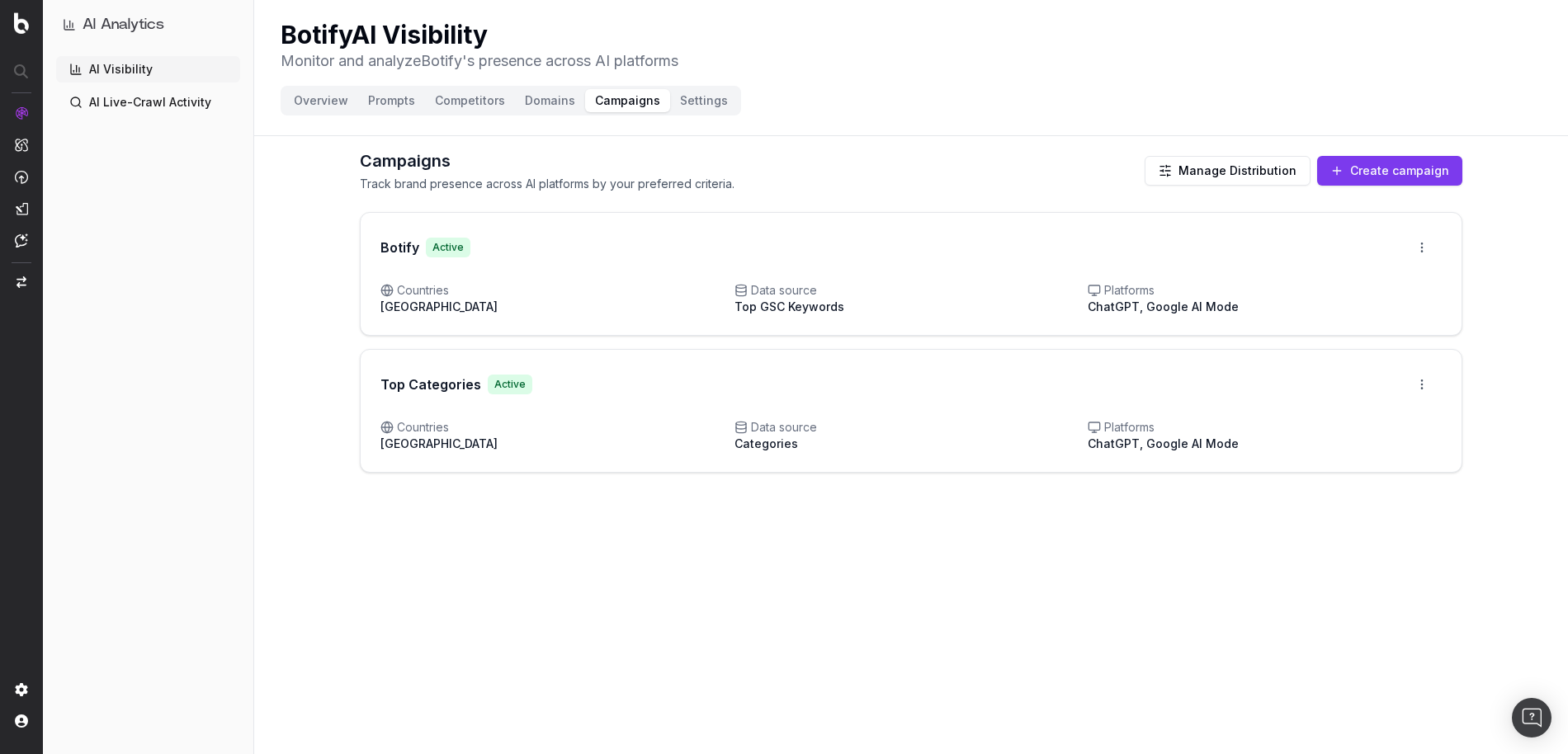
click at [1424, 247] on html "AI Analytics AI Visibility AI Live-Crawl Activity Botify AI Visibility Monitor …" at bounding box center [784, 377] width 1568 height 754
click at [1385, 280] on div "Edit campaign" at bounding box center [1375, 283] width 126 height 27
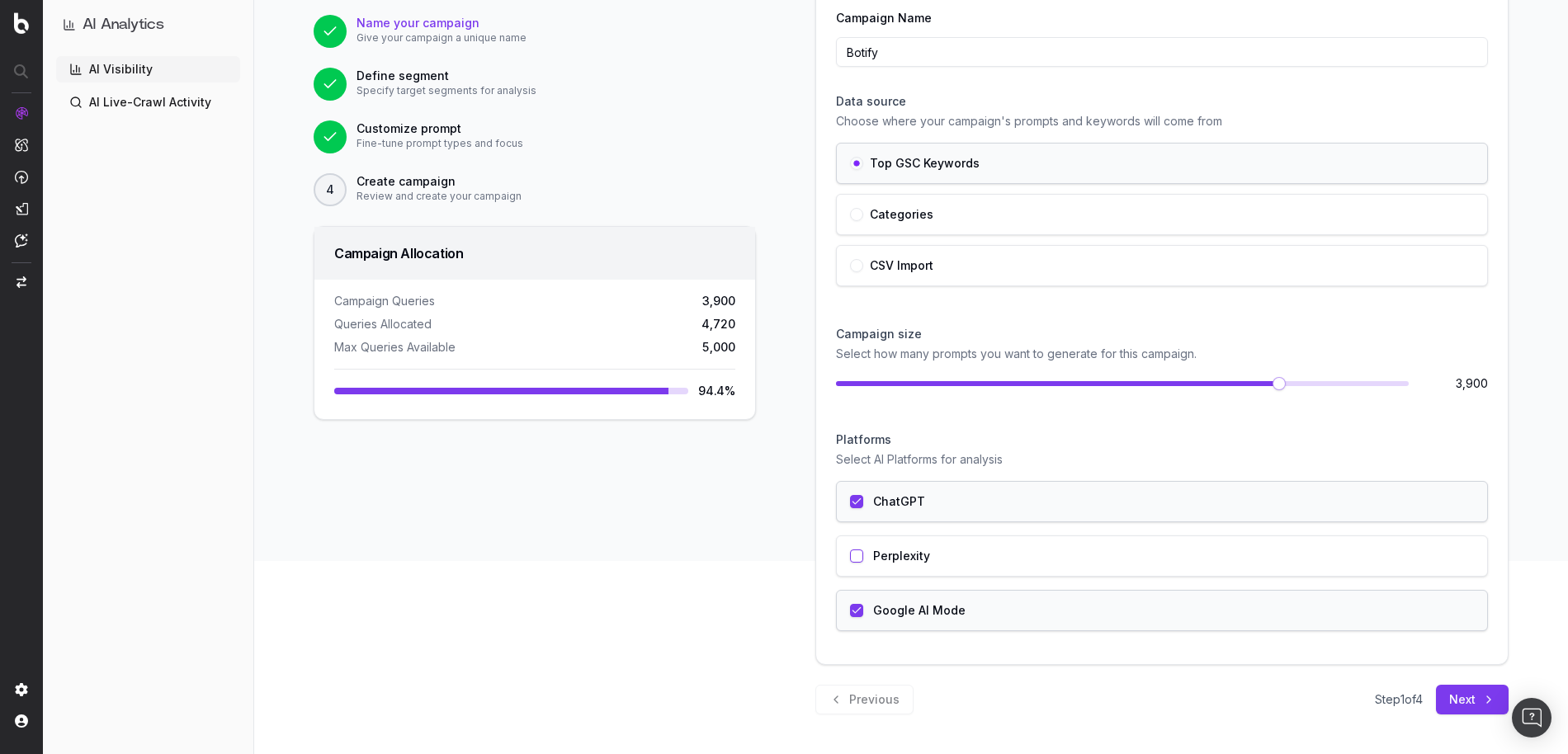
scroll to position [141, 0]
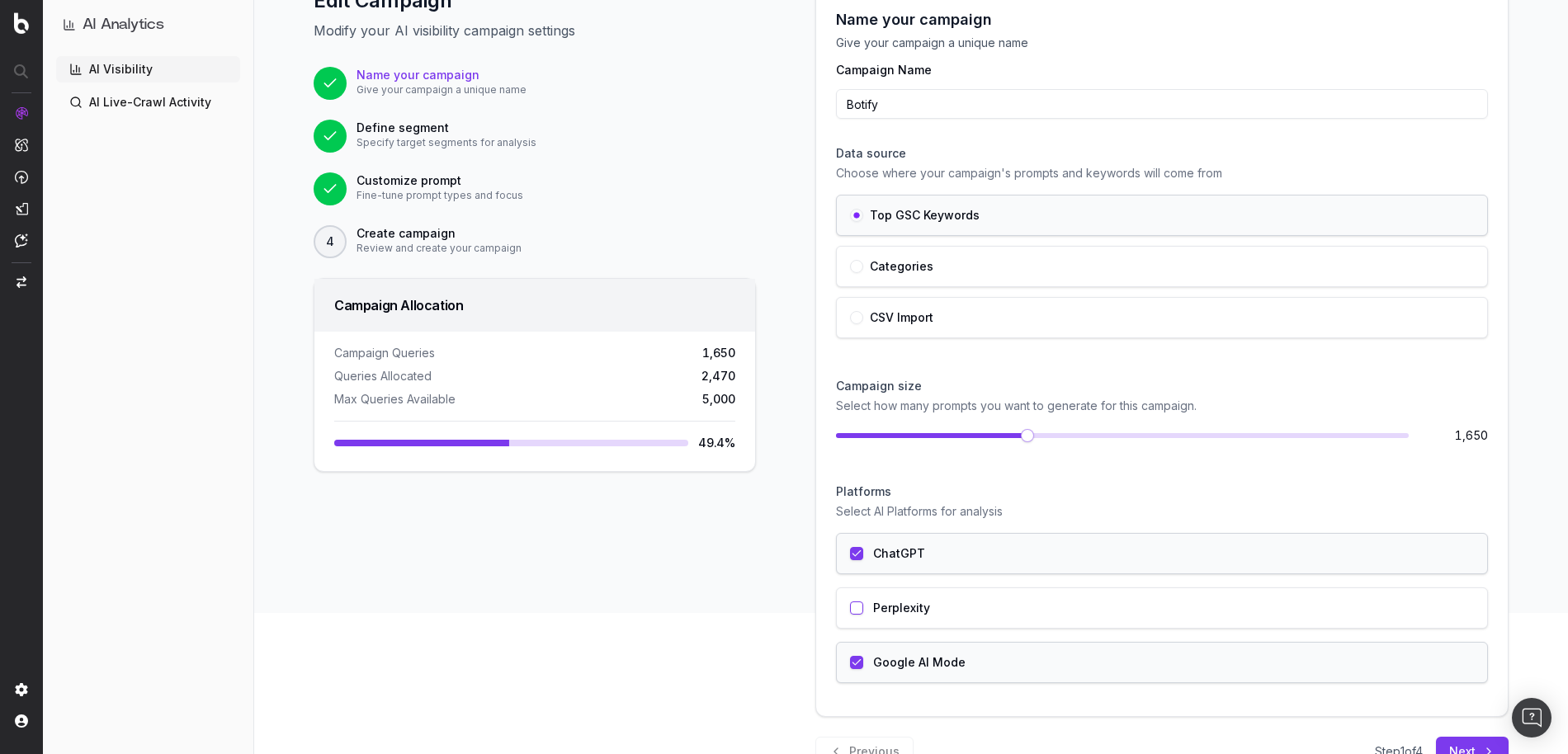
click at [1026, 436] on span at bounding box center [1027, 436] width 13 height 13
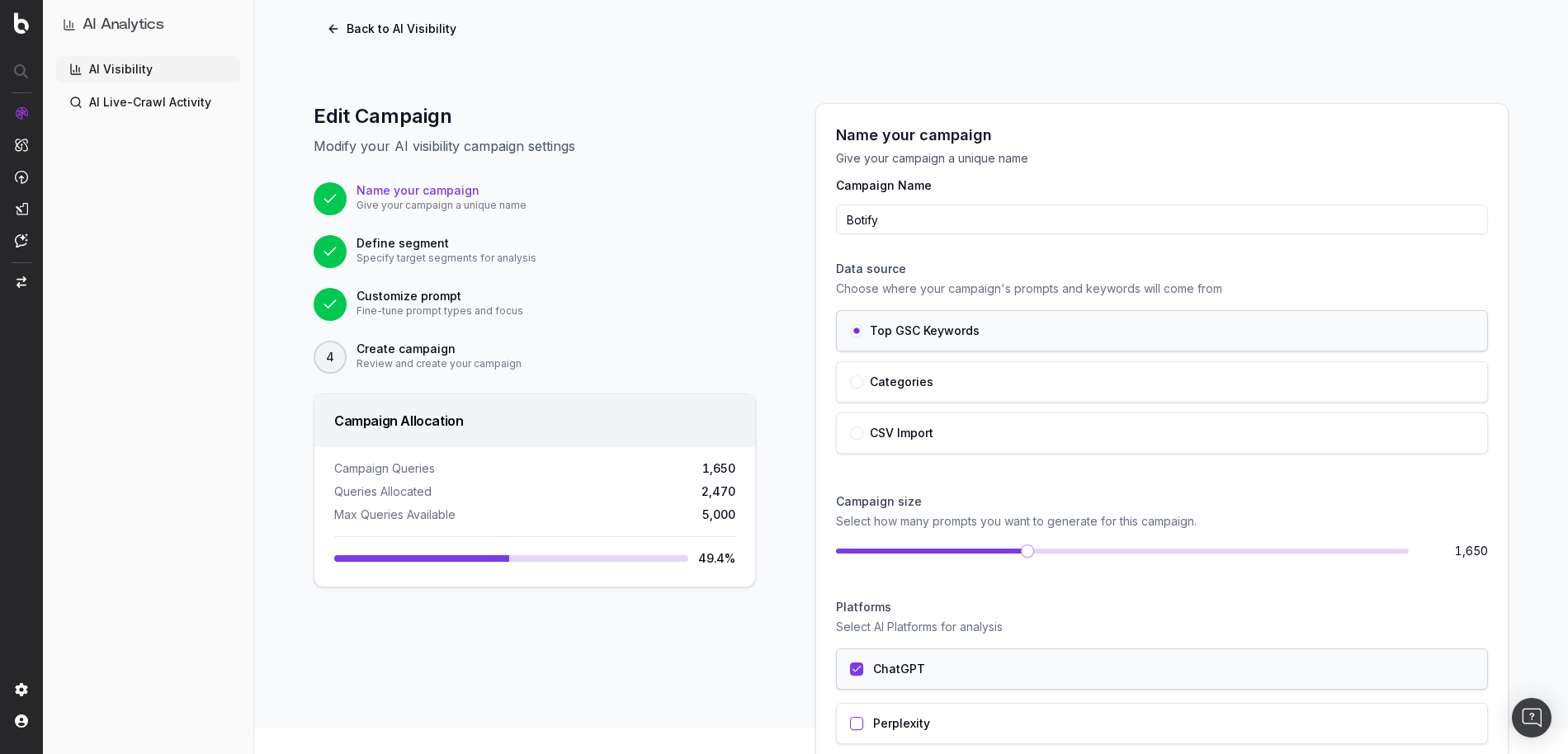
scroll to position [0, 0]
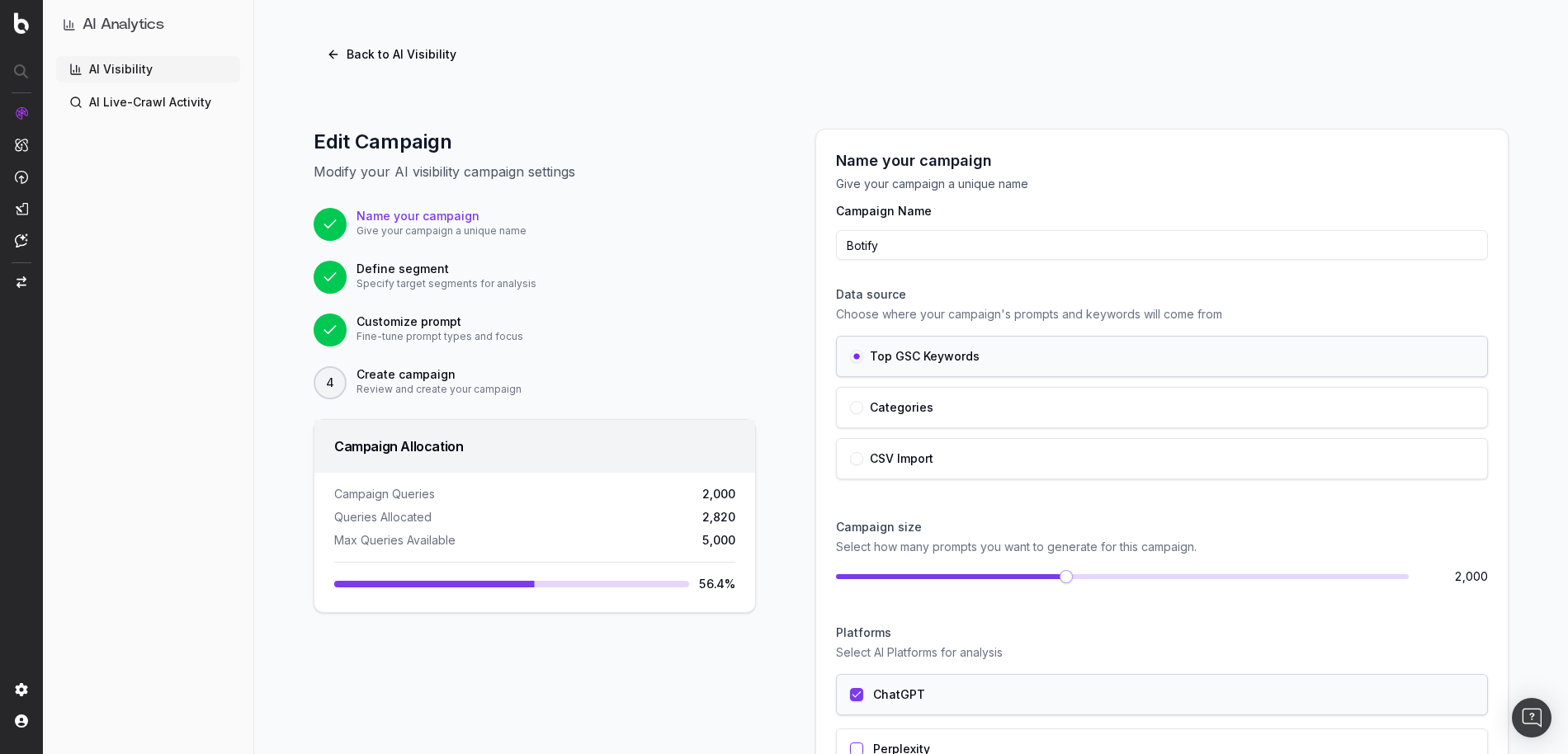
click at [1065, 573] on span at bounding box center [1066, 577] width 13 height 13
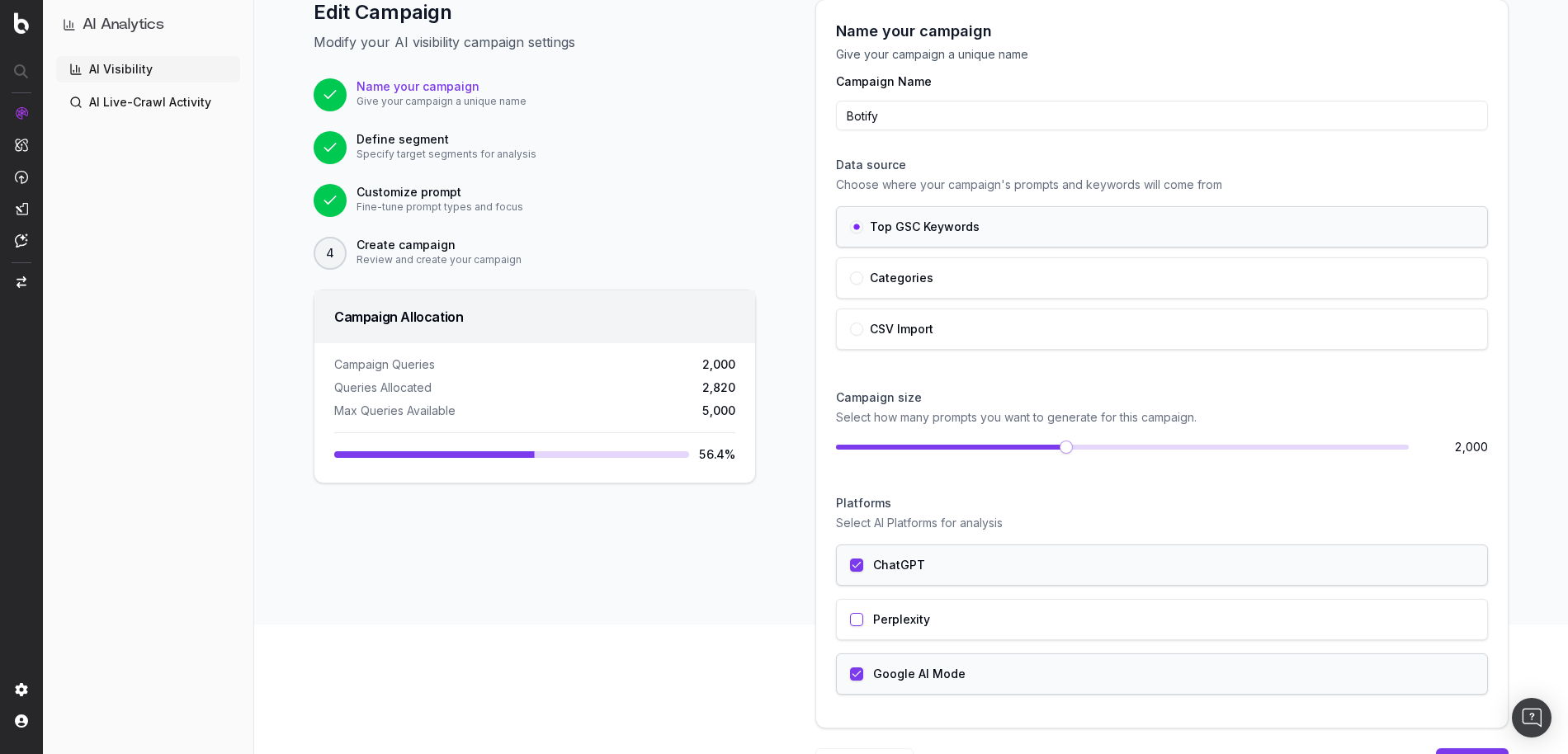
scroll to position [193, 0]
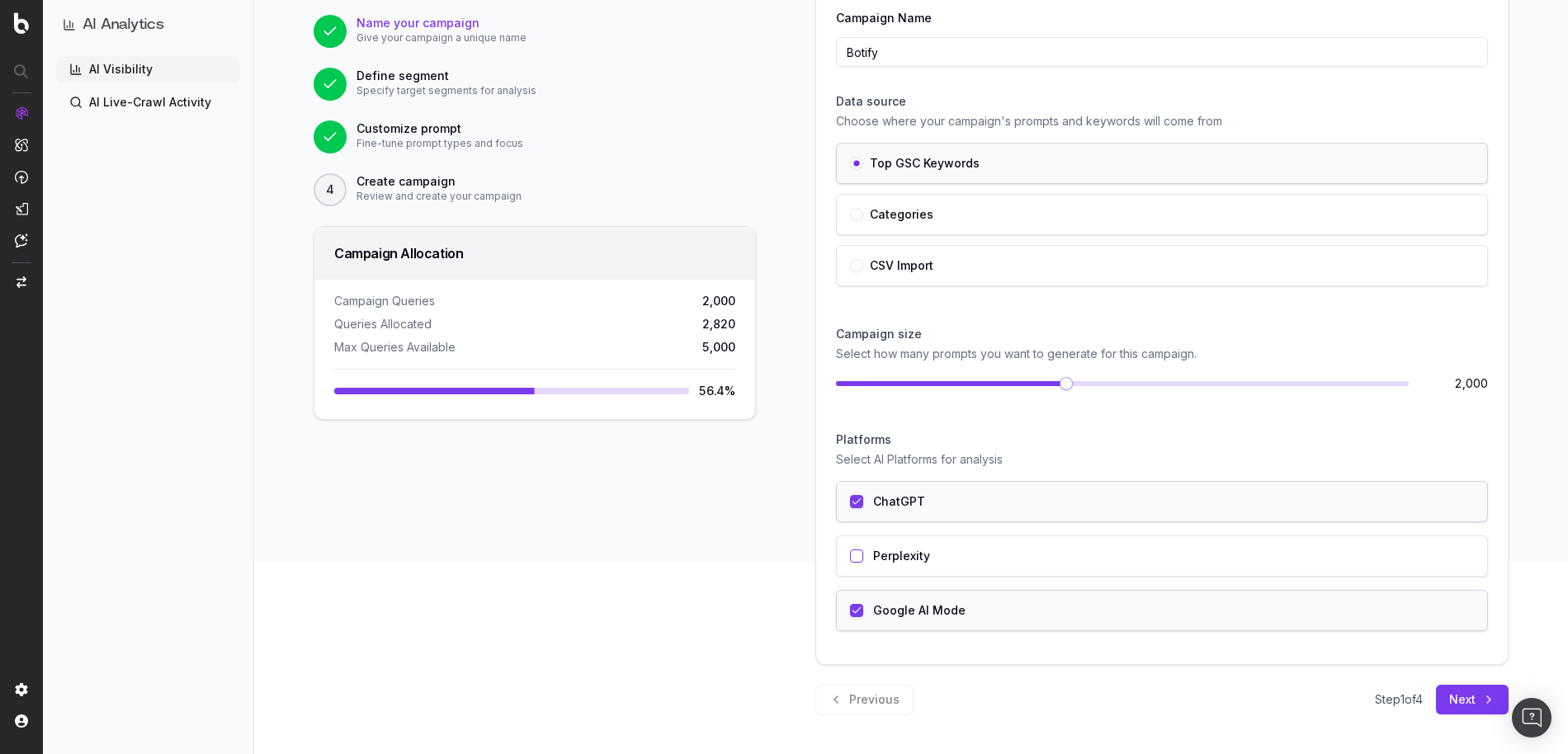
click at [1446, 690] on button "Next" at bounding box center [1472, 699] width 73 height 30
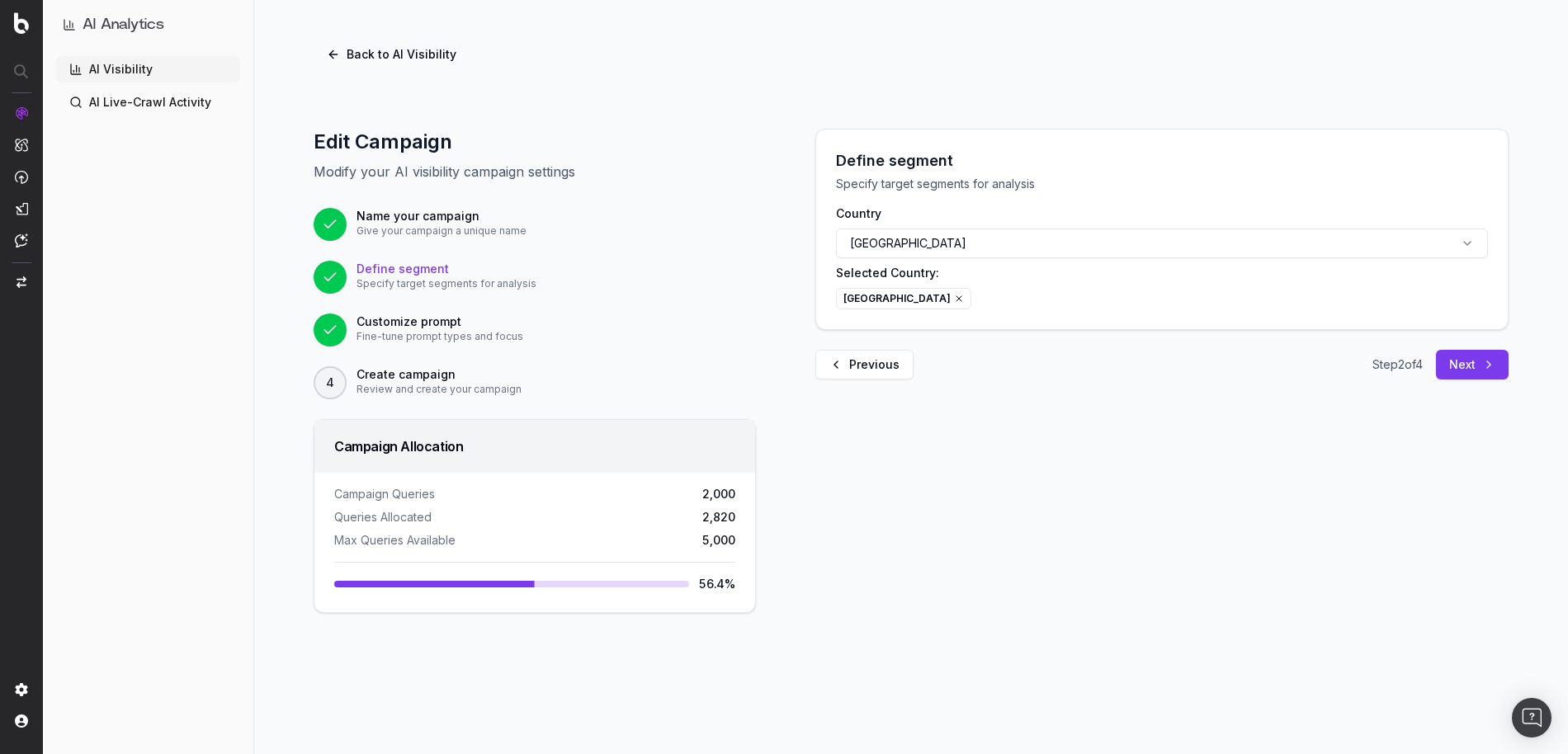
scroll to position [0, 0]
click at [1446, 377] on button "Next" at bounding box center [1472, 365] width 73 height 30
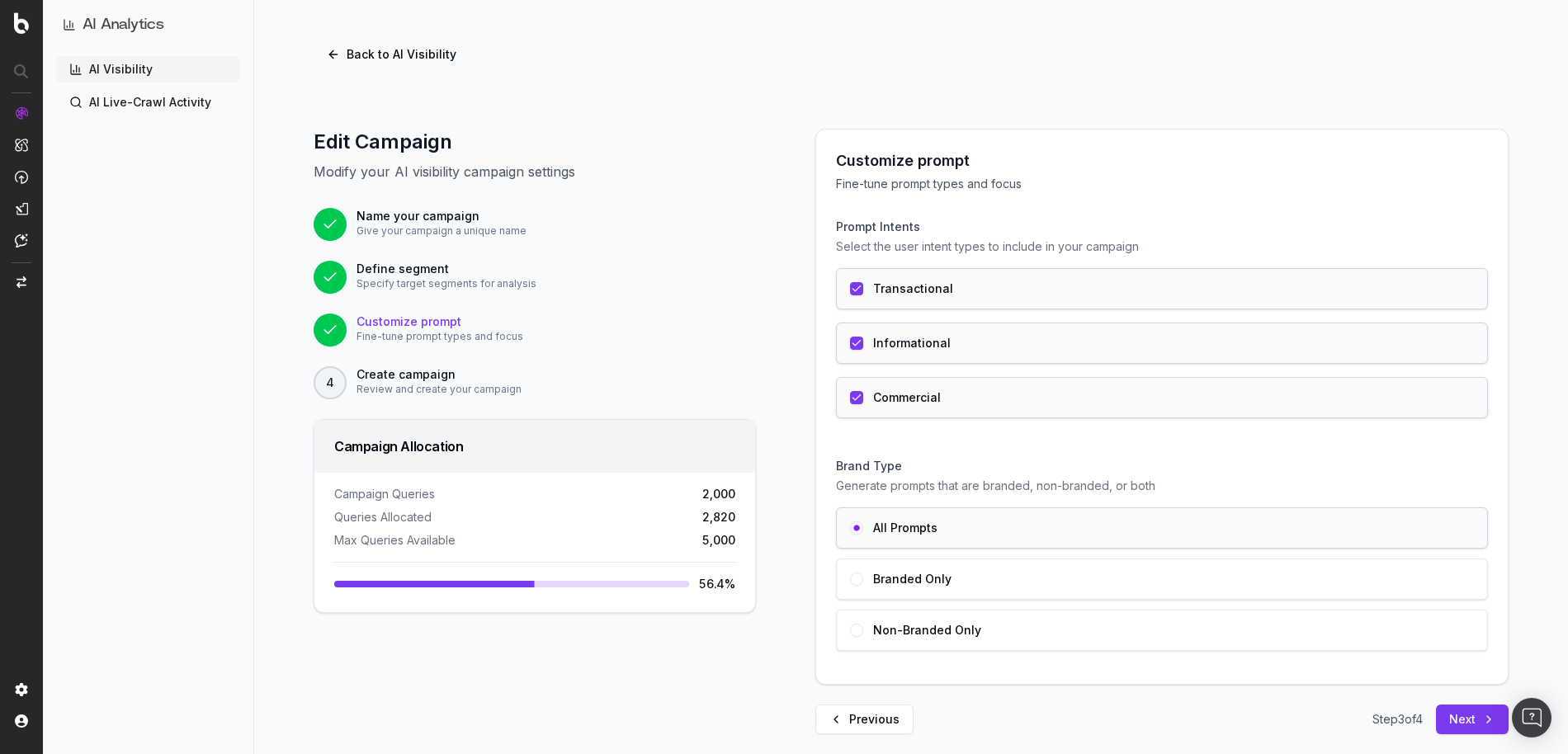
click at [381, 52] on button "Back to AI Visibility" at bounding box center [391, 54] width 156 height 30
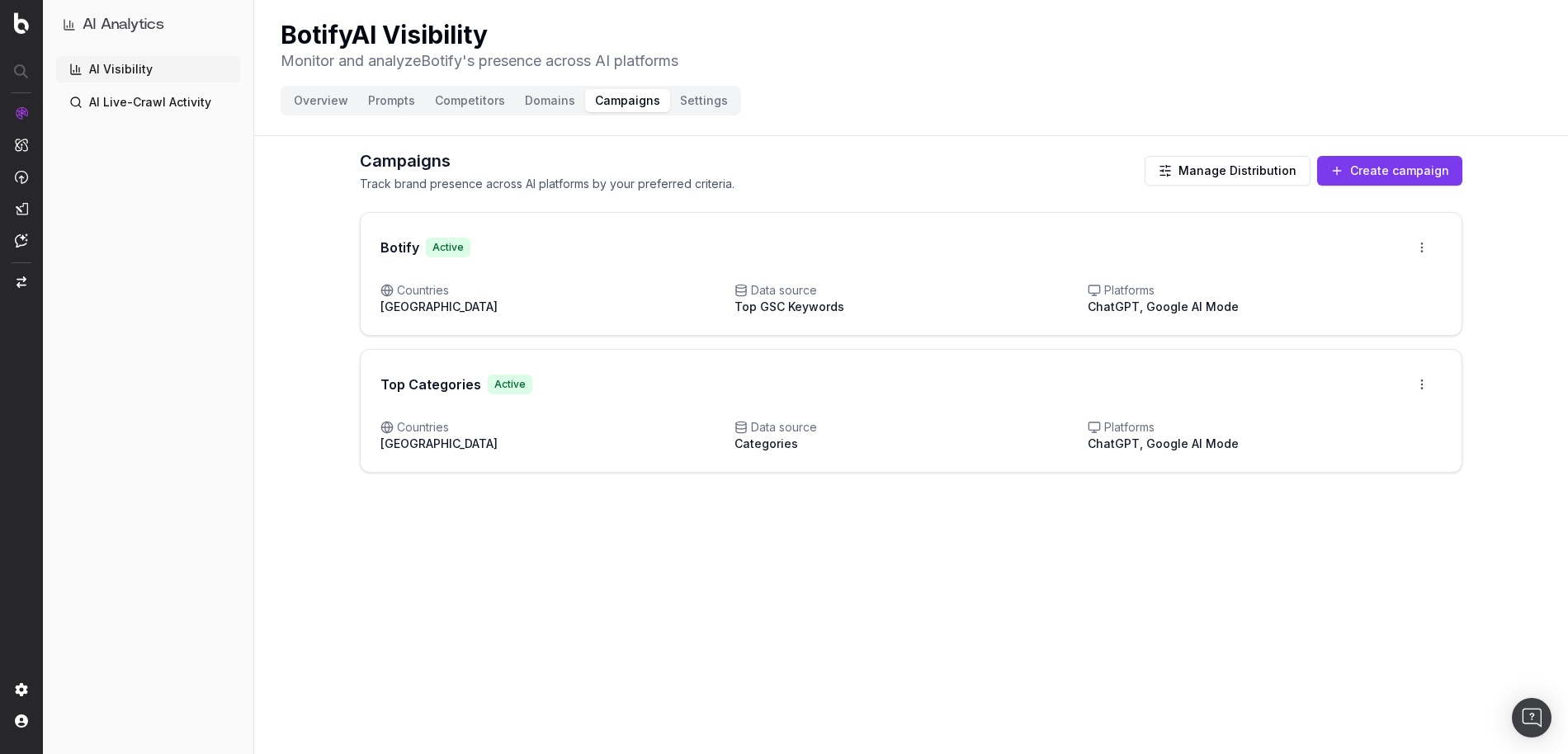
click at [1416, 249] on html "AI Analytics AI Visibility AI Live-Crawl Activity Botify AI Visibility Monitor …" at bounding box center [784, 377] width 1568 height 754
click at [1302, 248] on html "AI Analytics AI Visibility AI Live-Crawl Activity Botify AI Visibility Monitor …" at bounding box center [784, 377] width 1568 height 754
click at [1420, 246] on html "AI Analytics AI Visibility AI Live-Crawl Activity Botify AI Visibility Monitor …" at bounding box center [784, 377] width 1568 height 754
click at [614, 309] on html "AI Analytics AI Visibility AI Live-Crawl Activity Botify AI Visibility Monitor …" at bounding box center [784, 377] width 1568 height 754
click at [948, 158] on div "Campaigns Track brand presence across AI platforms by your preferred criteria. …" at bounding box center [910, 171] width 1102 height 43
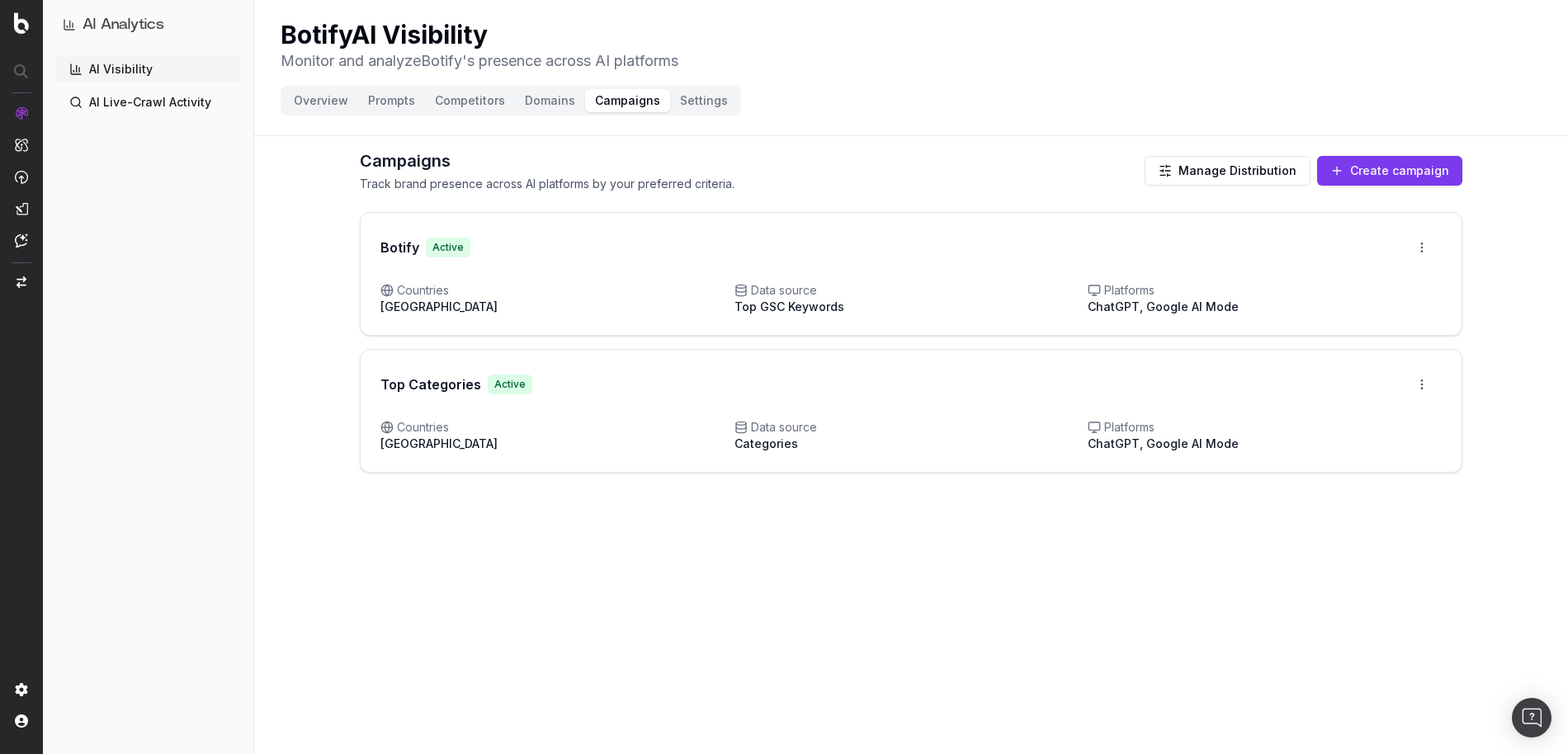
click at [386, 101] on button "Prompts" at bounding box center [391, 101] width 67 height 23
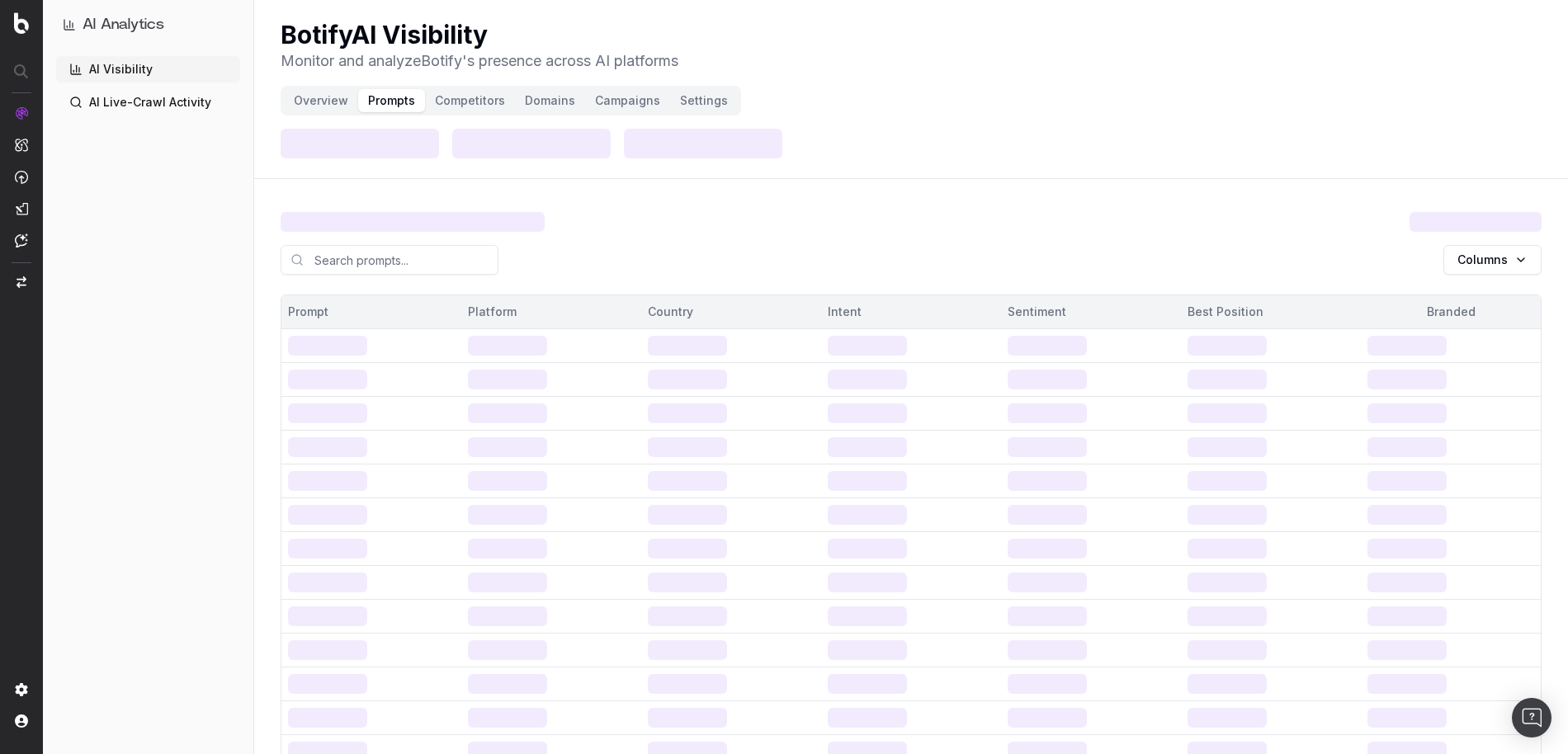
click at [608, 98] on button "Campaigns" at bounding box center [627, 101] width 85 height 23
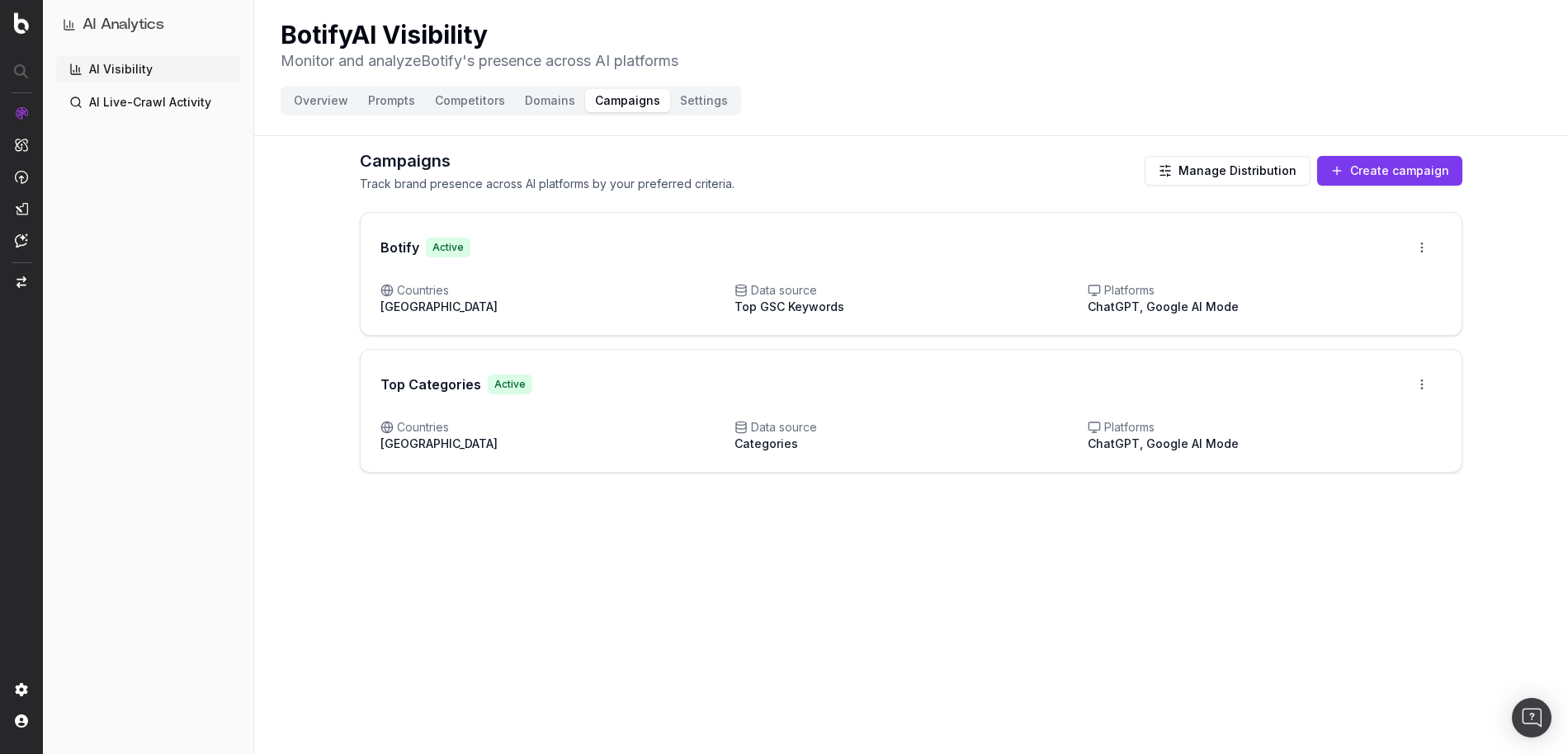
click at [324, 104] on button "Overview" at bounding box center [320, 101] width 74 height 23
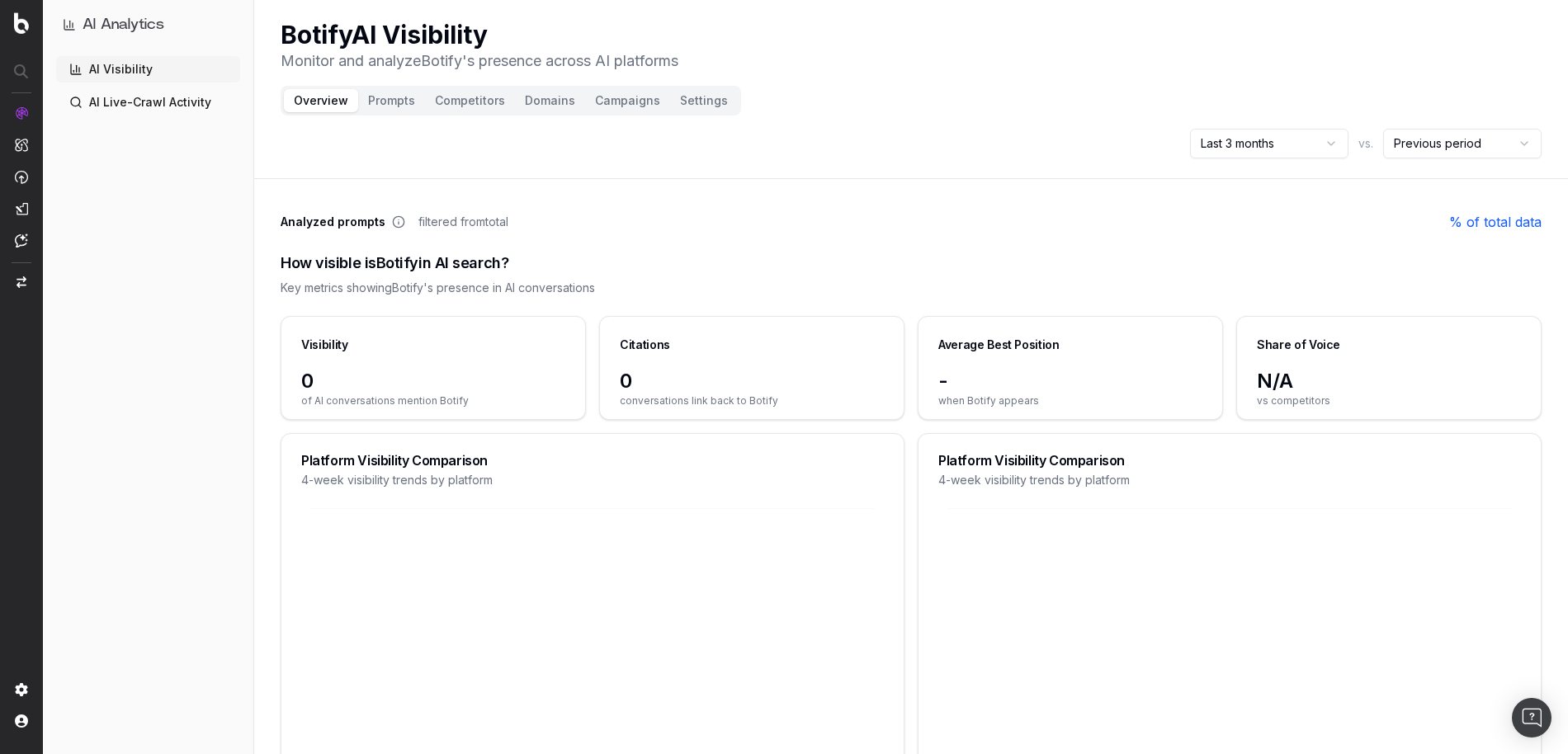
click at [618, 96] on button "Campaigns" at bounding box center [627, 101] width 85 height 23
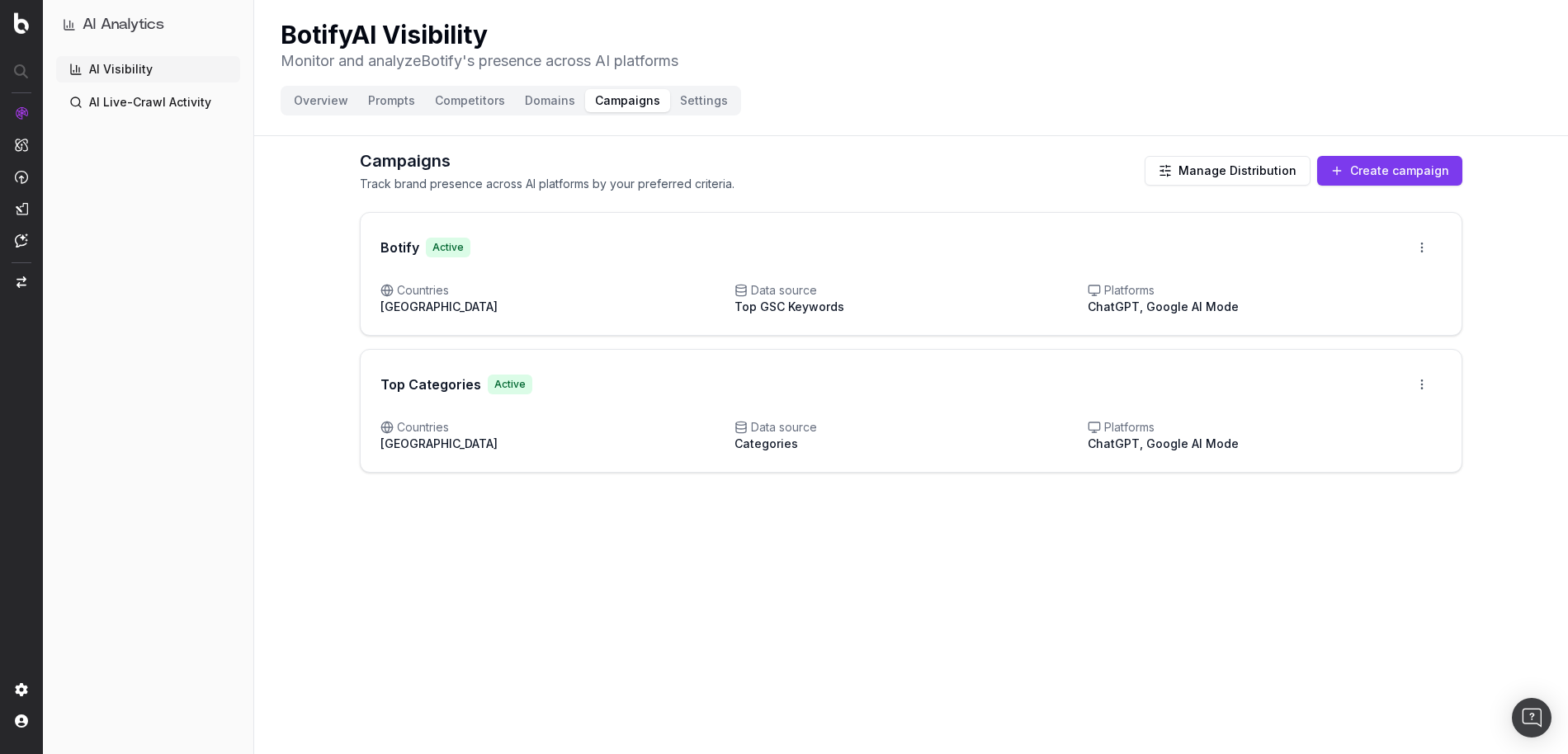
click at [1418, 248] on html "AI Analytics AI Visibility AI Live-Crawl Activity Botify AI Visibility Monitor …" at bounding box center [784, 377] width 1568 height 754
click at [1393, 233] on html "AI Analytics AI Visibility AI Live-Crawl Activity Botify AI Visibility Monitor …" at bounding box center [784, 377] width 1568 height 754
click at [1239, 172] on button "Manage Distribution" at bounding box center [1227, 171] width 166 height 30
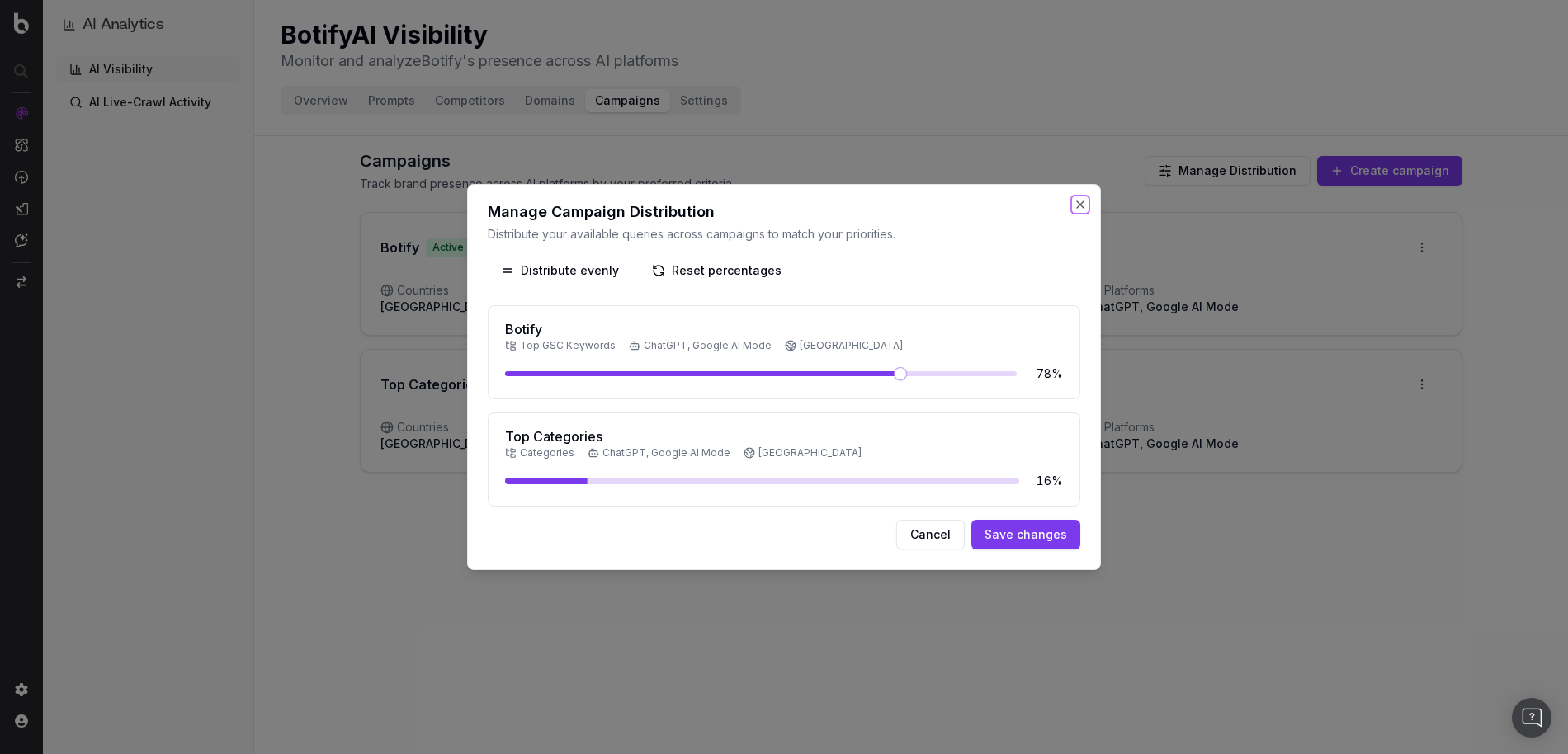
click at [1079, 206] on button "Close" at bounding box center [1080, 204] width 13 height 13
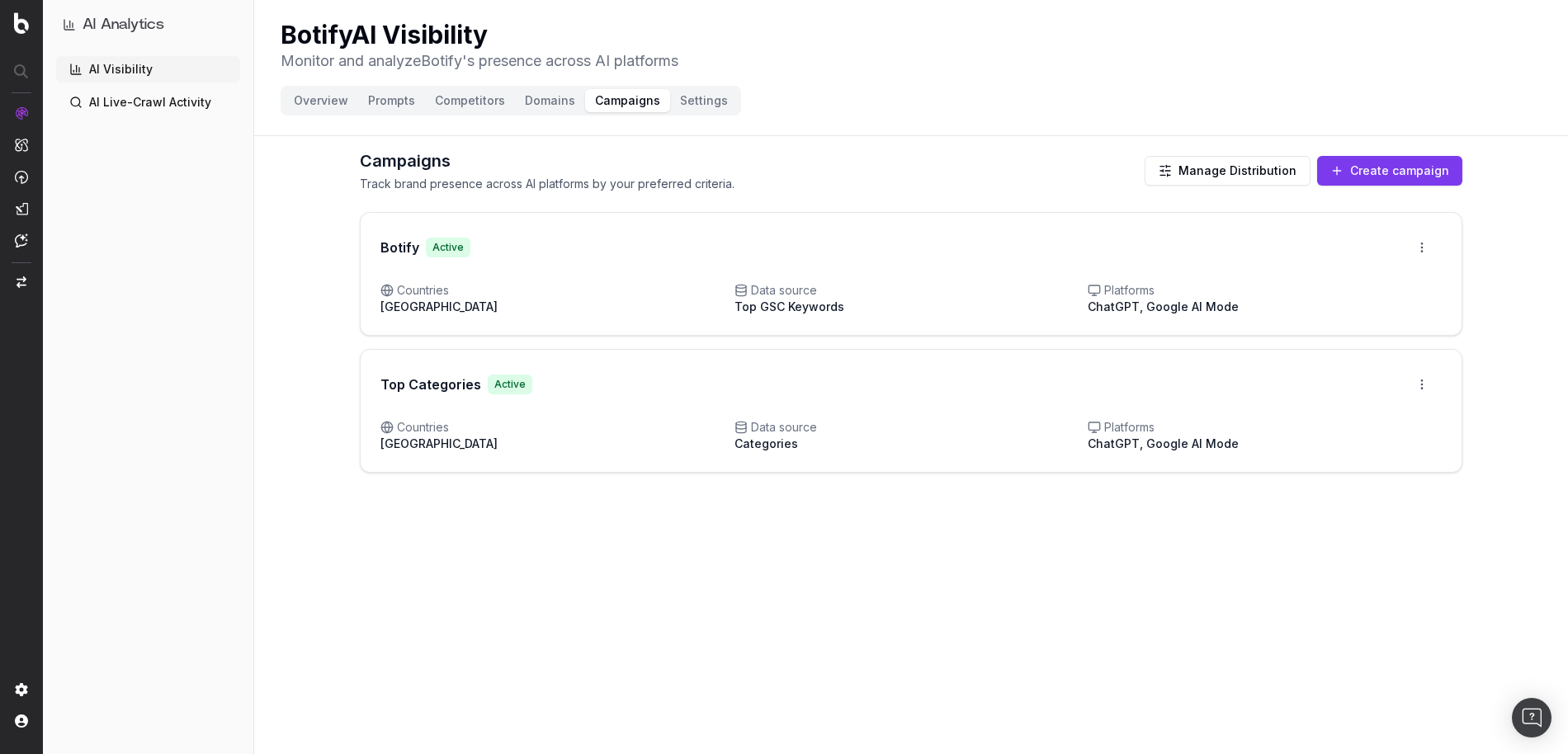
click at [1032, 192] on div "Campaigns Track brand presence across AI platforms by your preferred criteria. …" at bounding box center [910, 171] width 1102 height 43
click at [301, 94] on button "Overview" at bounding box center [320, 101] width 74 height 23
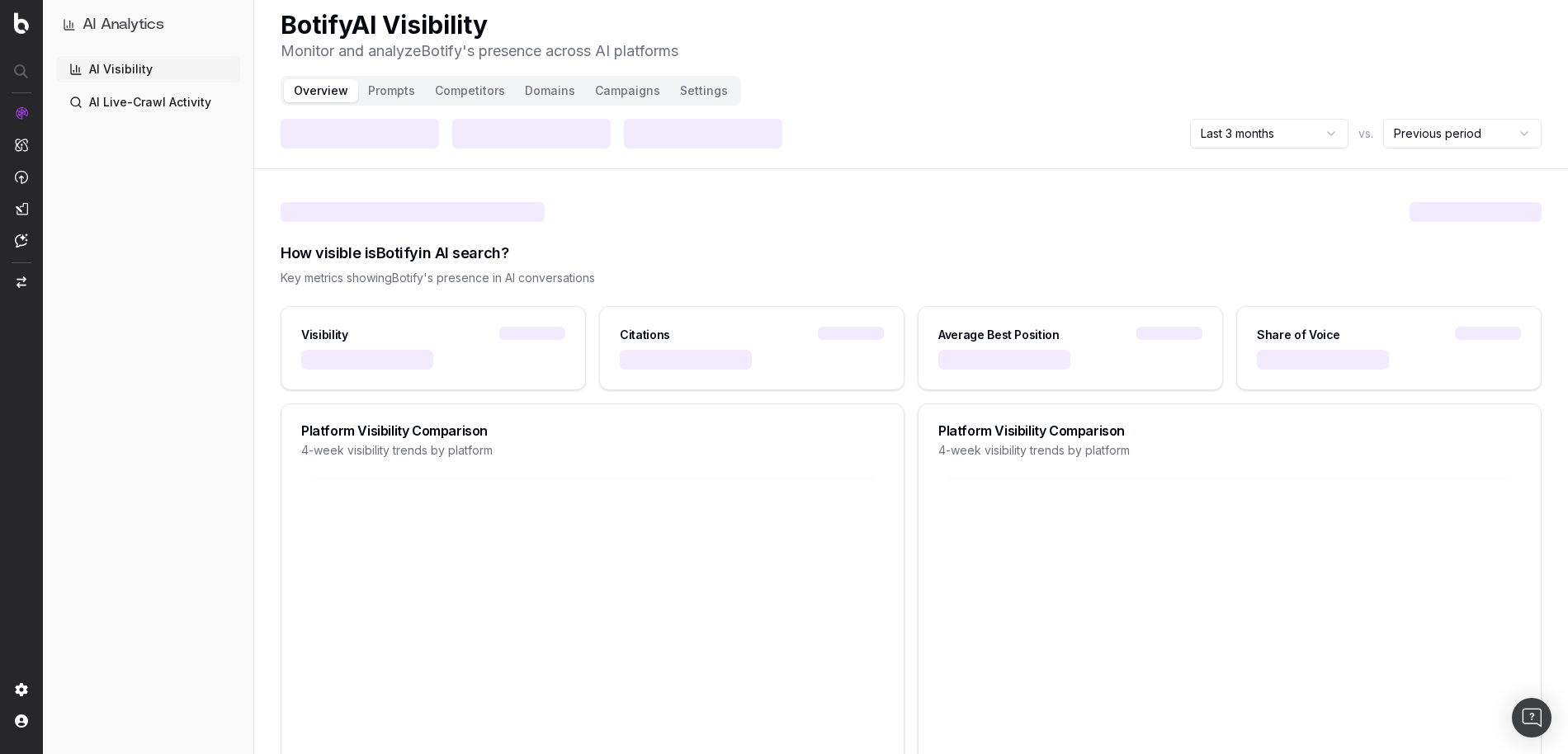
scroll to position [12, 0]
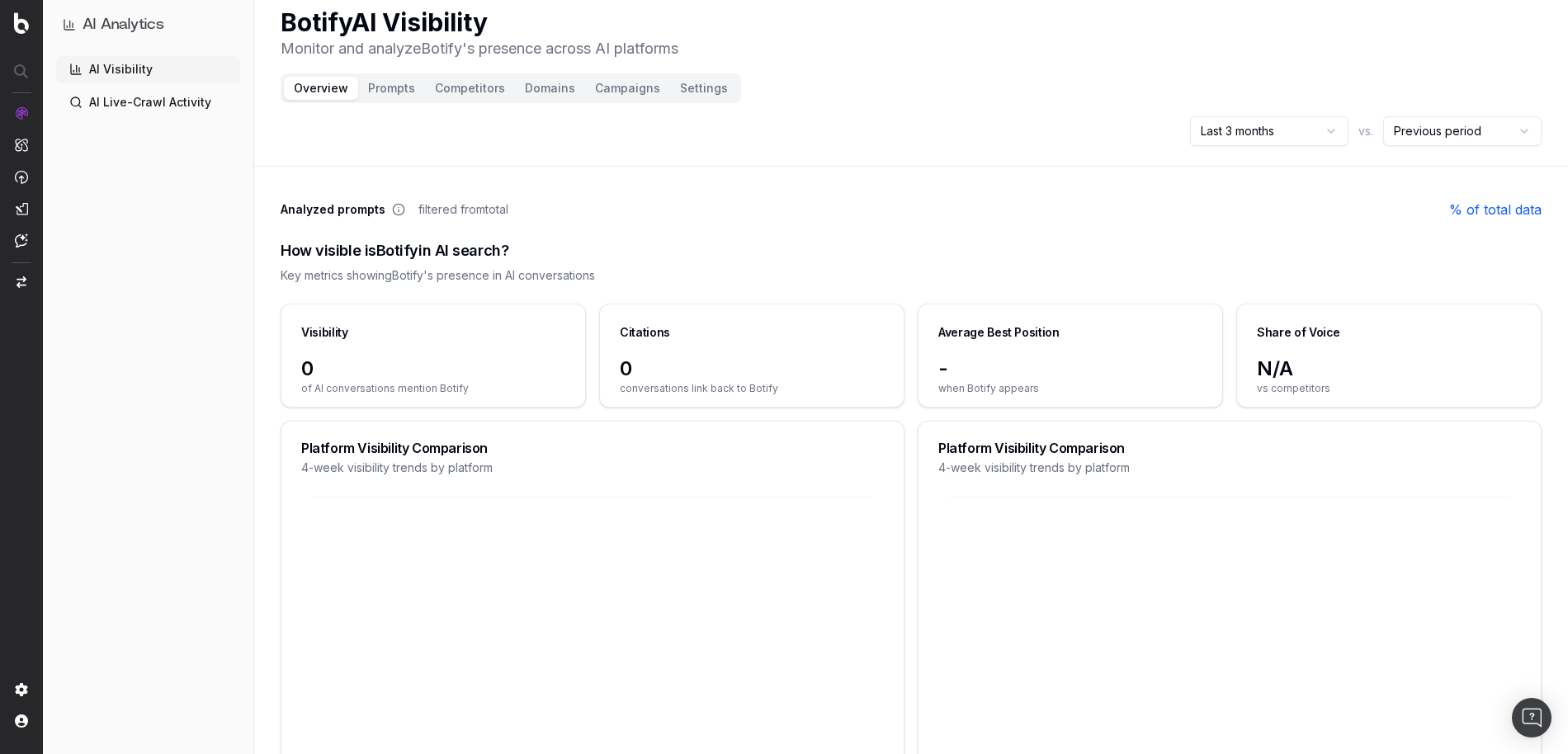
click at [724, 157] on header "Botify AI Visibility Monitor and analyze Botify 's presence across AI platforms…" at bounding box center [911, 77] width 1314 height 179
click at [604, 130] on div "Last 3 months vs. Previous period" at bounding box center [911, 130] width 1261 height 30
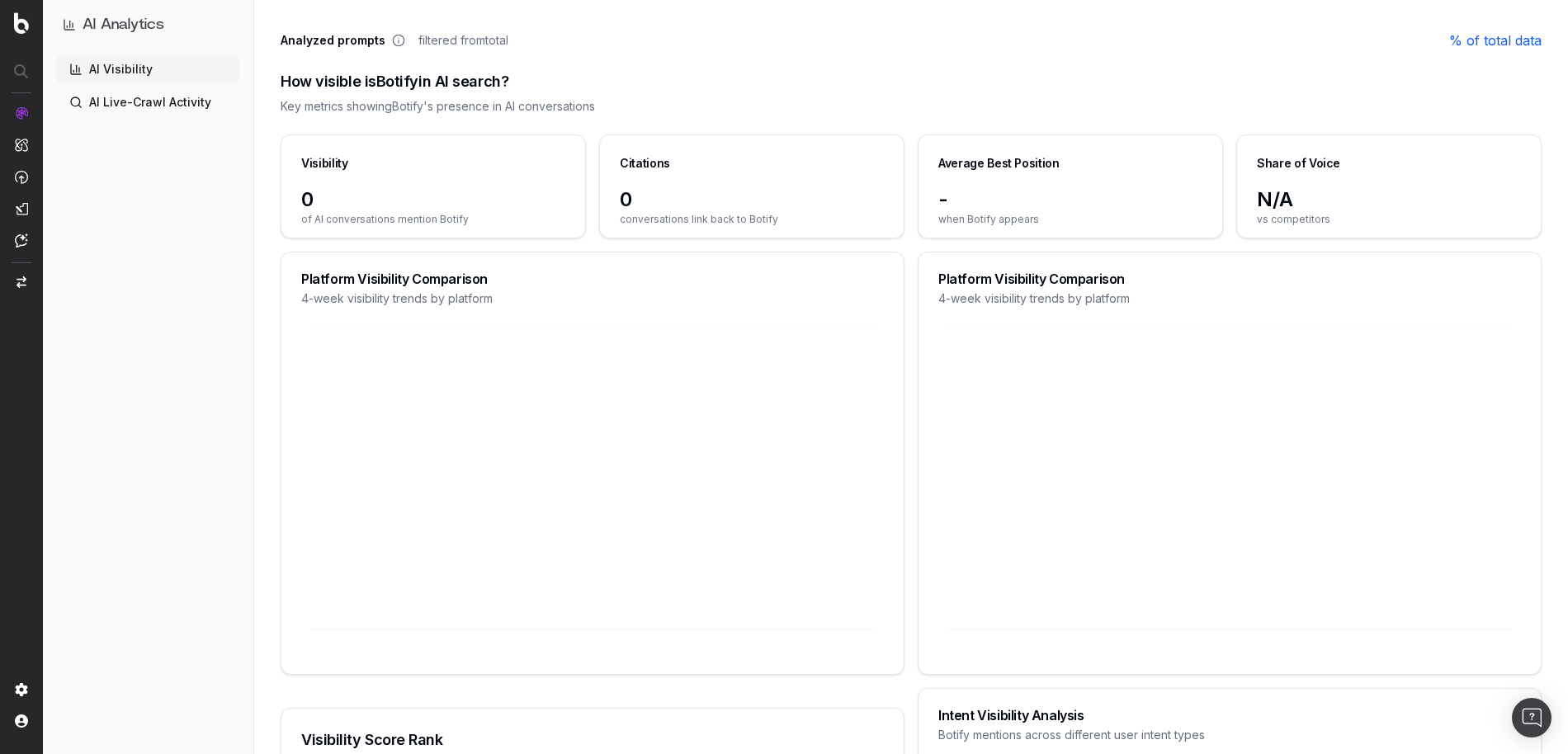
scroll to position [182, 0]
click at [127, 106] on link "AI Live-Crawl Activity" at bounding box center [149, 103] width 184 height 27
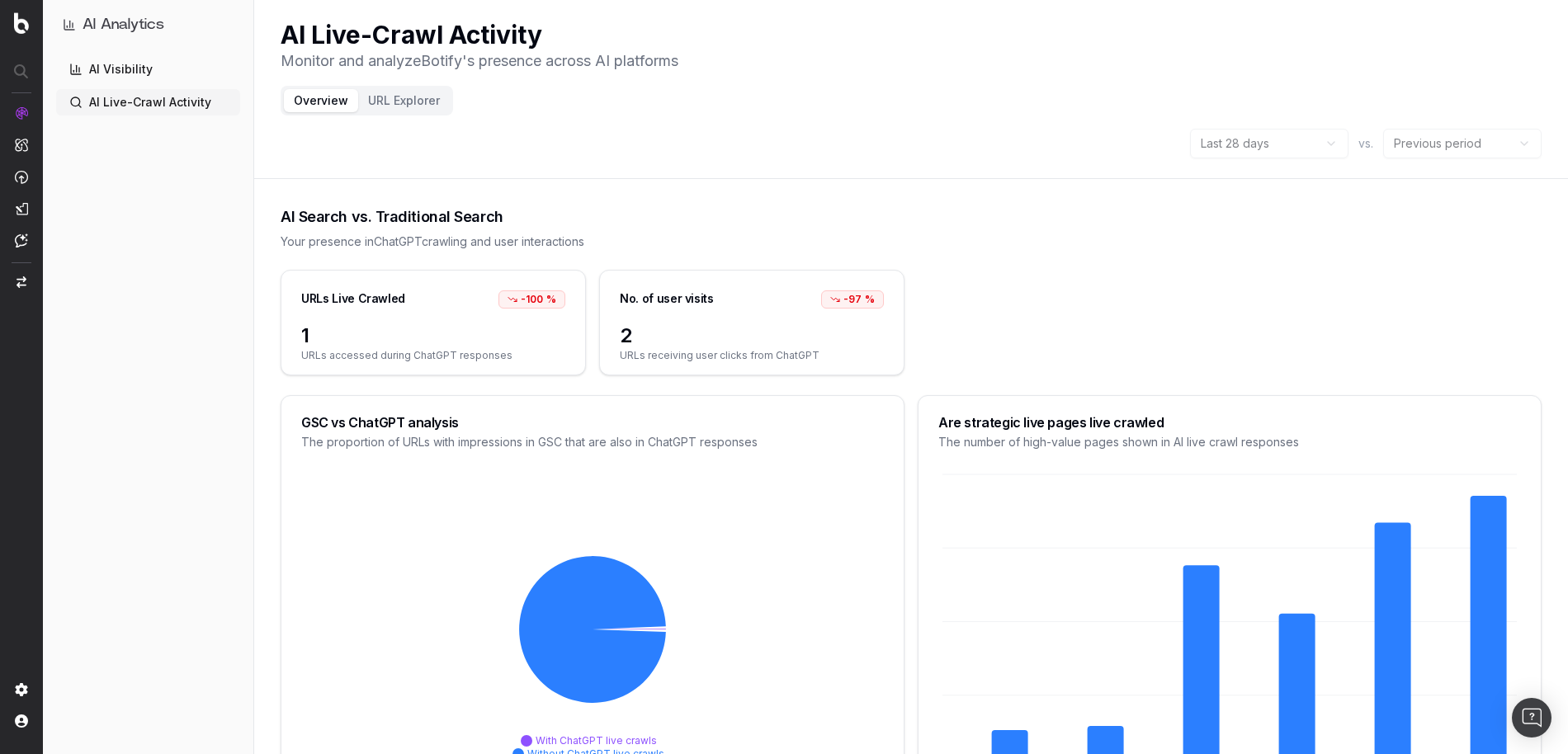
click at [147, 77] on link "AI Visibility" at bounding box center [149, 70] width 184 height 27
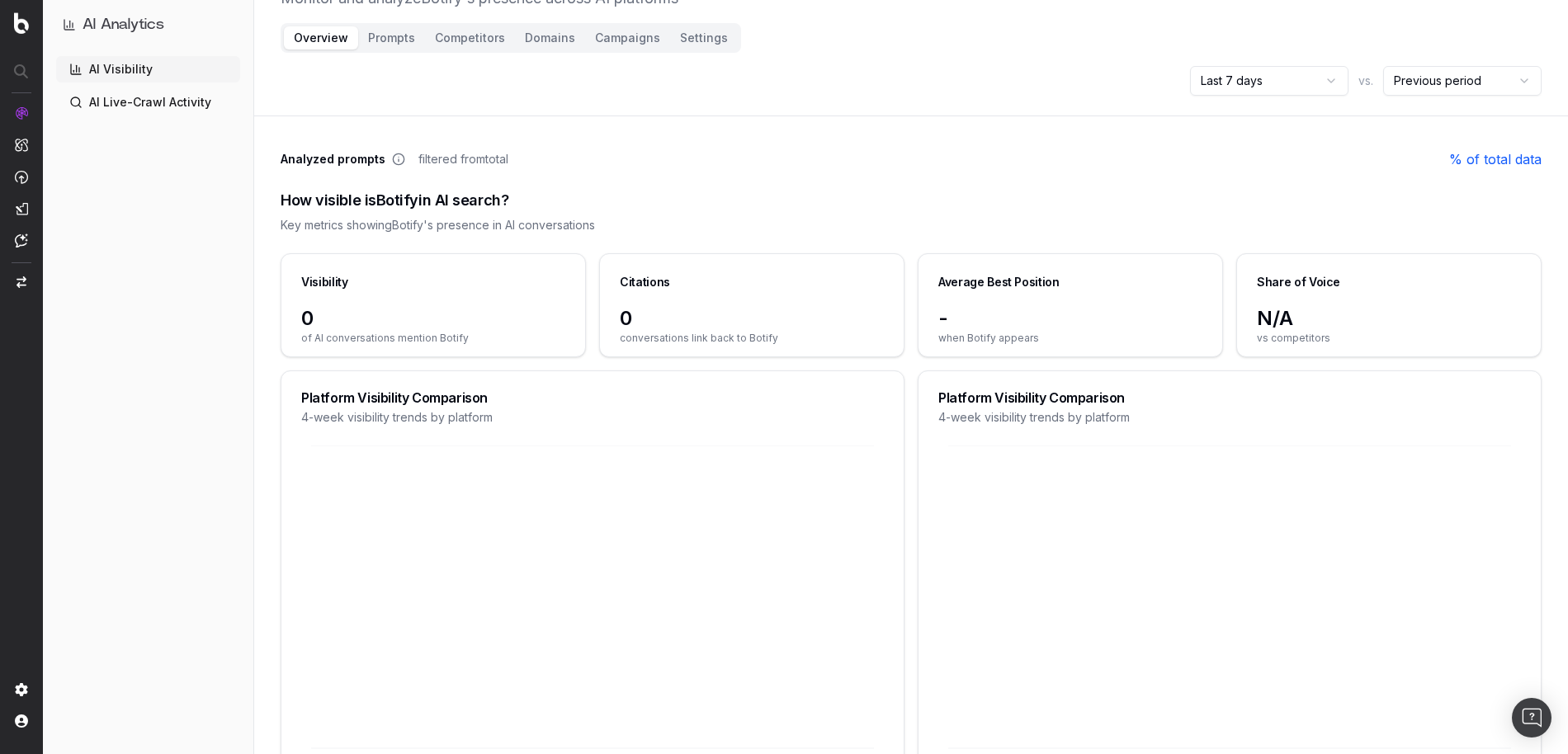
scroll to position [21, 0]
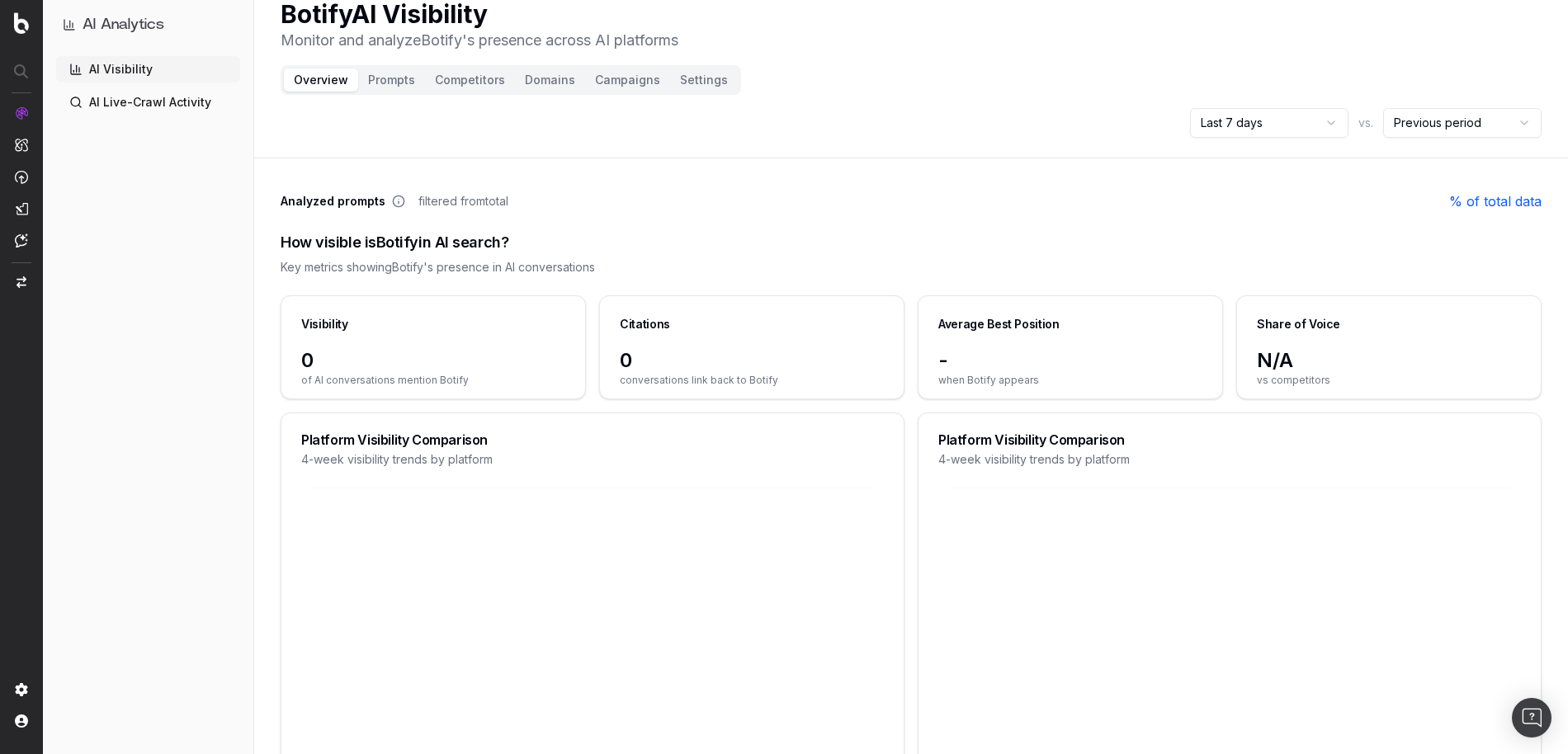
click at [623, 91] on button "Campaigns" at bounding box center [627, 80] width 85 height 23
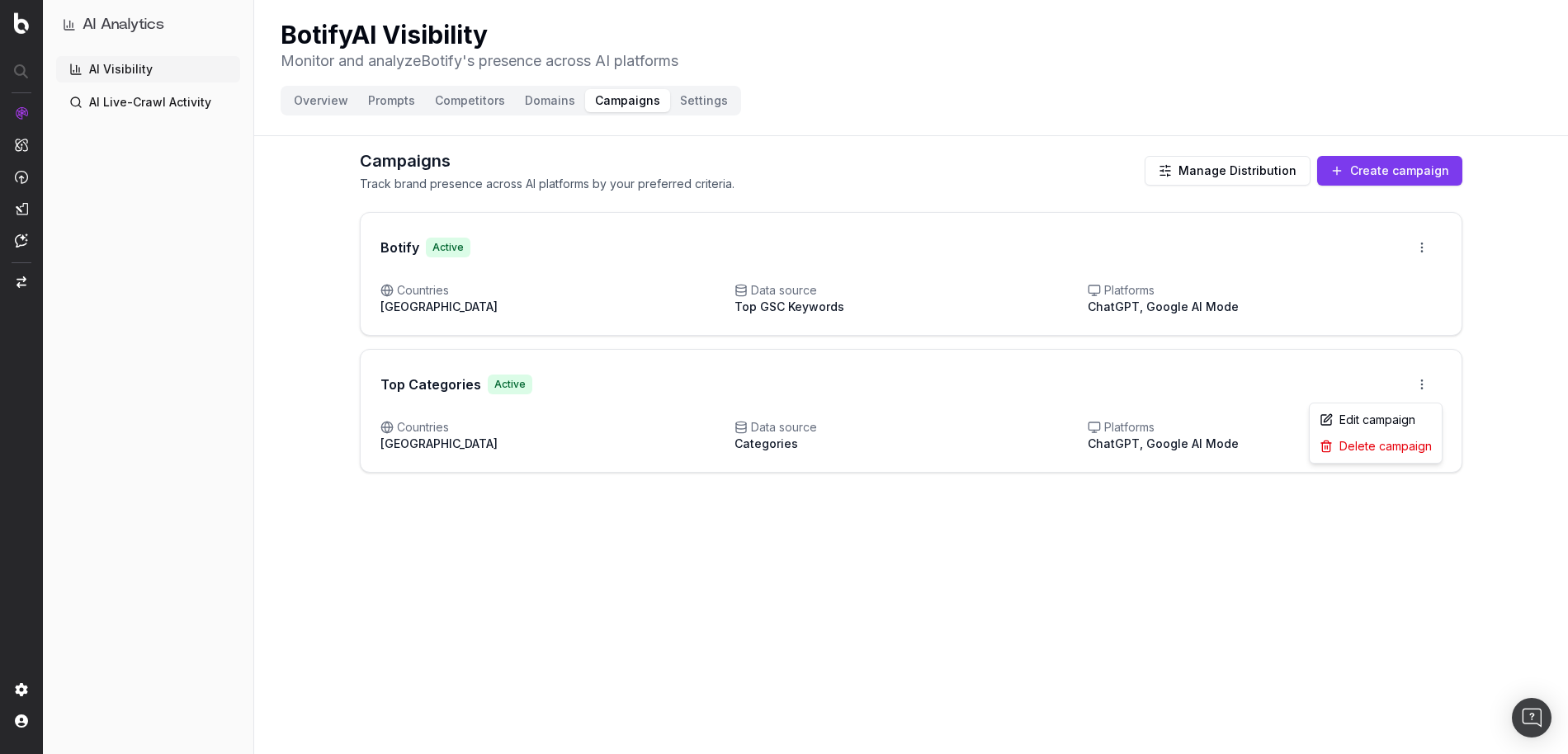
click at [1423, 381] on html "AI Analytics AI Visibility AI Live-Crawl Activity Botify AI Visibility Monitor …" at bounding box center [784, 377] width 1568 height 754
click at [1396, 450] on div "Delete campaign" at bounding box center [1375, 447] width 126 height 27
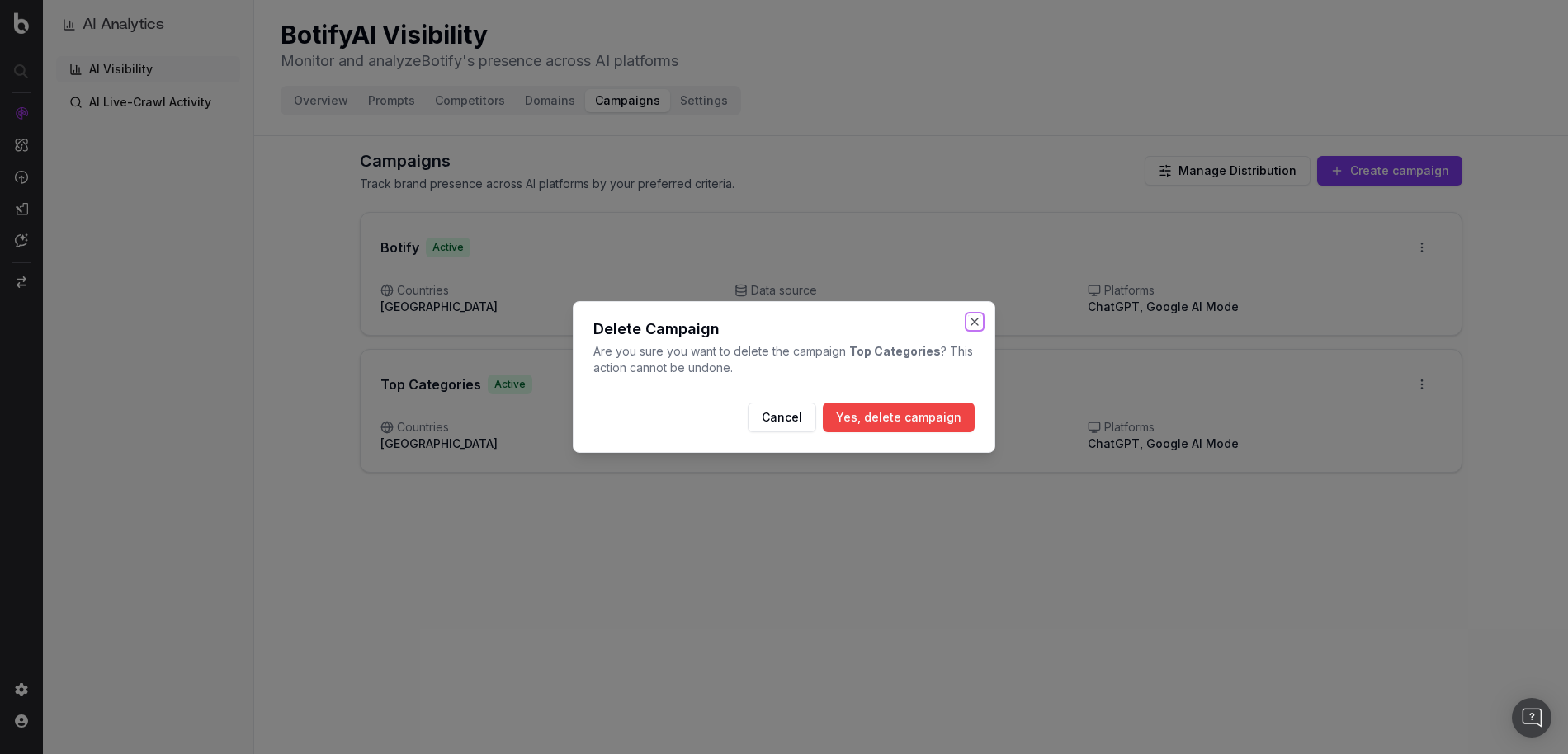
click at [975, 323] on button "Close" at bounding box center [974, 322] width 13 height 13
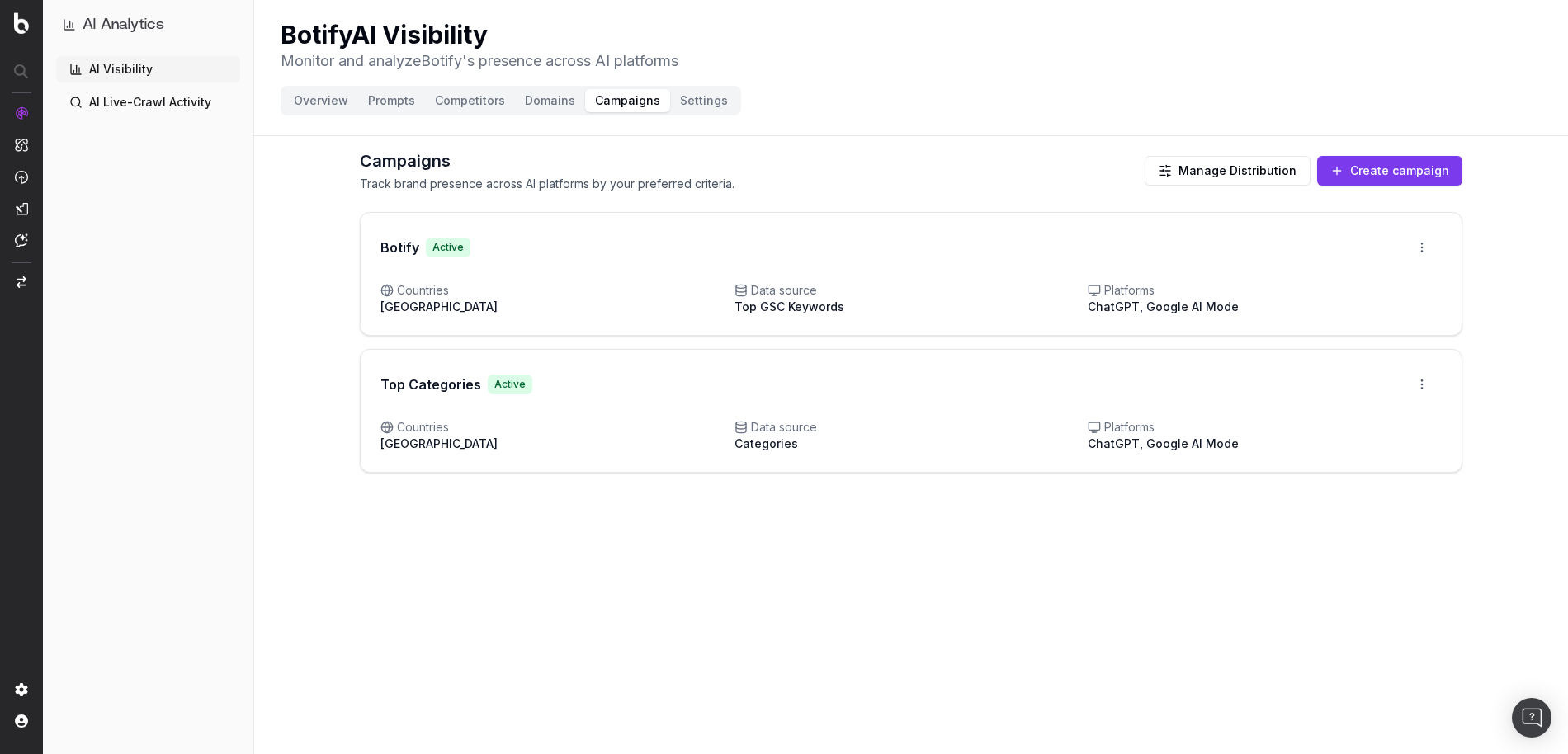
click at [363, 106] on button "Prompts" at bounding box center [391, 101] width 67 height 23
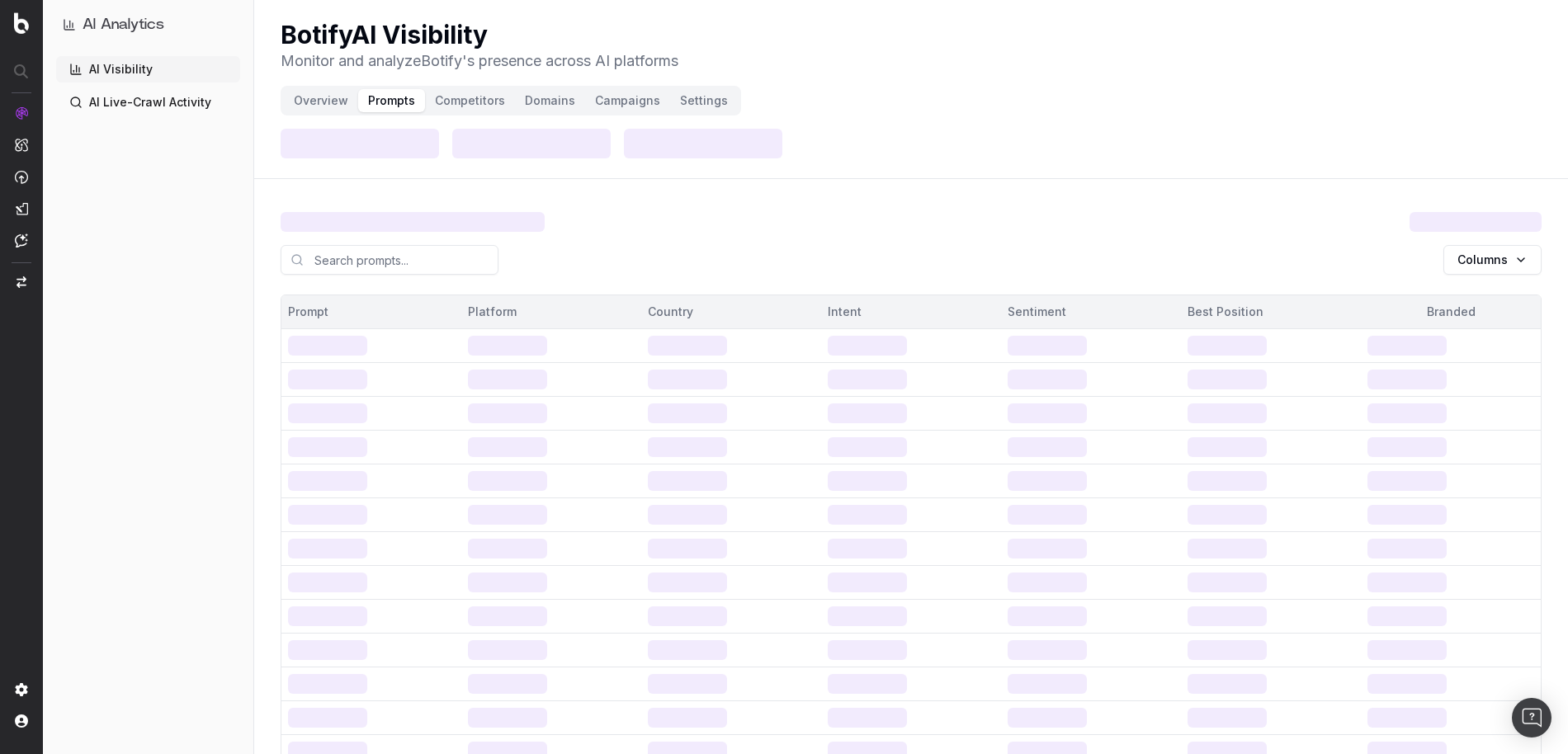
click at [625, 103] on button "Campaigns" at bounding box center [627, 101] width 85 height 23
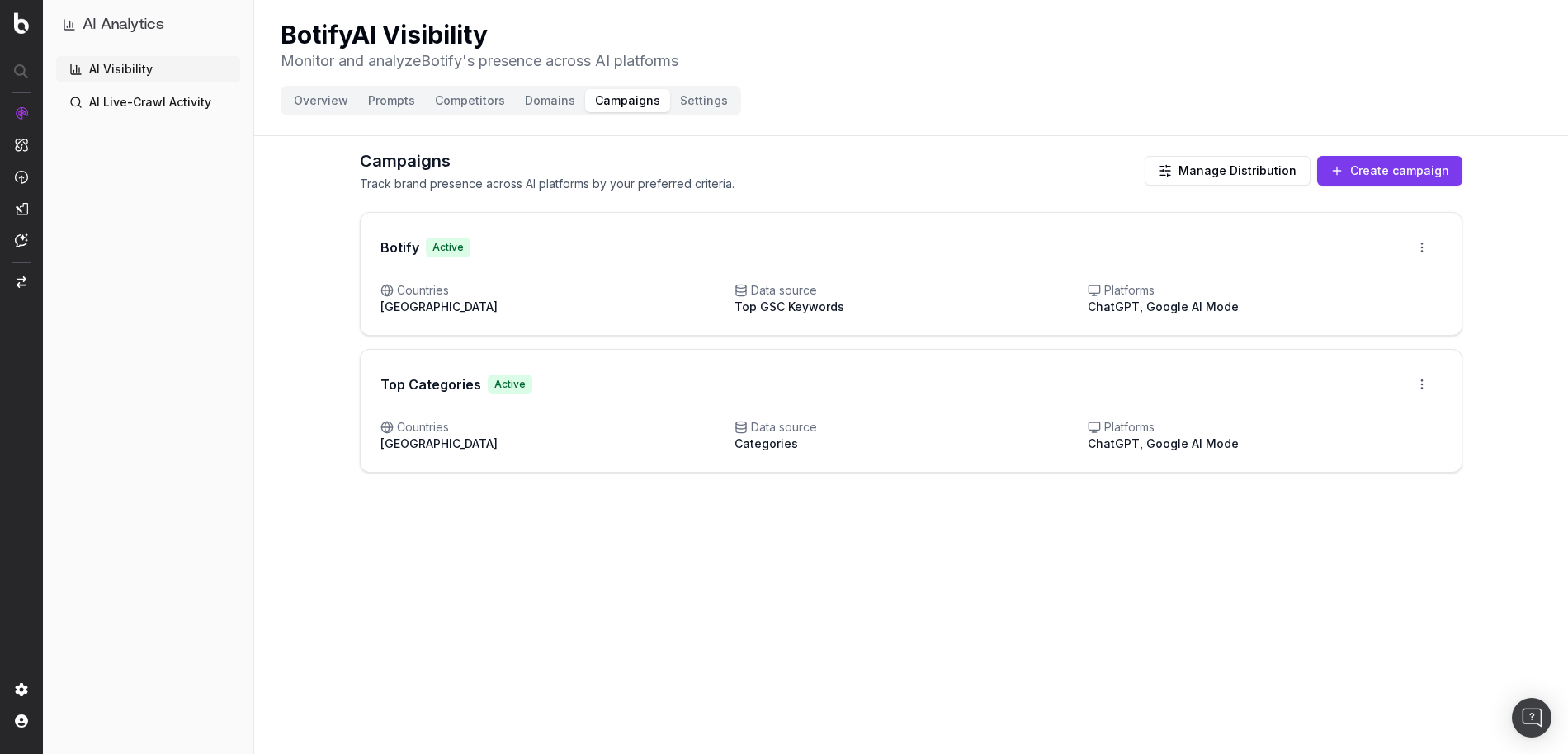
click at [1424, 384] on html "AI Analytics AI Visibility AI Live-Crawl Activity Botify AI Visibility Monitor …" at bounding box center [784, 377] width 1568 height 754
click at [1487, 355] on html "AI Analytics AI Visibility AI Live-Crawl Activity Botify AI Visibility Monitor …" at bounding box center [784, 377] width 1568 height 754
click at [1422, 383] on html "AI Analytics AI Visibility AI Live-Crawl Activity Botify AI Visibility Monitor …" at bounding box center [784, 377] width 1568 height 754
click at [1487, 375] on html "AI Analytics AI Visibility AI Live-Crawl Activity Botify AI Visibility Monitor …" at bounding box center [784, 377] width 1568 height 754
click at [387, 105] on button "Prompts" at bounding box center [391, 101] width 67 height 23
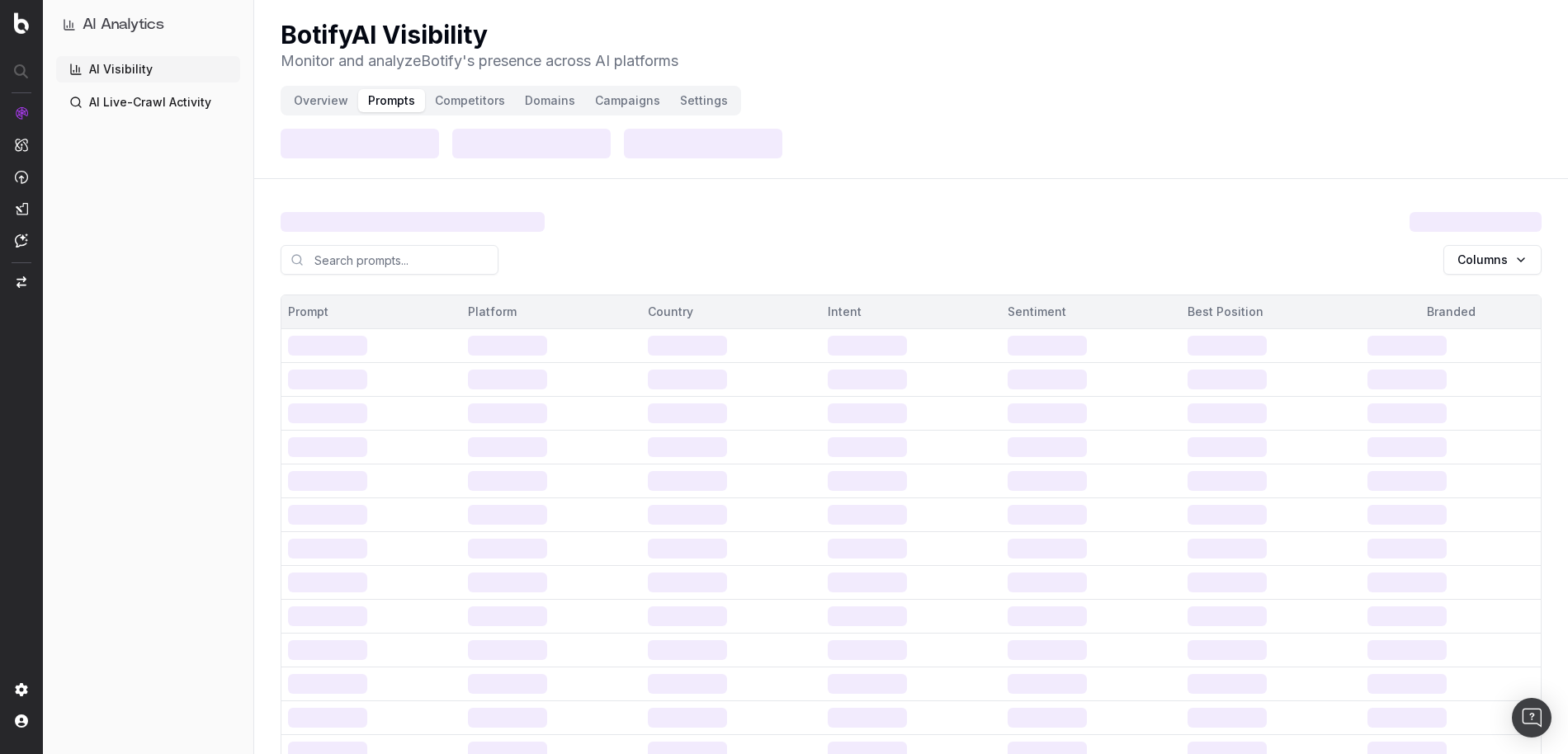
click at [1500, 269] on html "AI Analytics AI Visibility AI Live-Crawl Activity Botify AI Visibility Monitor …" at bounding box center [784, 377] width 1568 height 754
click at [1291, 209] on html "AI Analytics AI Visibility AI Live-Crawl Activity Botify AI Visibility Monitor …" at bounding box center [784, 377] width 1568 height 754
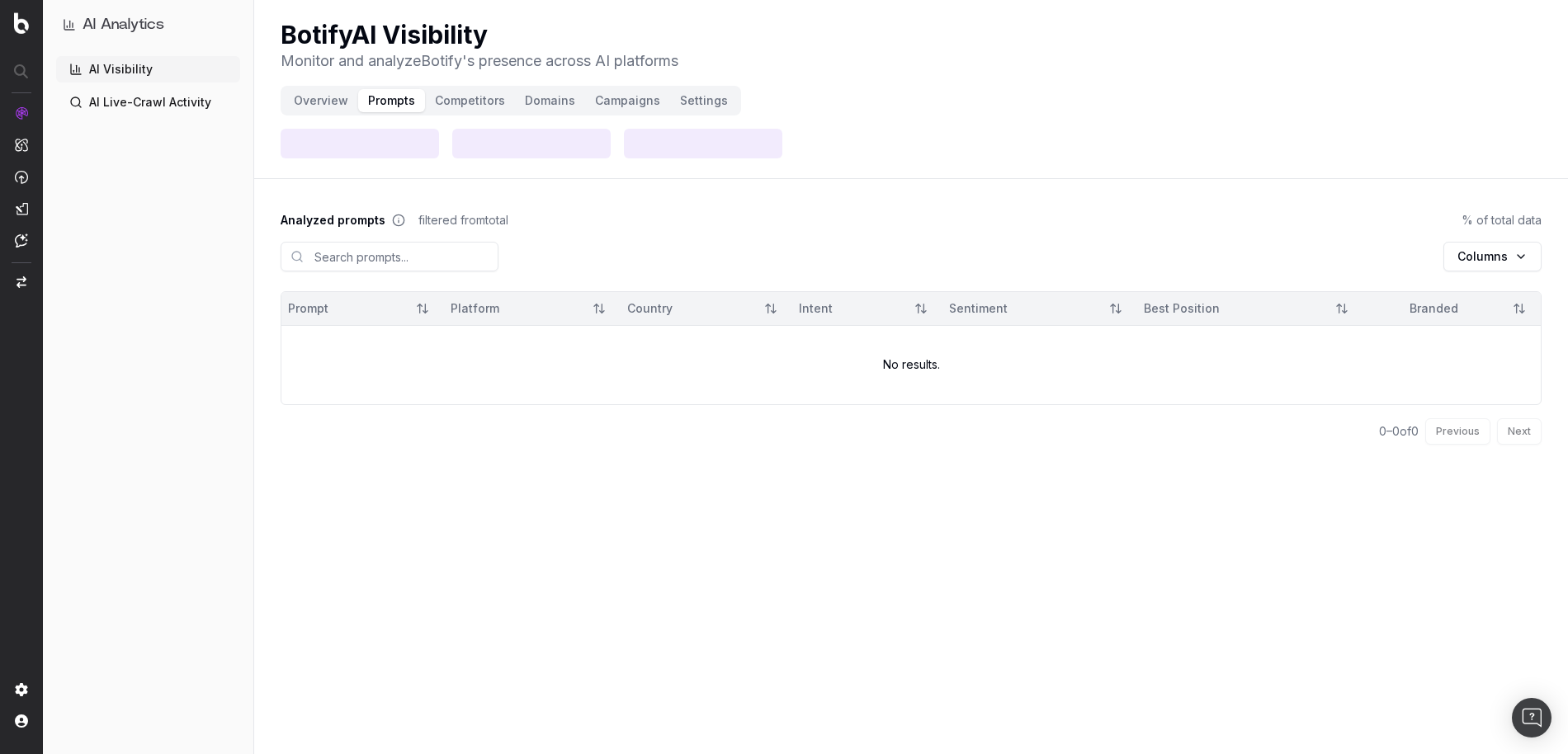
click at [313, 103] on button "Overview" at bounding box center [320, 101] width 74 height 23
